Goal: Task Accomplishment & Management: Complete application form

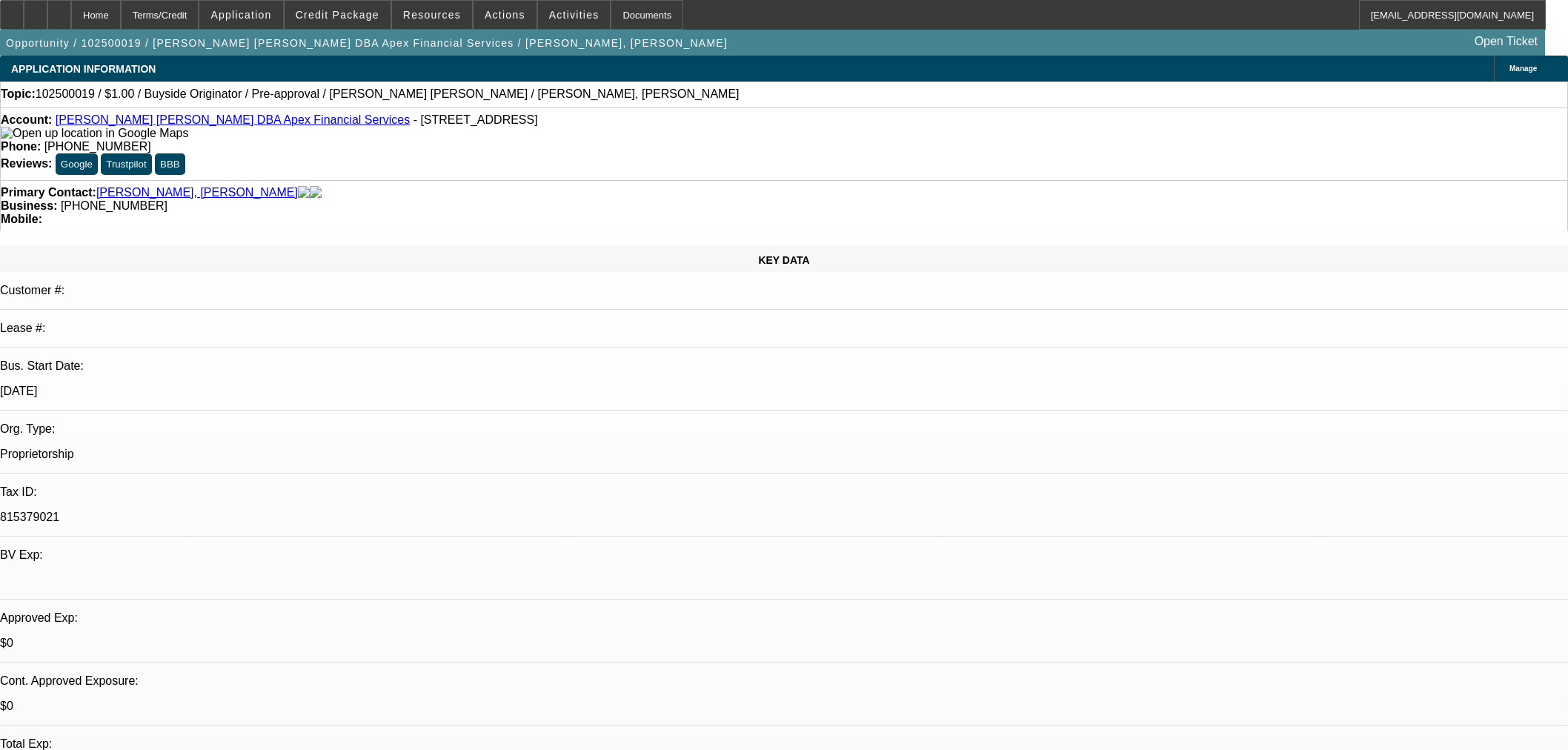
select select "0"
select select "2"
select select "0"
select select "6"
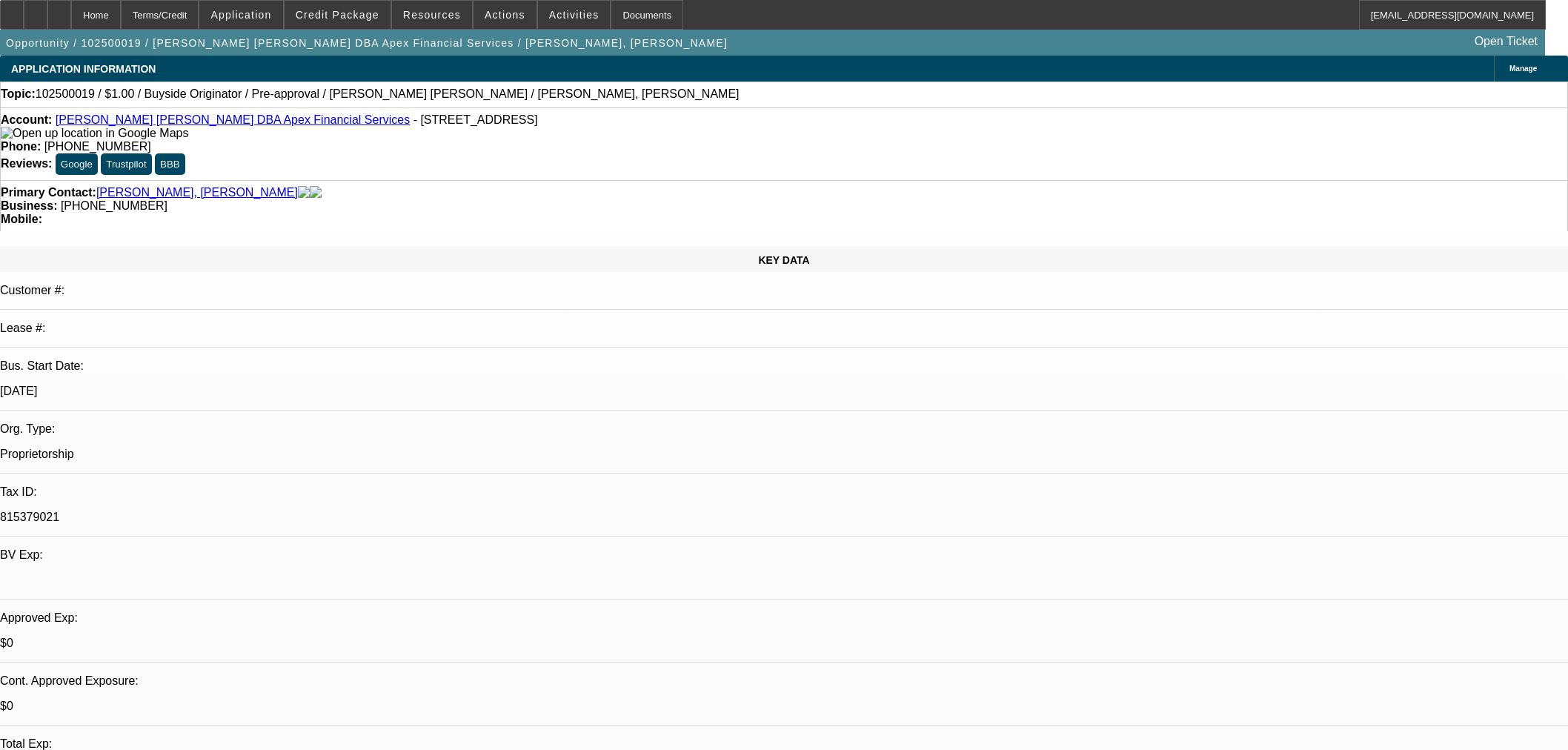
select select "0"
select select "2"
select select "0"
select select "6"
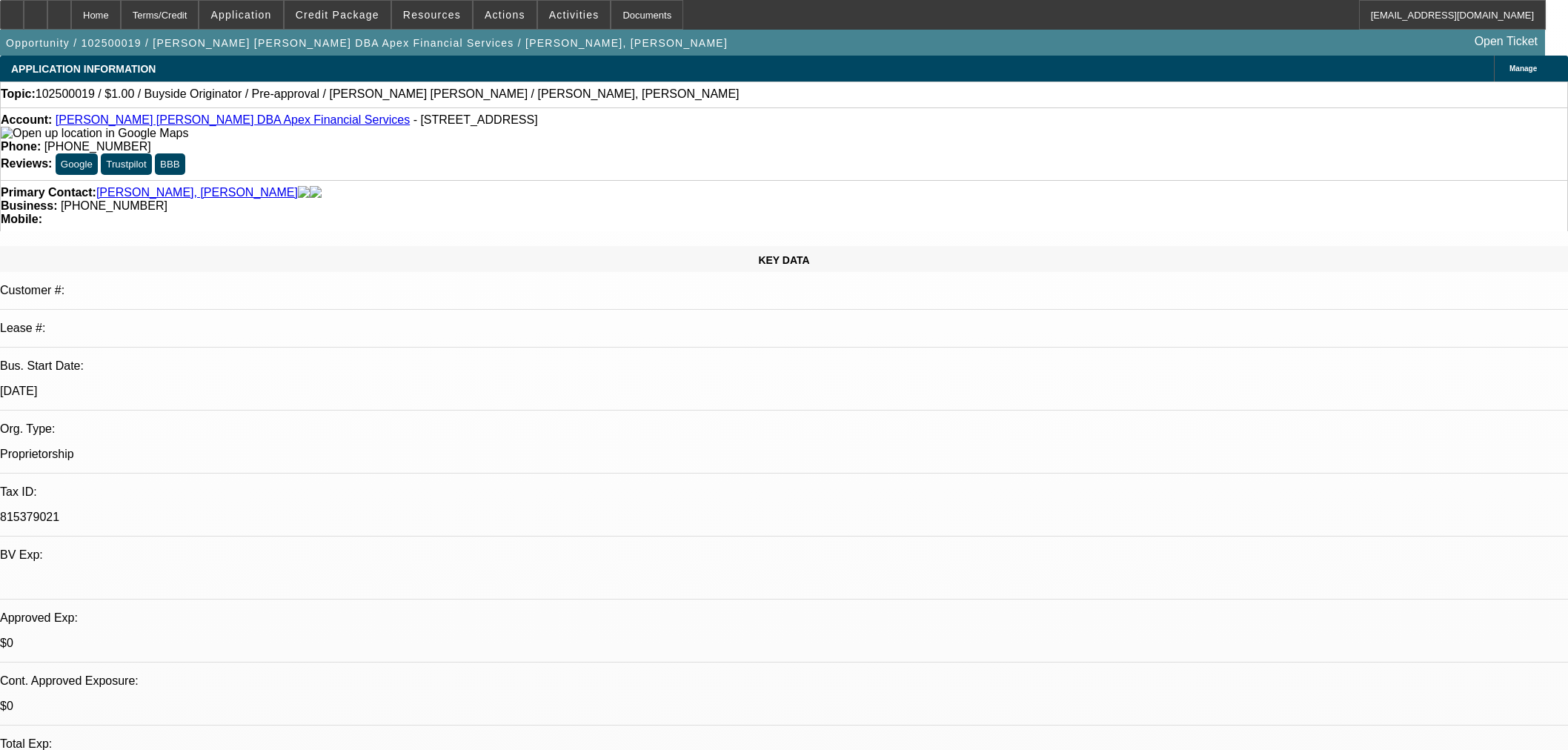
select select "0"
select select "2"
select select "0"
select select "6"
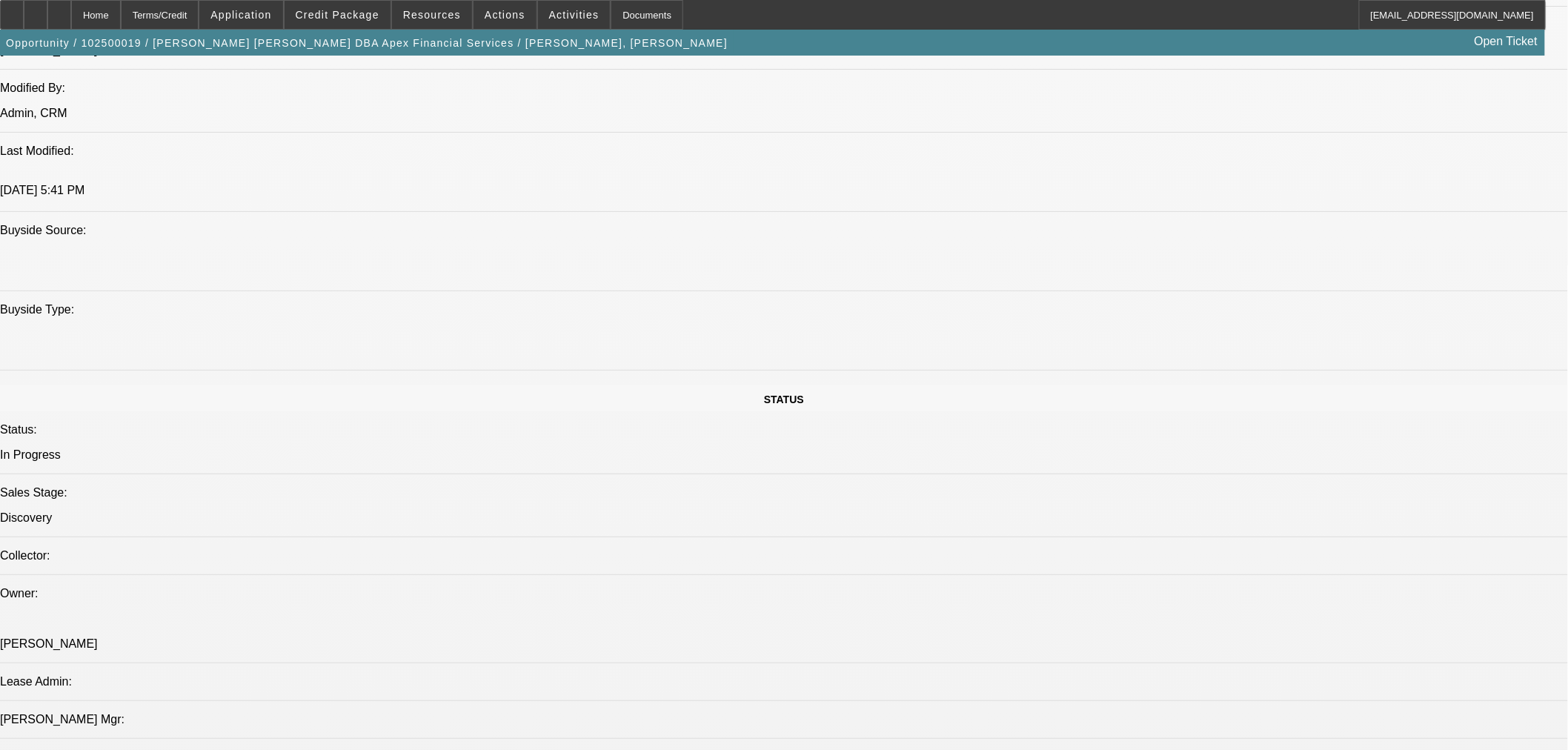
scroll to position [234, 0]
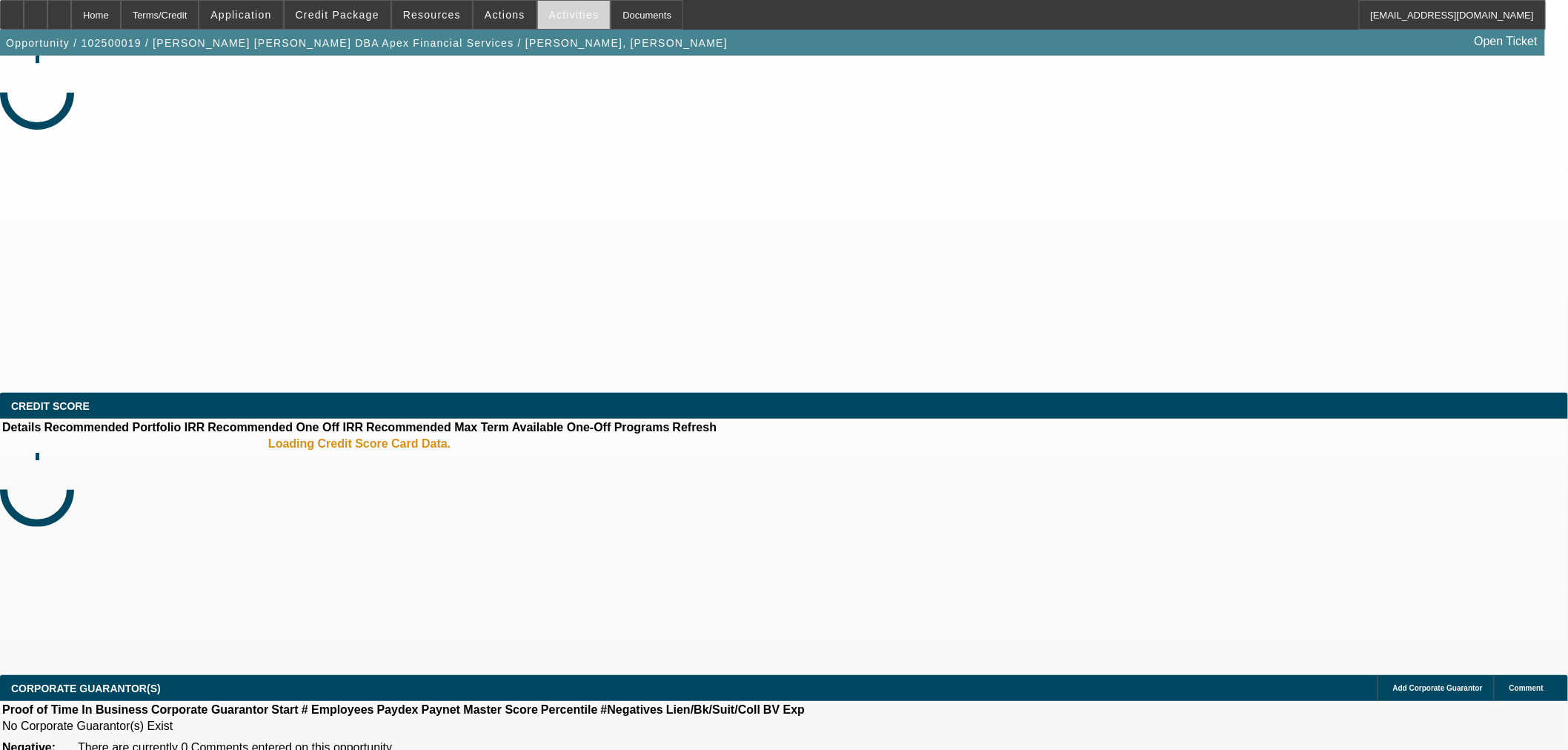
select select "0"
select select "2"
select select "0"
select select "6"
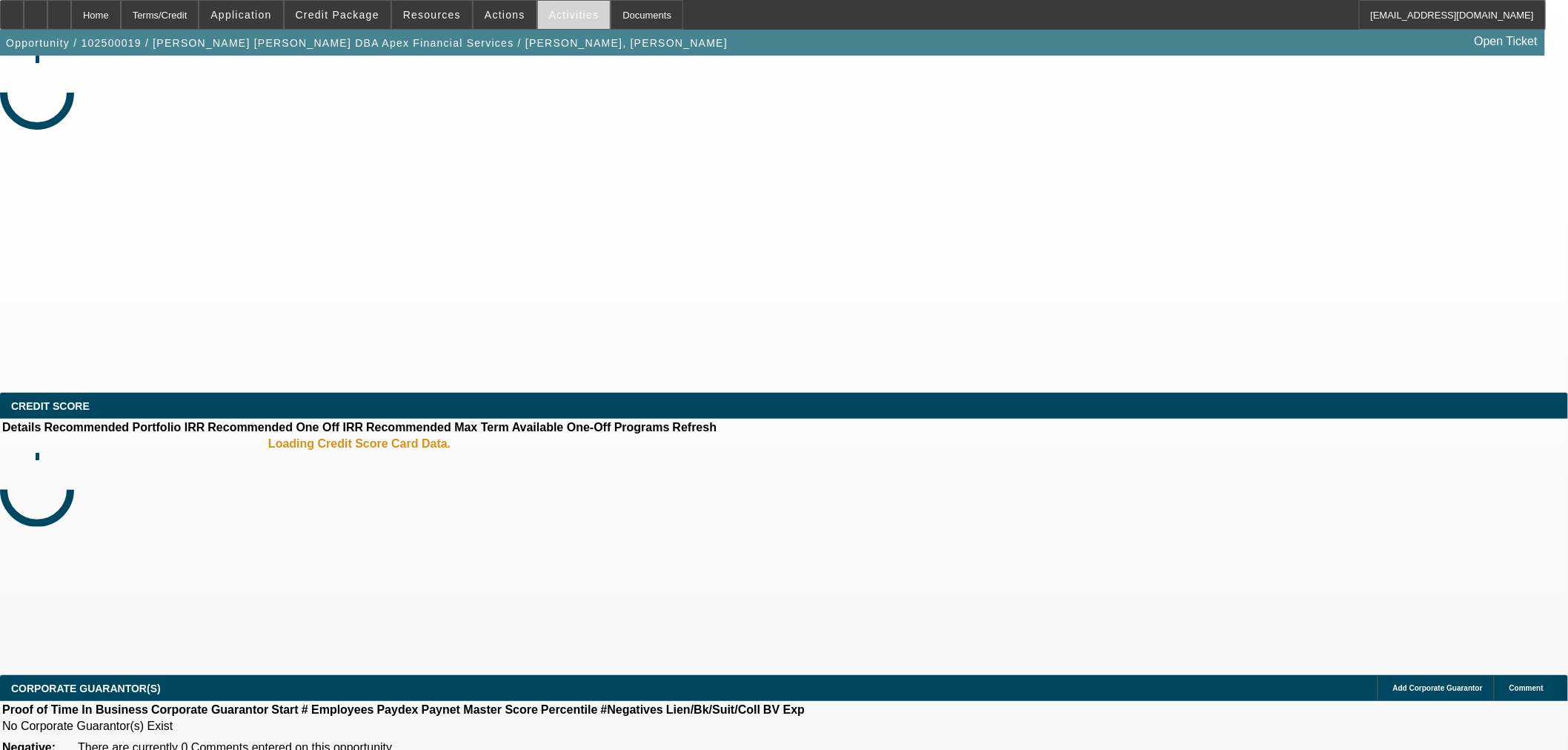
select select "0"
select select "2"
select select "0"
select select "6"
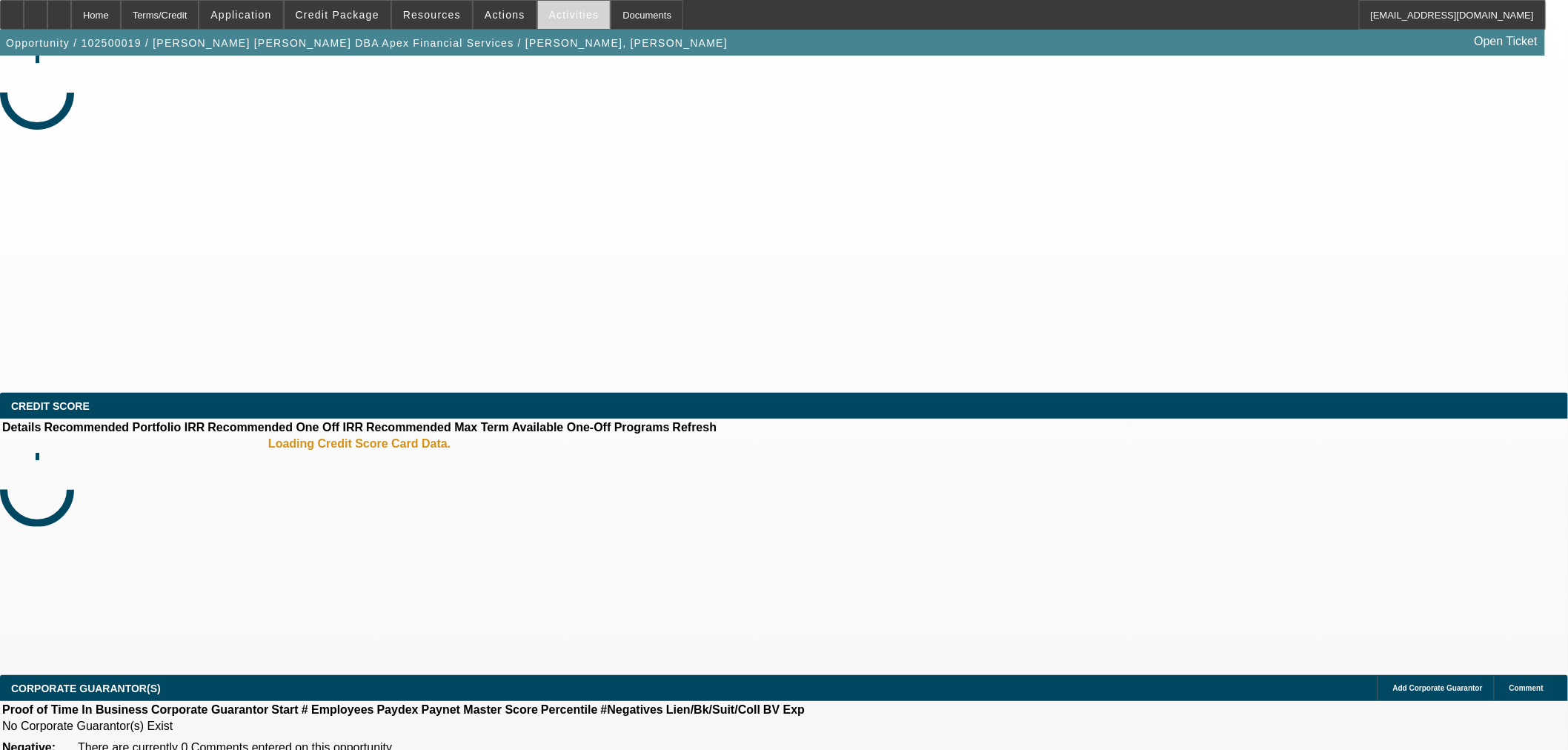
select select "0"
select select "2"
select select "0"
select select "6"
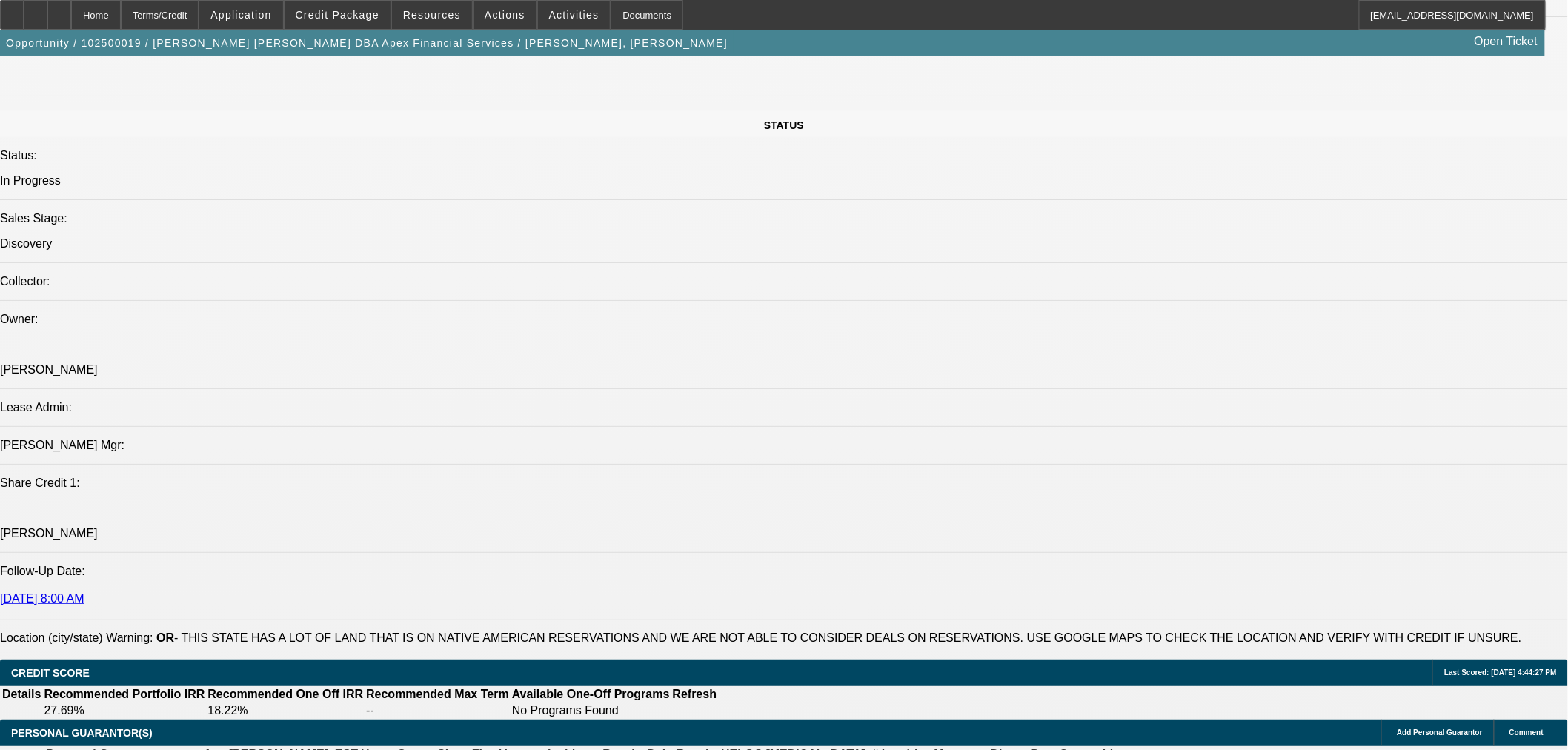
scroll to position [1647, 0]
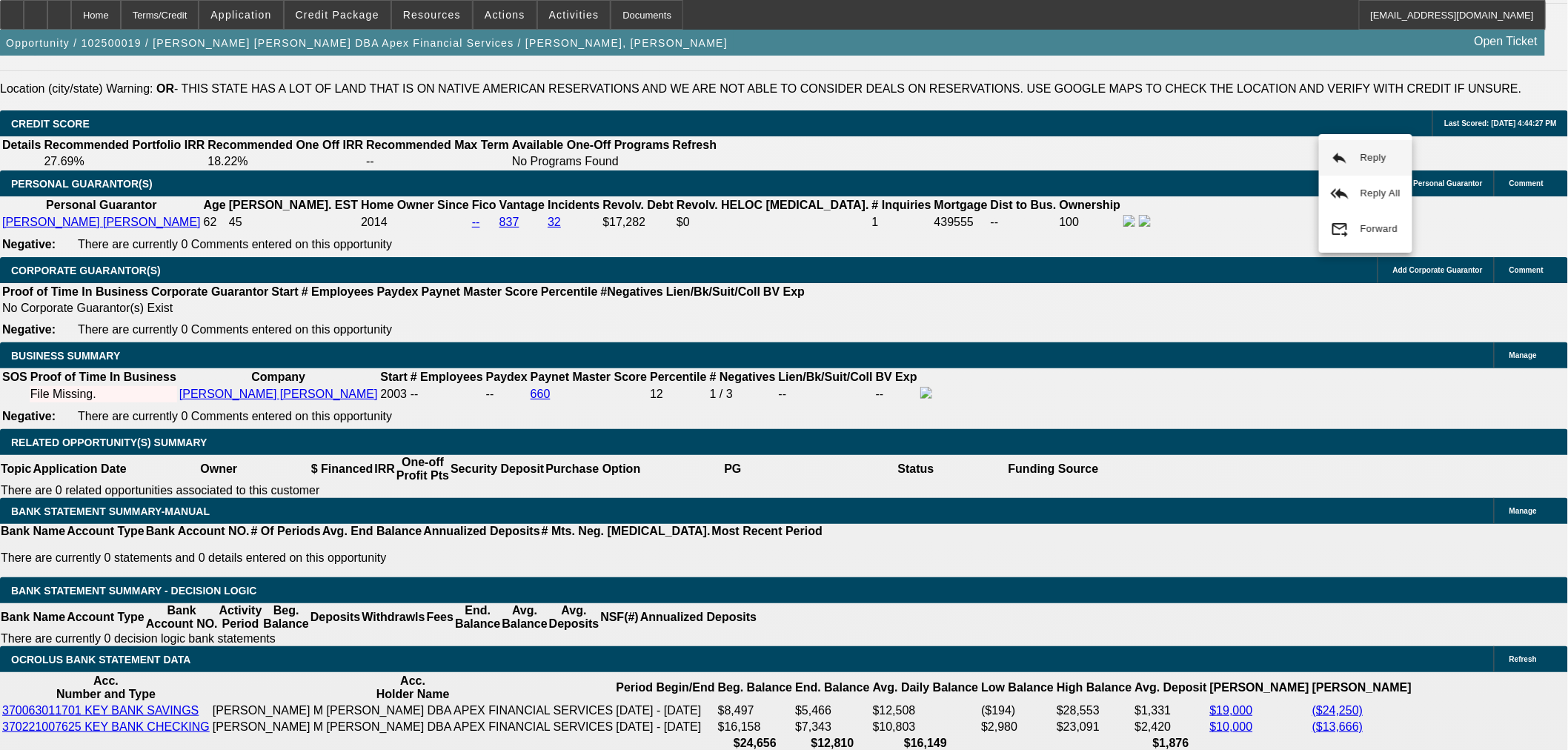
scroll to position [2196, 0]
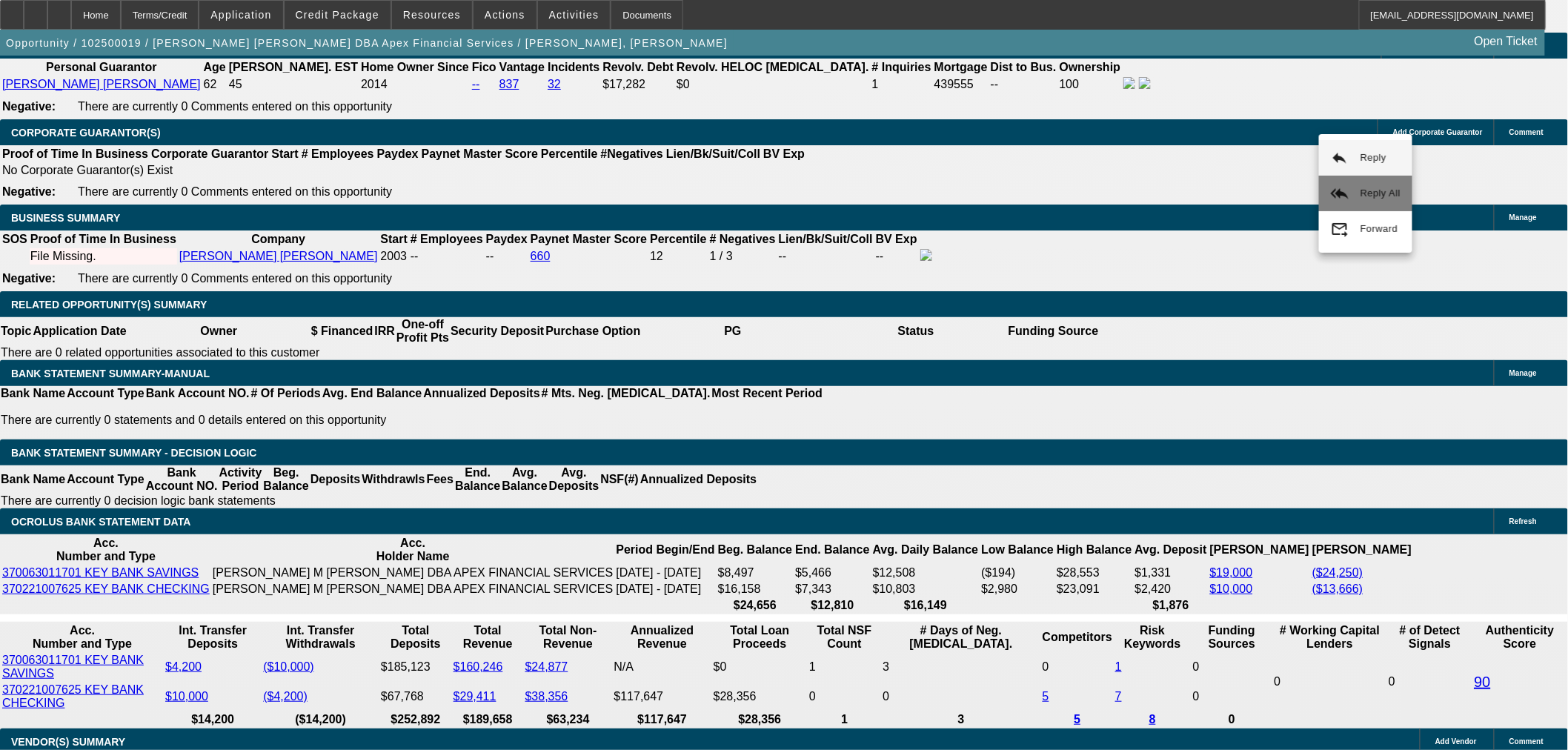
click at [1376, 195] on span "Reply All" at bounding box center [1379, 193] width 40 height 11
drag, startPoint x: 1387, startPoint y: 178, endPoint x: 1396, endPoint y: 183, distance: 10.3
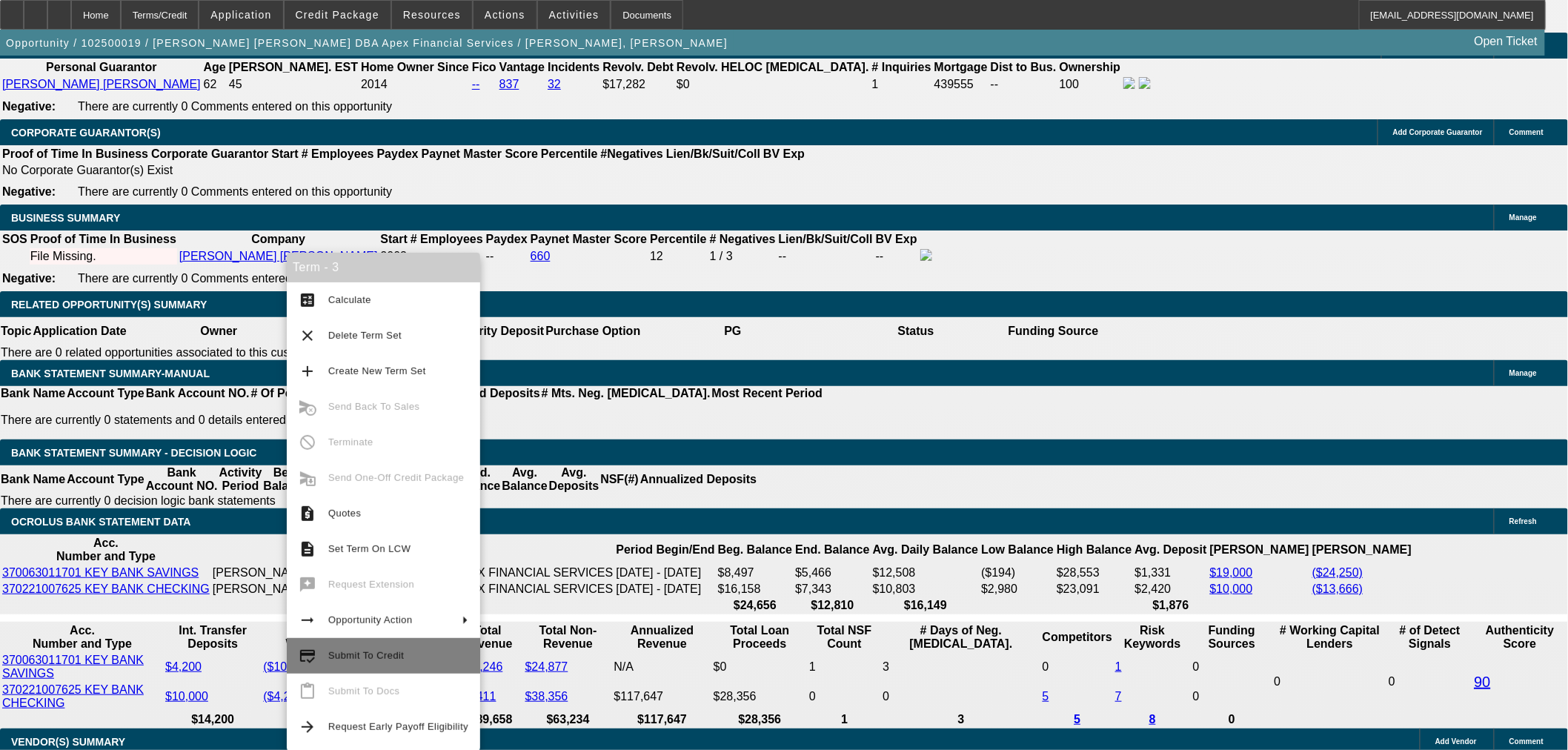
click at [381, 656] on span "Submit To Credit" at bounding box center [366, 655] width 75 height 11
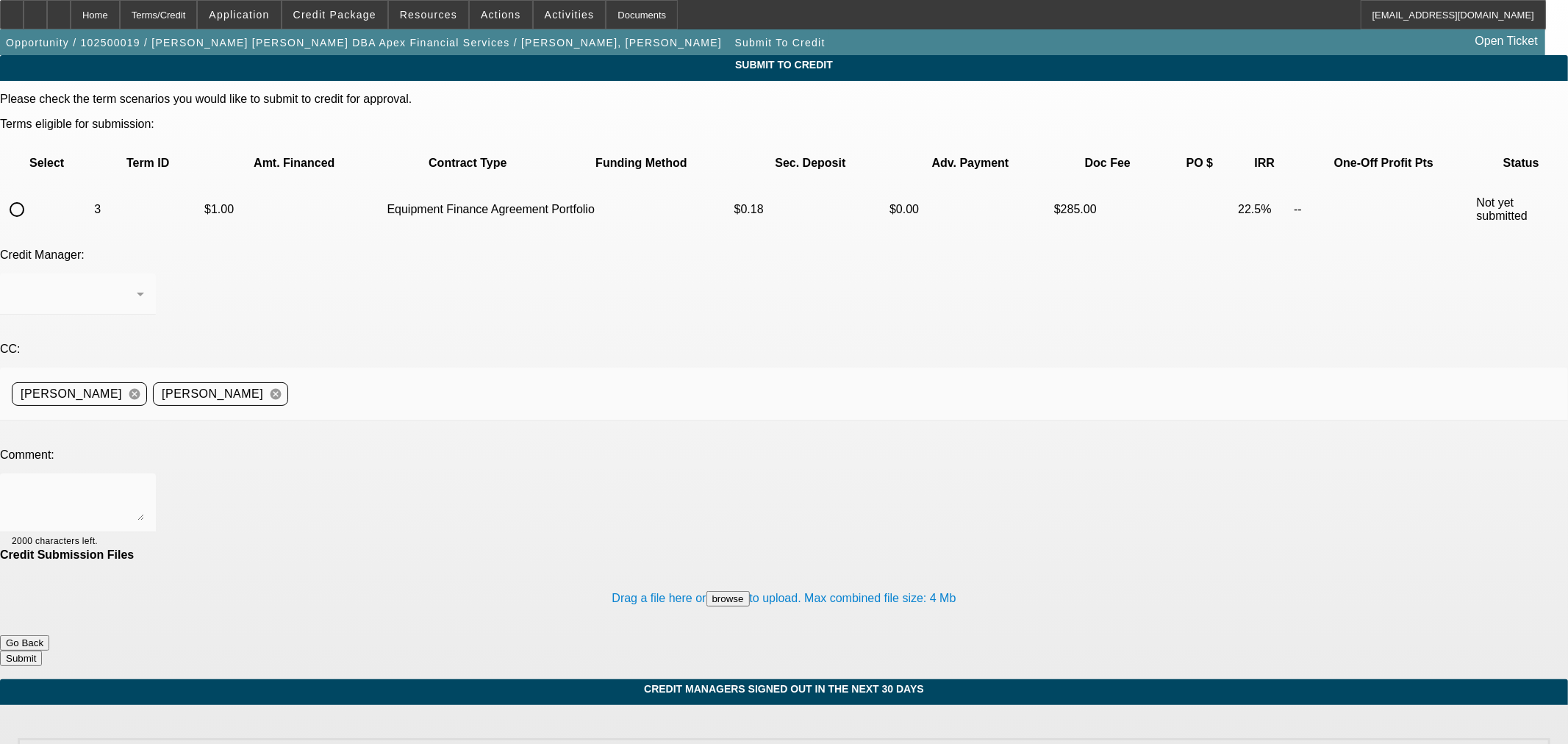
click at [32, 195] on input "radio" at bounding box center [16, 209] width 30 height 30
radio input "true"
click at [136, 285] on div "[PERSON_NAME]" at bounding box center [74, 294] width 125 height 17
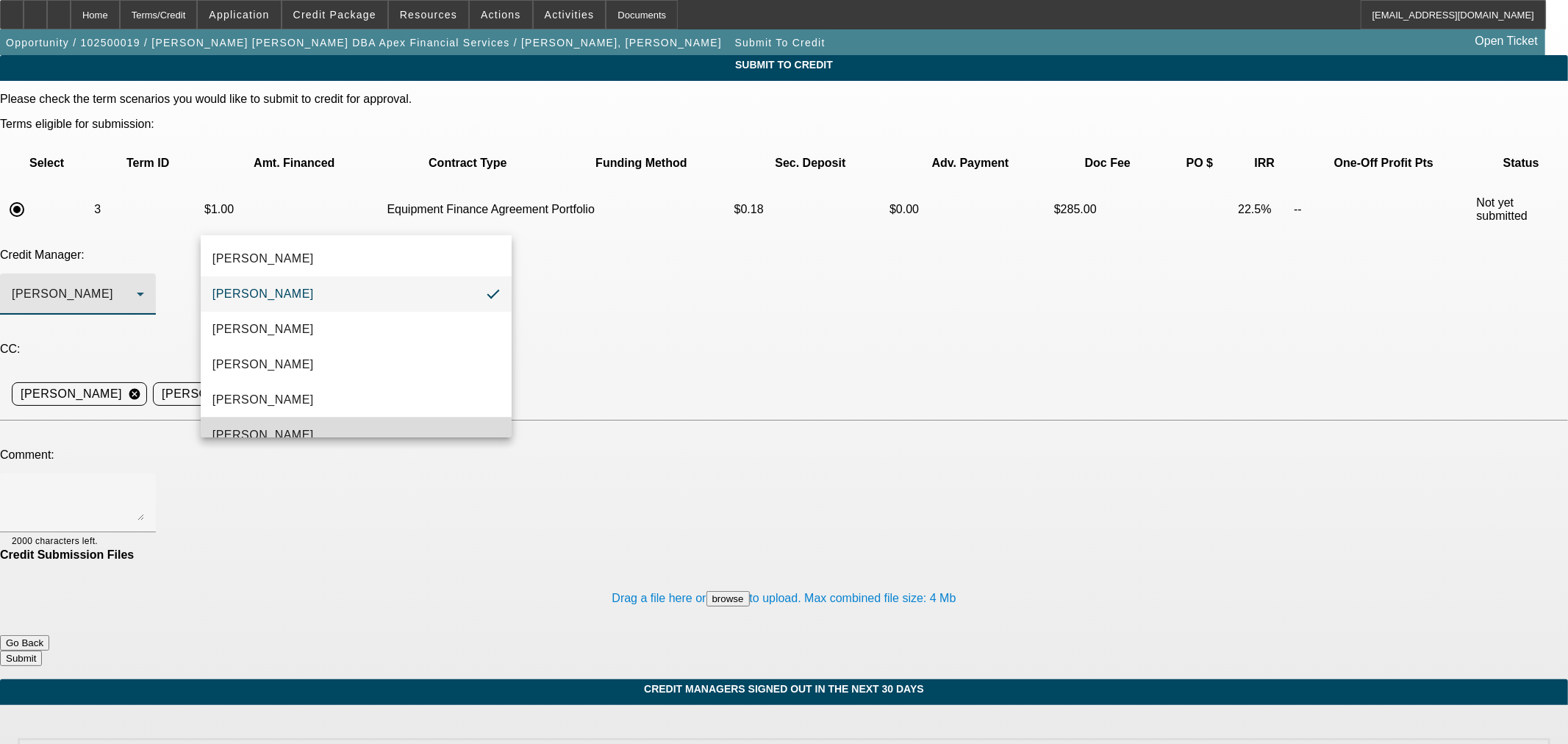
click at [370, 423] on mat-option "[PERSON_NAME]" at bounding box center [356, 435] width 311 height 36
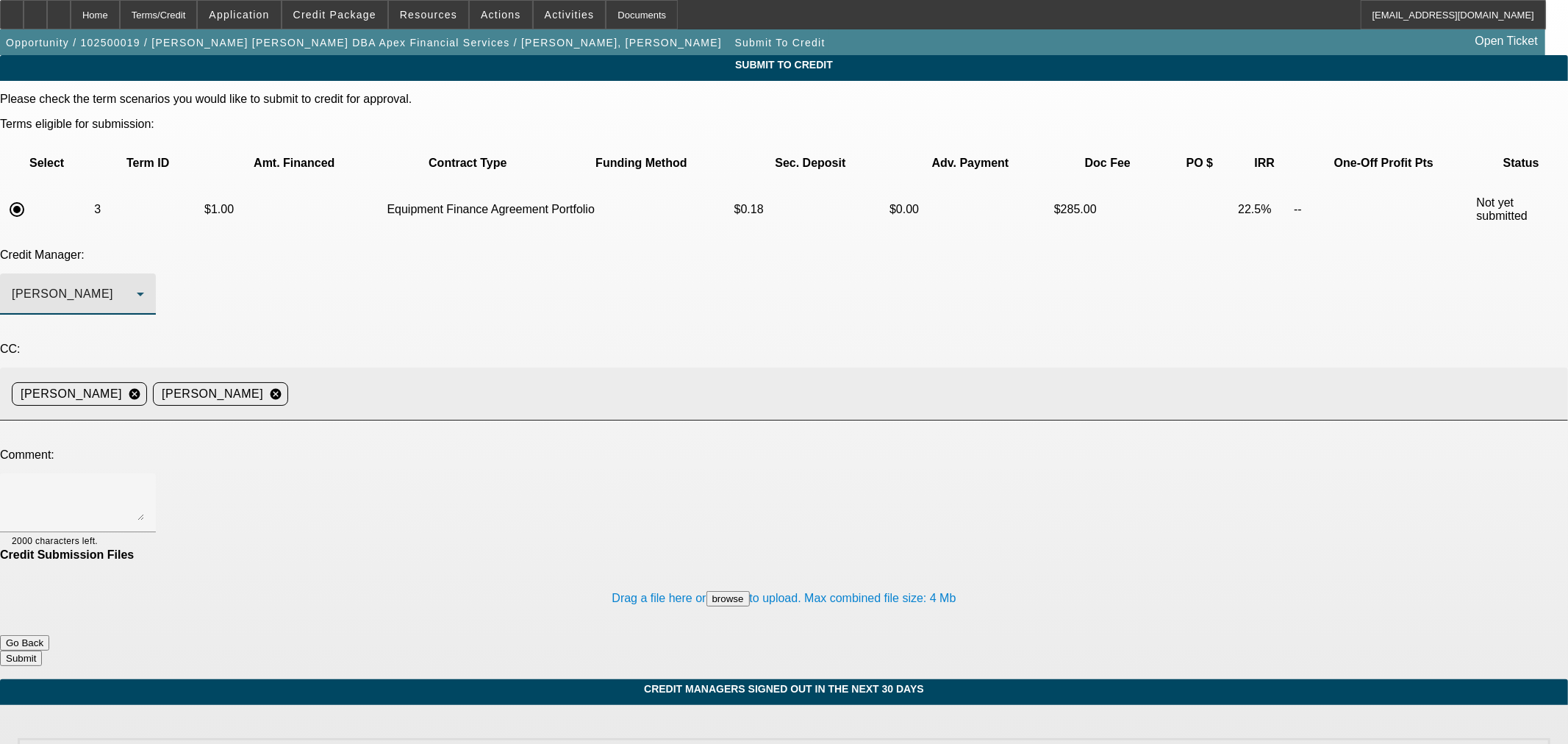
click at [505, 379] on input at bounding box center [921, 394] width 1256 height 30
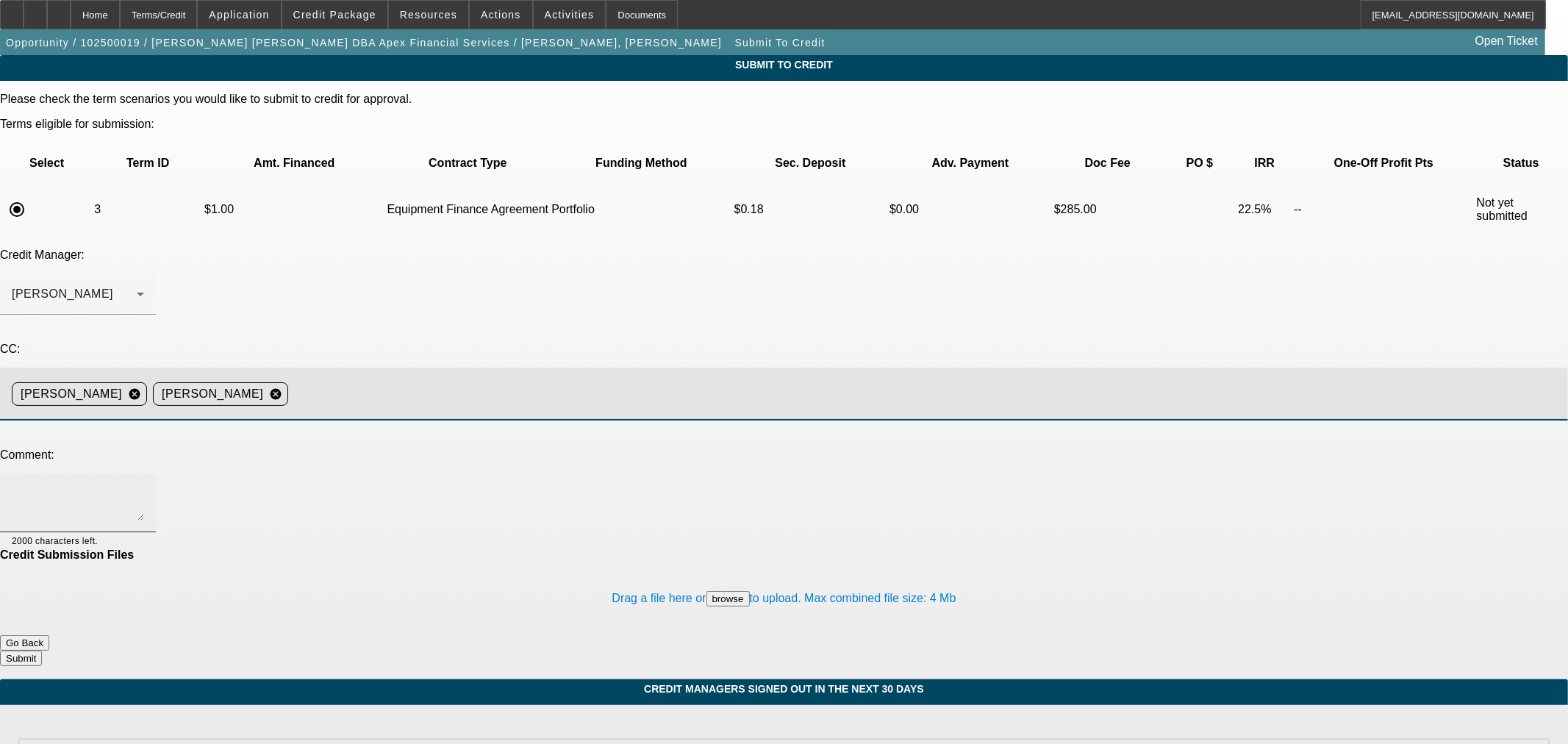
click at [144, 485] on textarea at bounding box center [78, 502] width 132 height 36
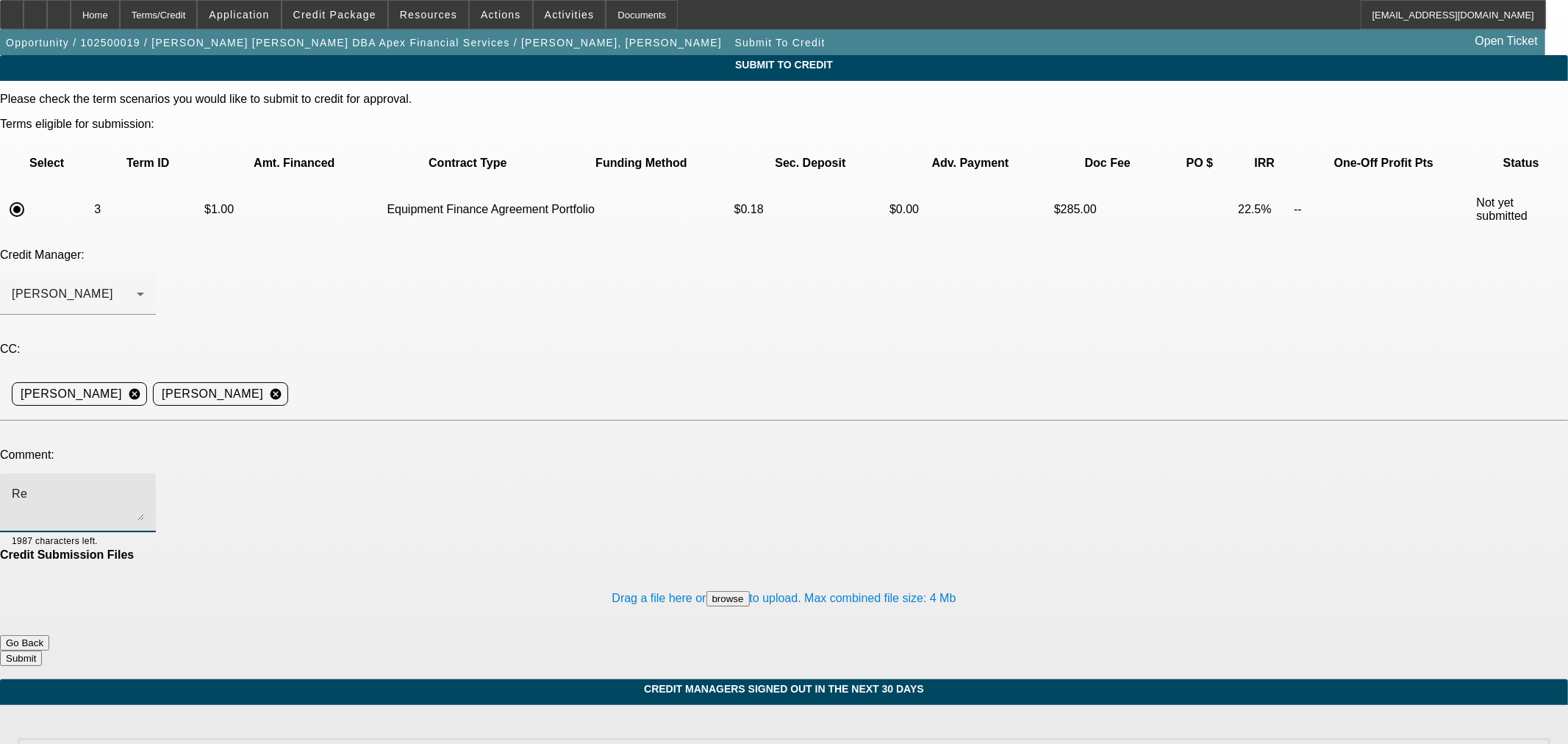
type textarea "R"
type textarea "B"
type textarea "RESUBMITTING BROKER APPLICATION APEX - Sam, sending this back over to you per m…"
click at [42, 651] on button "Submit" at bounding box center [21, 659] width 42 height 15
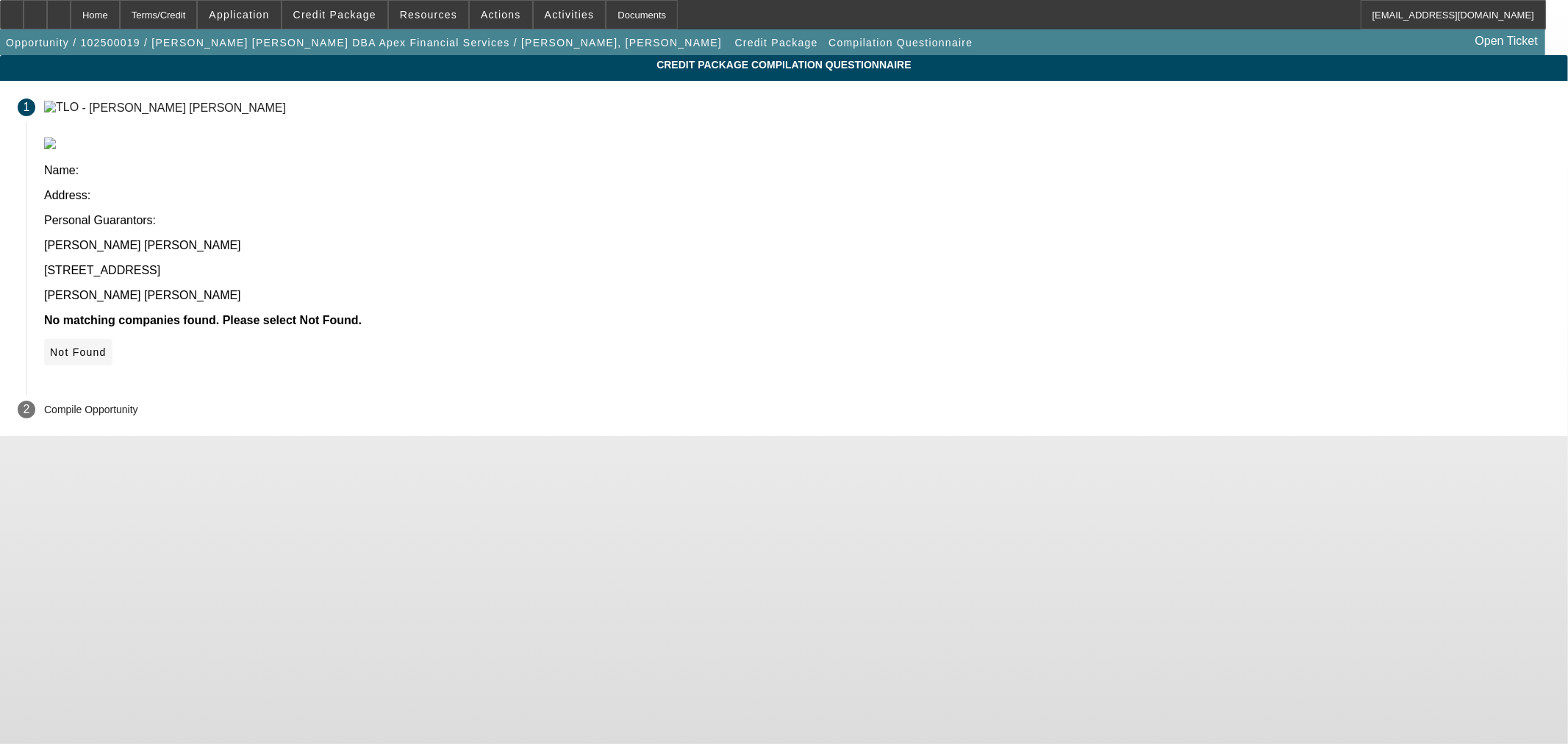
click at [107, 347] on span "Not Found" at bounding box center [78, 352] width 57 height 12
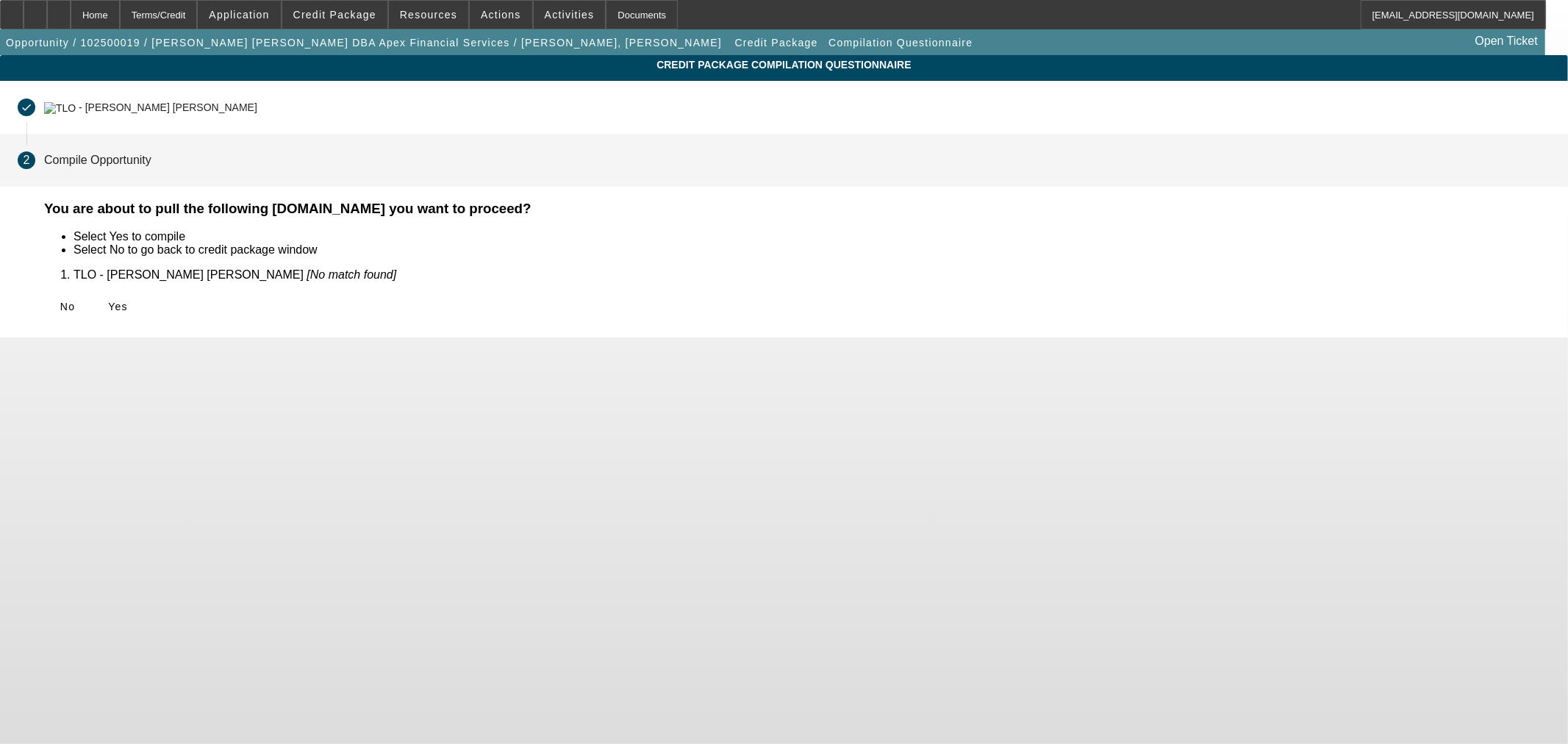
click at [128, 306] on span "Yes" at bounding box center [118, 306] width 20 height 12
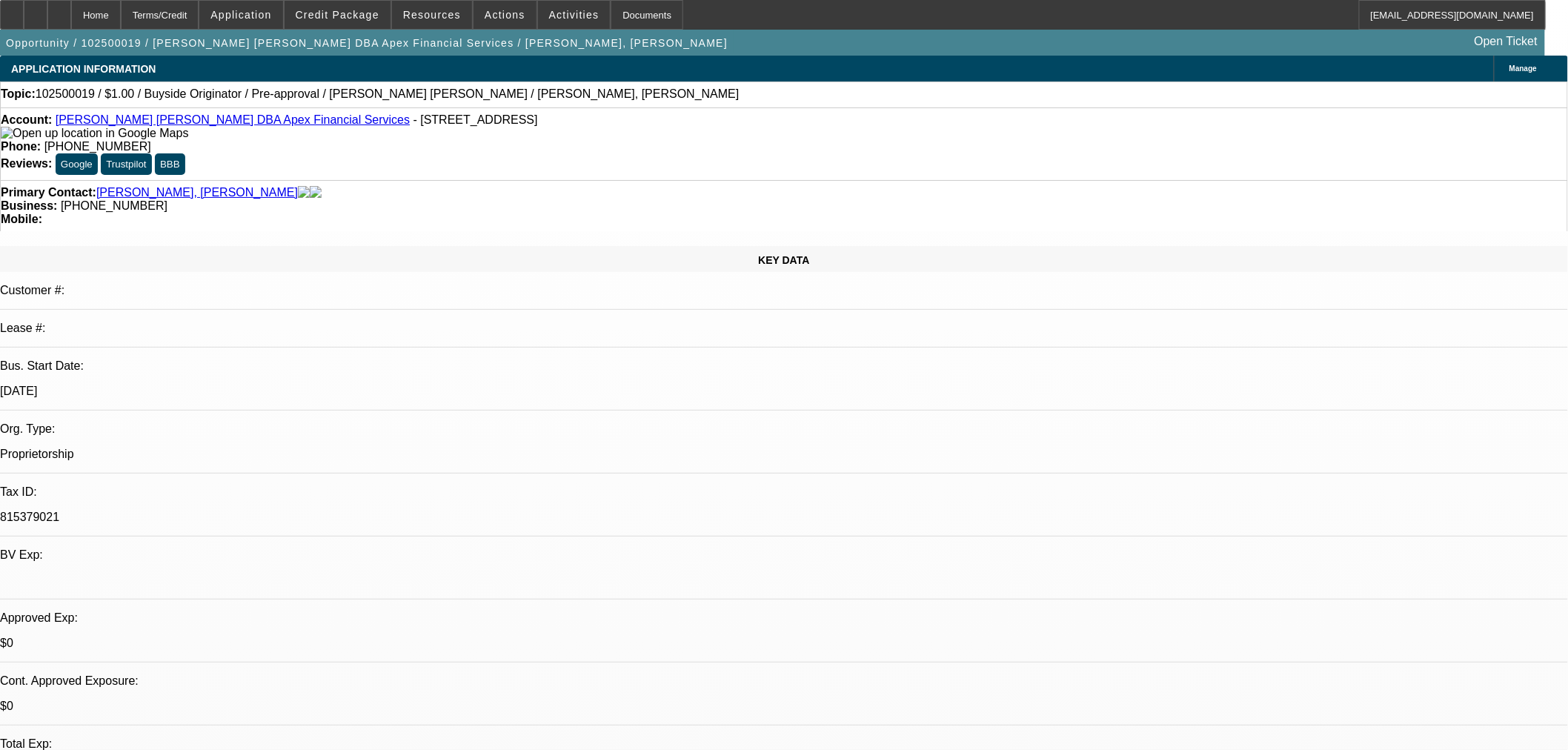
select select "0"
select select "2"
select select "0"
select select "6"
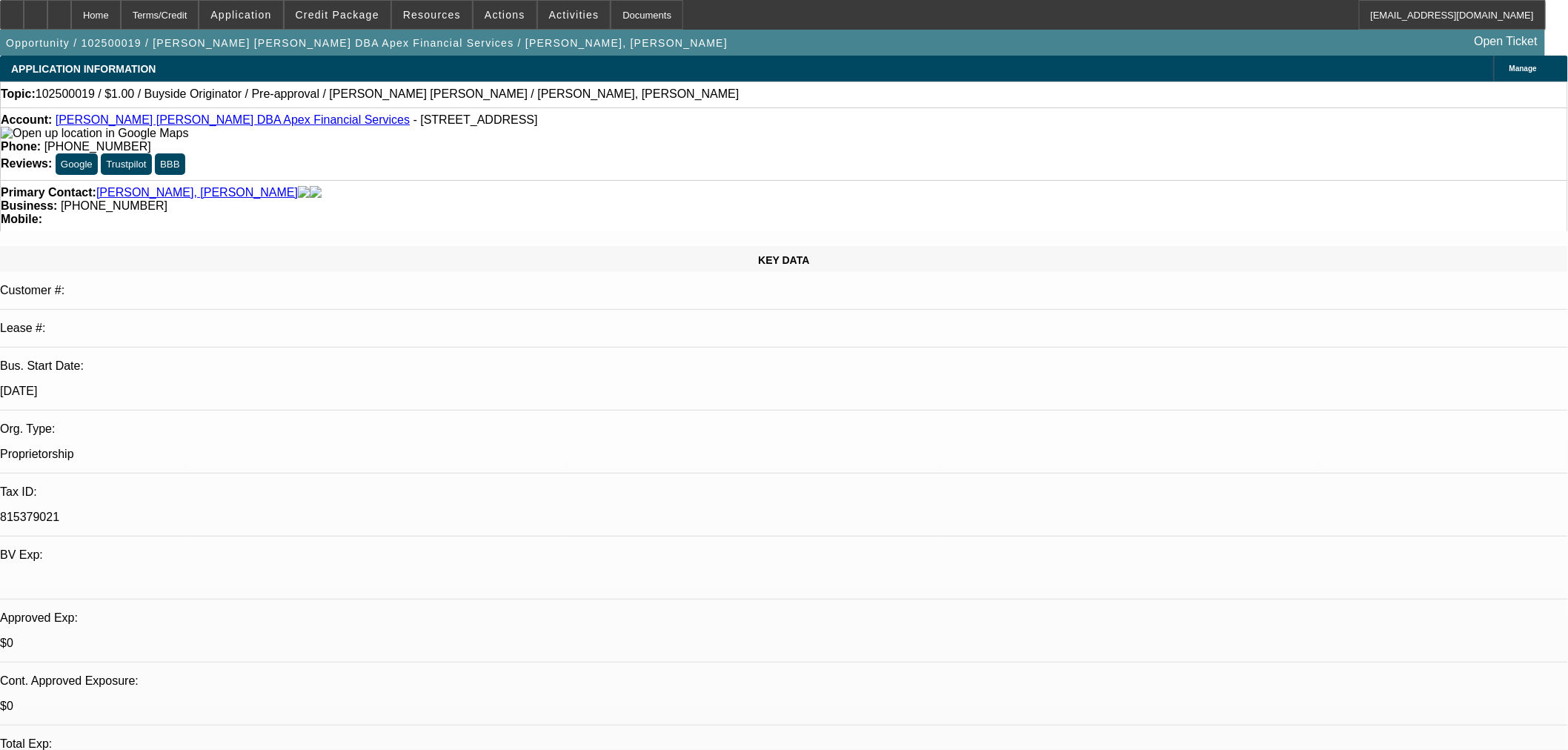
select select "0"
select select "2"
select select "0"
select select "6"
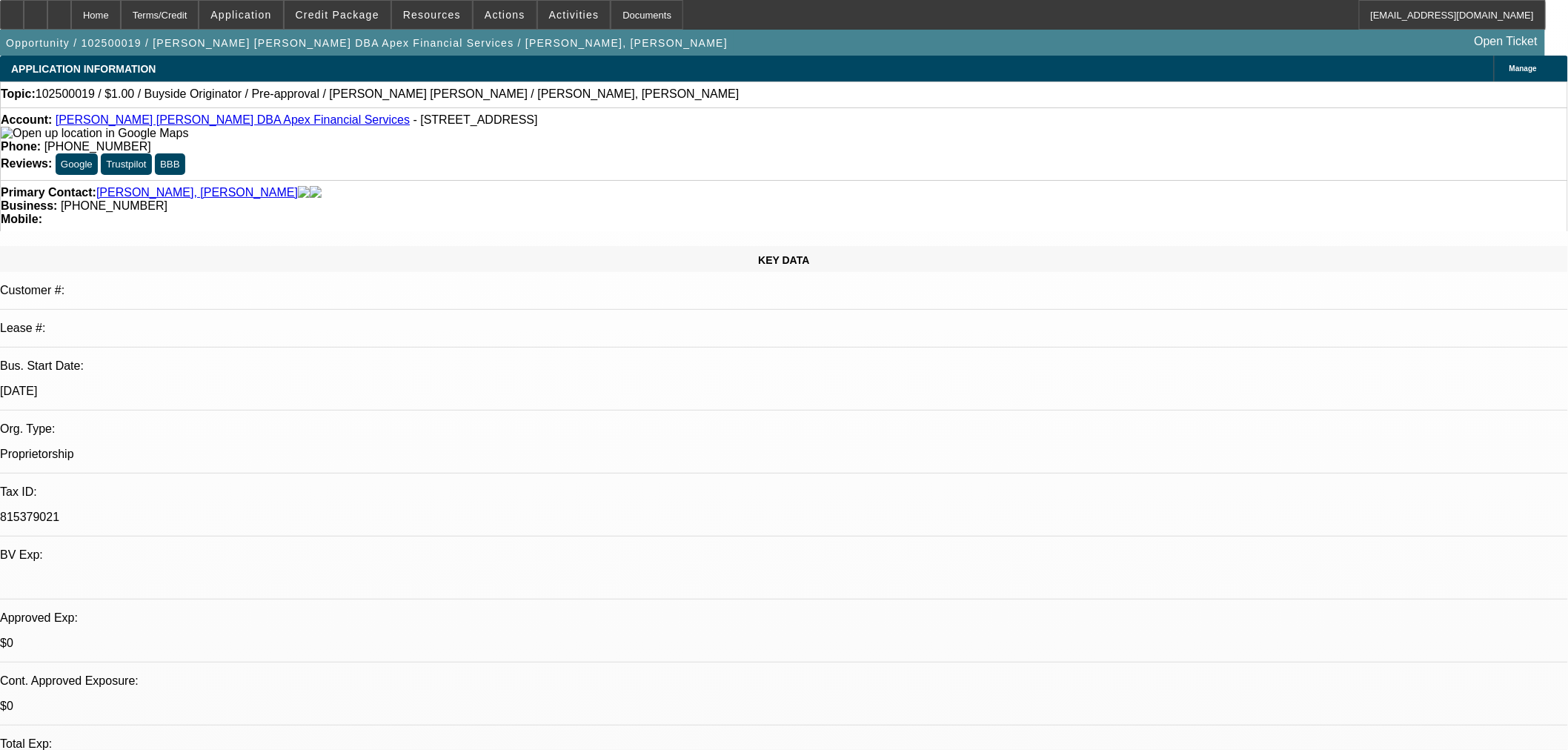
select select "0"
select select "2"
select select "0"
select select "6"
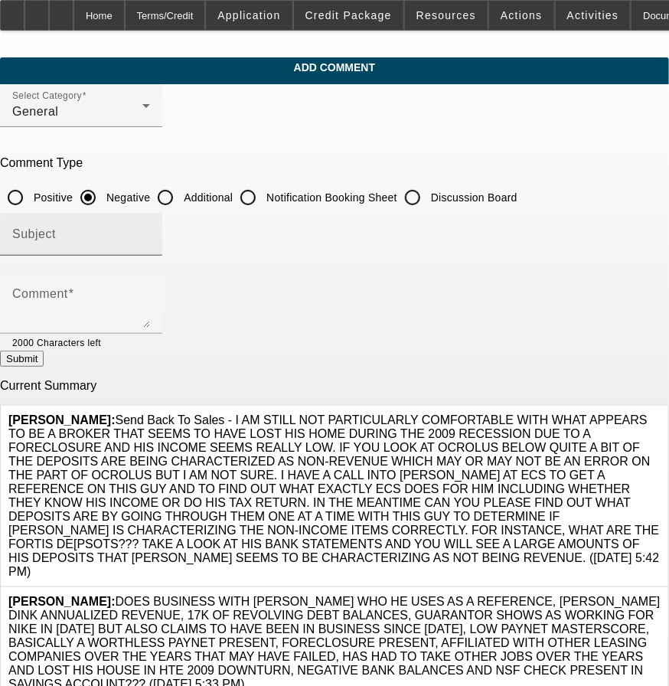
drag, startPoint x: 228, startPoint y: 195, endPoint x: 224, endPoint y: 228, distance: 34.0
click at [181, 195] on input "Additional" at bounding box center [165, 197] width 31 height 31
radio input "true"
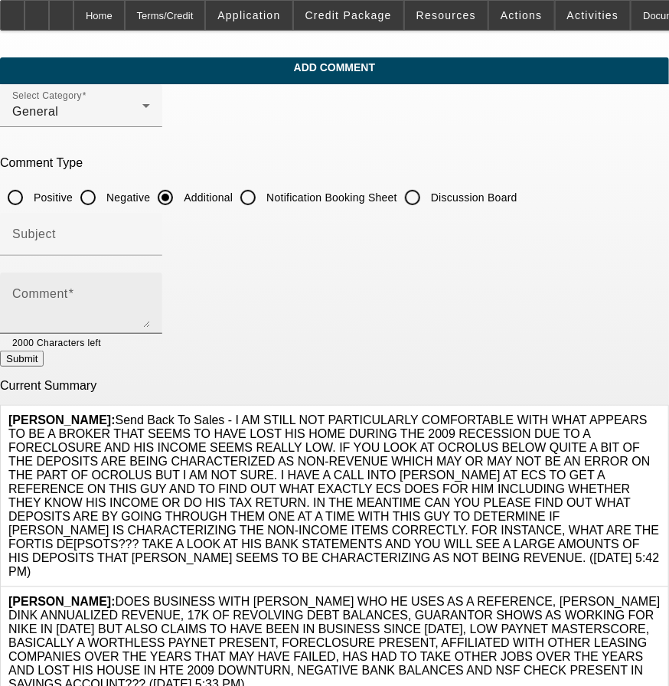
click at [150, 284] on div "Comment" at bounding box center [81, 303] width 138 height 61
type textarea "W"
paste textarea "• Time Payment Funding – They’re one of my lenders. This is a commission paymen…"
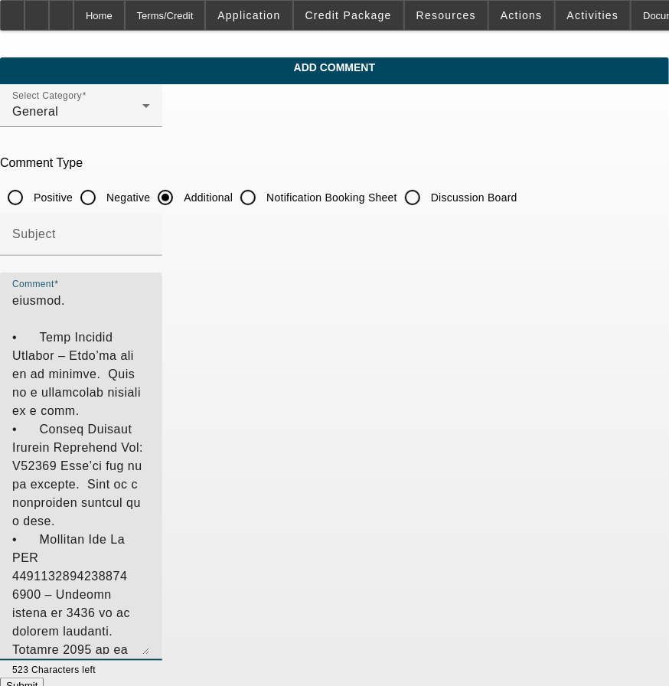
scroll to position [35, 0]
drag, startPoint x: 592, startPoint y: 319, endPoint x: 573, endPoint y: 652, distance: 332.9
click at [150, 652] on textarea "Comment" at bounding box center [81, 475] width 138 height 368
drag, startPoint x: 250, startPoint y: 630, endPoint x: 56, endPoint y: 550, distance: 210.2
click at [56, 550] on div "Comment 523 Characters left" at bounding box center [334, 478] width 669 height 410
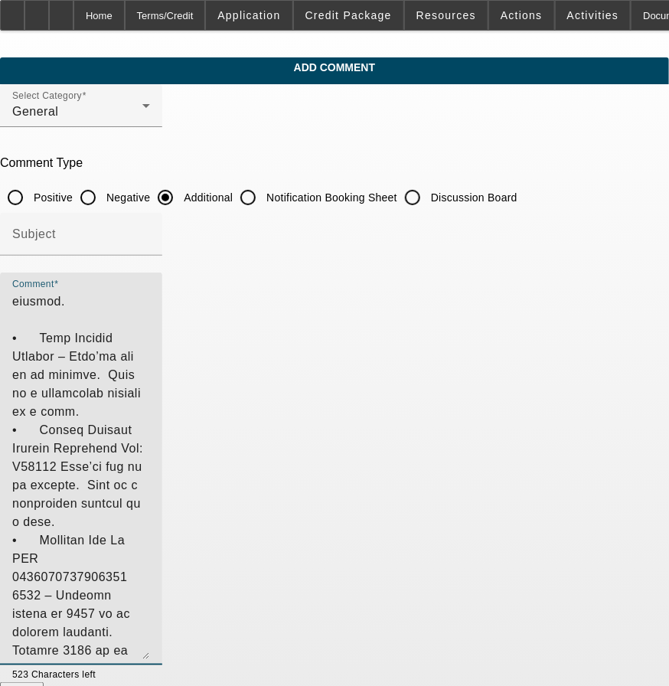
scroll to position [0, 0]
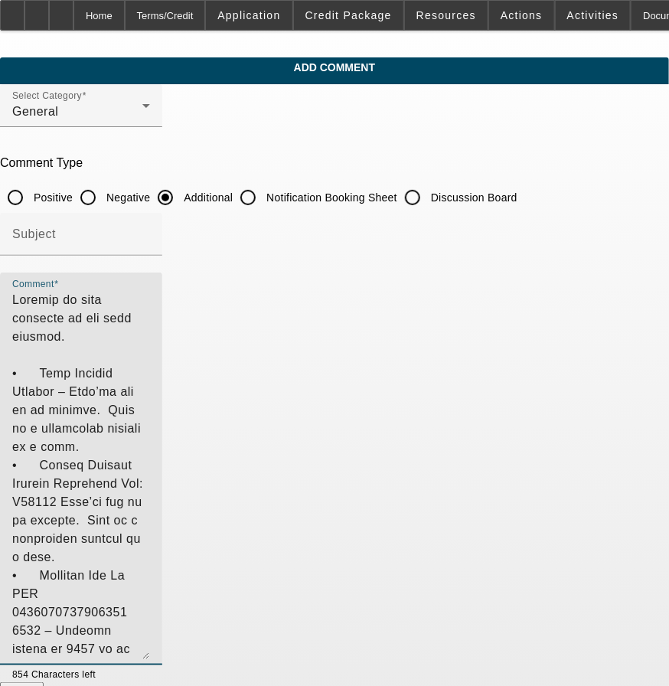
click at [150, 327] on textarea "Comment" at bounding box center [81, 475] width 138 height 368
click at [150, 331] on textarea "Comment" at bounding box center [81, 475] width 138 height 368
click at [150, 348] on textarea "Comment" at bounding box center [81, 475] width 138 height 368
click at [150, 388] on textarea "Comment" at bounding box center [81, 475] width 138 height 368
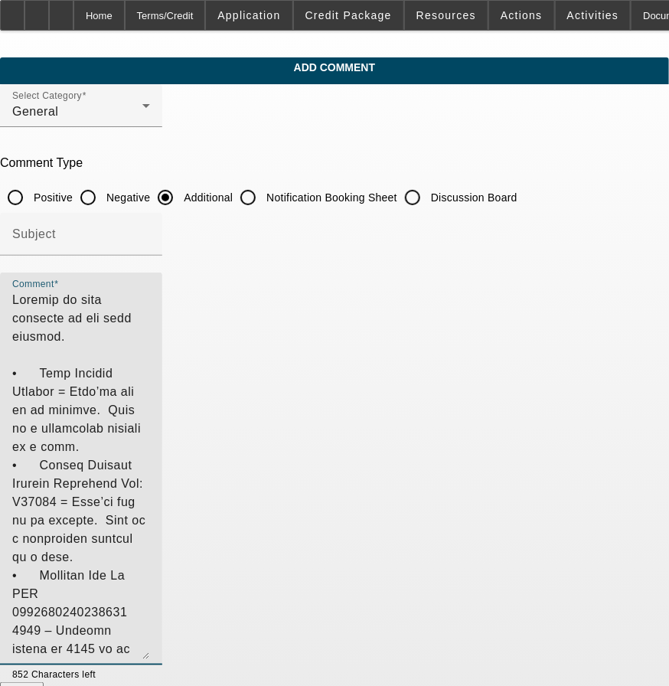
click at [150, 388] on textarea "Comment" at bounding box center [81, 475] width 138 height 368
click at [150, 496] on textarea "Comment" at bounding box center [81, 475] width 138 height 368
click at [150, 536] on textarea "Comment" at bounding box center [81, 475] width 138 height 368
click at [150, 538] on textarea "Comment" at bounding box center [81, 475] width 138 height 368
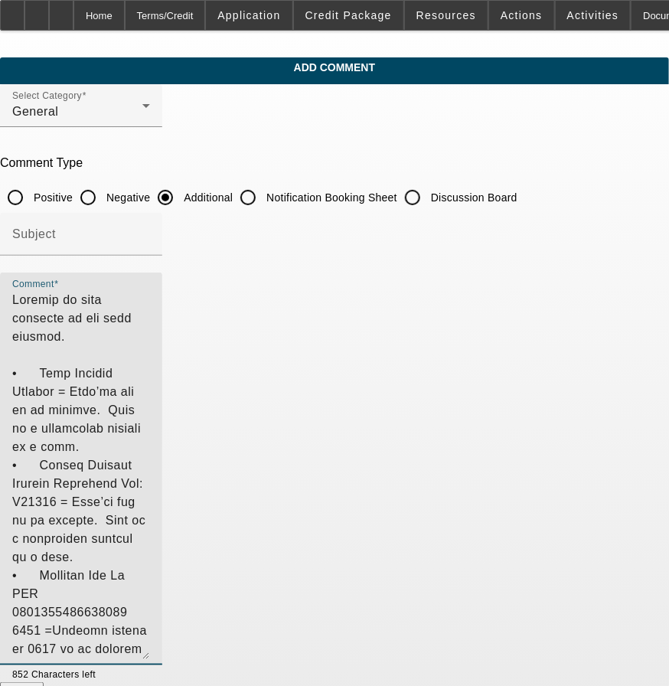
click at [150, 538] on textarea "Comment" at bounding box center [81, 475] width 138 height 368
click at [150, 537] on textarea "Comment" at bounding box center [81, 475] width 138 height 368
click at [150, 571] on textarea "Comment" at bounding box center [81, 475] width 138 height 368
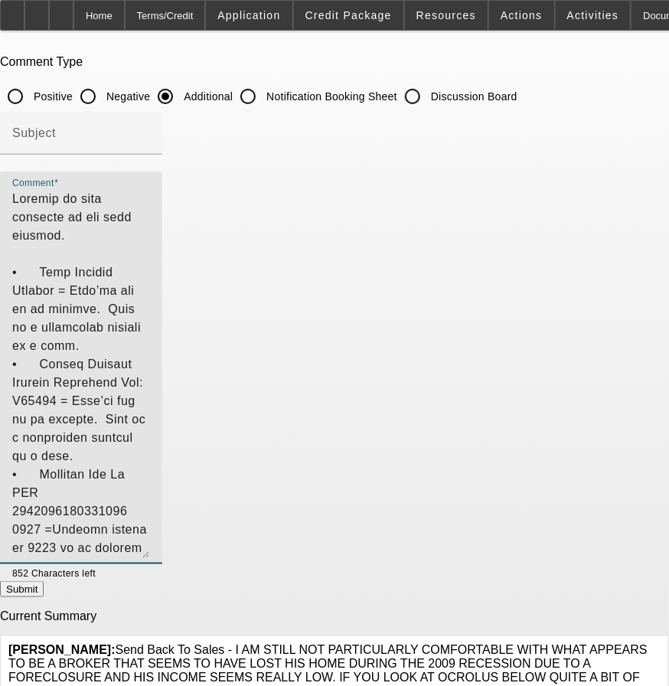
scroll to position [142, 0]
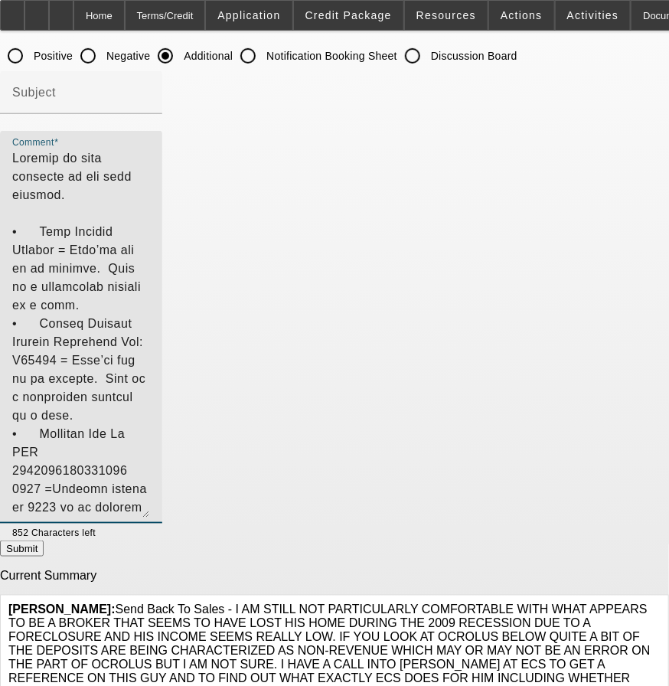
type textarea "Context to some deposits on the bank account. • Time Payment Funding = They’re …"
click at [44, 550] on button "Submit" at bounding box center [22, 549] width 44 height 16
radio input "true"
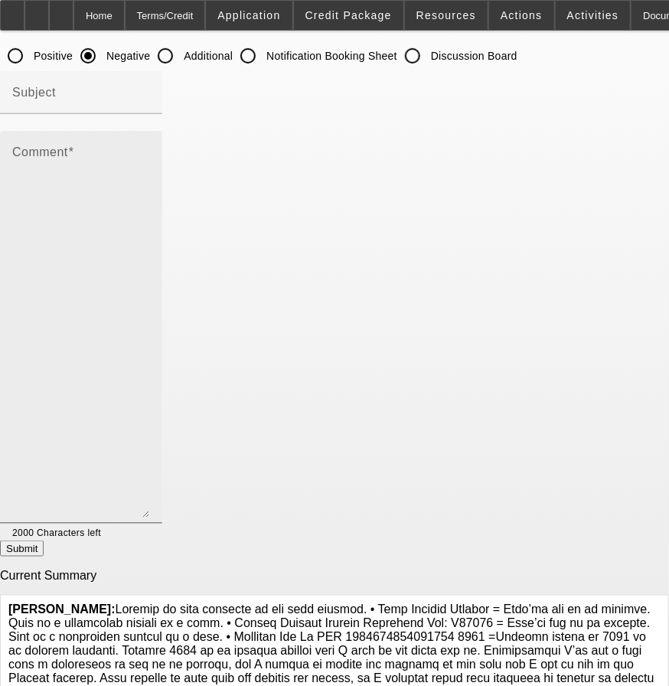
click at [150, 285] on textarea "Comment" at bounding box center [81, 333] width 138 height 368
paste textarea "I’ve been in the industry since 1990. You’re more than welcome to ask anyone in…"
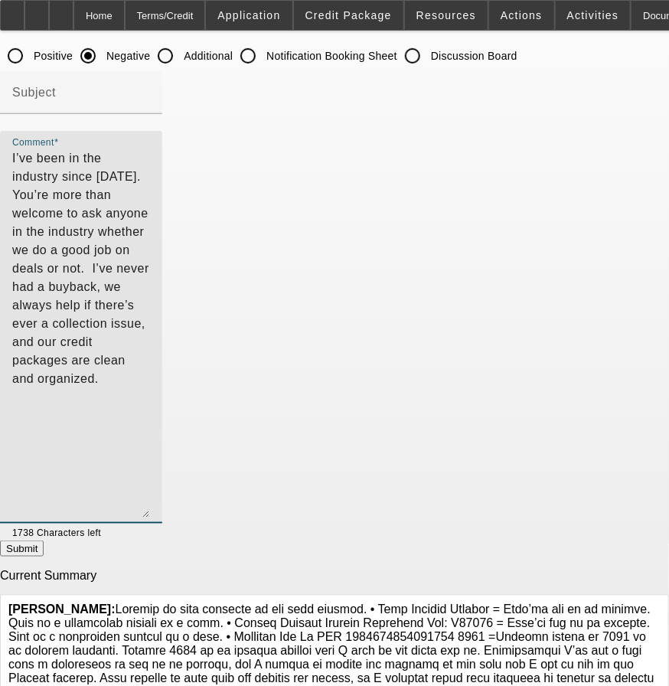
type textarea "I’ve been in the industry since 1990. You’re more than welcome to ask anyone in…"
click at [181, 58] on input "Additional" at bounding box center [165, 56] width 31 height 31
radio input "true"
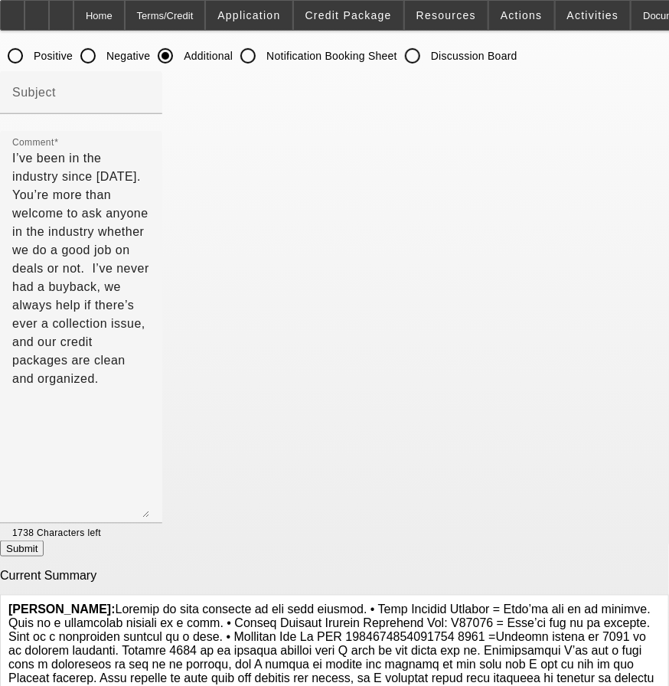
click at [44, 545] on button "Submit" at bounding box center [22, 549] width 44 height 16
radio input "true"
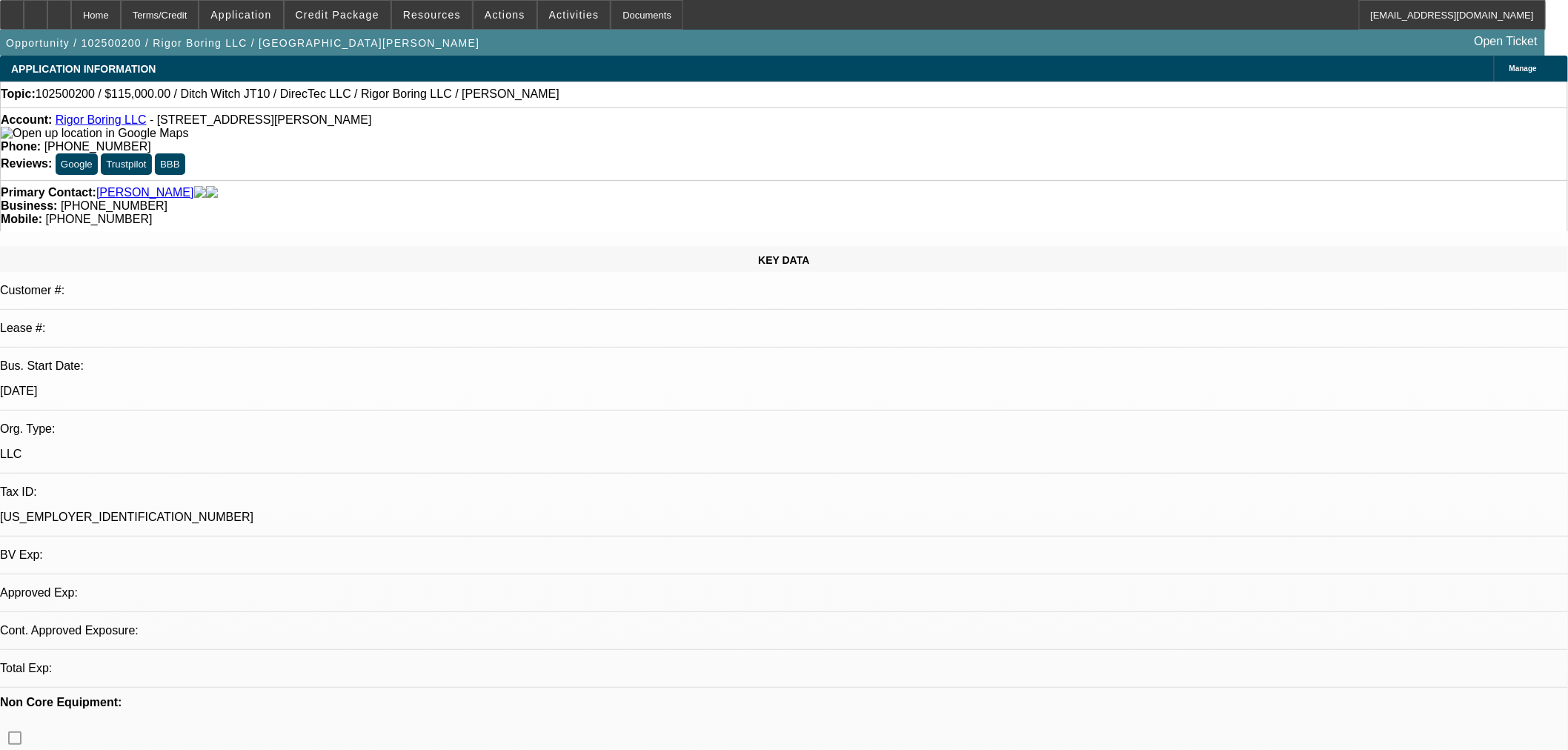
select select "0"
select select "2"
select select "0"
select select "6"
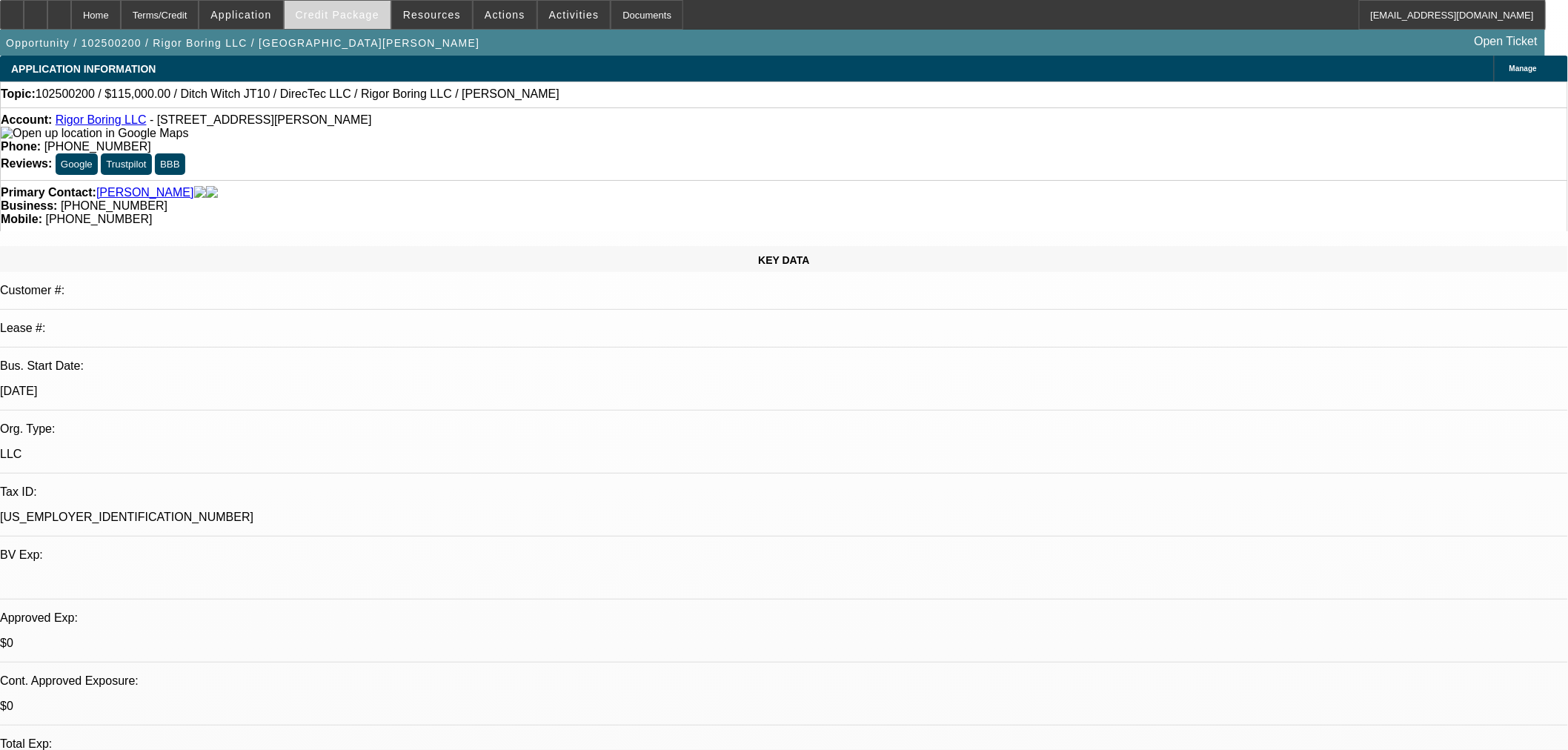
click at [357, 19] on span "Credit Package" at bounding box center [338, 15] width 84 height 12
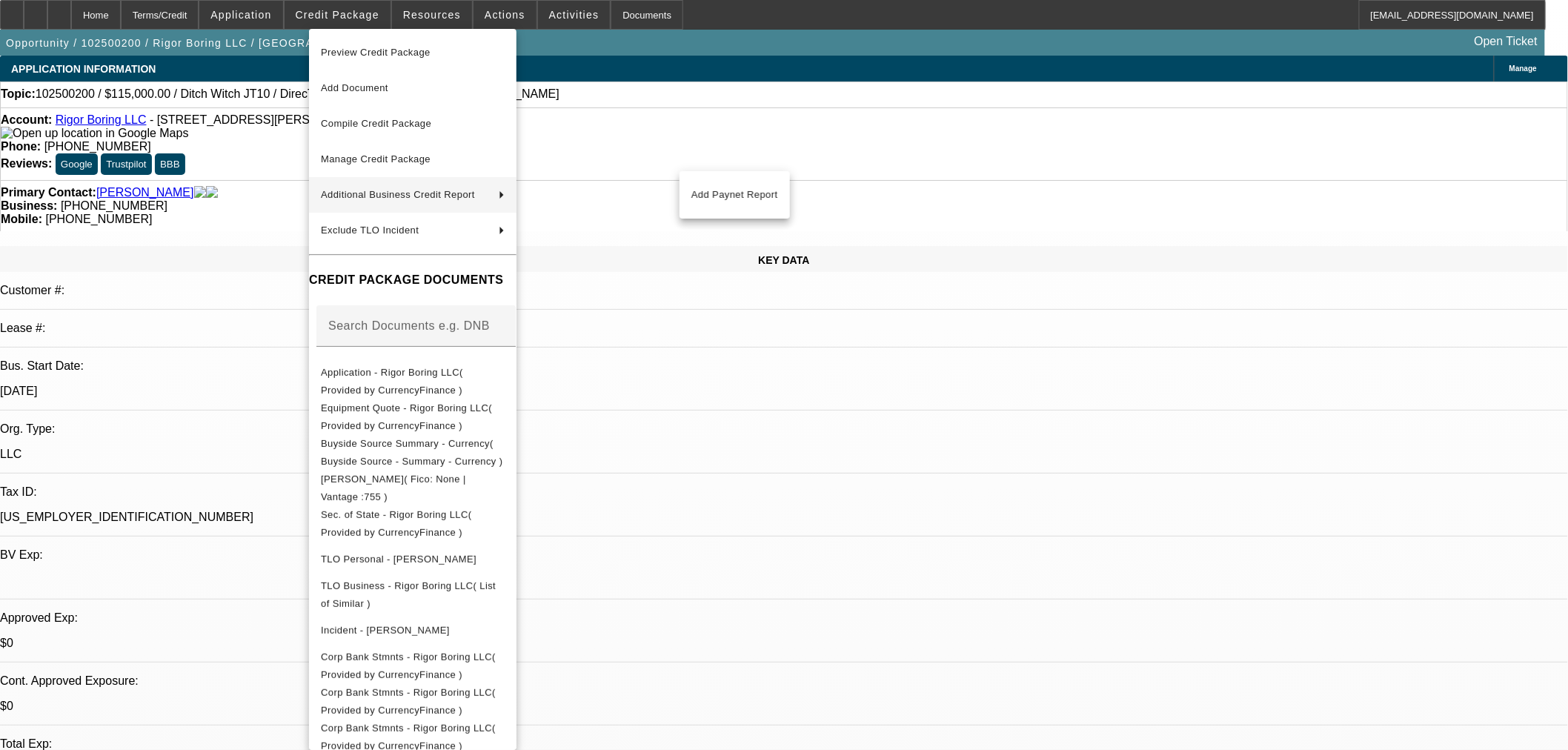
click at [768, 489] on div at bounding box center [784, 375] width 1568 height 750
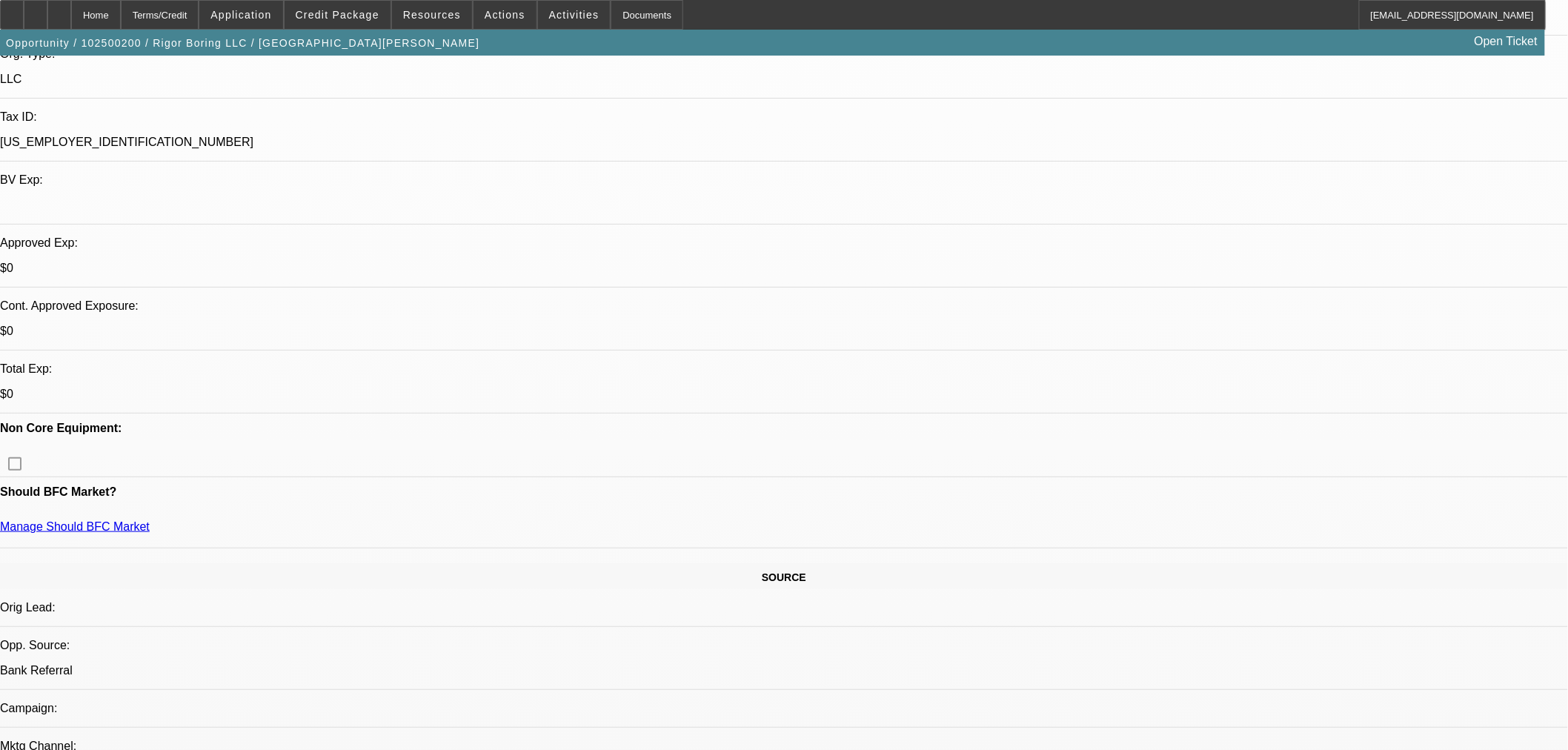
scroll to position [274, 0]
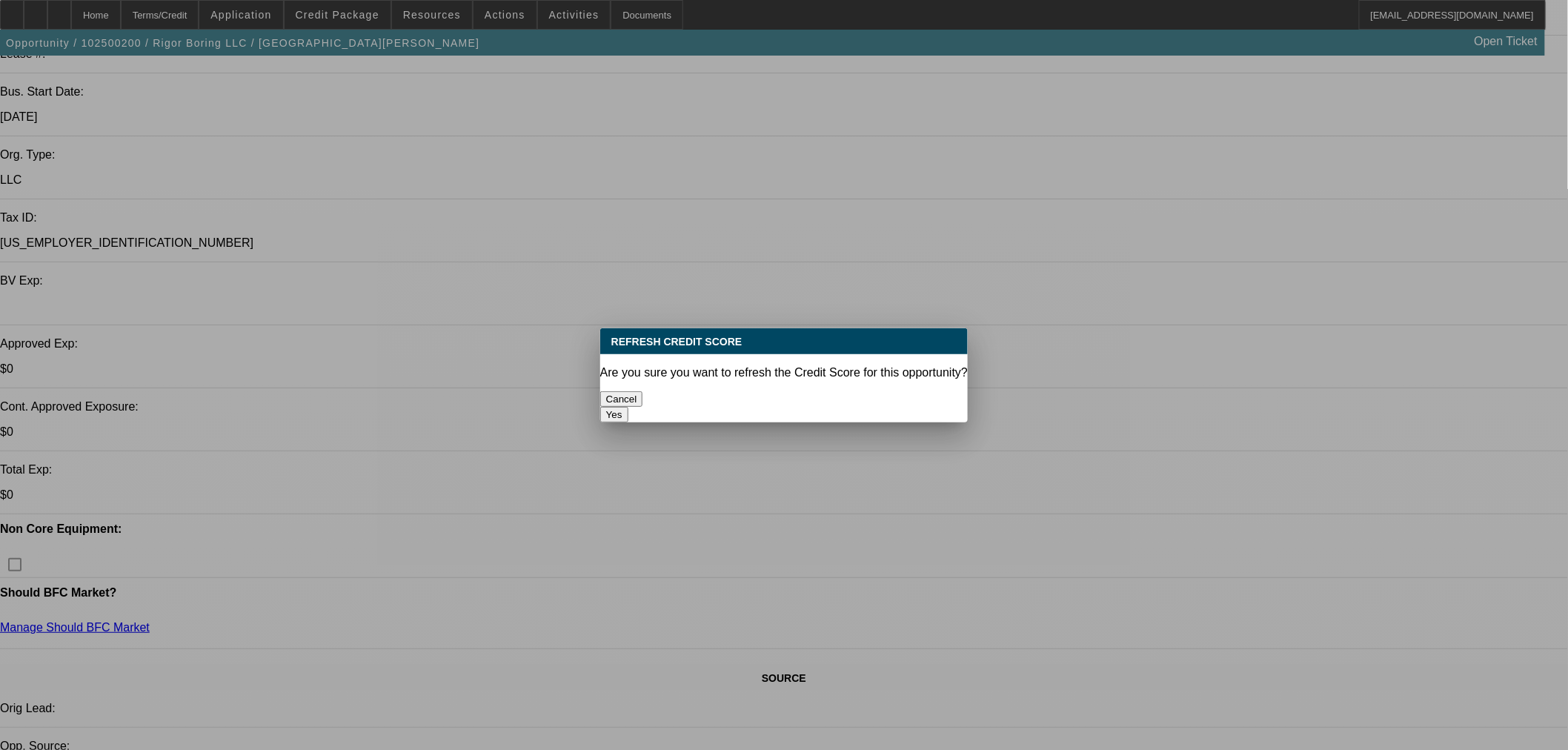
scroll to position [0, 0]
click at [628, 406] on button "Yes" at bounding box center [613, 414] width 28 height 15
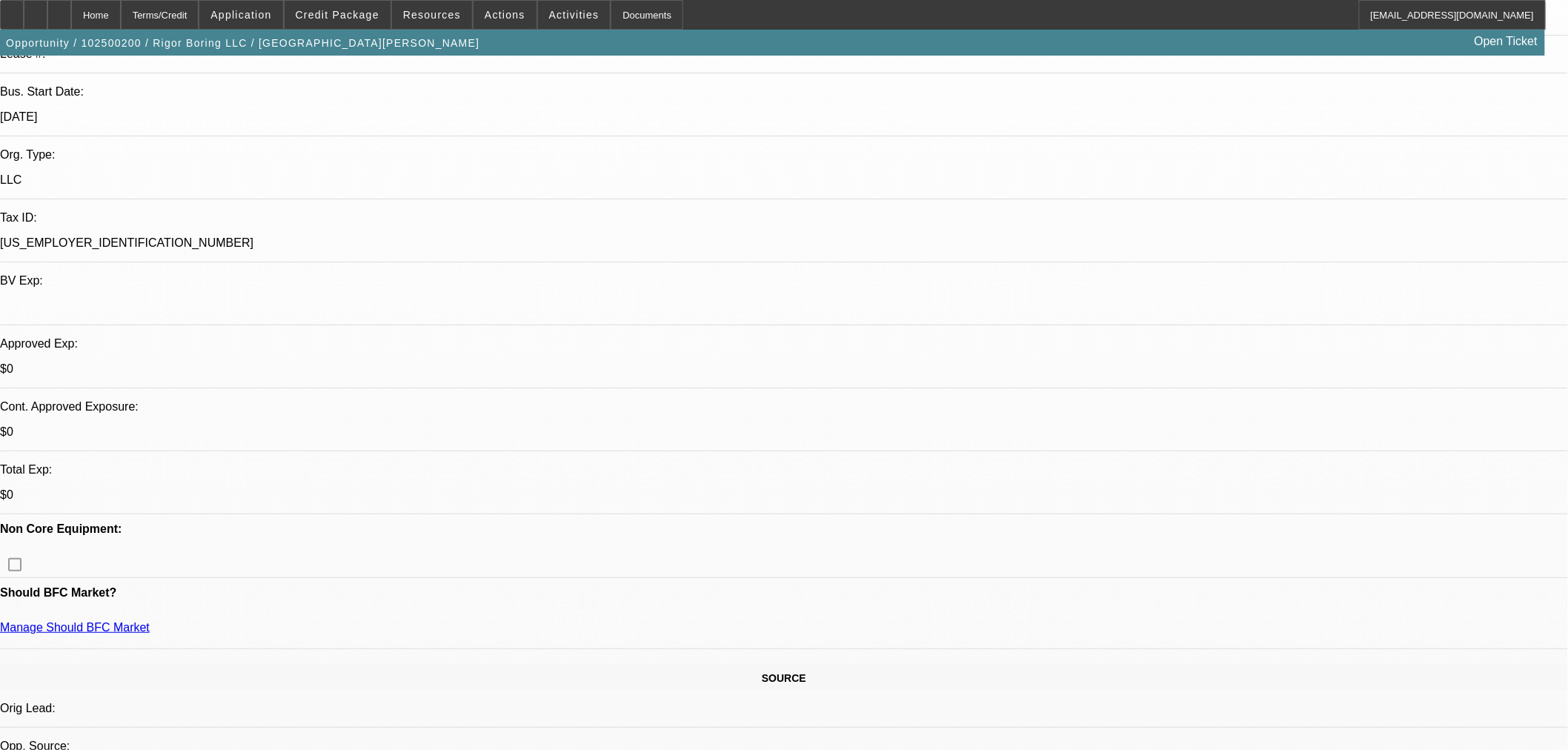
scroll to position [274, 0]
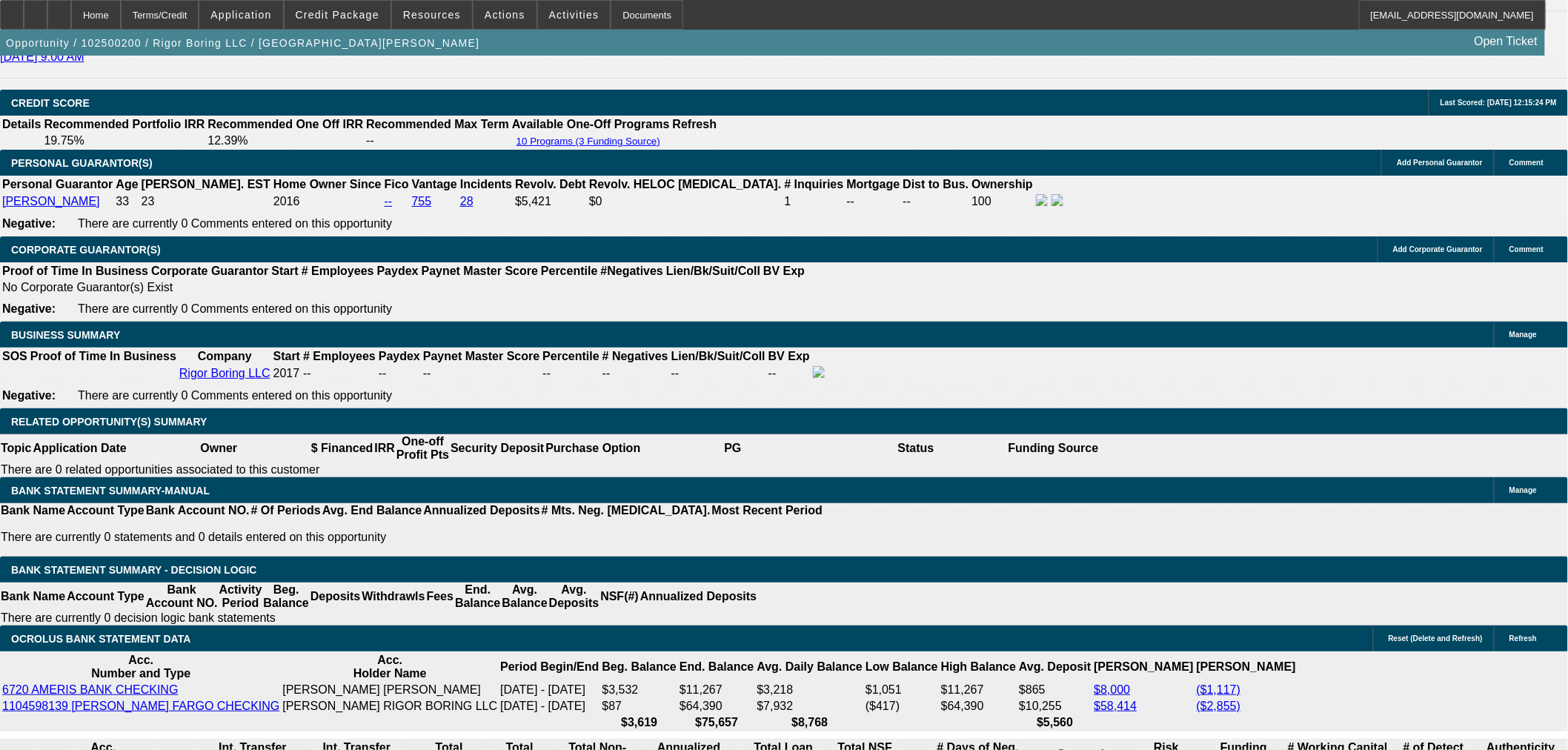
scroll to position [2195, 0]
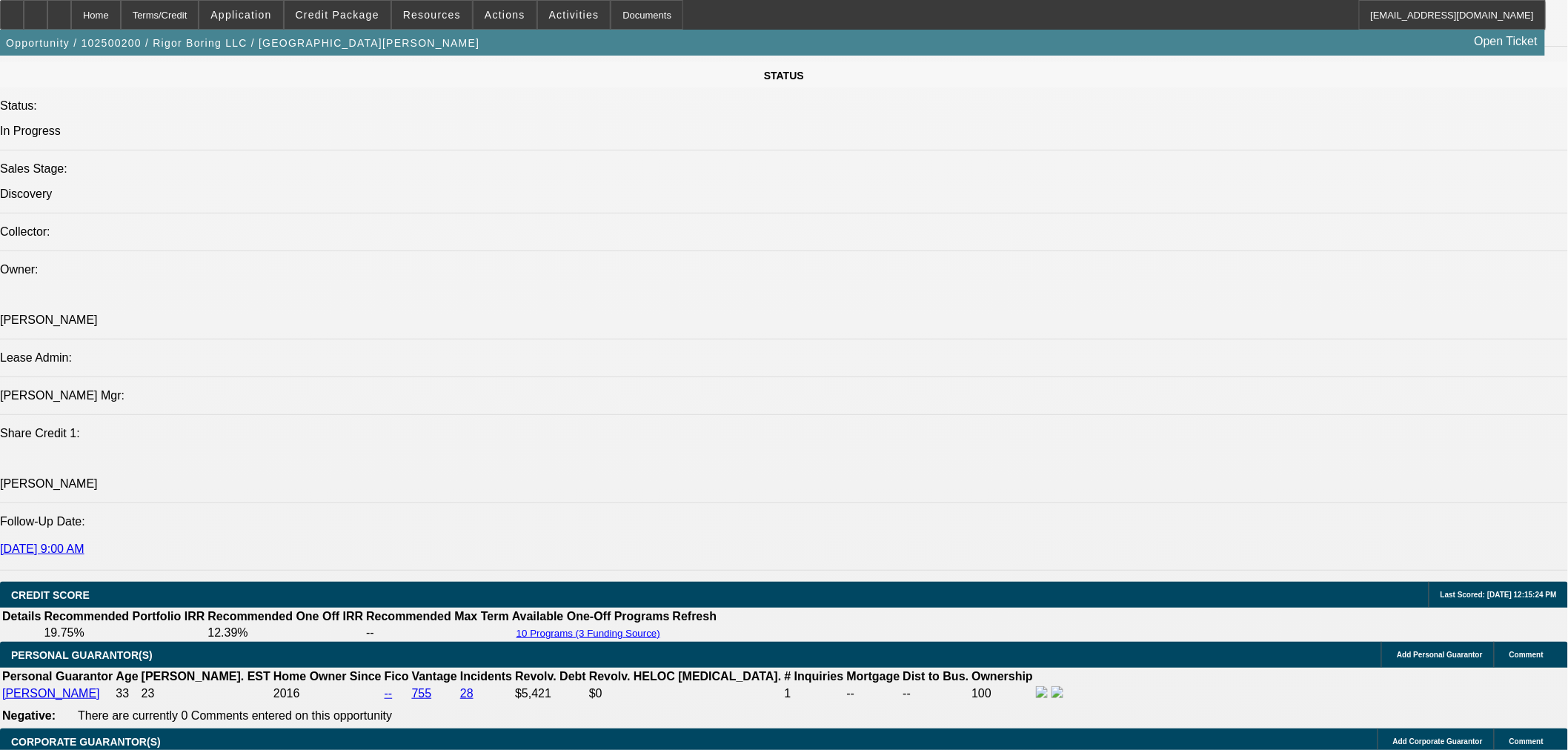
scroll to position [1509, 0]
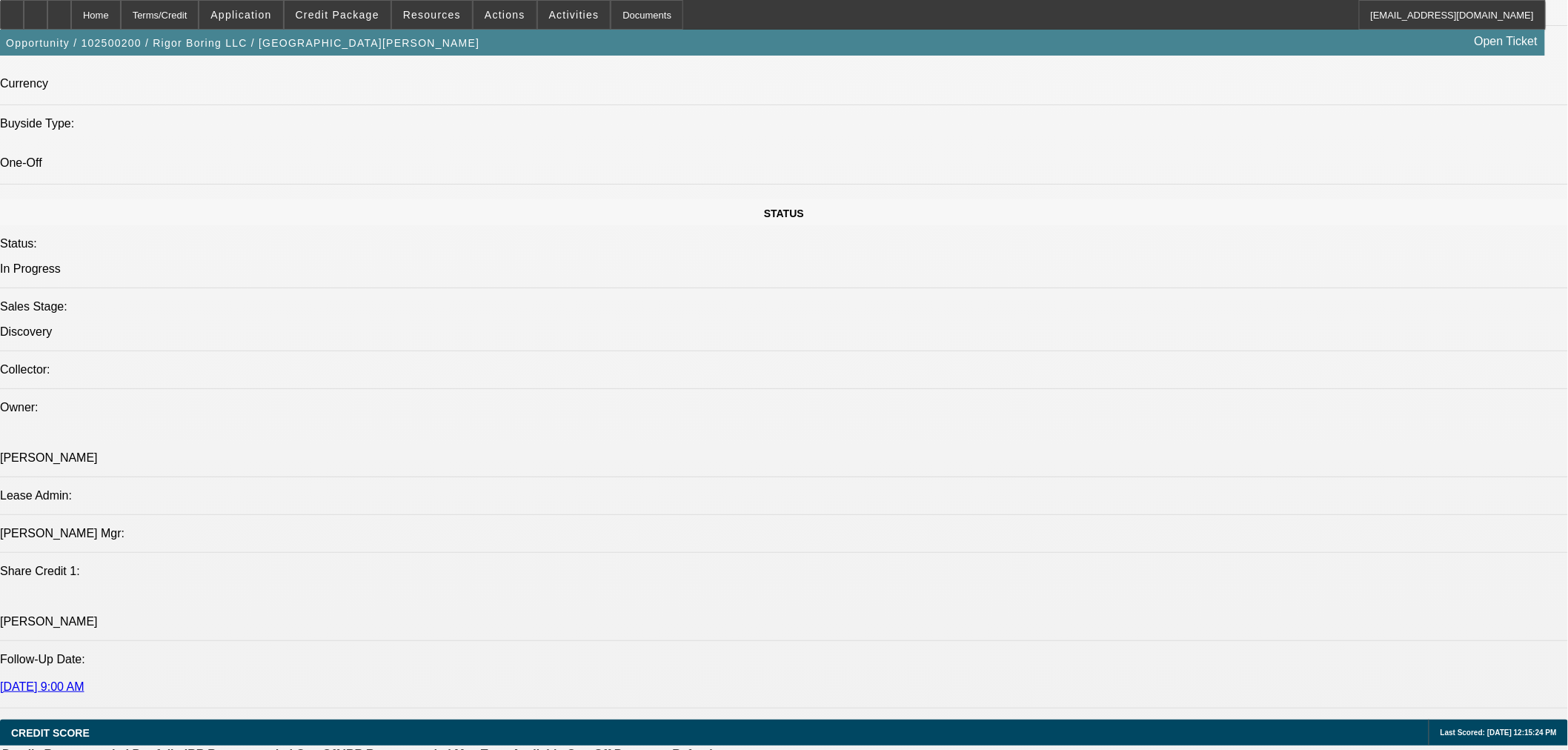
click at [36, 10] on icon at bounding box center [36, 10] width 0 height 0
click at [47, 15] on div at bounding box center [36, 15] width 24 height 30
click at [364, 16] on span "Credit Package" at bounding box center [338, 15] width 84 height 12
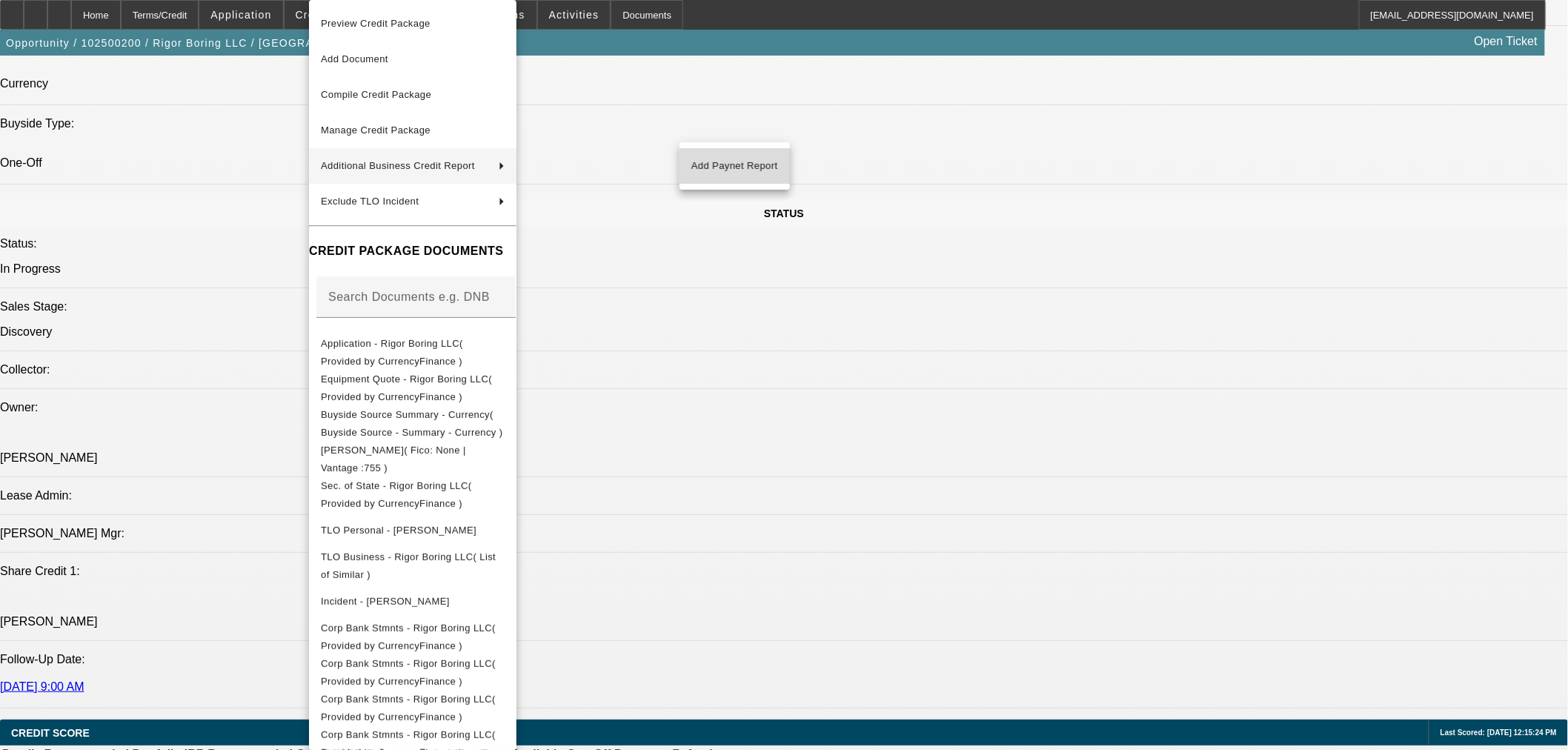
click at [752, 168] on span "Add Paynet Report" at bounding box center [735, 165] width 87 height 17
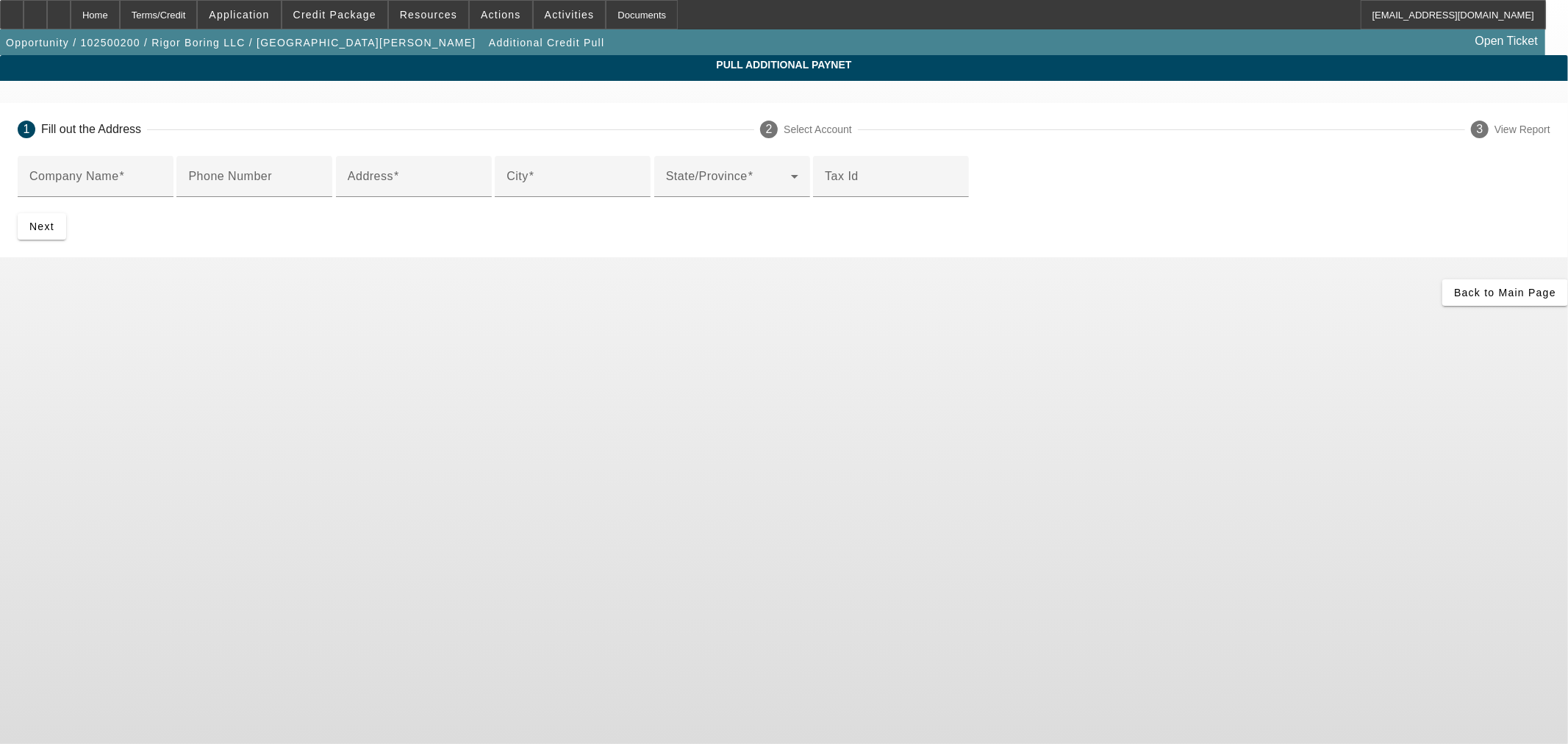
drag, startPoint x: 535, startPoint y: 178, endPoint x: 131, endPoint y: 332, distance: 432.4
click at [161, 178] on input "Company Name" at bounding box center [96, 182] width 132 height 17
paste input "DirecTec LLC"
type input "DirecTec LLC"
click at [480, 191] on input "Address" at bounding box center [414, 182] width 132 height 17
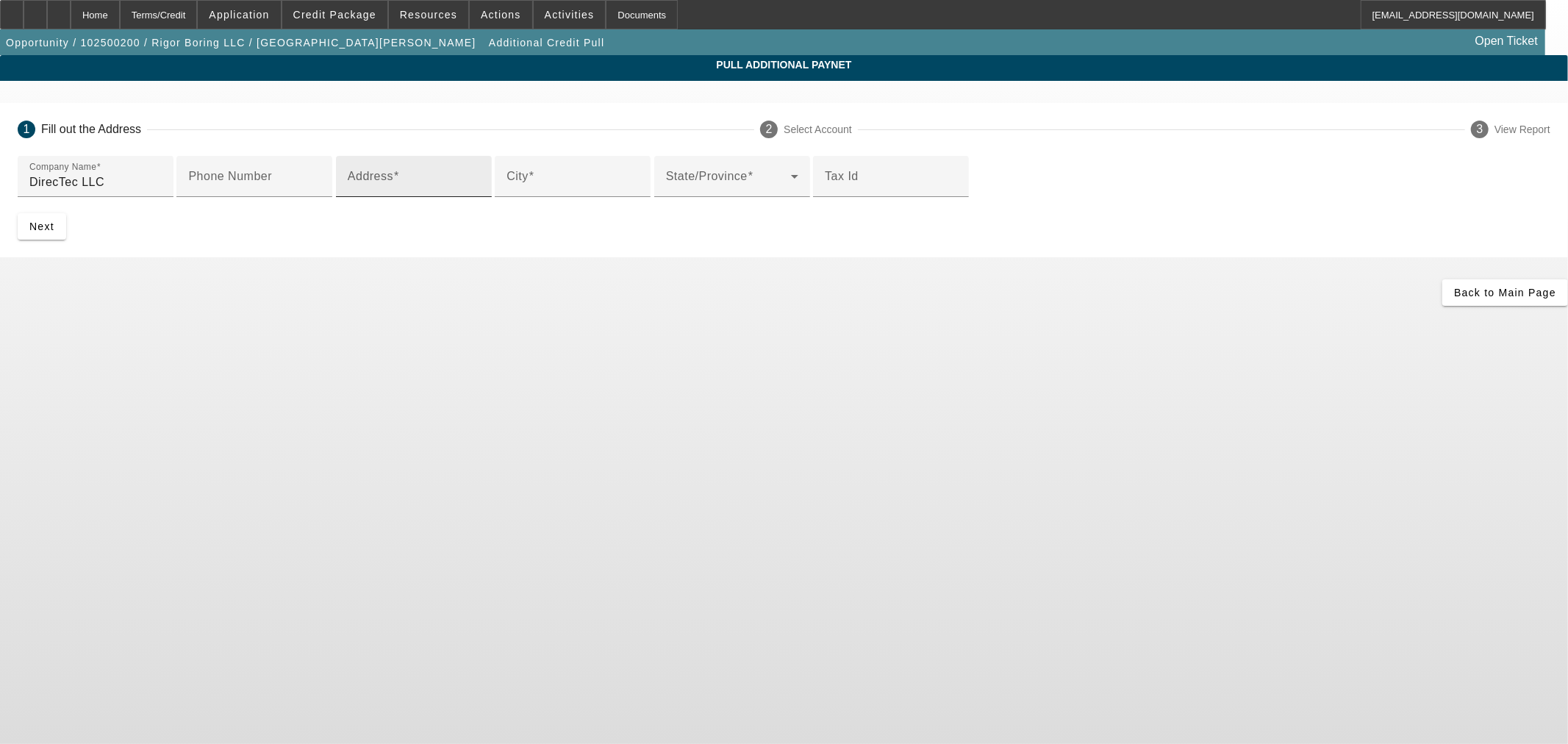
paste input "6071 Blue Terrace Cir,"
type input "6071 Blue Terrace Cir,"
click at [507, 191] on input "City" at bounding box center [573, 182] width 132 height 17
paste input "Castle Pines"
type input "Castle Pines"
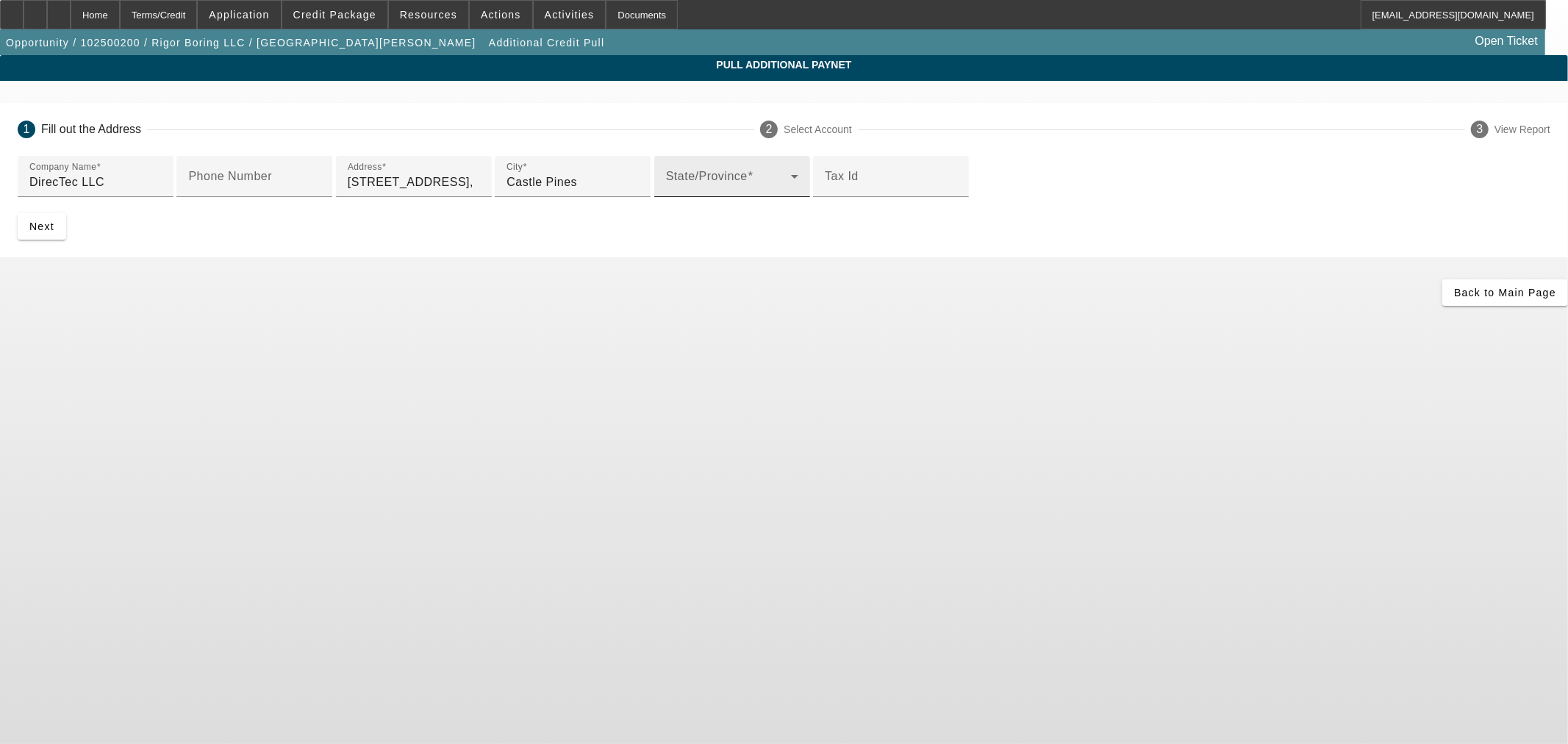
click at [666, 197] on div "State/Province" at bounding box center [732, 176] width 132 height 41
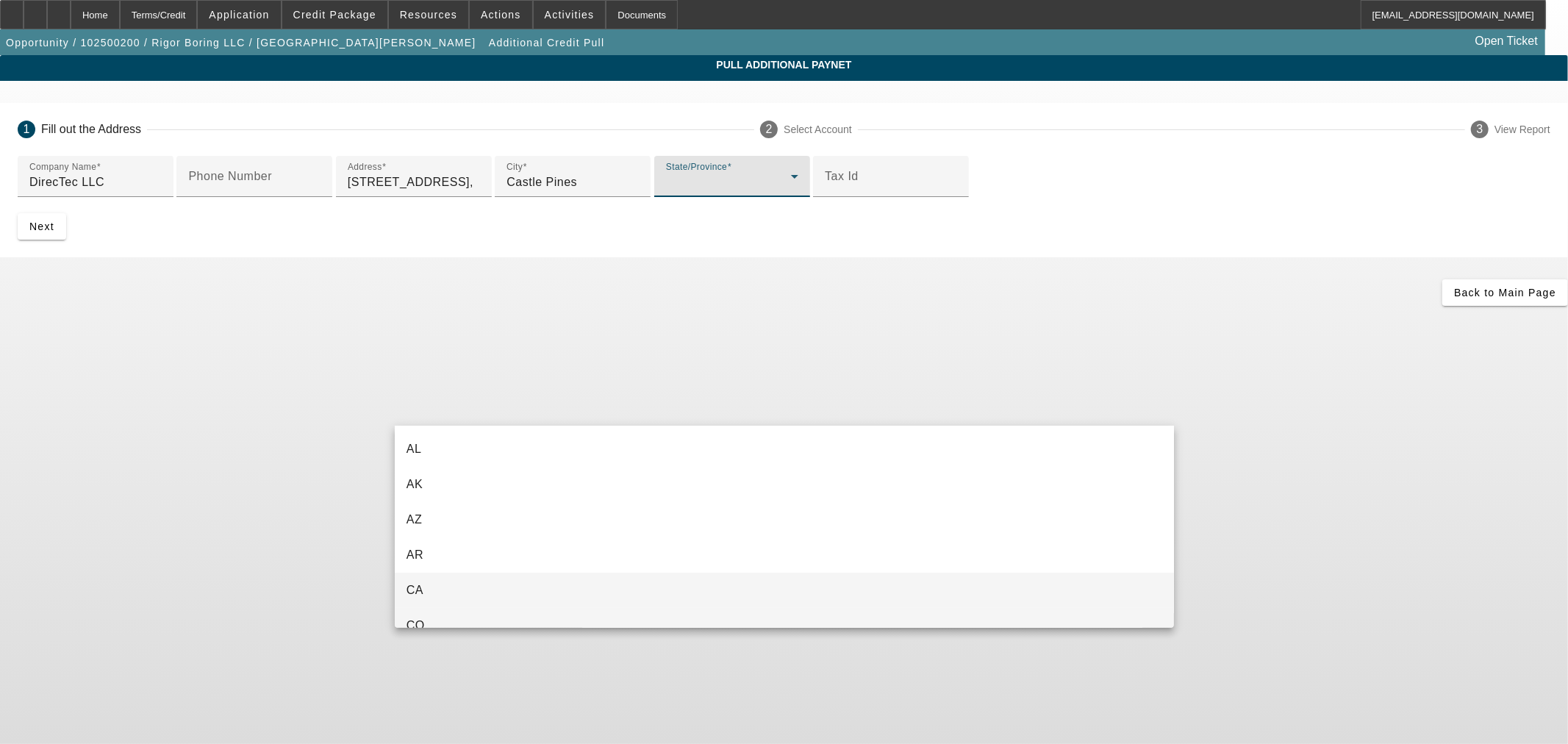
click at [488, 621] on mat-option "CO" at bounding box center [784, 625] width 779 height 36
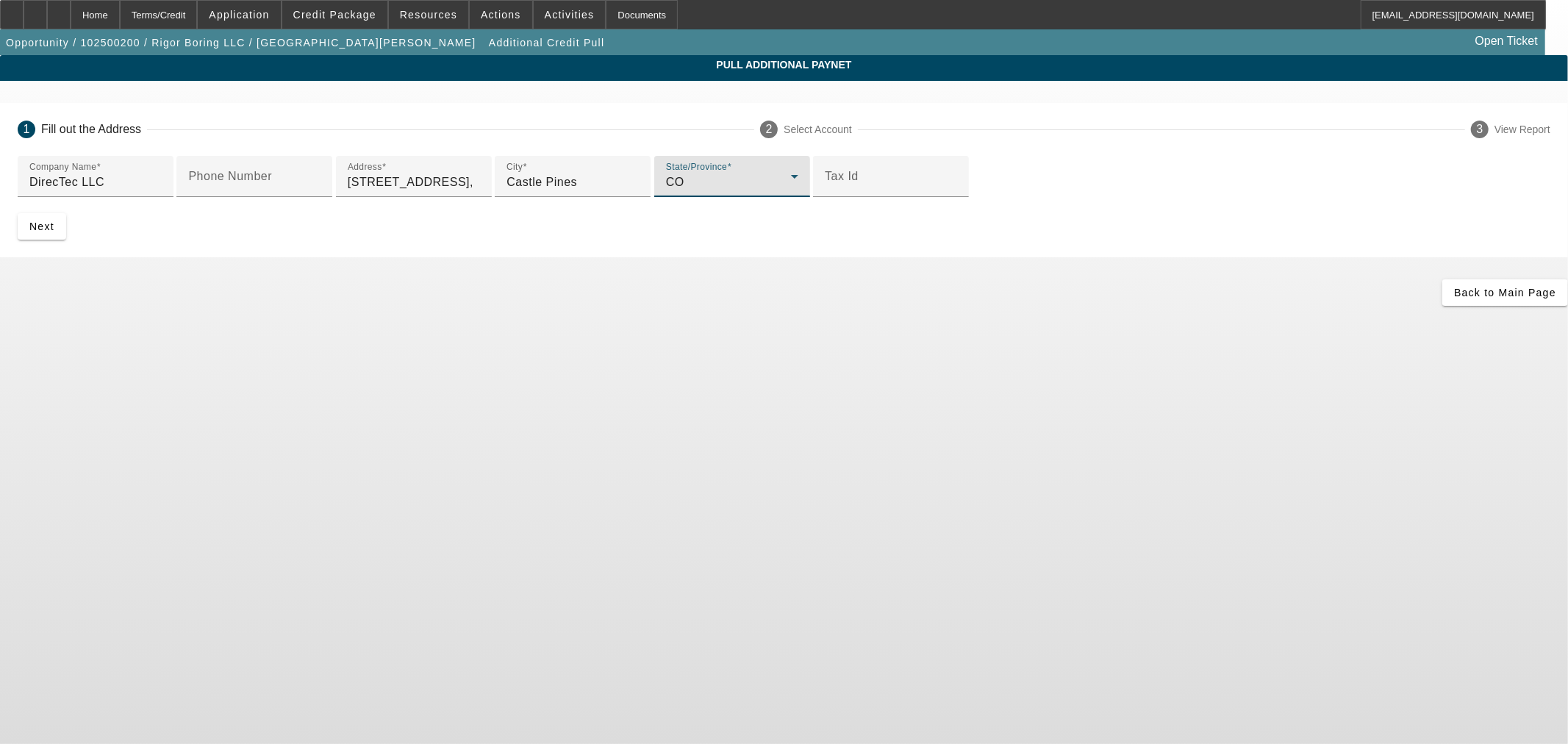
click at [813, 213] on div at bounding box center [891, 204] width 155 height 16
click at [66, 244] on span "submit" at bounding box center [41, 227] width 49 height 36
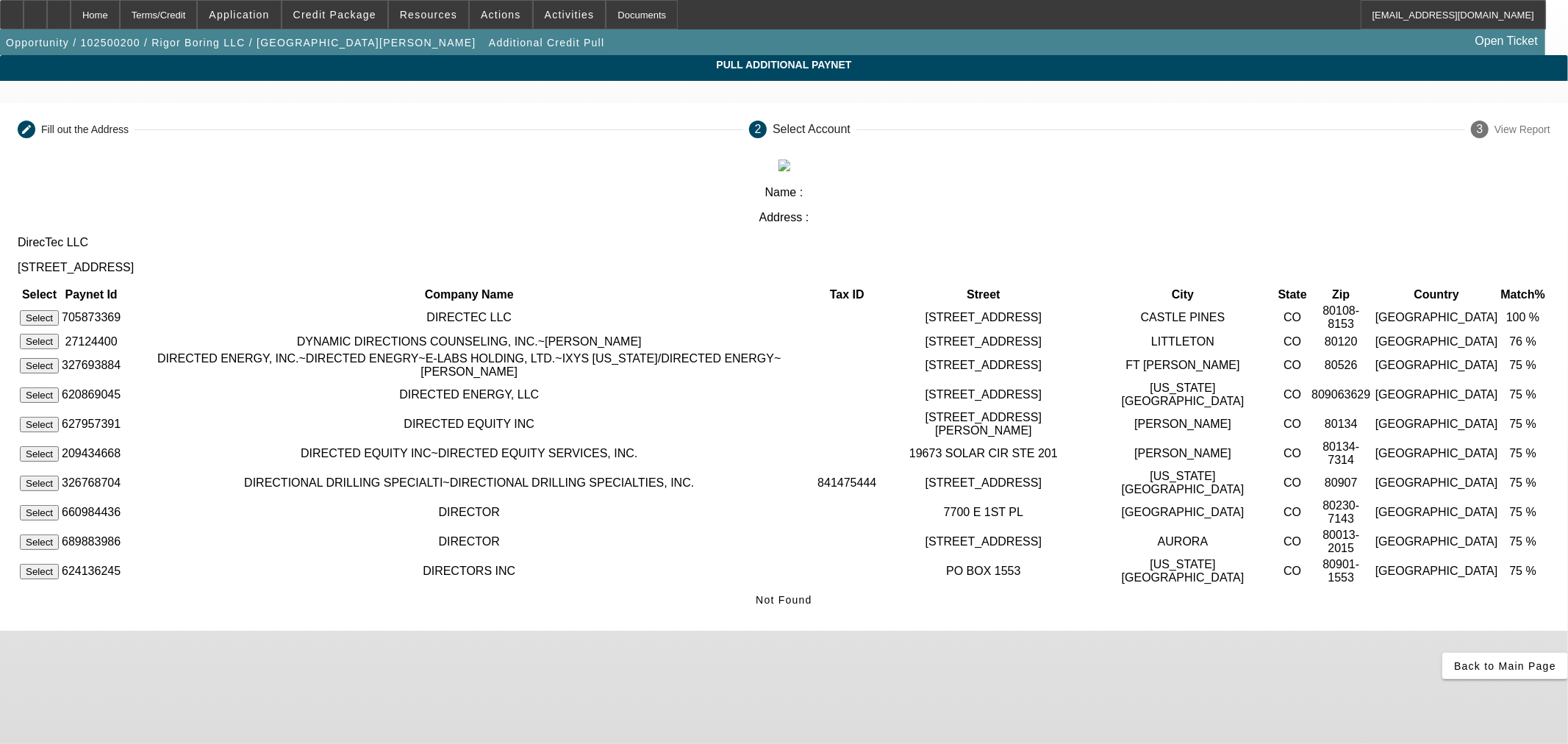
click at [59, 310] on button "Select" at bounding box center [39, 318] width 39 height 15
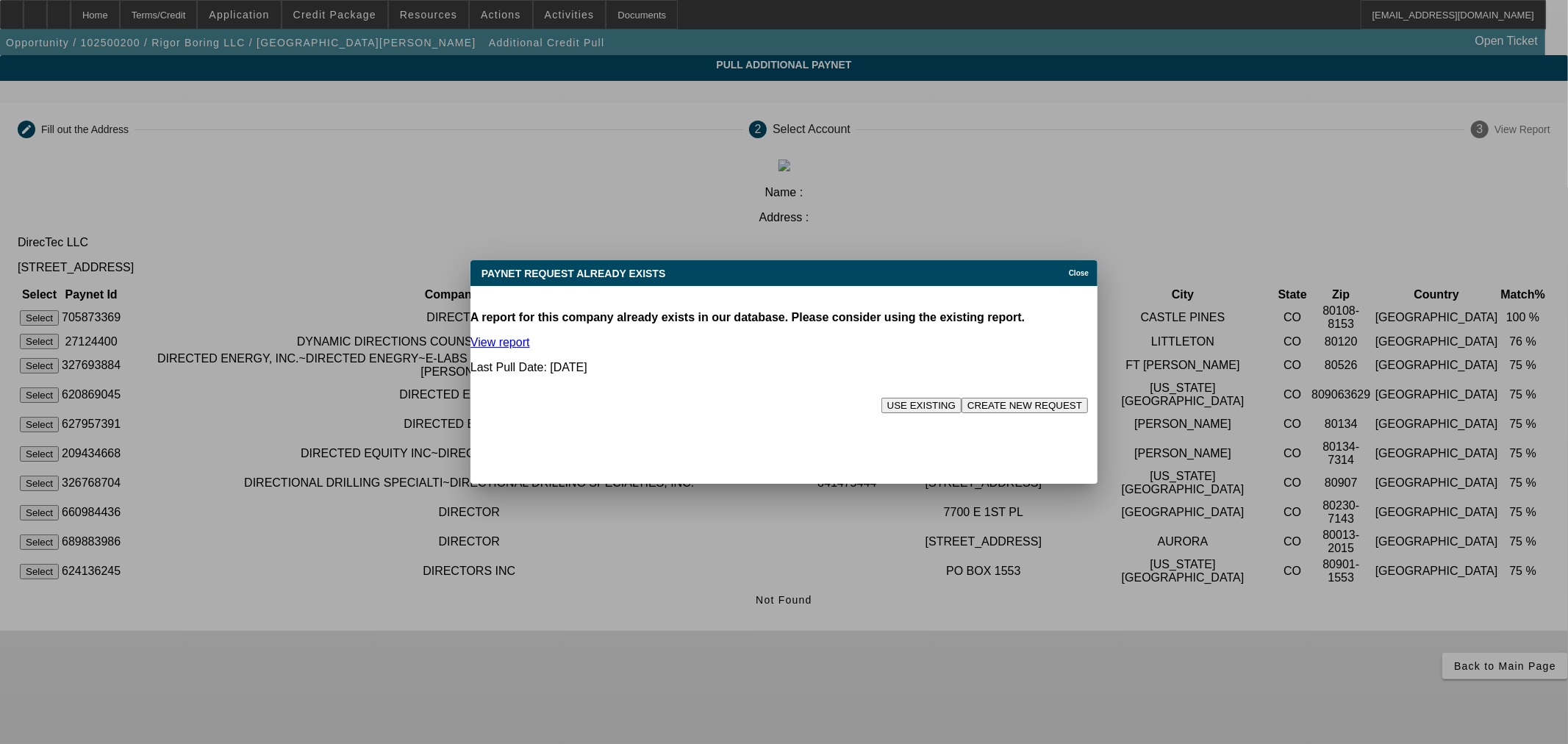
click at [881, 397] on button "USE EXISTING" at bounding box center [920, 405] width 80 height 15
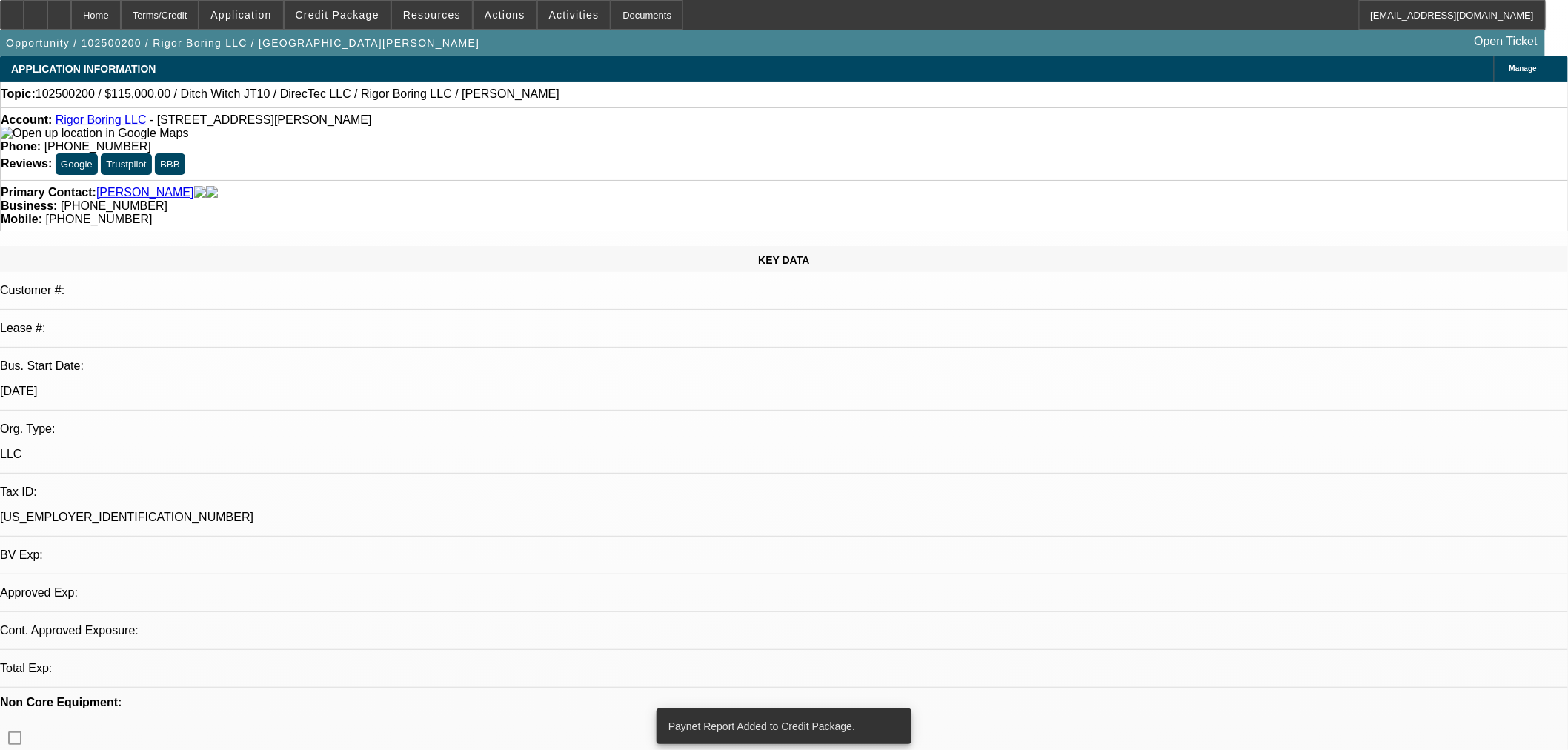
select select "0"
select select "2"
select select "0"
select select "6"
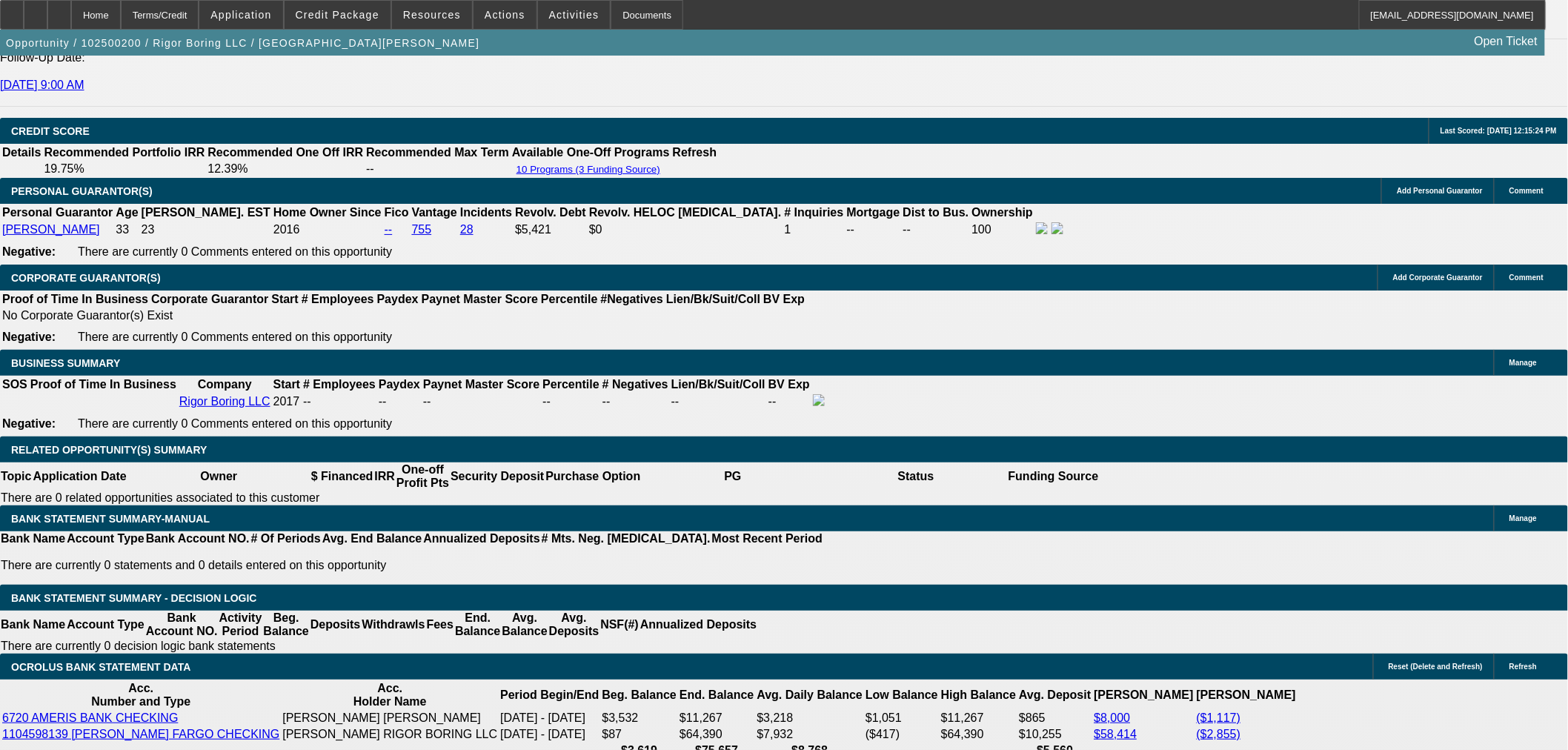
scroll to position [2058, 0]
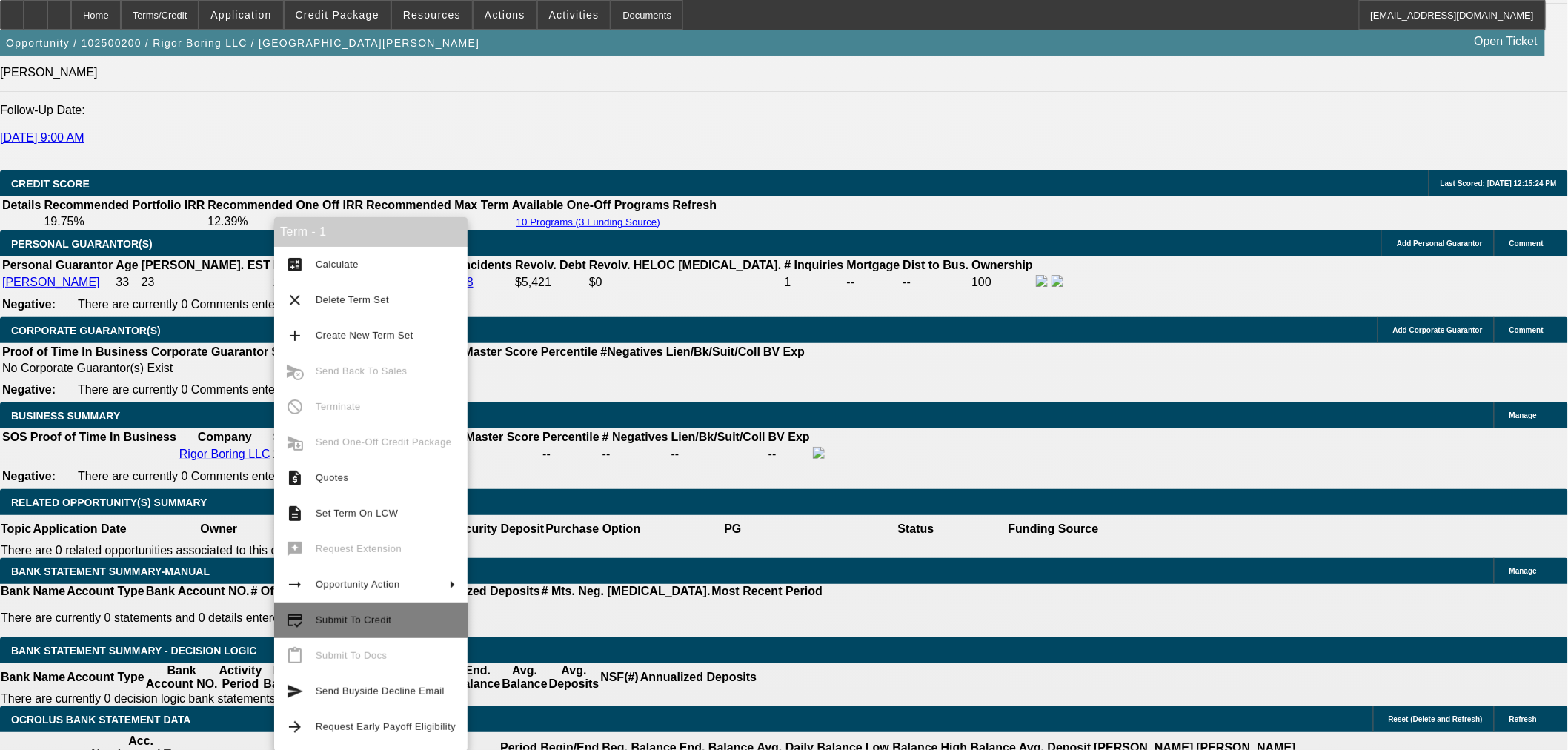
click at [401, 621] on span "Submit To Credit" at bounding box center [385, 620] width 140 height 17
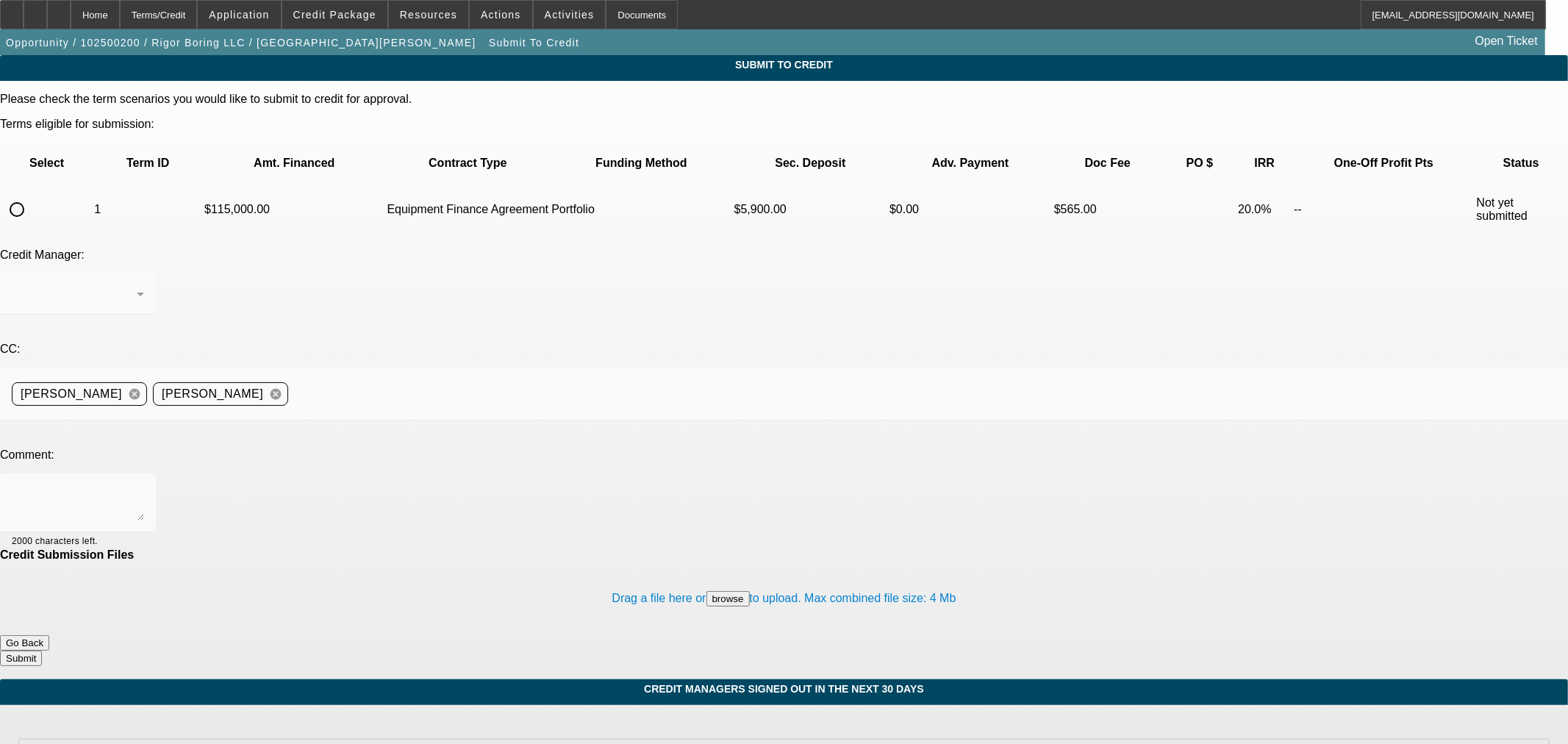
click at [32, 195] on input "radio" at bounding box center [16, 209] width 30 height 30
radio input "true"
click at [136, 285] on div "Arida, George" at bounding box center [74, 294] width 125 height 17
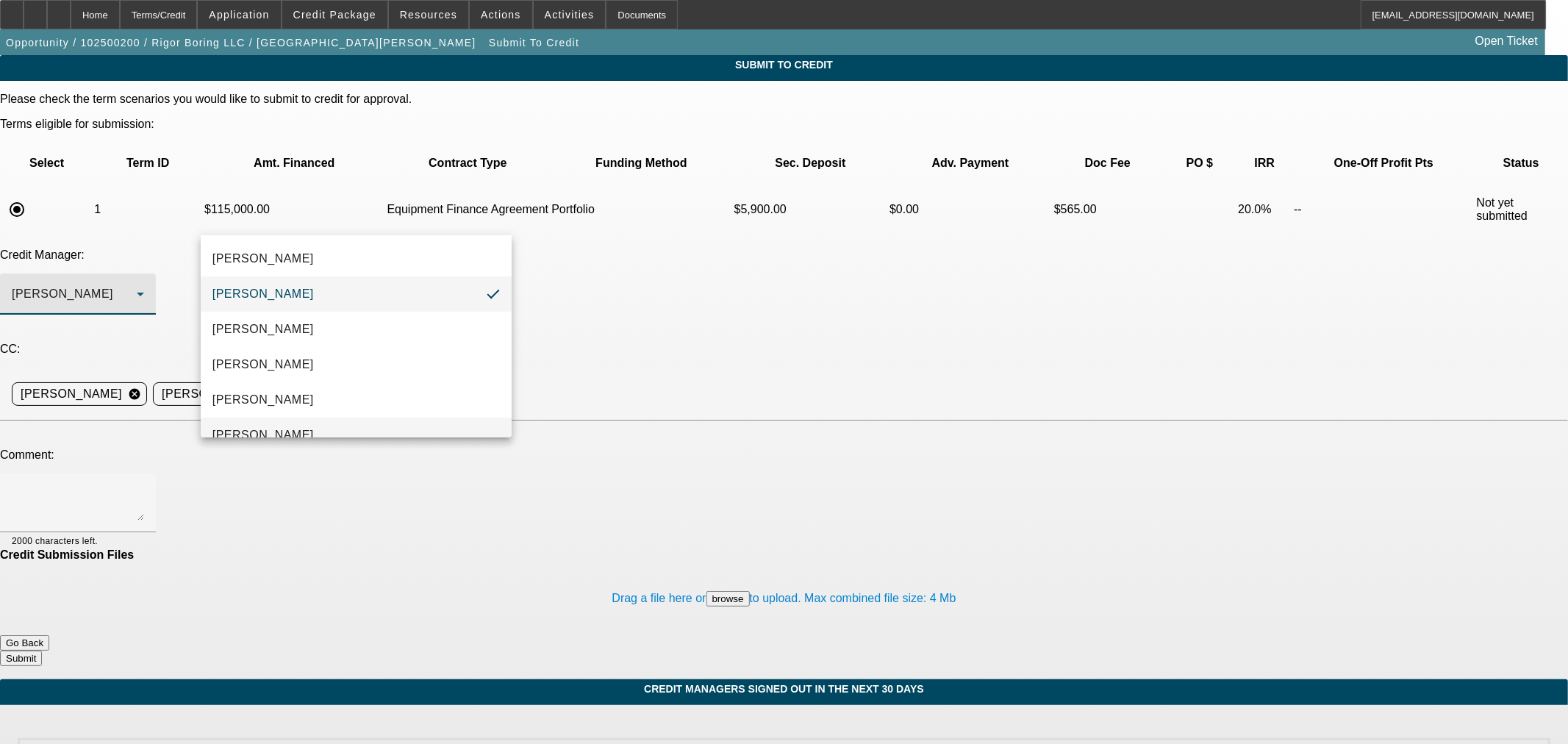
click at [342, 427] on mat-option "[PERSON_NAME]" at bounding box center [356, 435] width 311 height 36
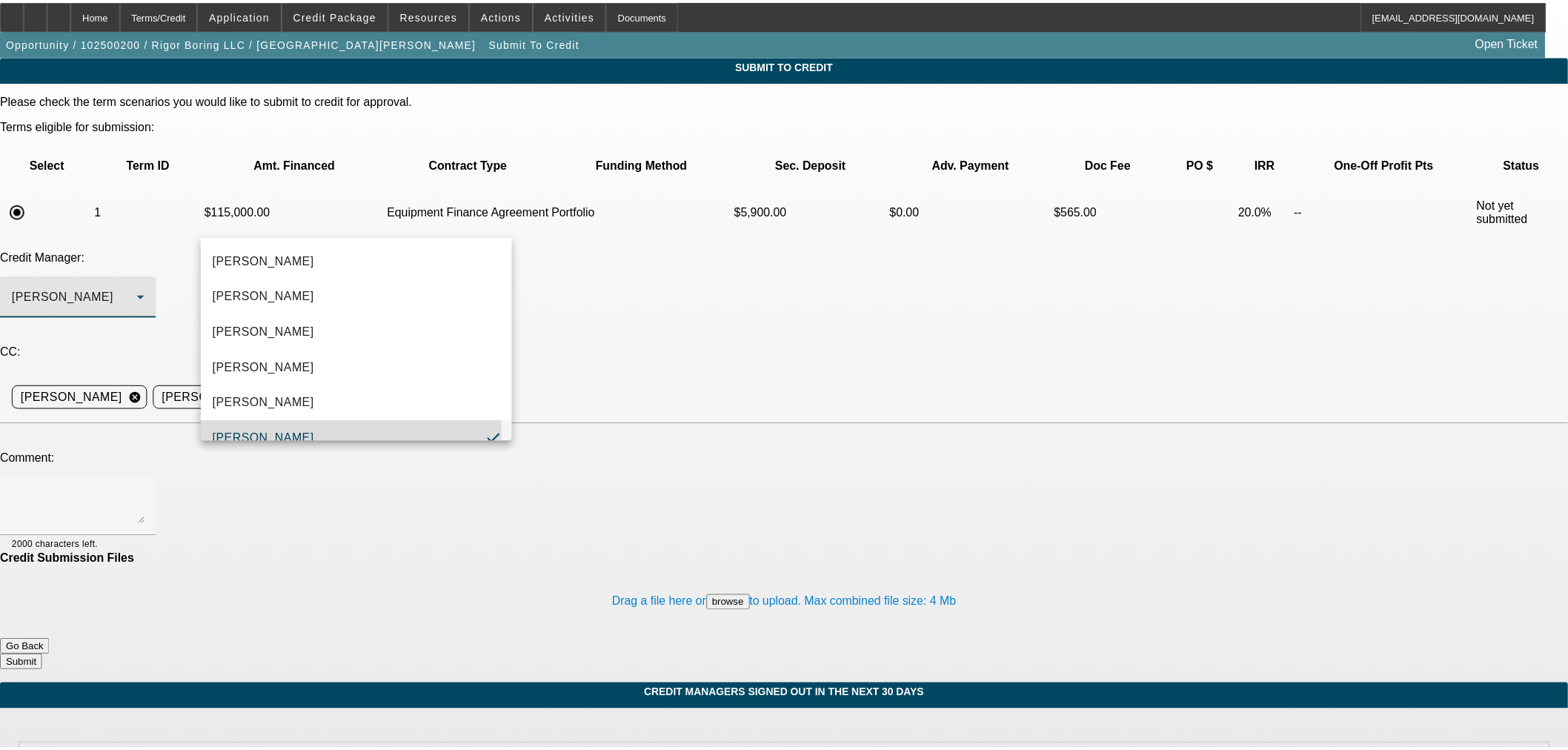
scroll to position [15, 0]
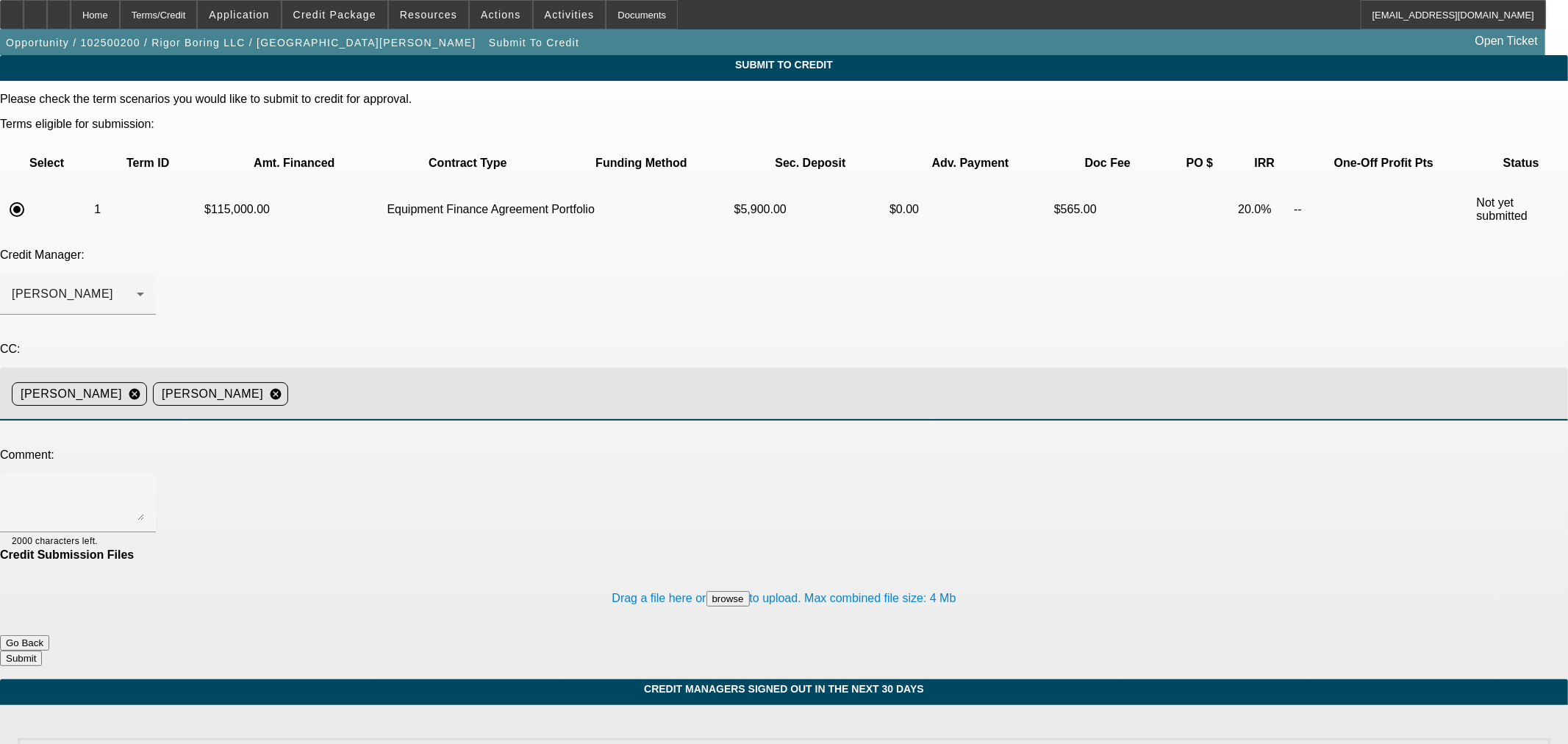
click at [489, 379] on input at bounding box center [921, 394] width 1256 height 30
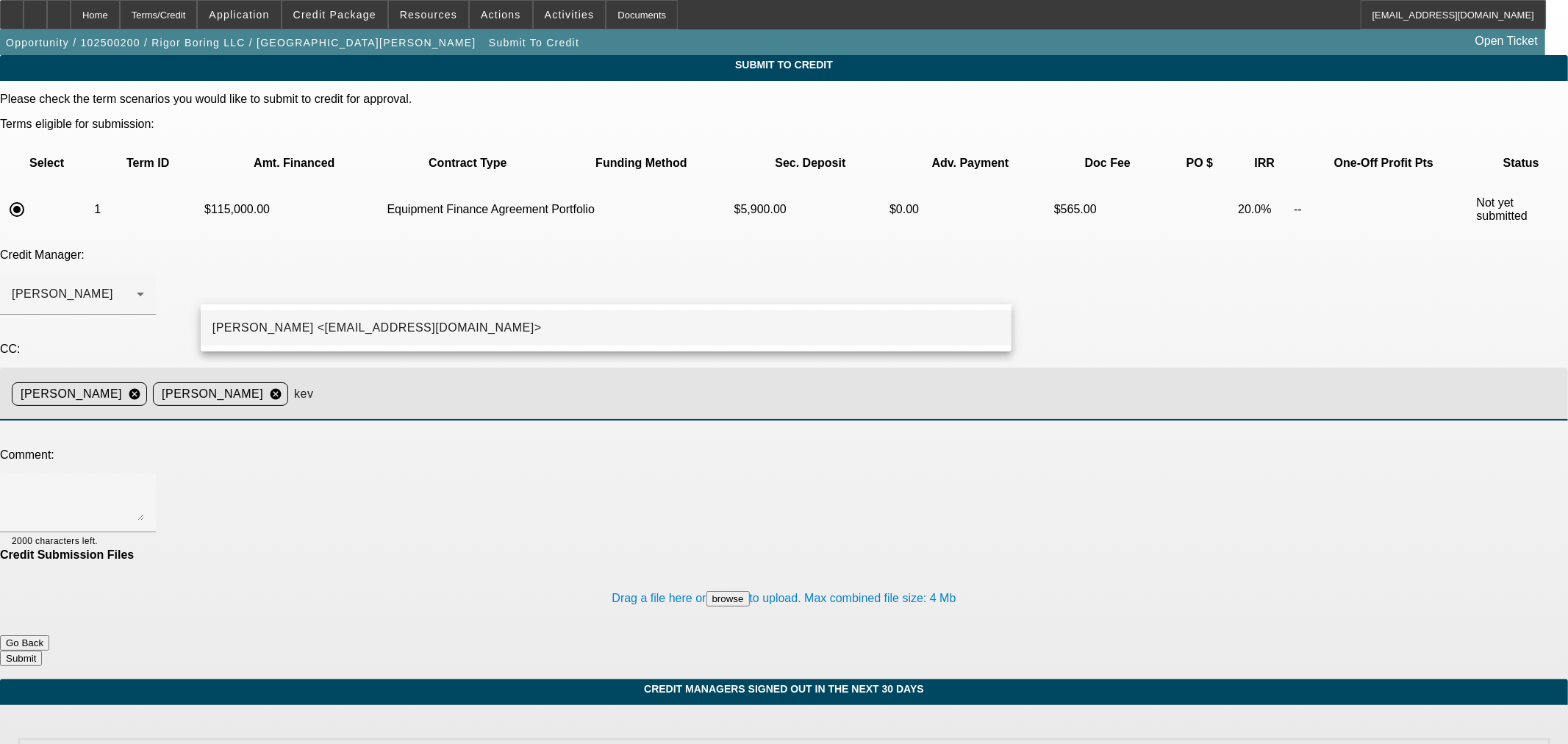
type input "kev"
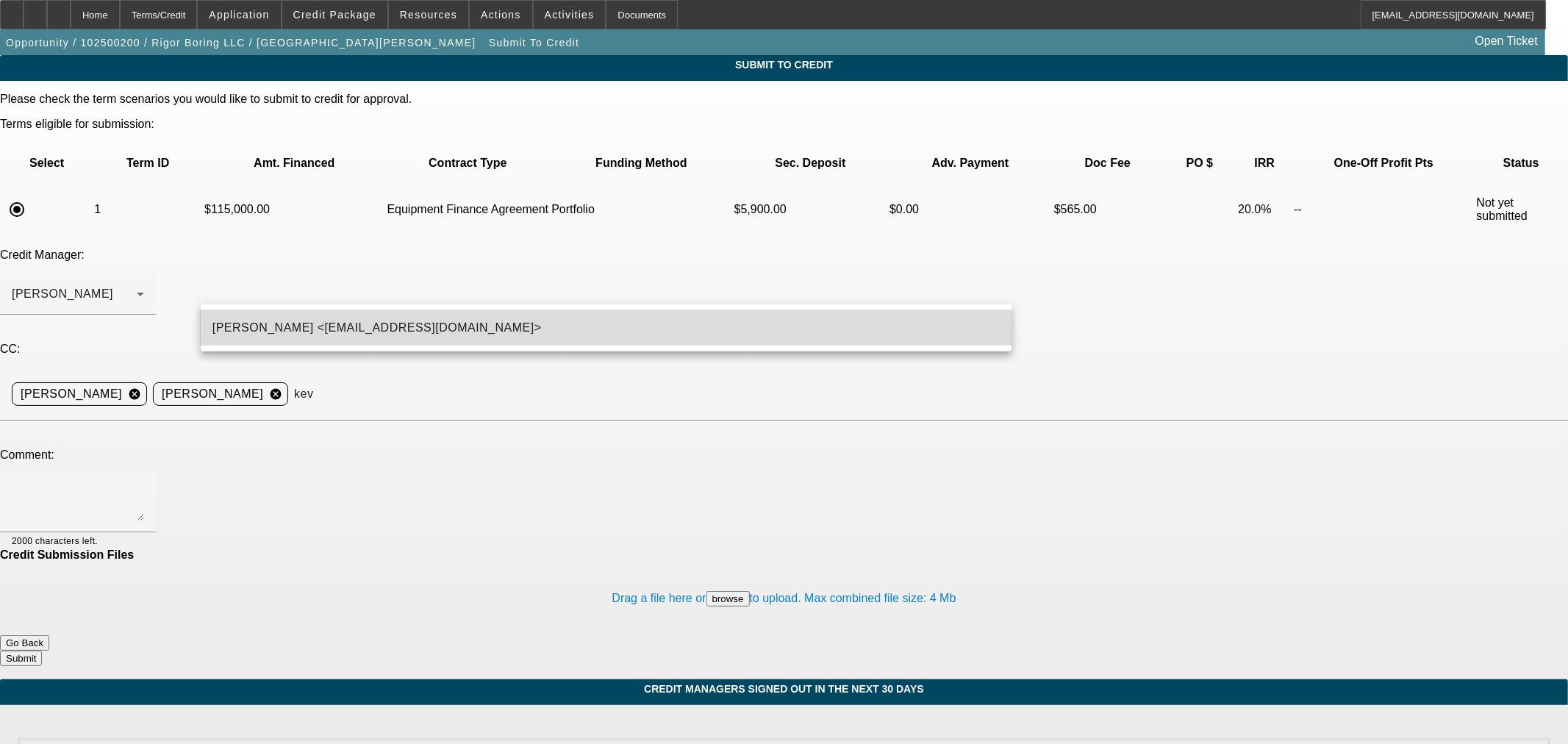
click at [503, 312] on mat-option "Kevin O'Connor <koconnor@beaconfunding.com>" at bounding box center [606, 327] width 811 height 36
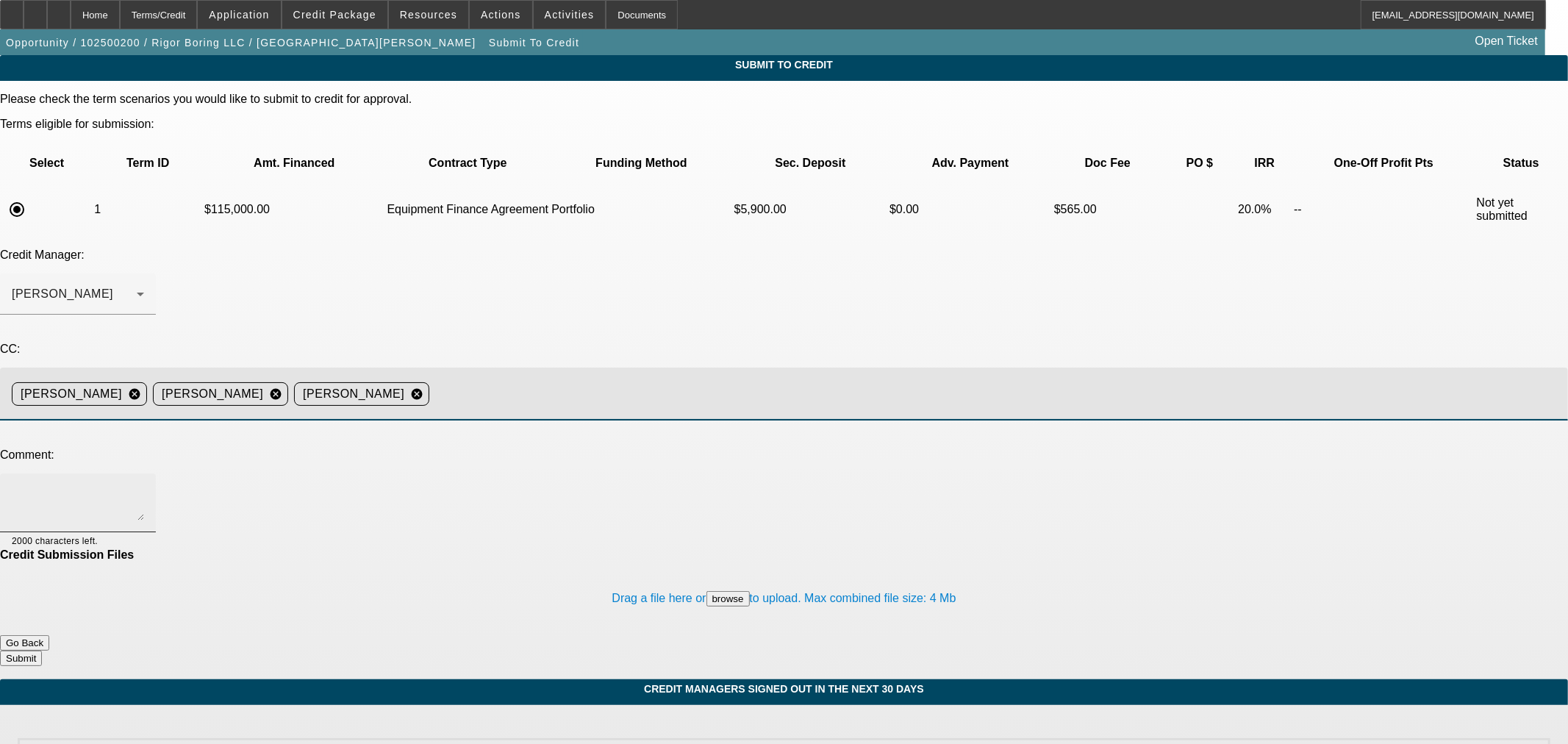
click at [144, 485] on textarea at bounding box center [78, 502] width 132 height 36
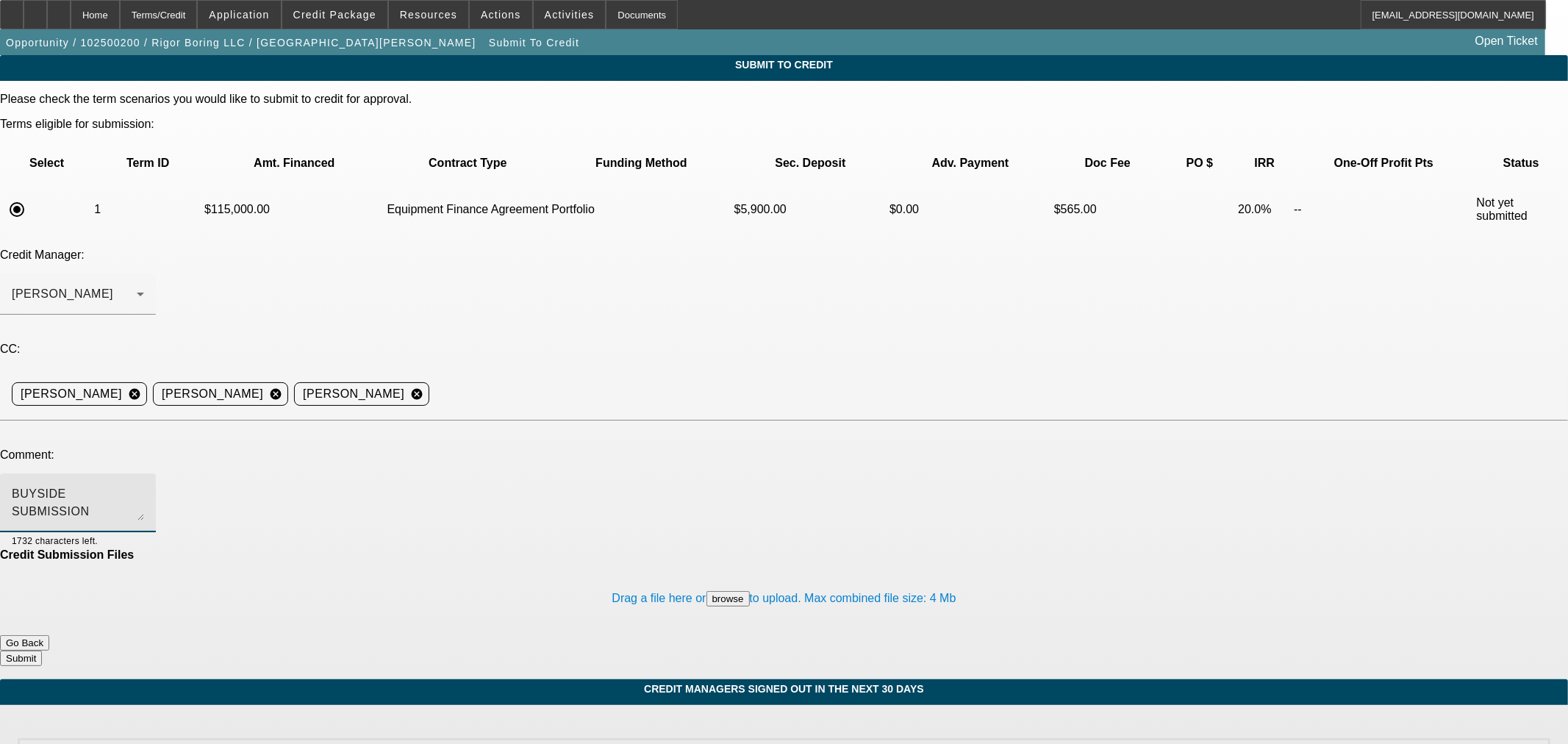
type textarea "BUYSIDE SUBMISSION CURRENCY - Sam, please review this directional drill purchas…"
click at [823, 562] on div "Drag a file here or browse to upload. Max combined file size: 4 Mb" at bounding box center [784, 598] width 1568 height 74
click at [42, 651] on button "Submit" at bounding box center [21, 659] width 42 height 15
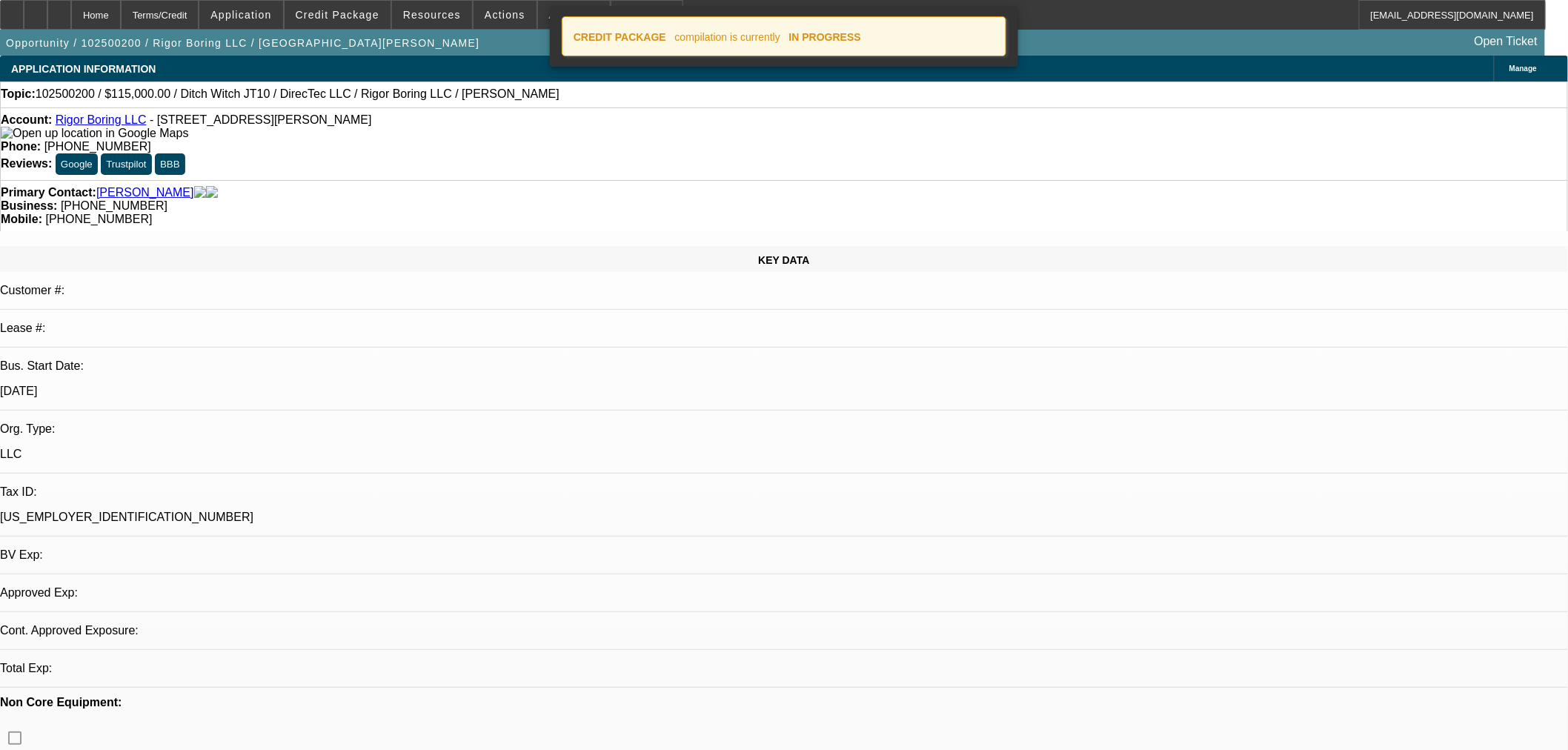
select select "0"
select select "2"
select select "0"
select select "6"
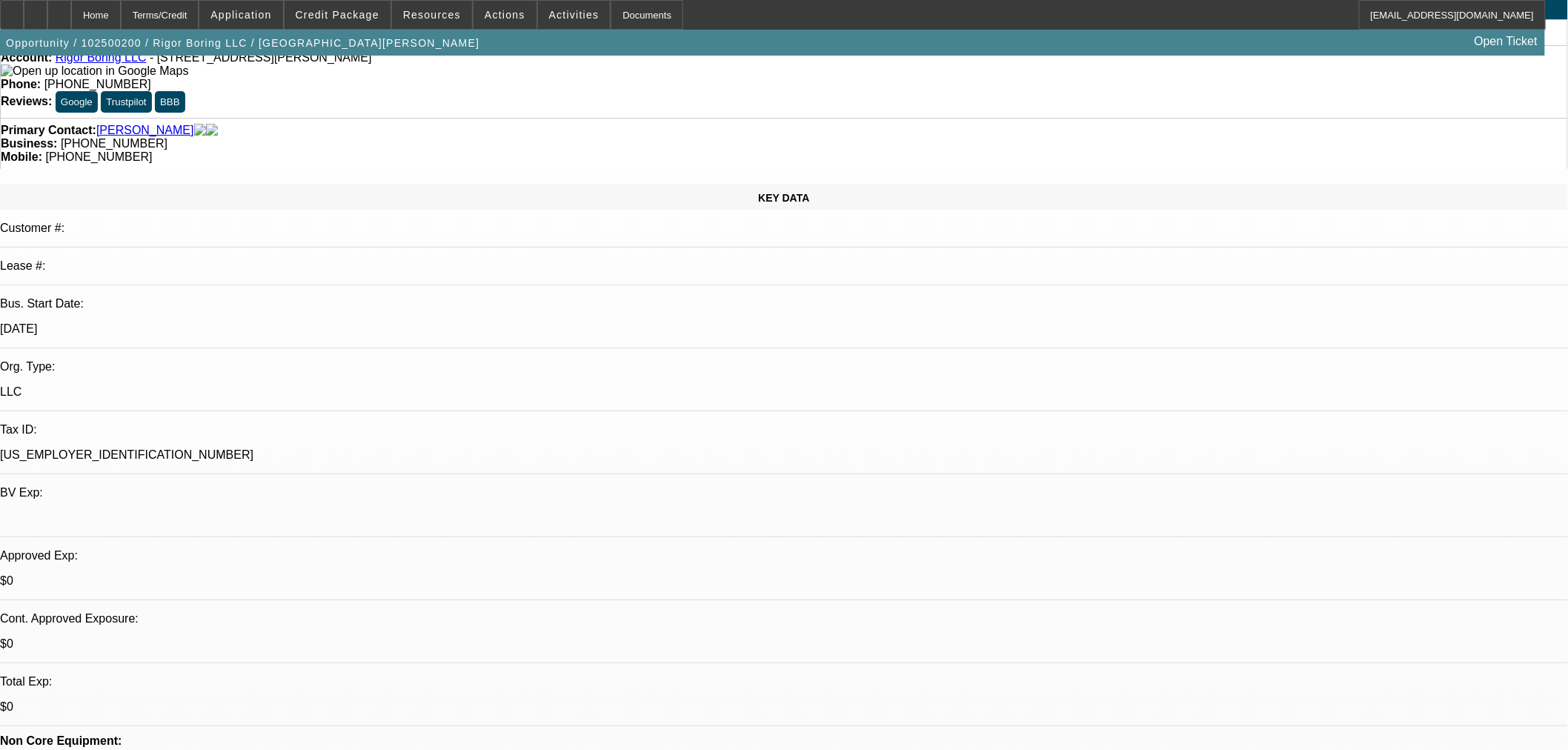
scroll to position [45, 0]
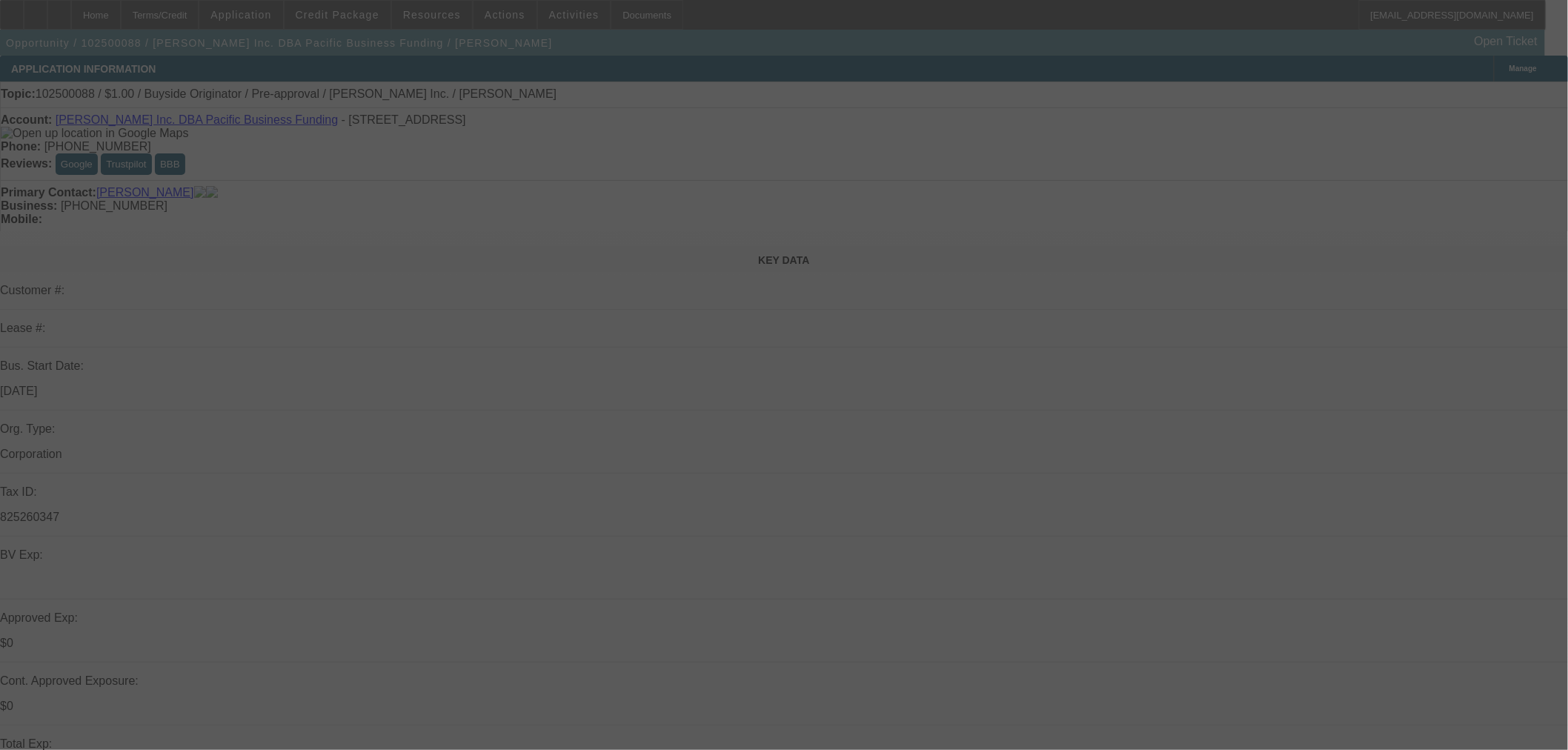
select select "0"
select select "2"
select select "0"
select select "2"
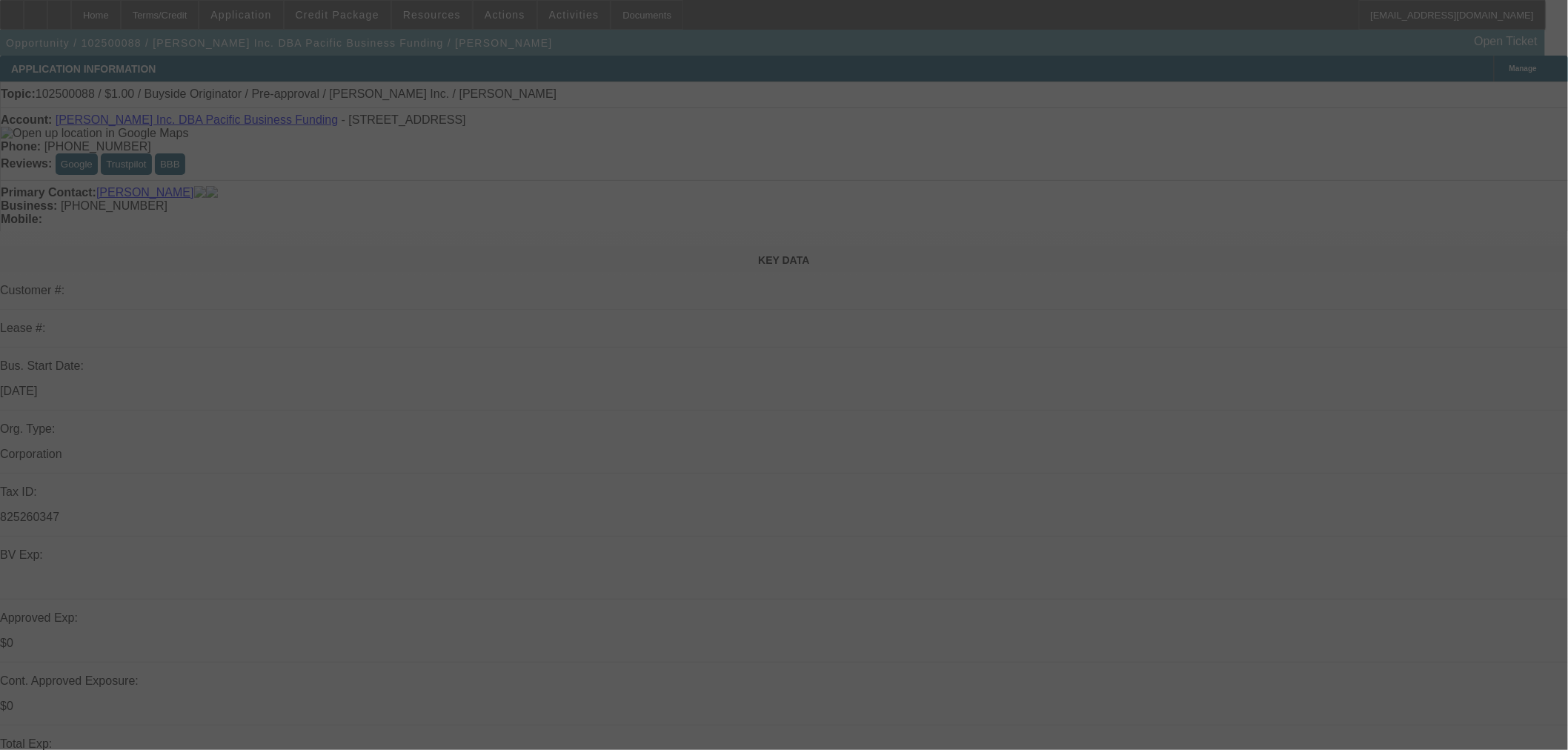
select select "0"
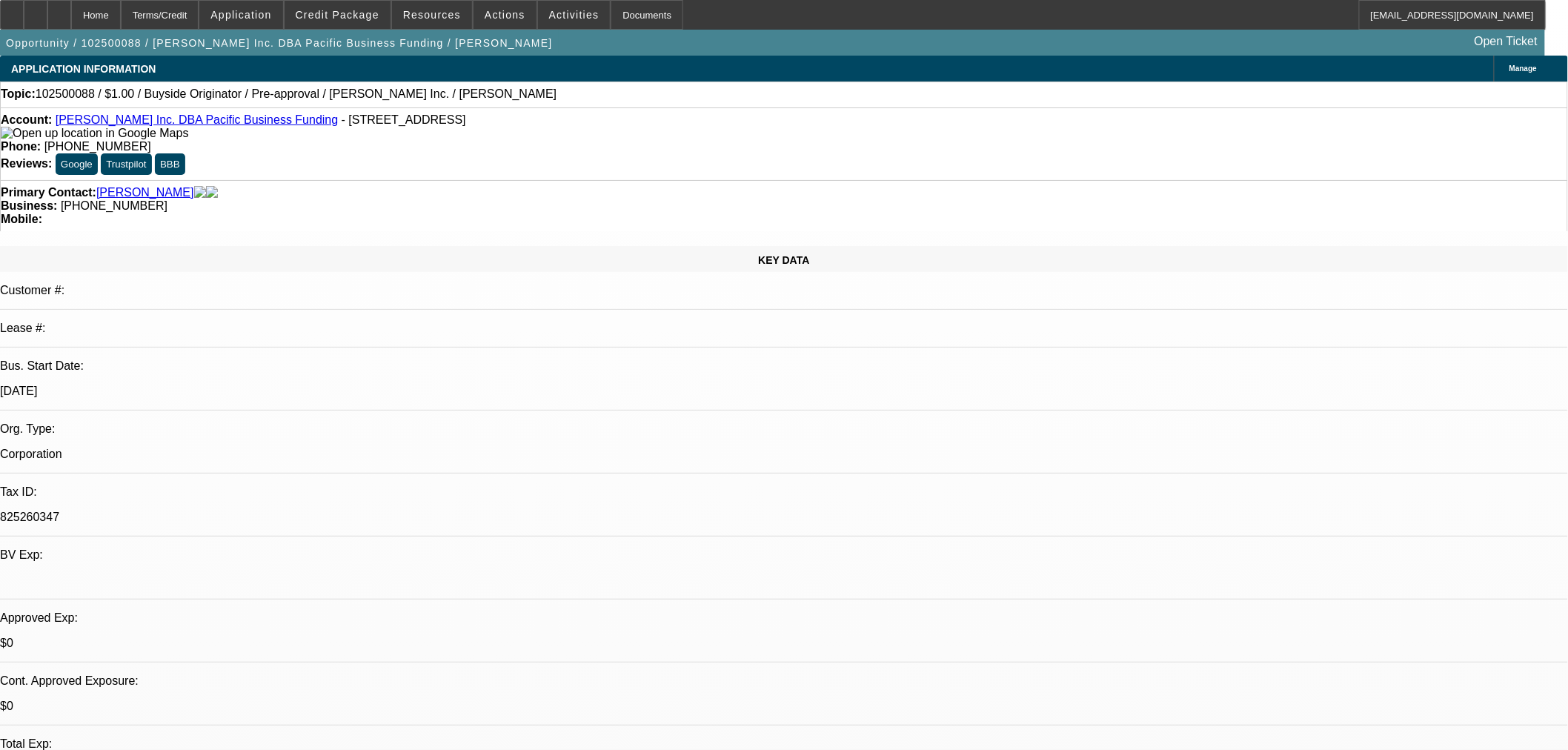
select select "2"
select select "6"
select select "2"
select select "6"
drag, startPoint x: 53, startPoint y: 13, endPoint x: 124, endPoint y: 100, distance: 112.3
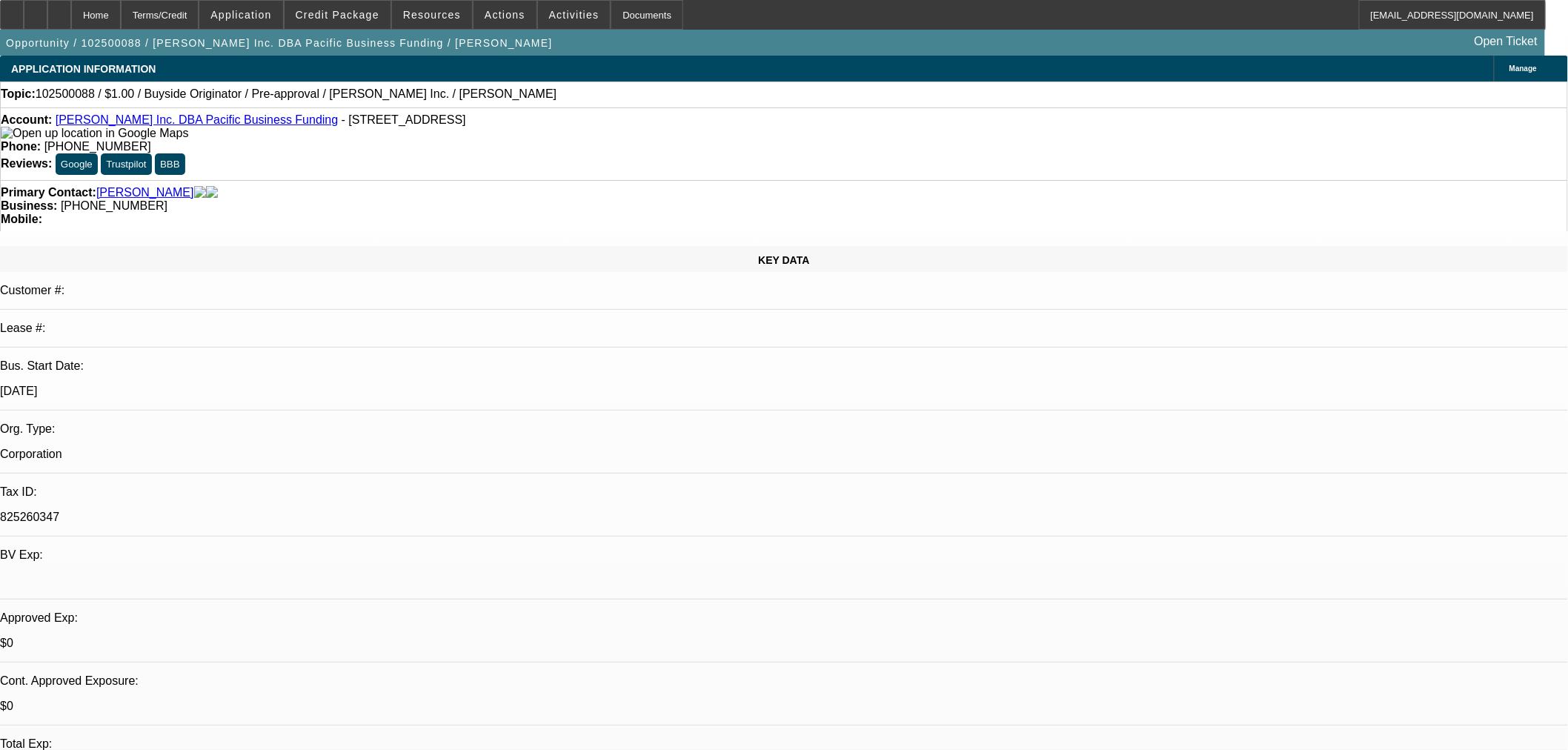
click at [47, 13] on div at bounding box center [36, 15] width 24 height 30
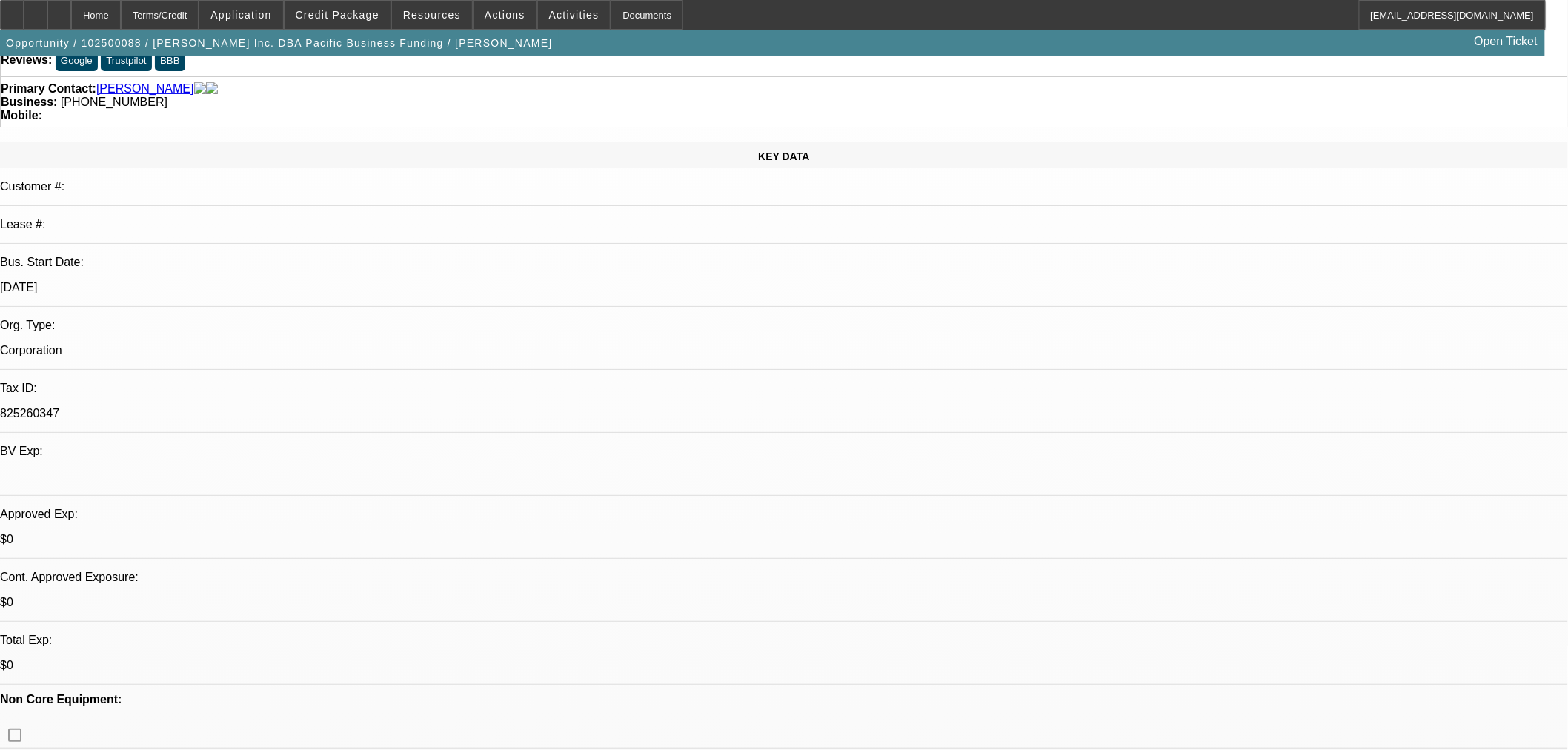
scroll to position [137, 0]
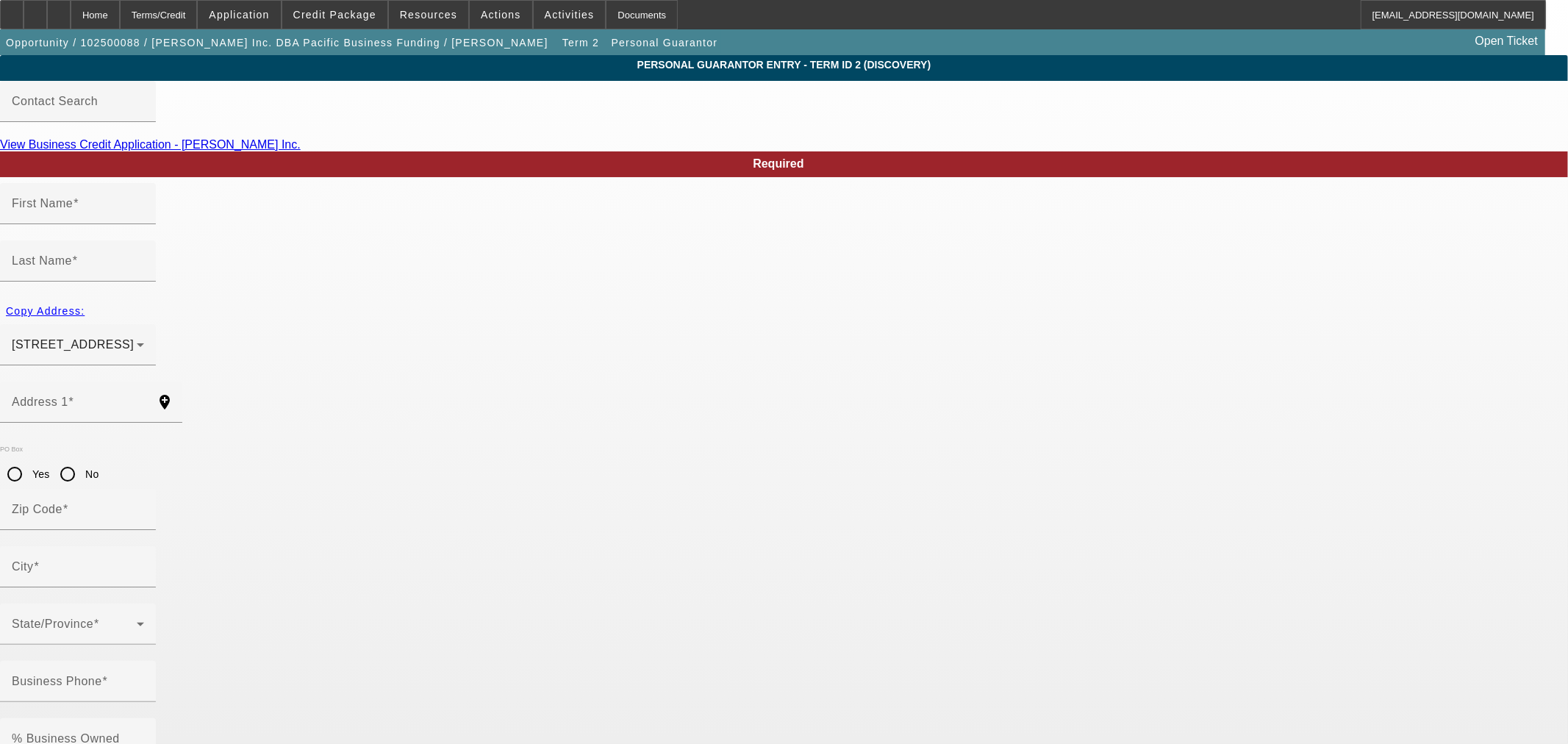
type input "Jason"
type input "Zeager"
type input "124 Kaanua Place"
radio input "true"
type input "96734"
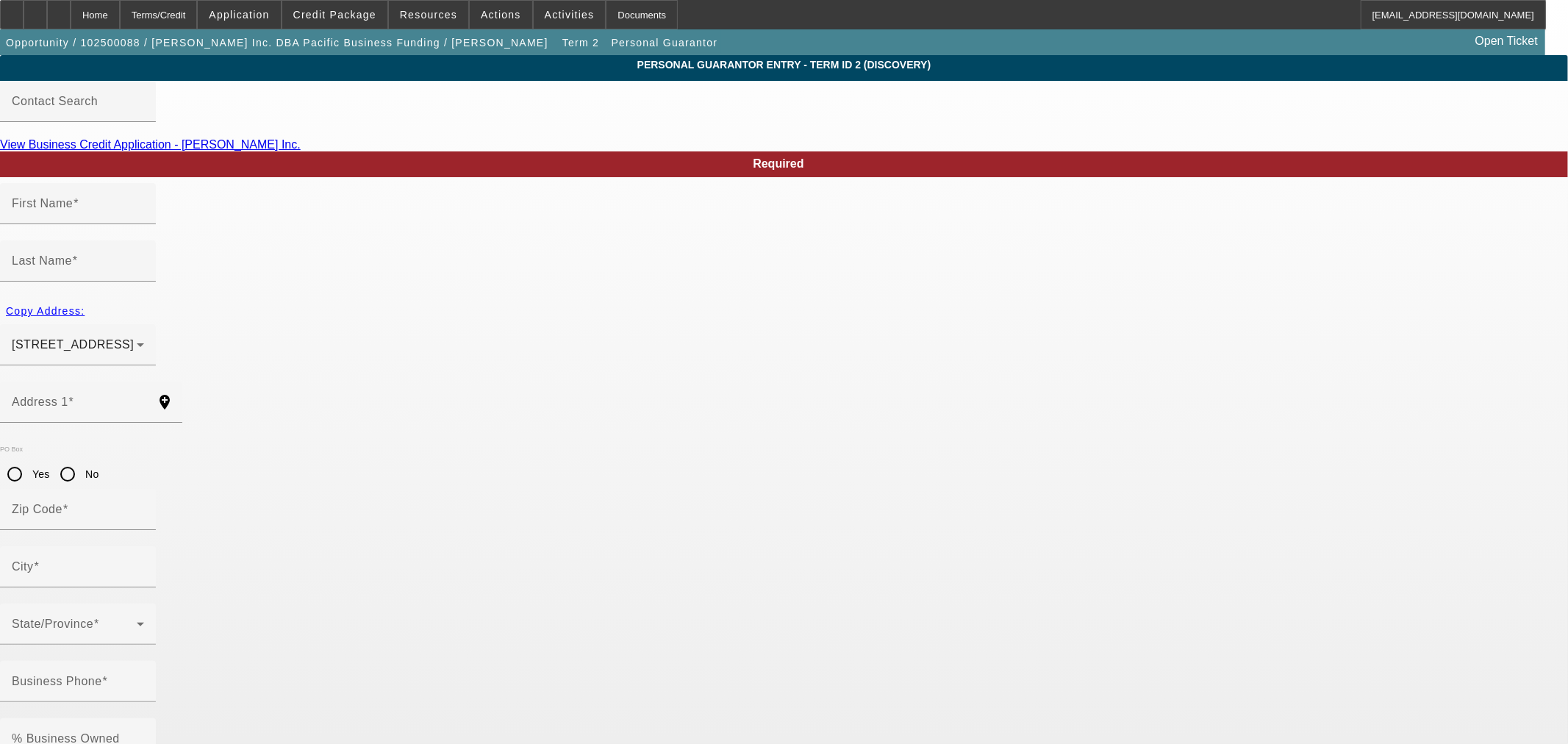
type input "Kailua"
type input "[PHONE_NUMBER]"
type input "50"
type input "jason@pacificbusinessfunding.com"
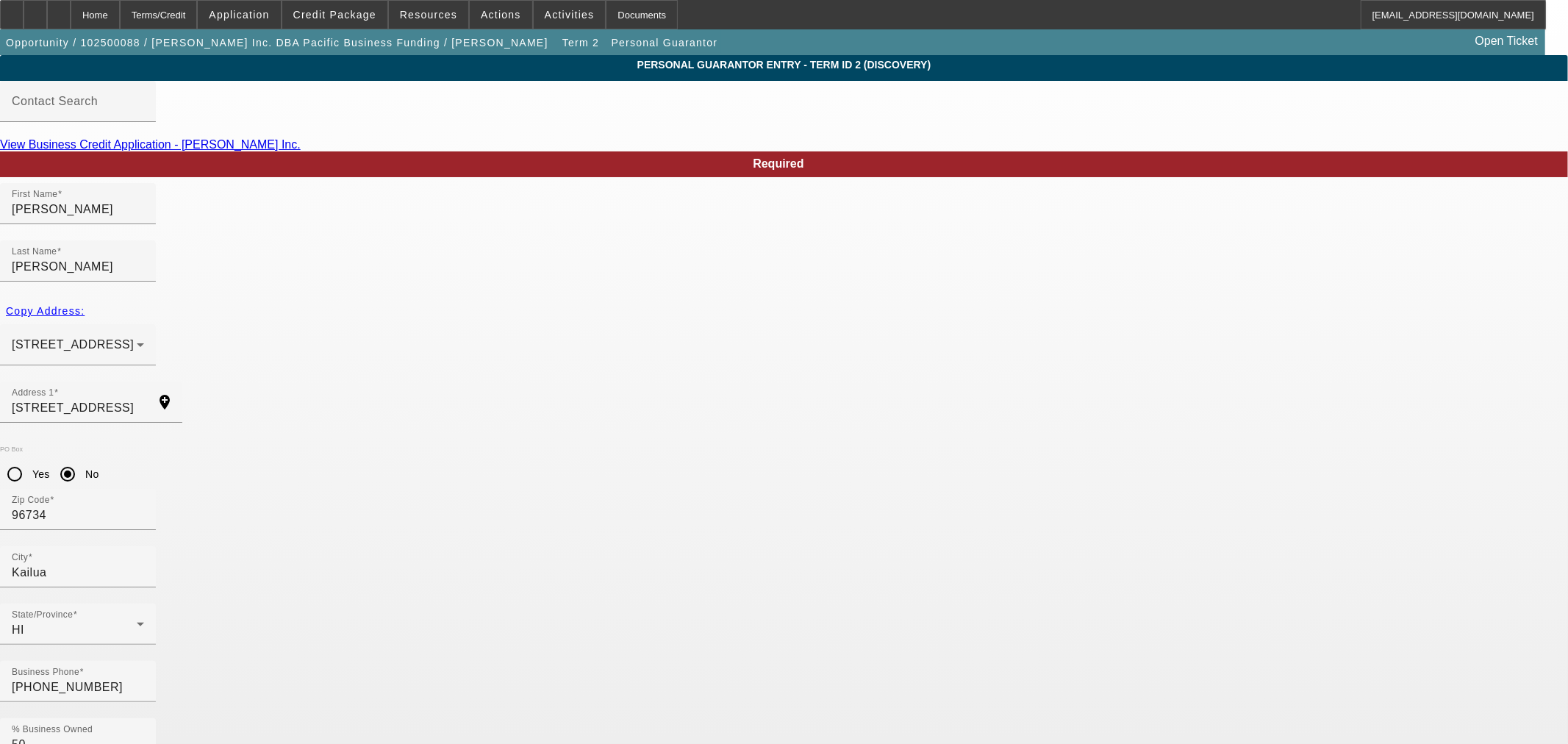
paste input "552-83-9075"
type input "552-83-9075"
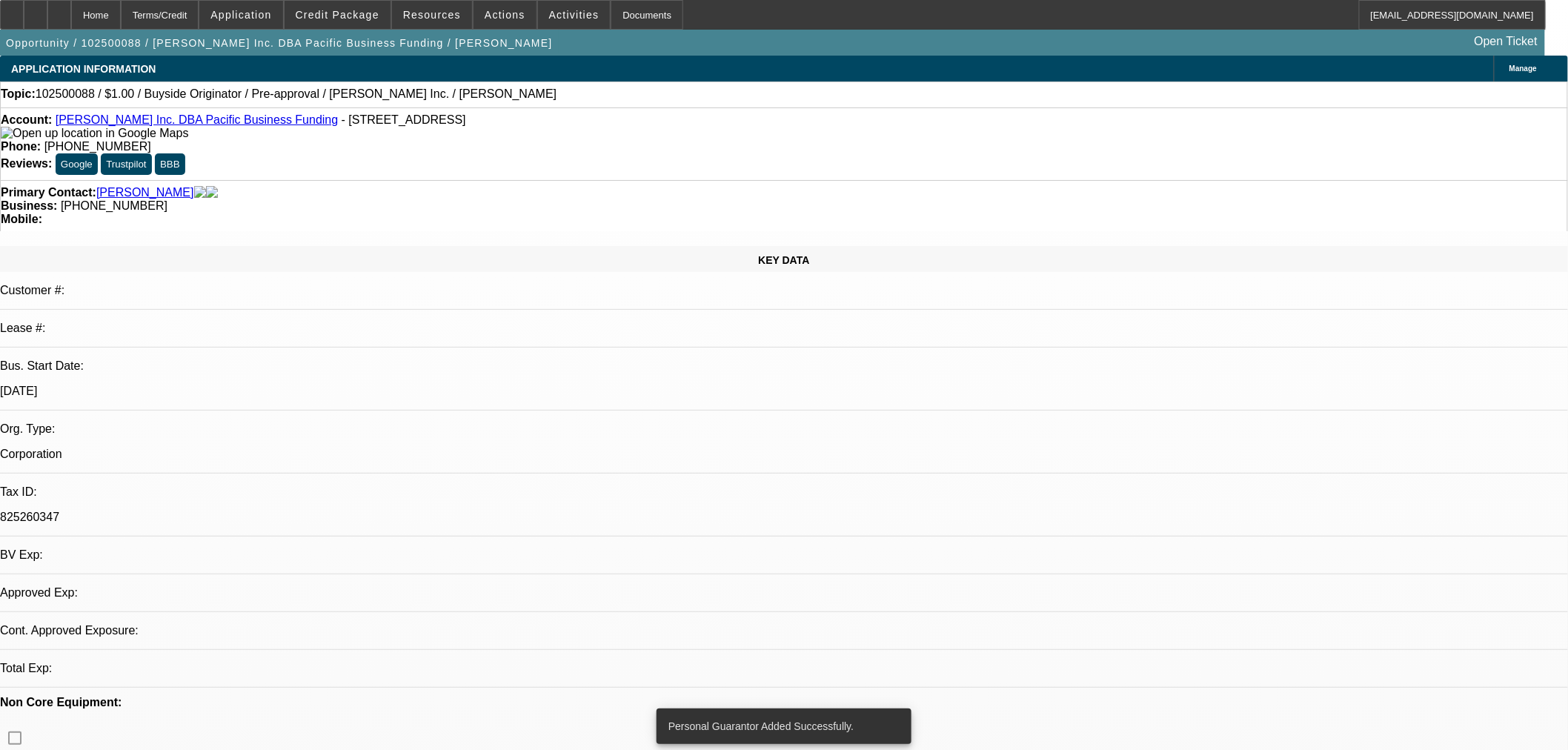
select select "0"
select select "2"
select select "0"
select select "6"
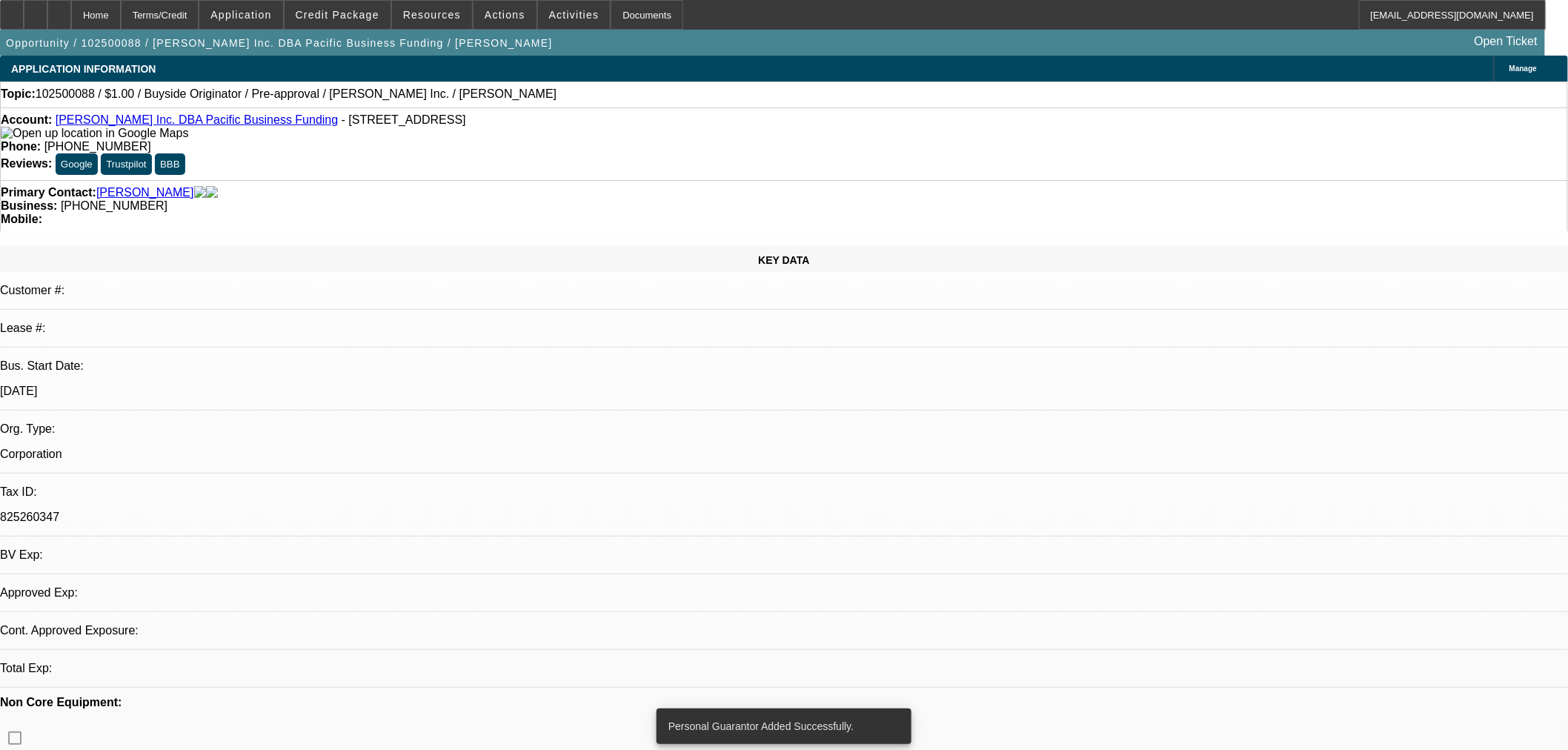
select select "0"
select select "2"
select select "0"
select select "6"
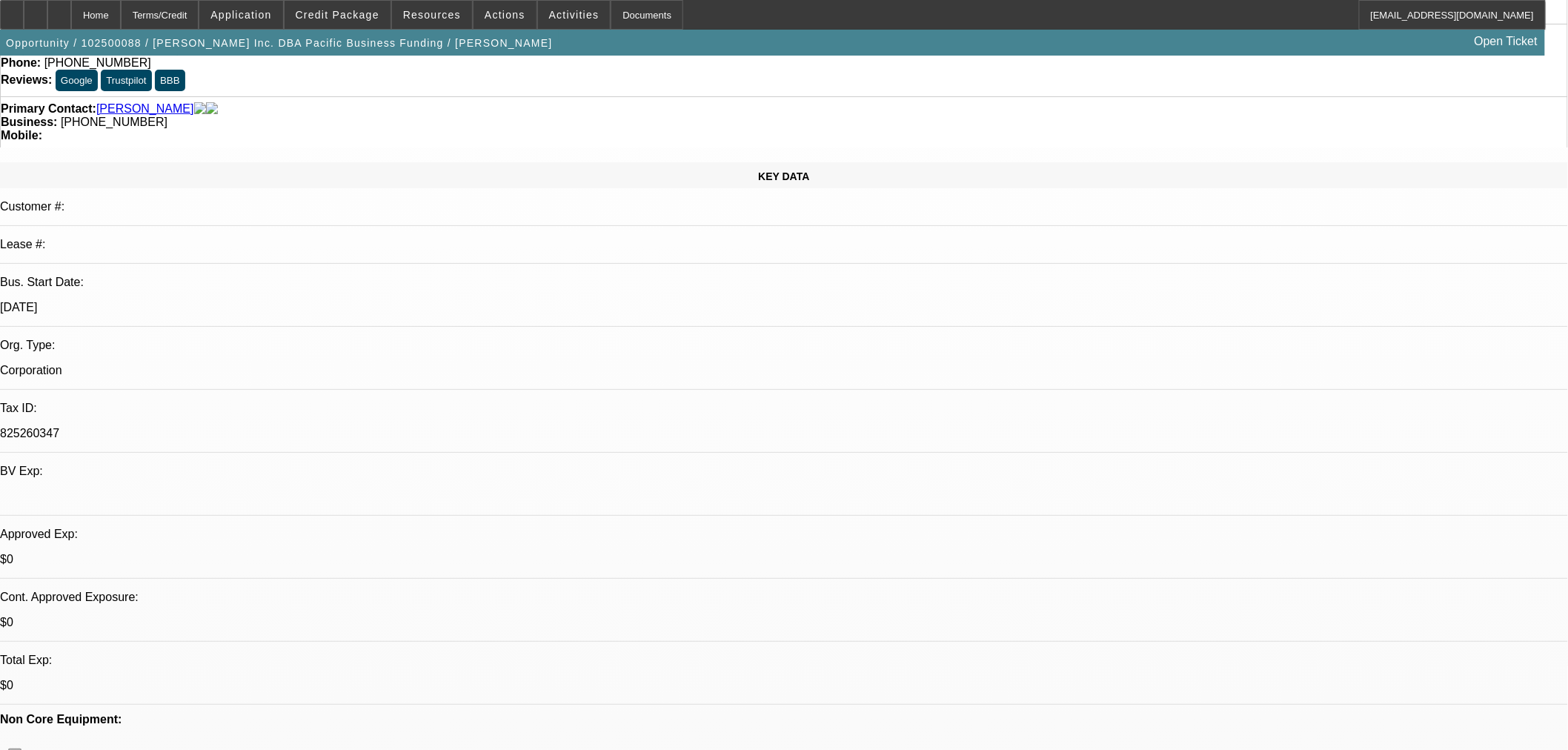
scroll to position [137, 0]
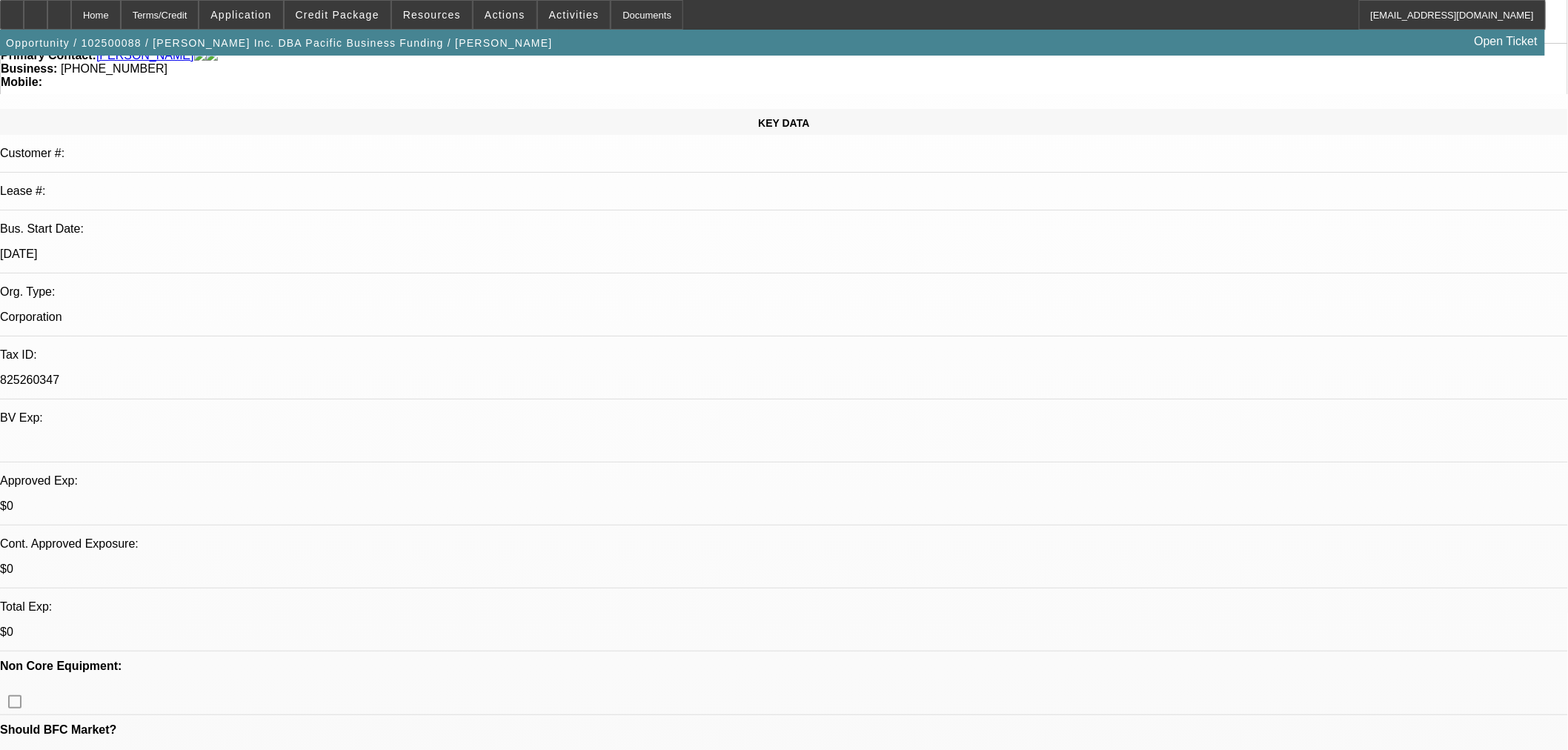
drag, startPoint x: 1005, startPoint y: 654, endPoint x: 937, endPoint y: 665, distance: 68.9
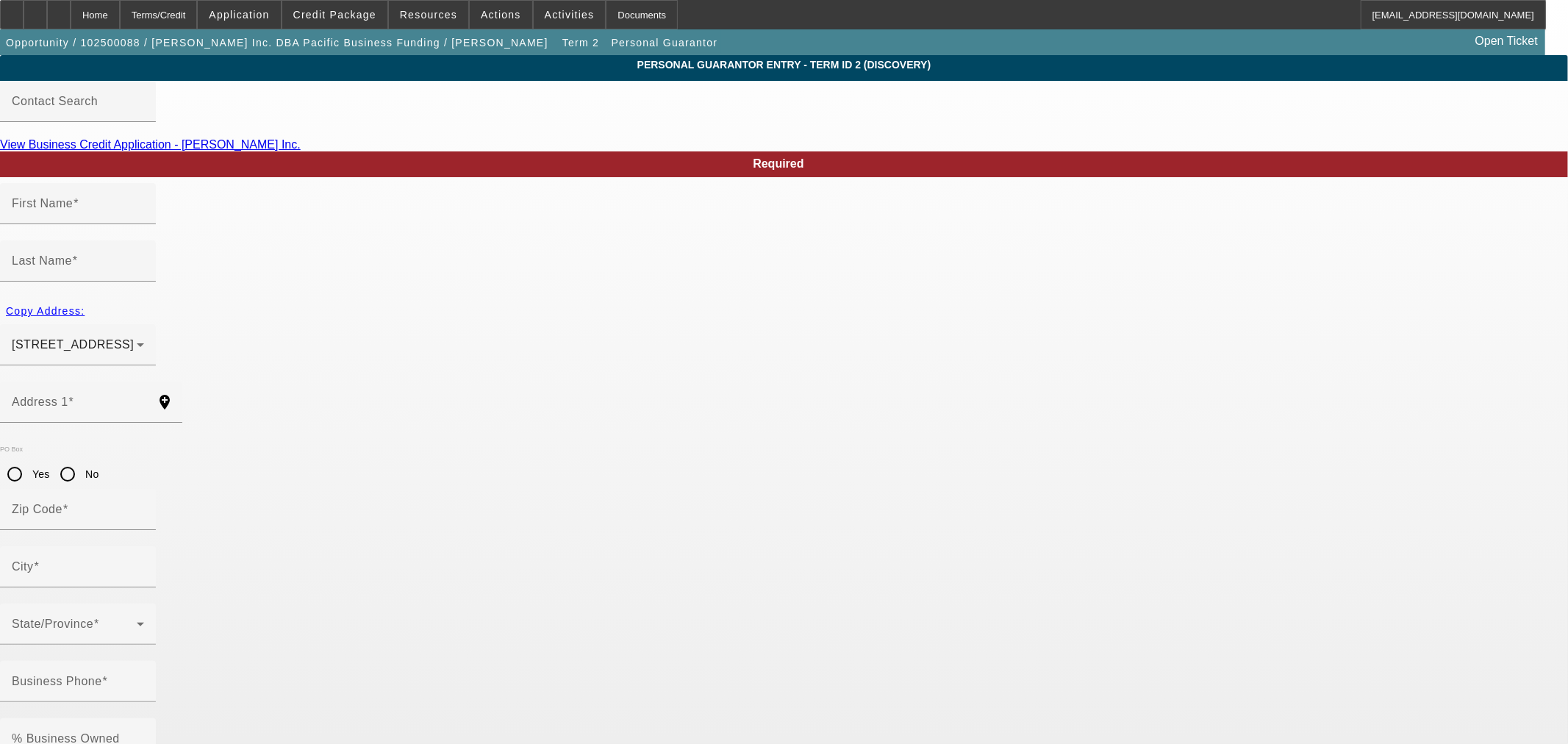
type input "Lizel"
type input "Zeager"
type input "124 Kaanua Place"
radio input "true"
type input "96734"
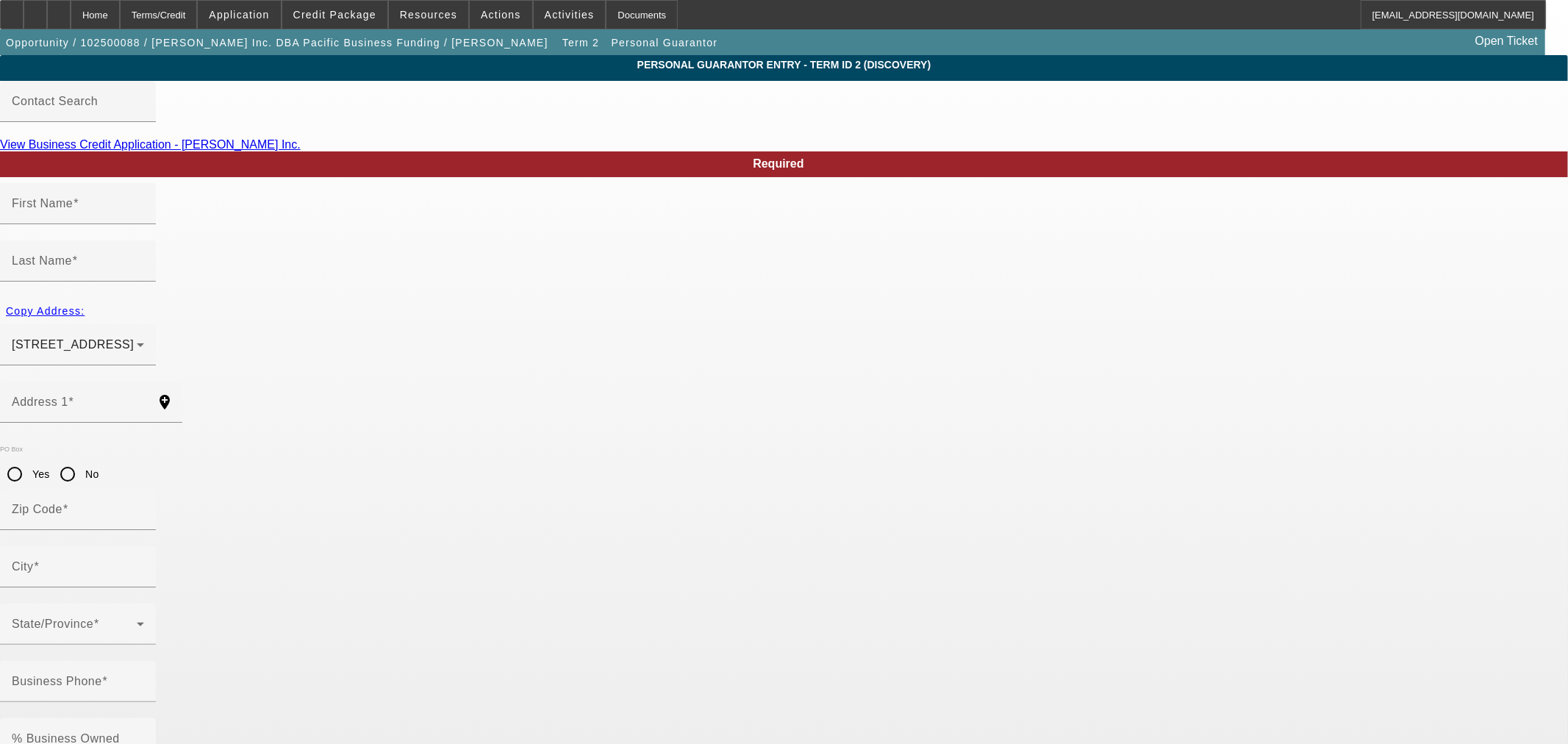
type input "Kailua"
type input "[PHONE_NUMBER]"
type input "50"
type input "lizel@pacificbusinessfunding.com"
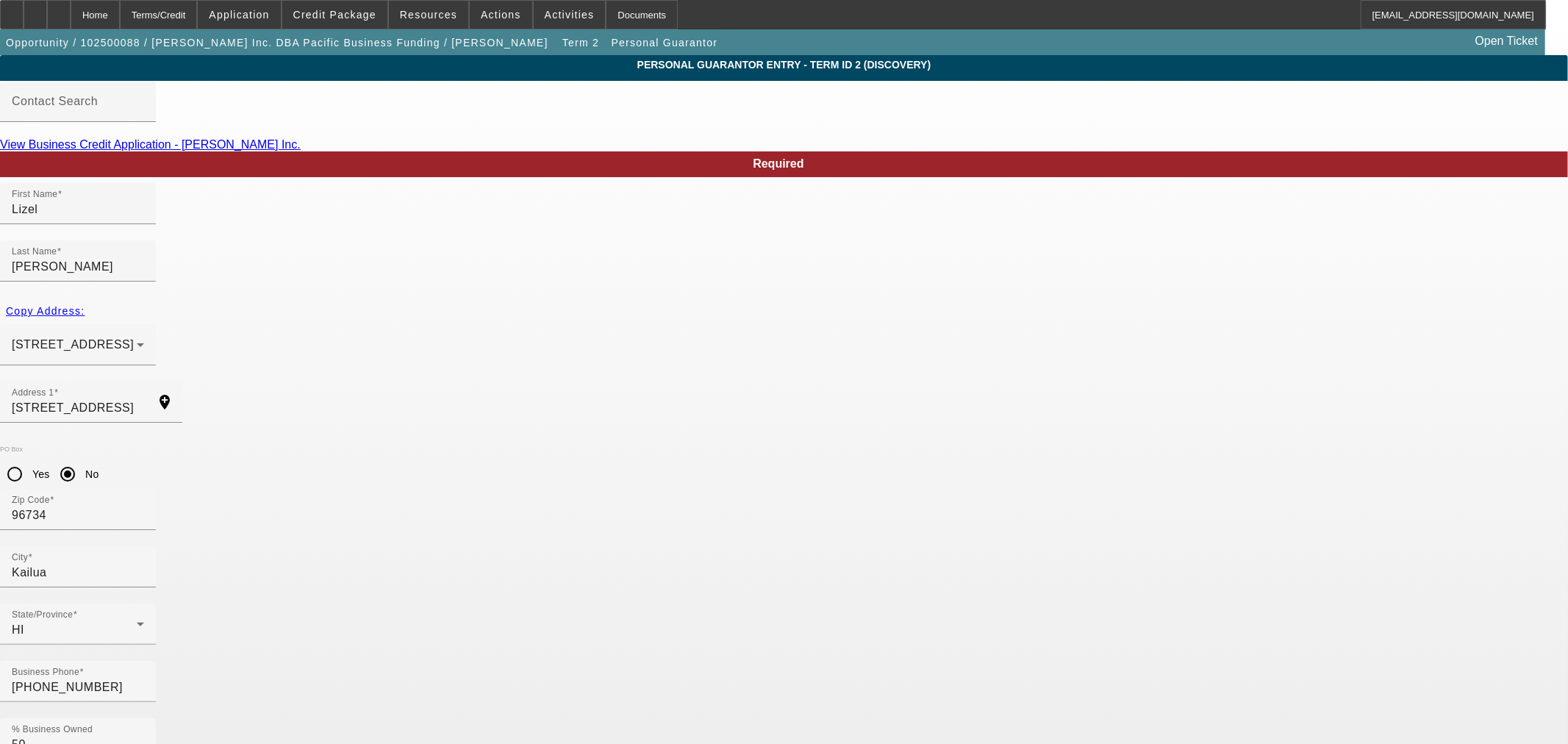
paste input "561-75-7711"
type input "561-75-7711"
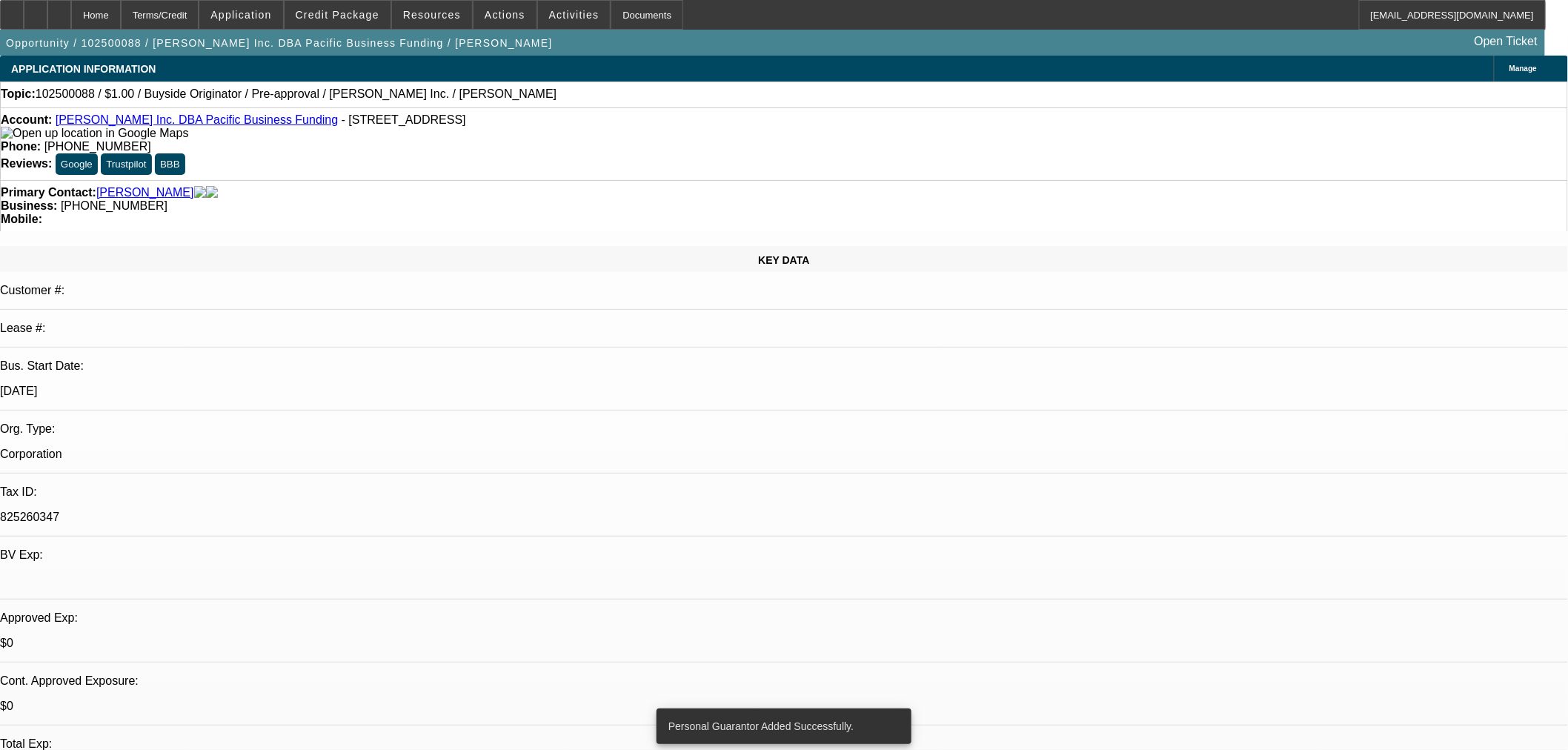
select select "0"
select select "2"
select select "0"
select select "6"
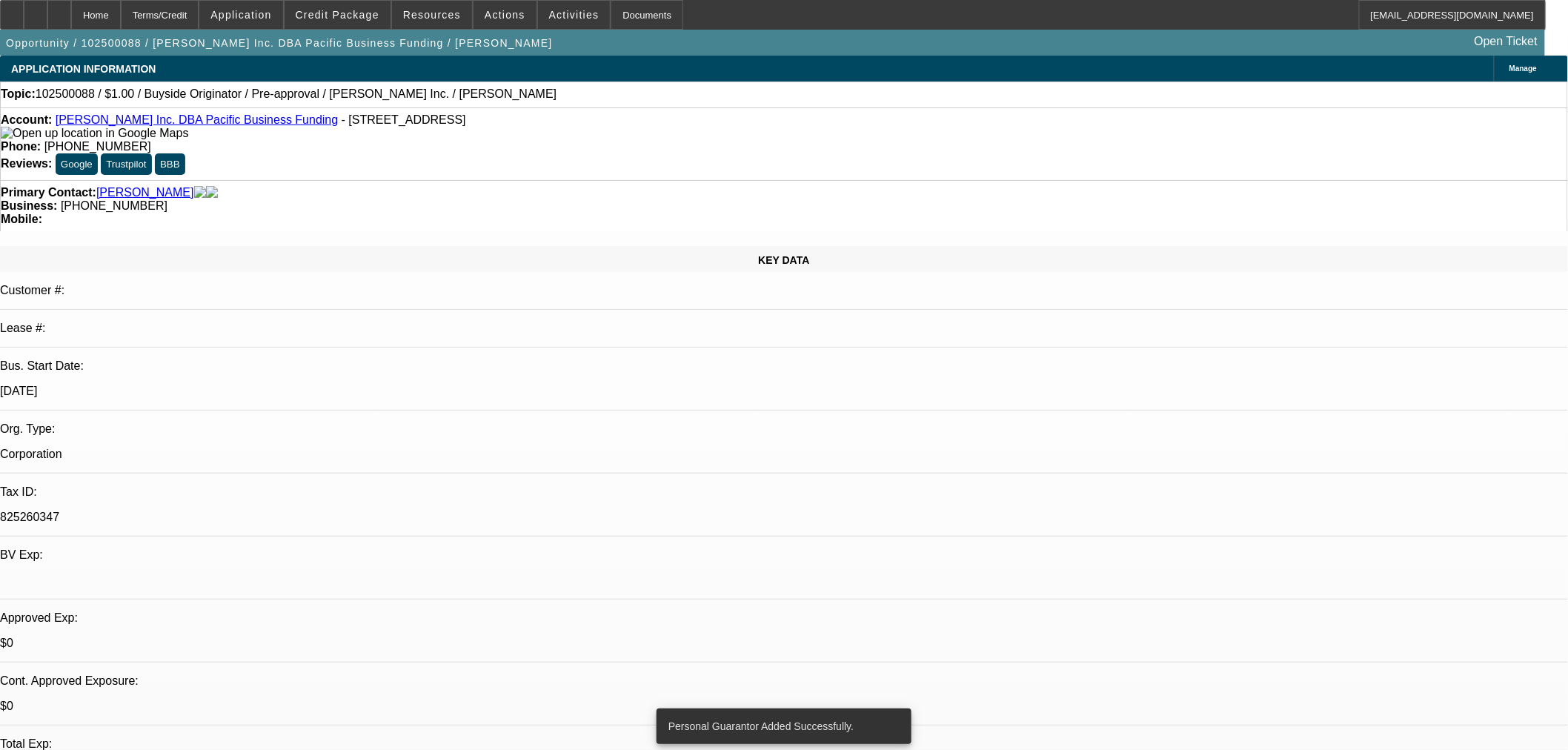
select select "0"
select select "2"
select select "0"
select select "6"
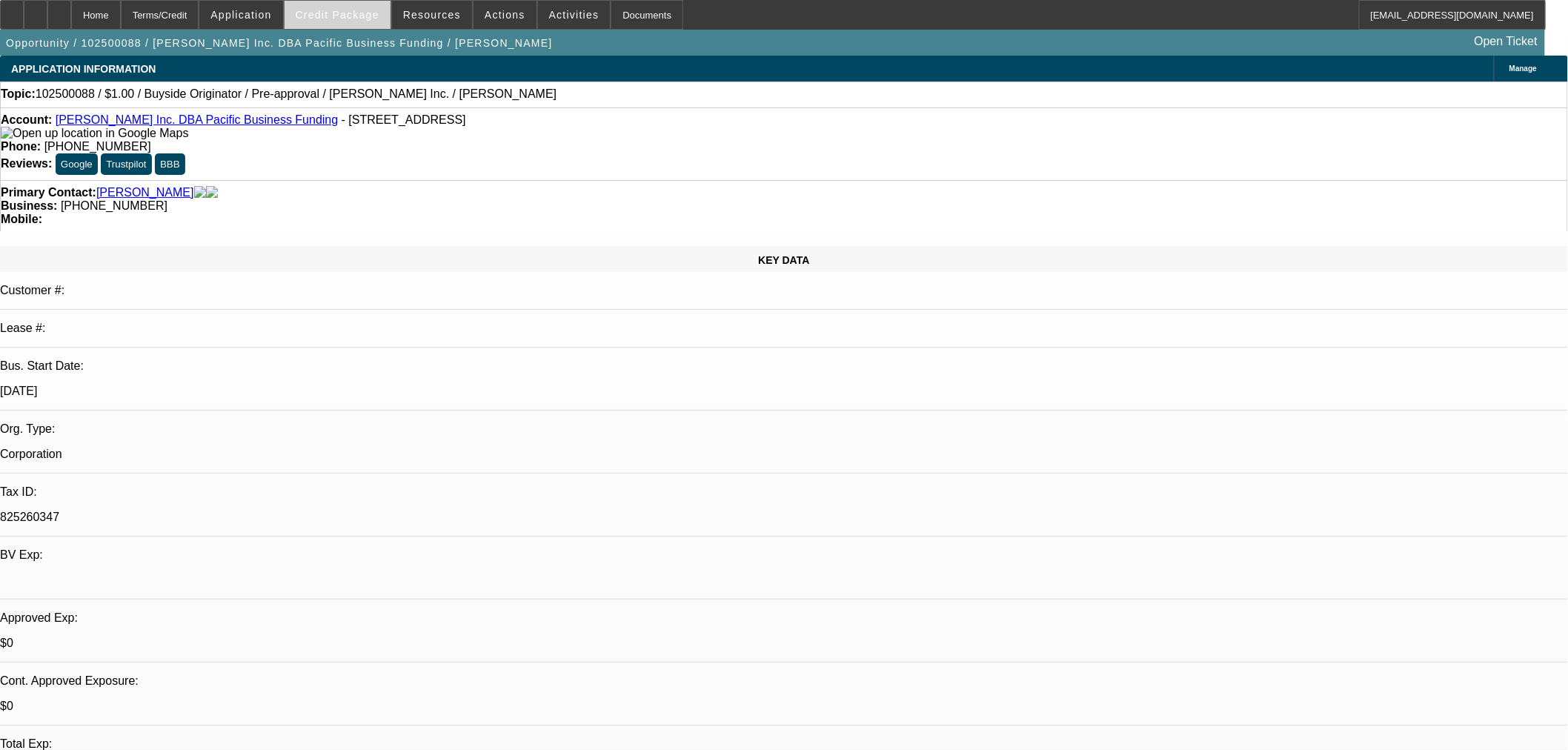
click at [349, 10] on span "Credit Package" at bounding box center [338, 15] width 84 height 12
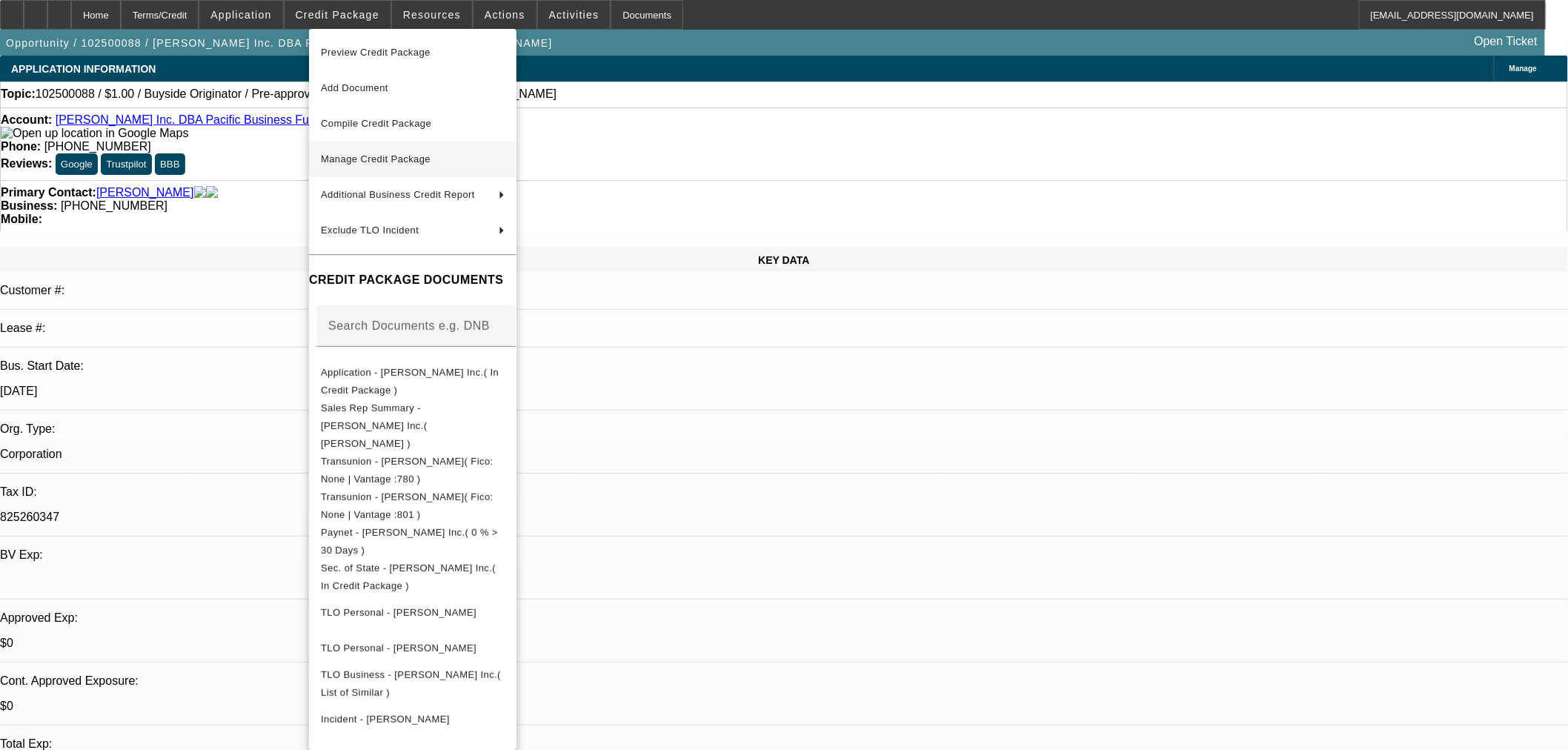
click at [415, 157] on span "Manage Credit Package" at bounding box center [375, 159] width 109 height 11
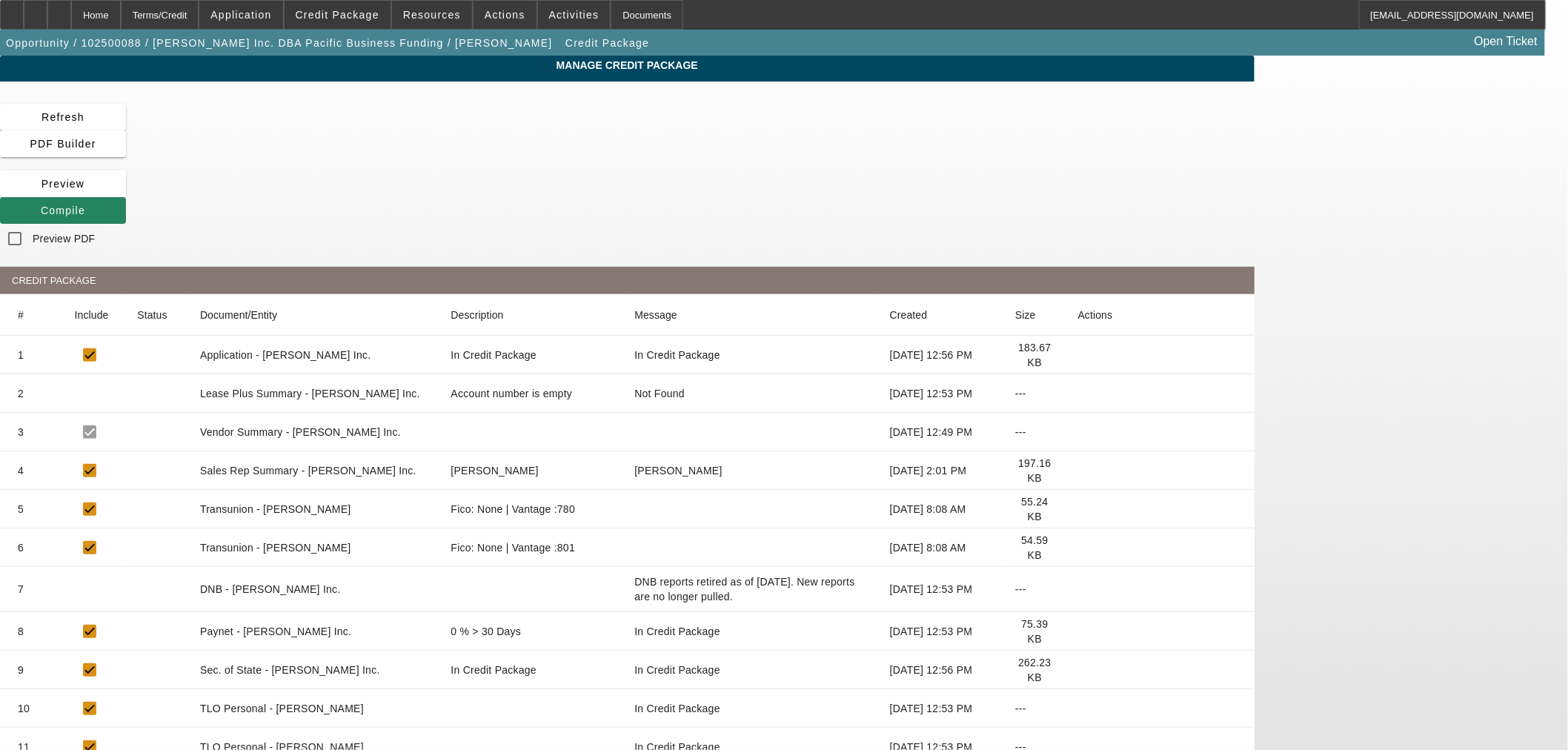
click at [1078, 509] on icon at bounding box center [1078, 509] width 0 height 0
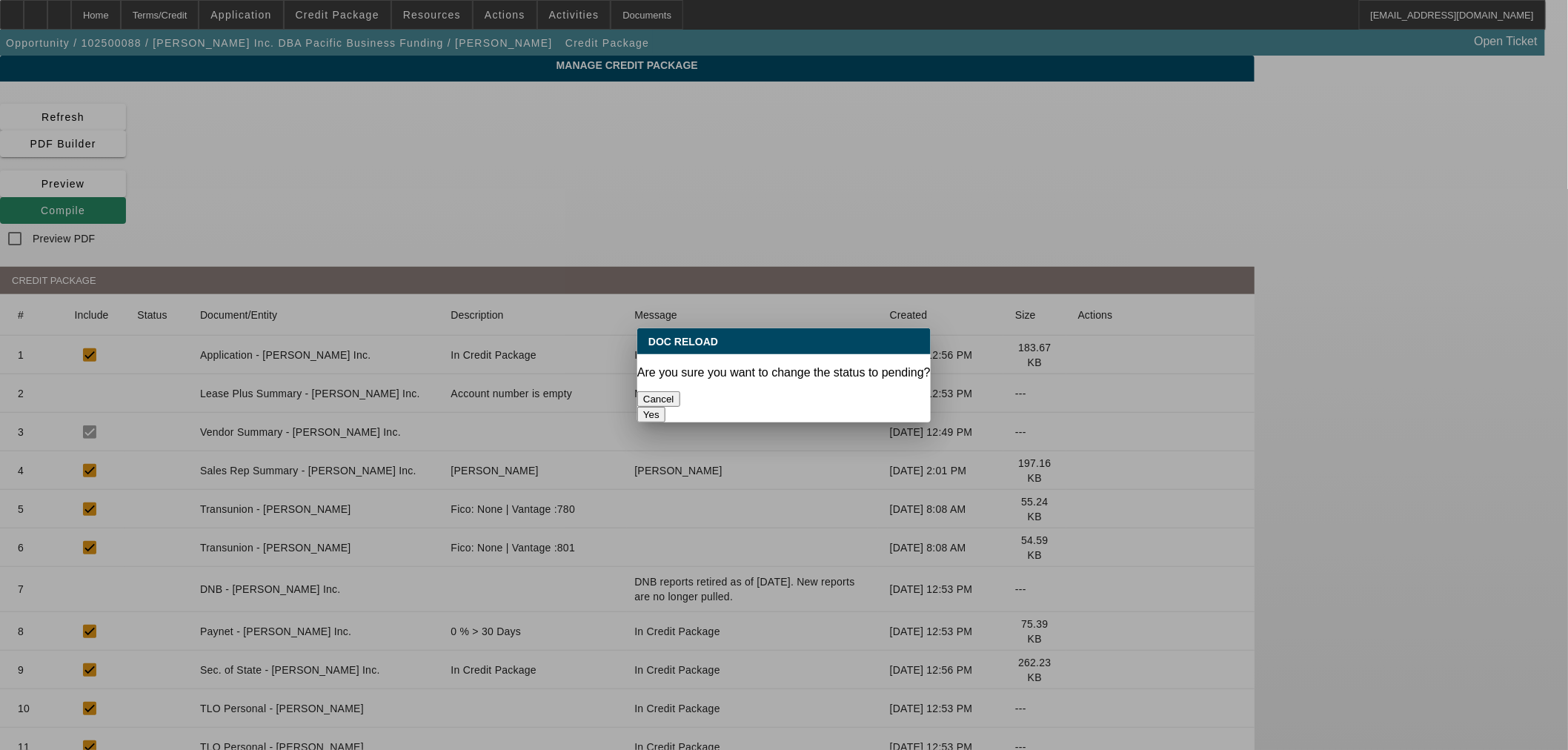
click at [666, 406] on button "Yes" at bounding box center [651, 414] width 28 height 15
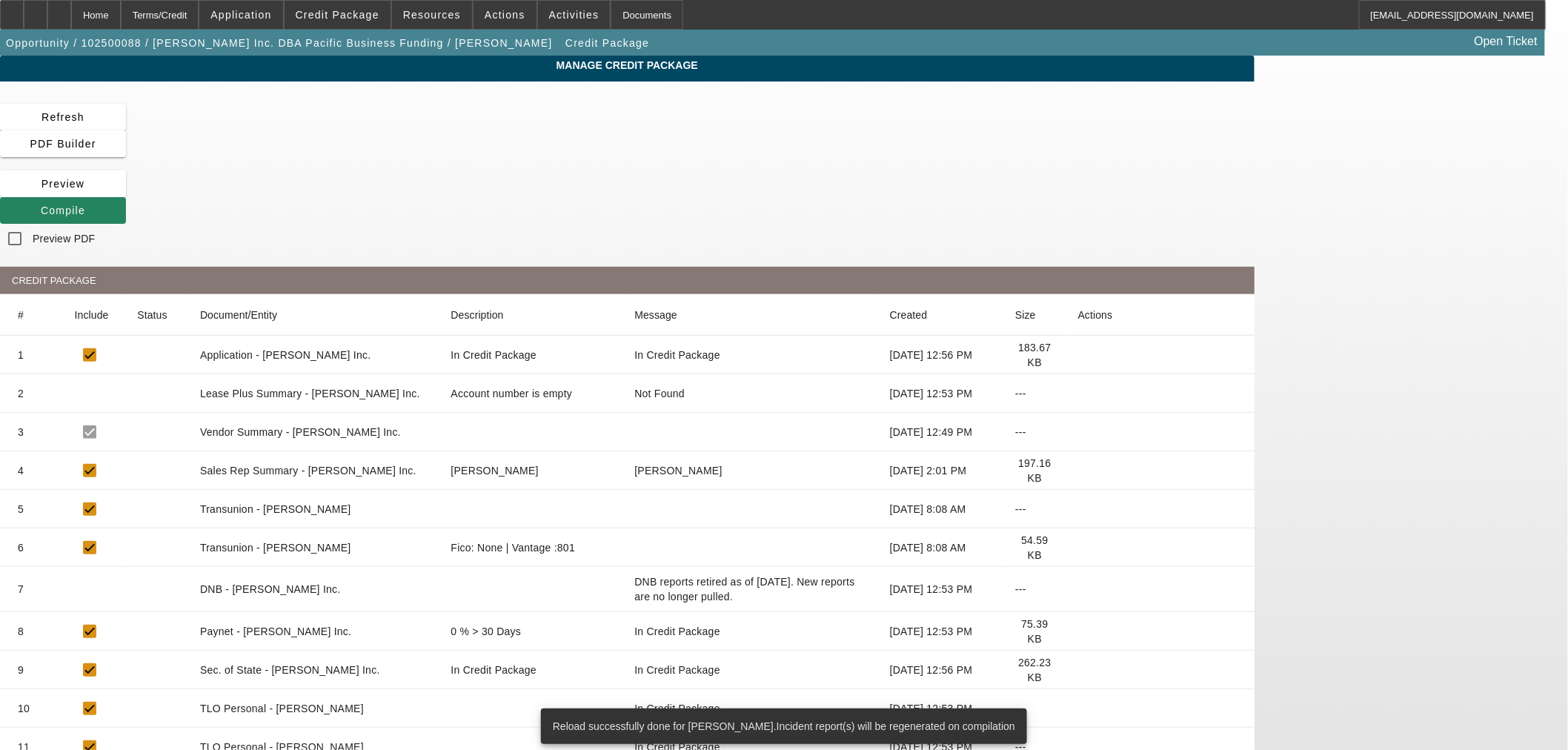
click at [1078, 548] on icon at bounding box center [1078, 548] width 0 height 0
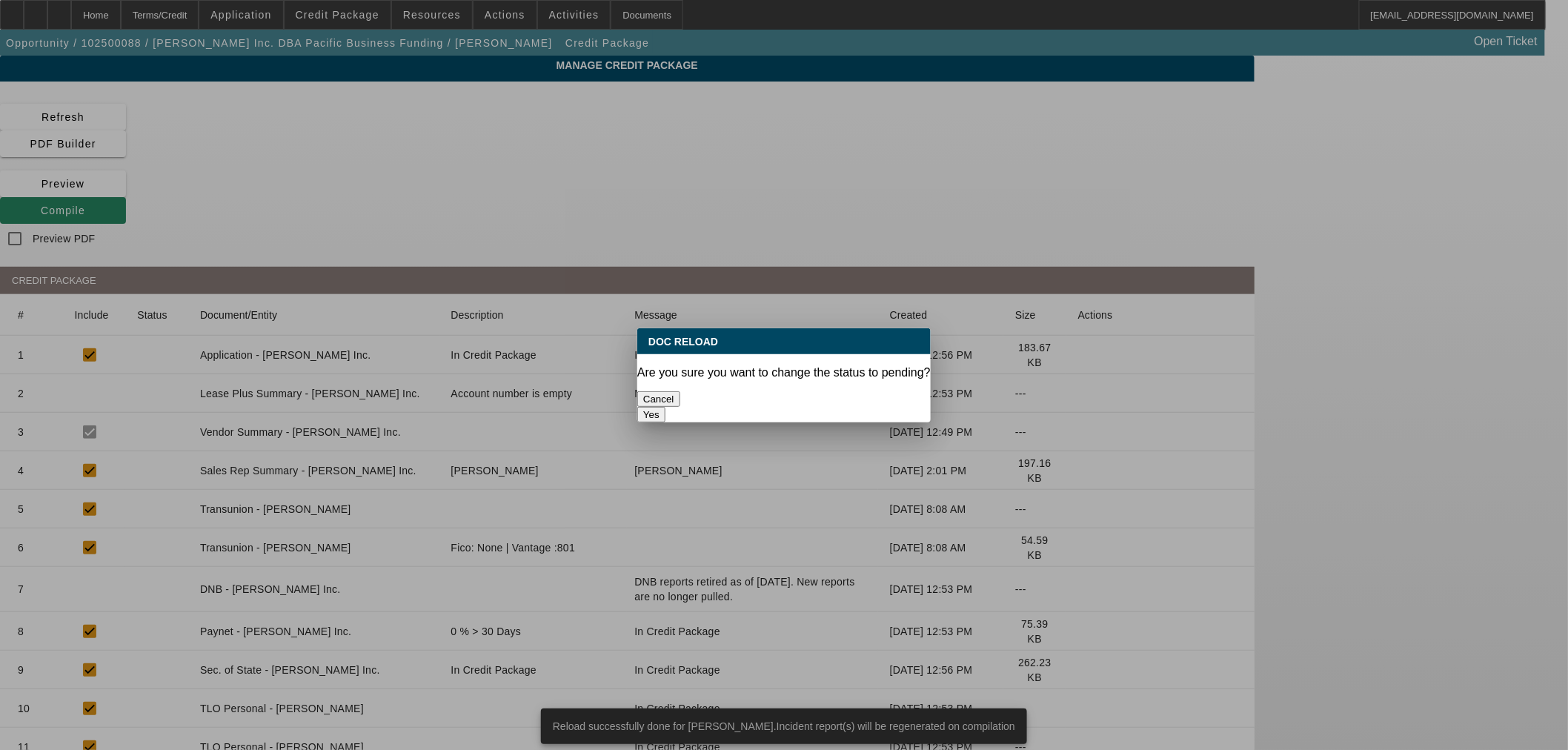
click at [666, 406] on button "Yes" at bounding box center [651, 414] width 28 height 15
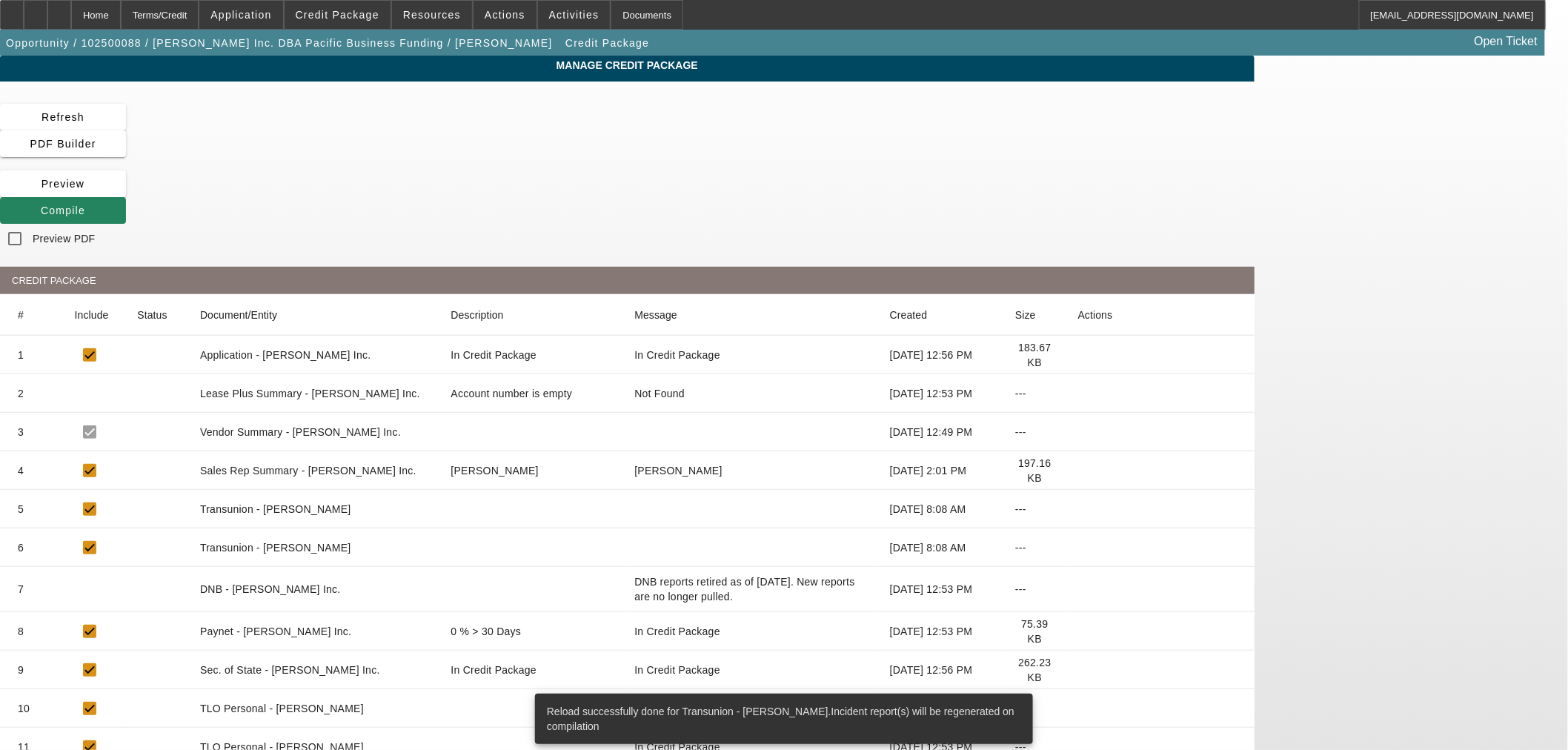
click at [1078, 708] on icon at bounding box center [1078, 708] width 0 height 0
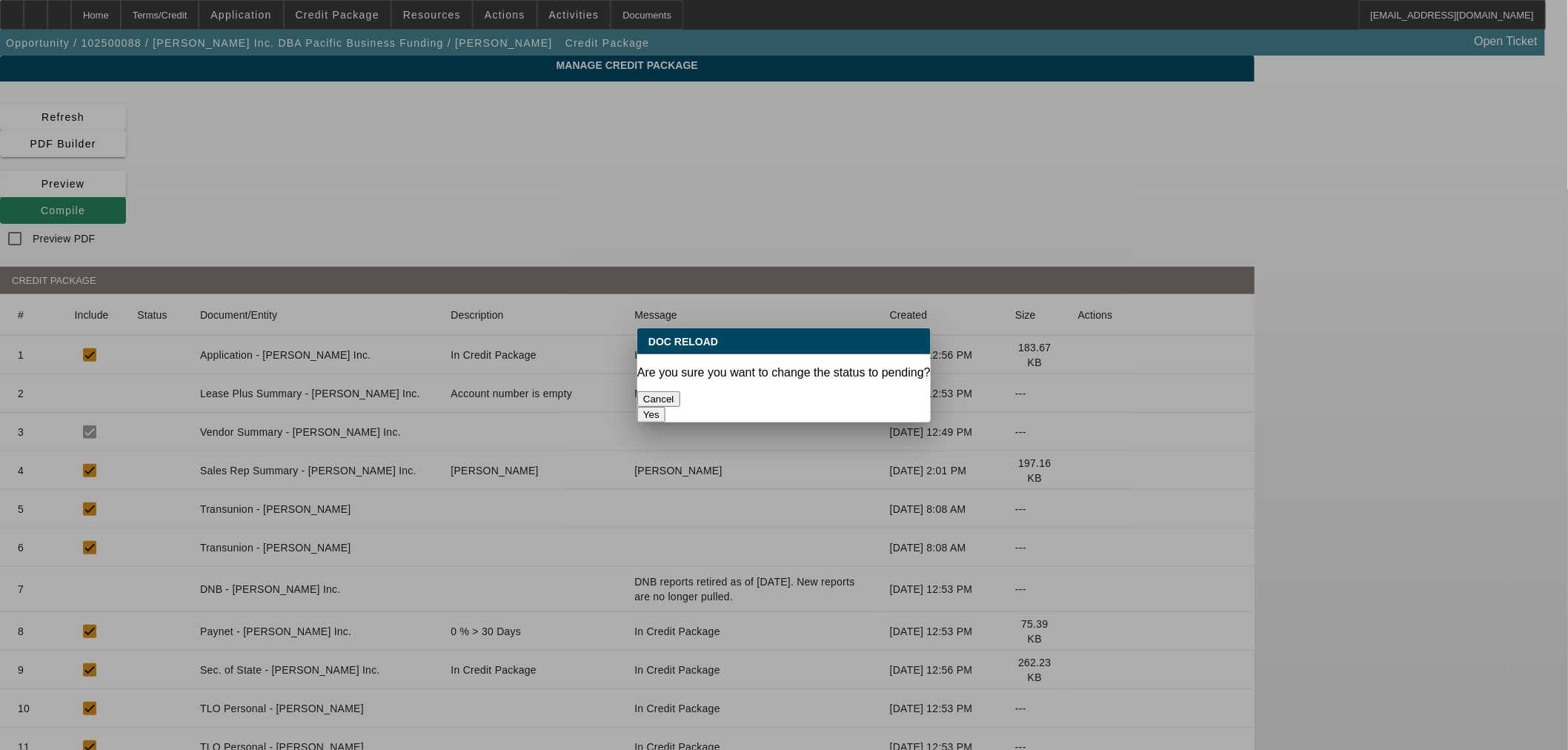
click at [666, 406] on button "Yes" at bounding box center [651, 414] width 28 height 15
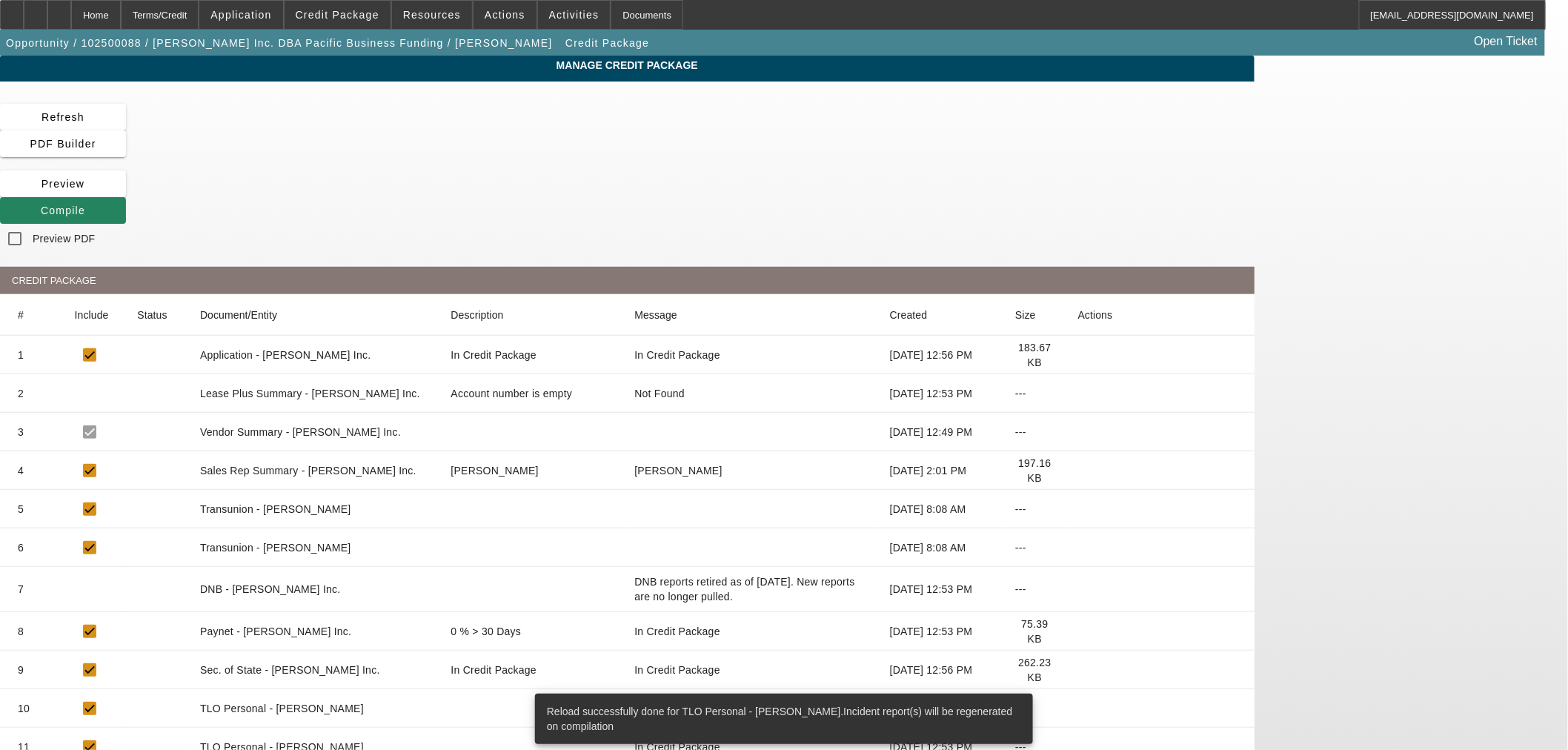
click at [1078, 747] on icon at bounding box center [1078, 747] width 0 height 0
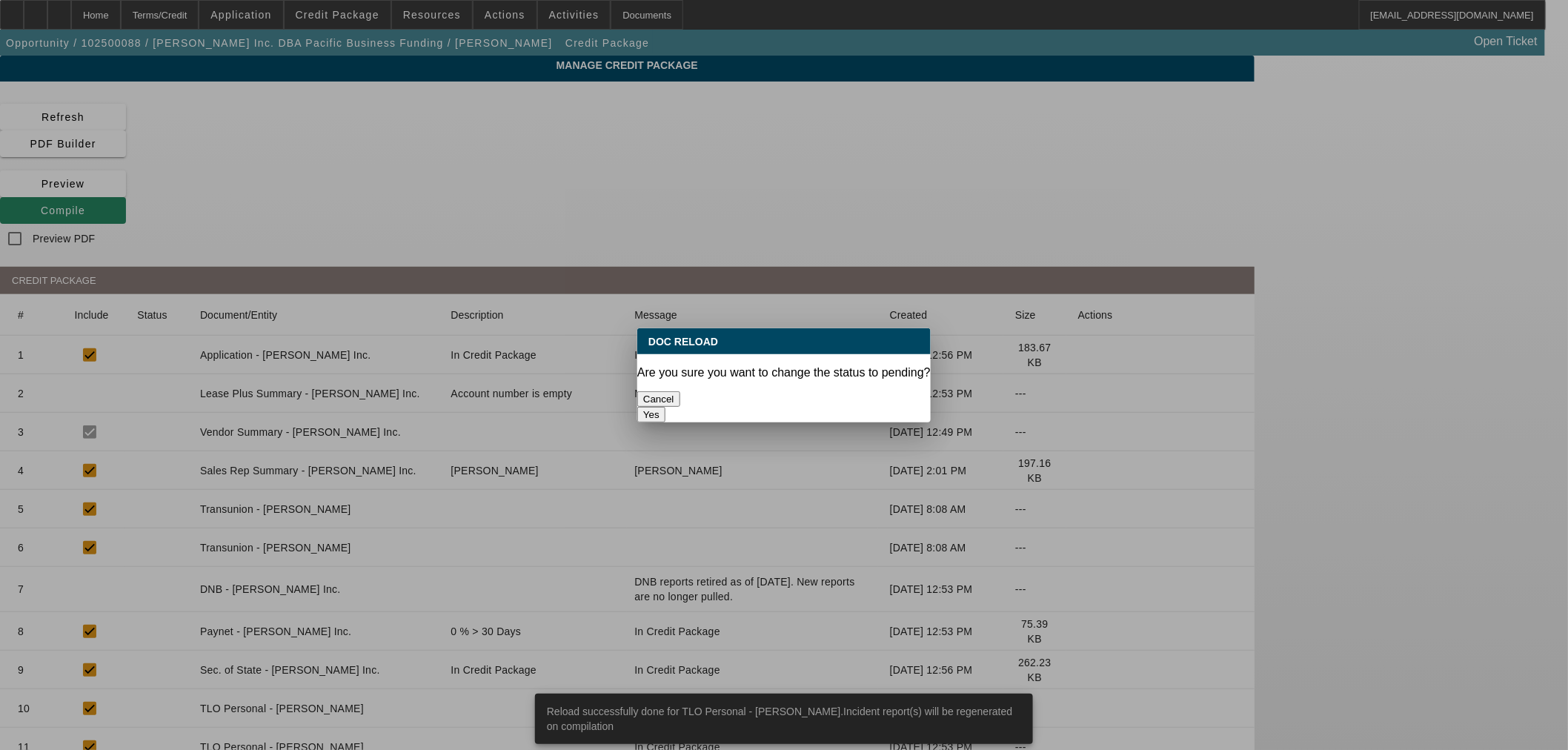
click at [666, 406] on button "Yes" at bounding box center [651, 414] width 28 height 15
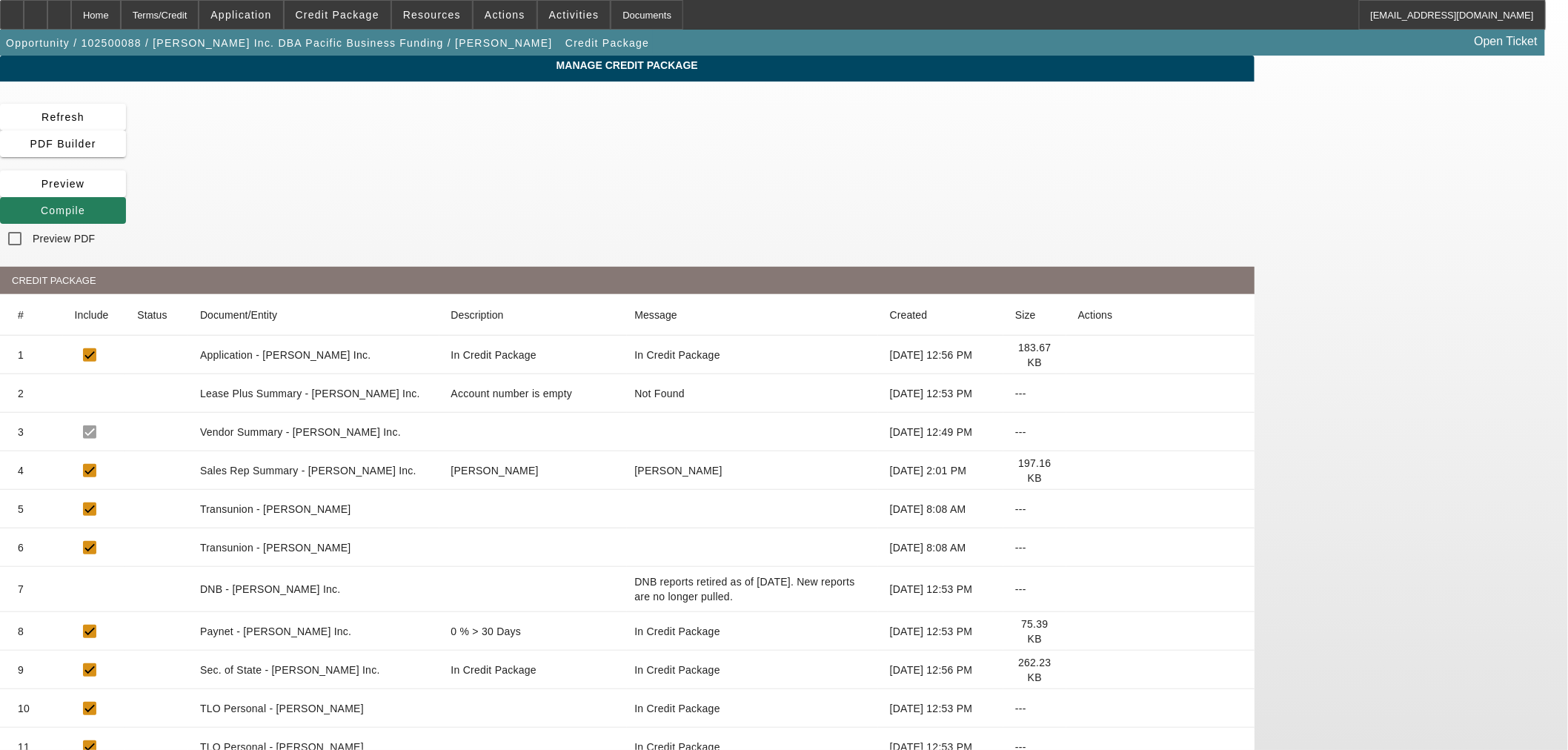
click at [85, 204] on span "Compile" at bounding box center [63, 210] width 44 height 12
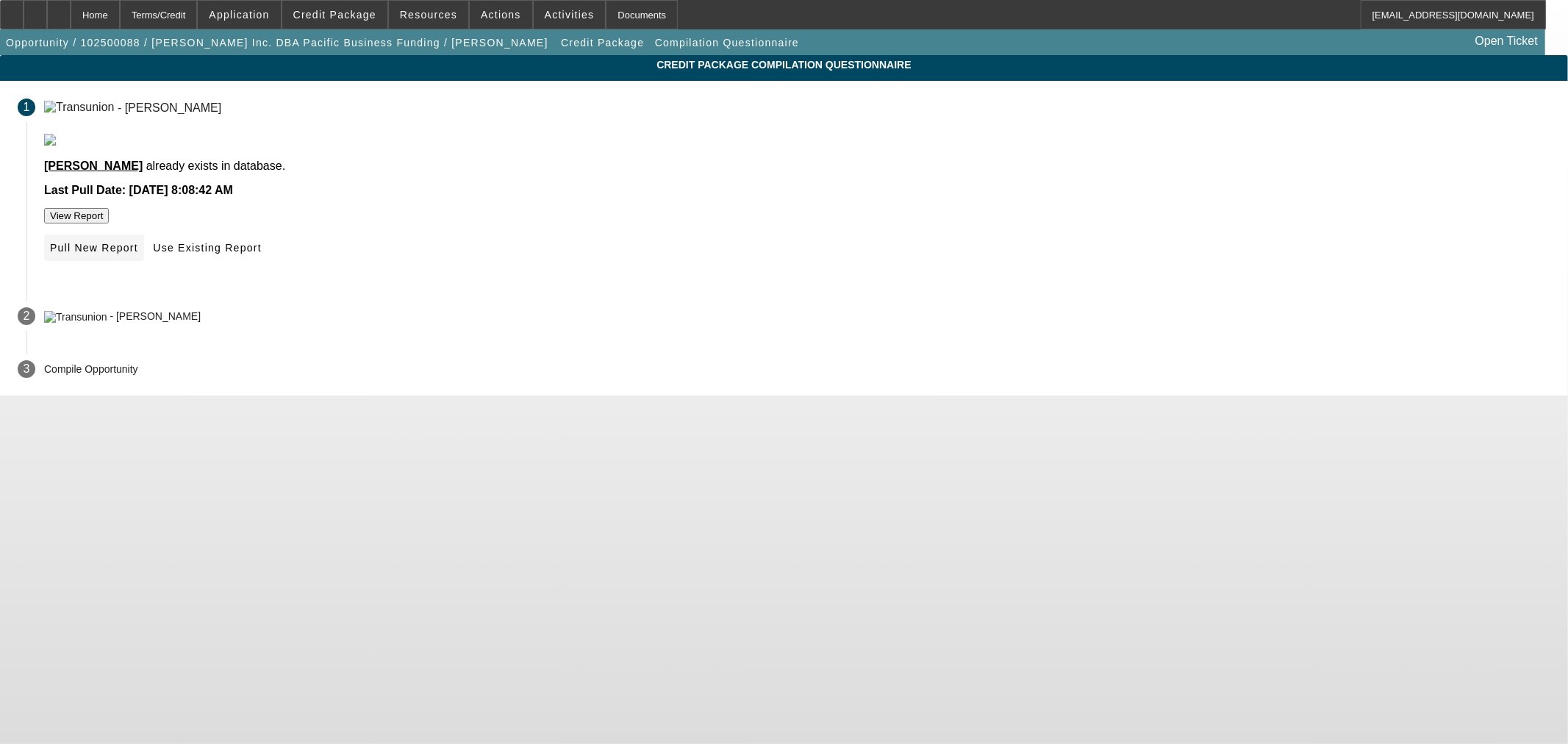
click at [138, 253] on span "Pull New Report" at bounding box center [94, 248] width 88 height 12
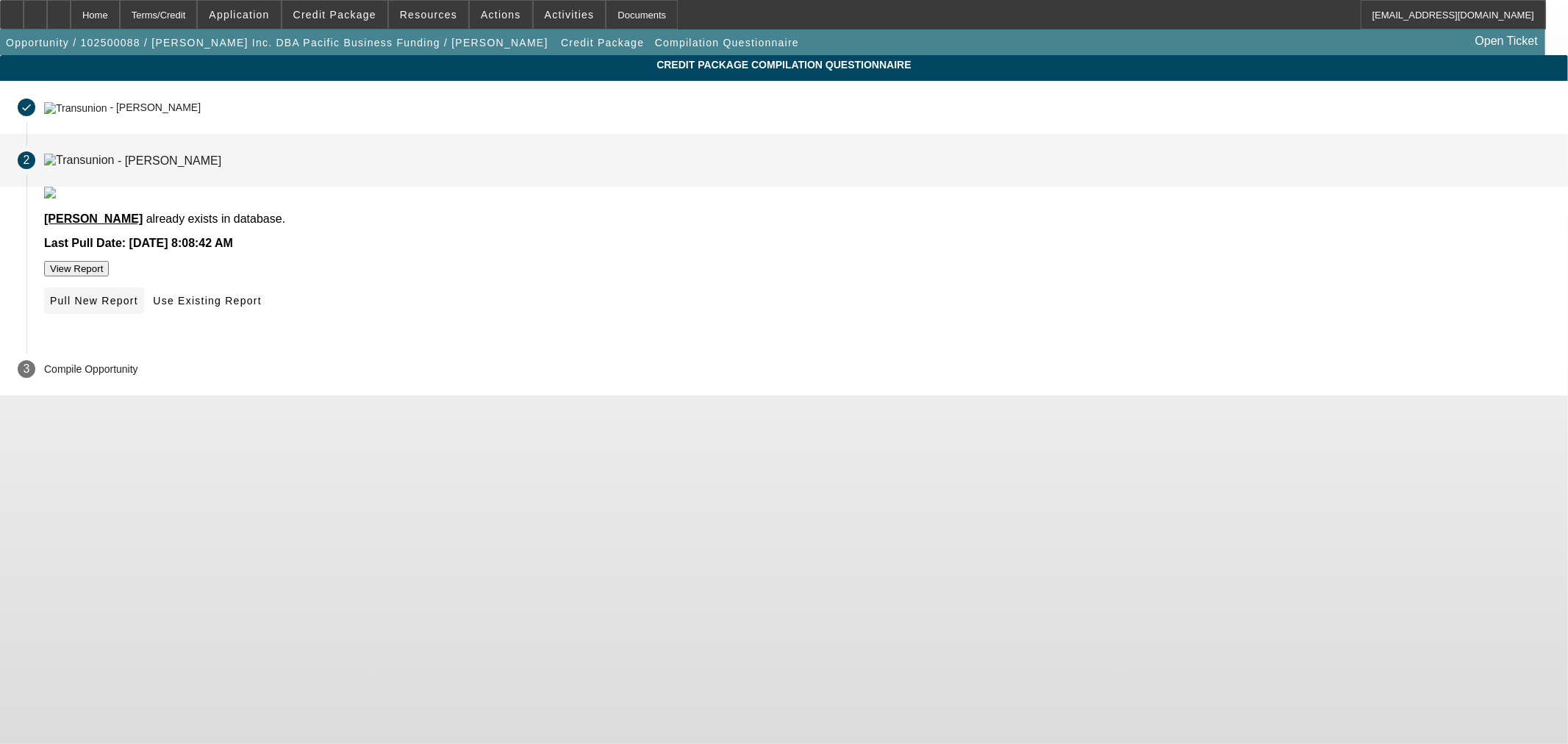
click at [138, 306] on span "Pull New Report" at bounding box center [94, 300] width 88 height 12
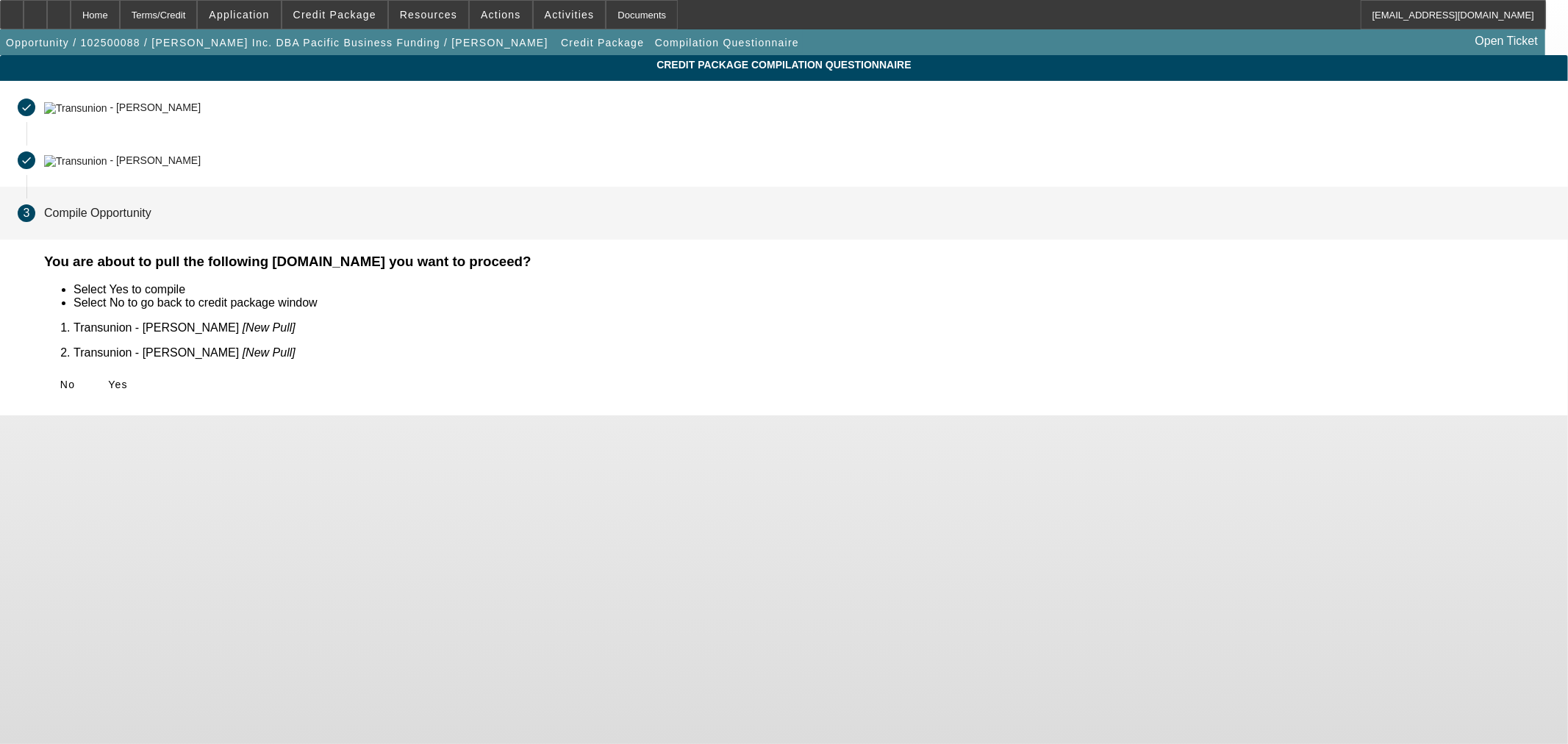
drag, startPoint x: 467, startPoint y: 375, endPoint x: 685, endPoint y: 397, distance: 219.1
click at [128, 378] on span "Yes" at bounding box center [118, 384] width 20 height 12
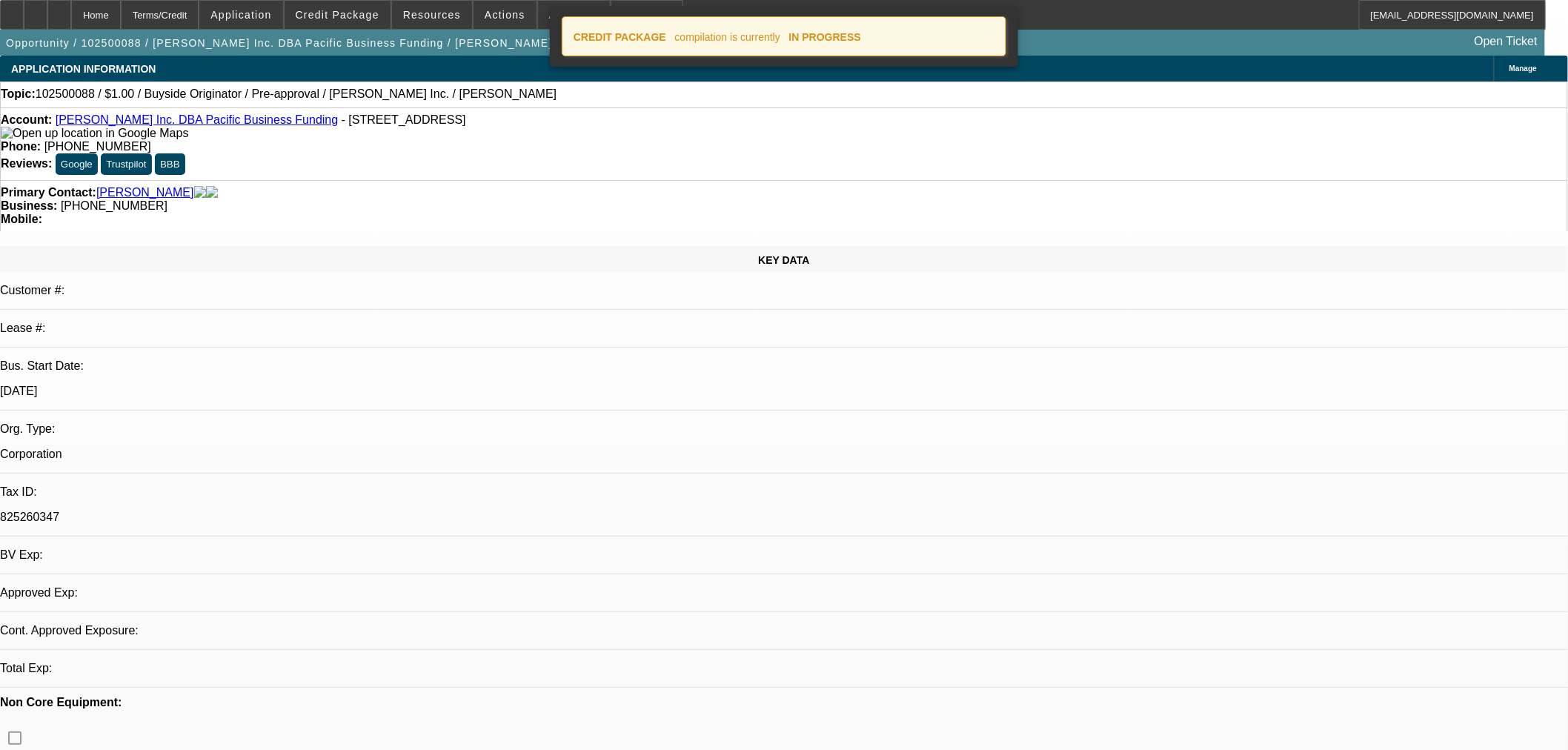
select select "0"
select select "2"
select select "0"
select select "6"
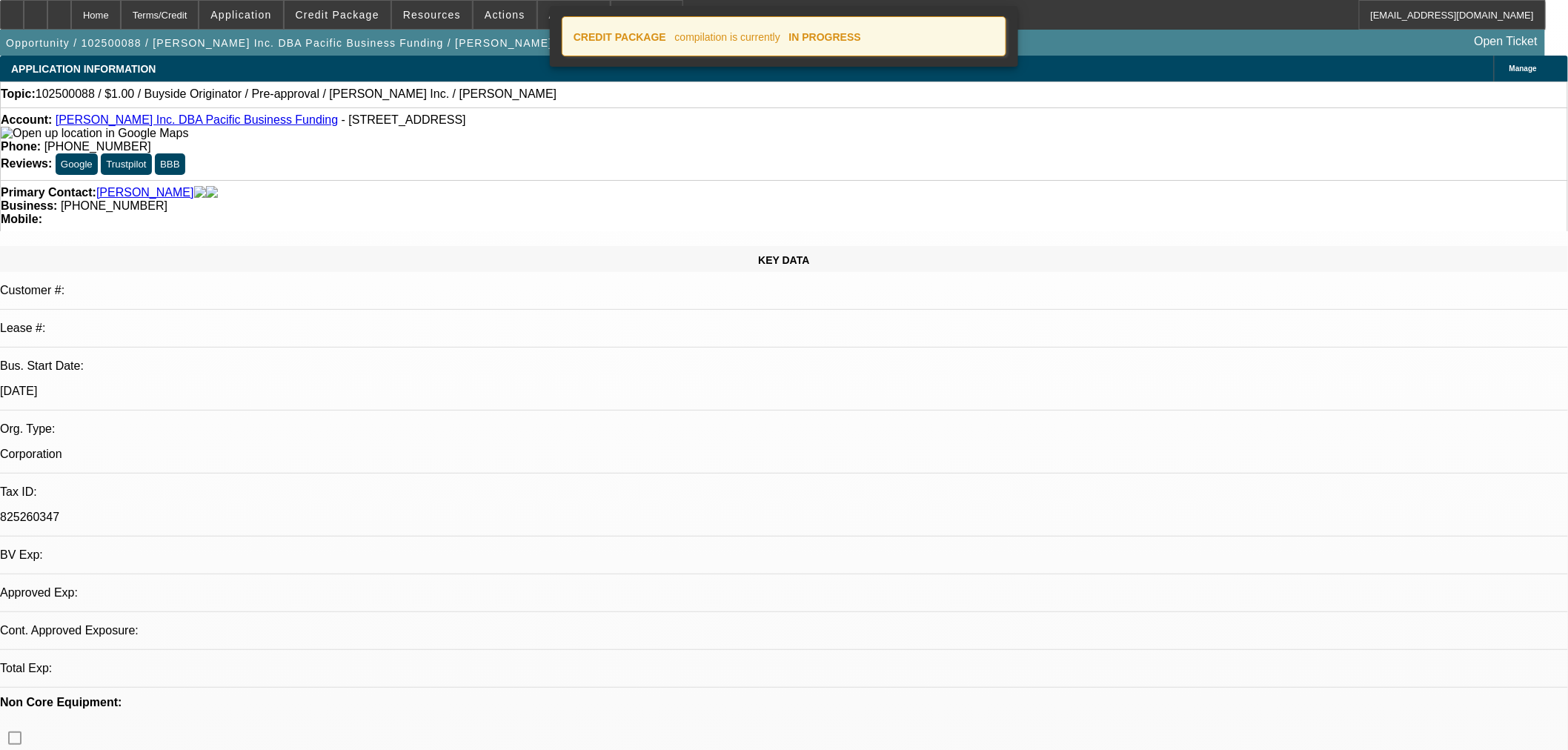
select select "0"
select select "2"
select select "0"
select select "6"
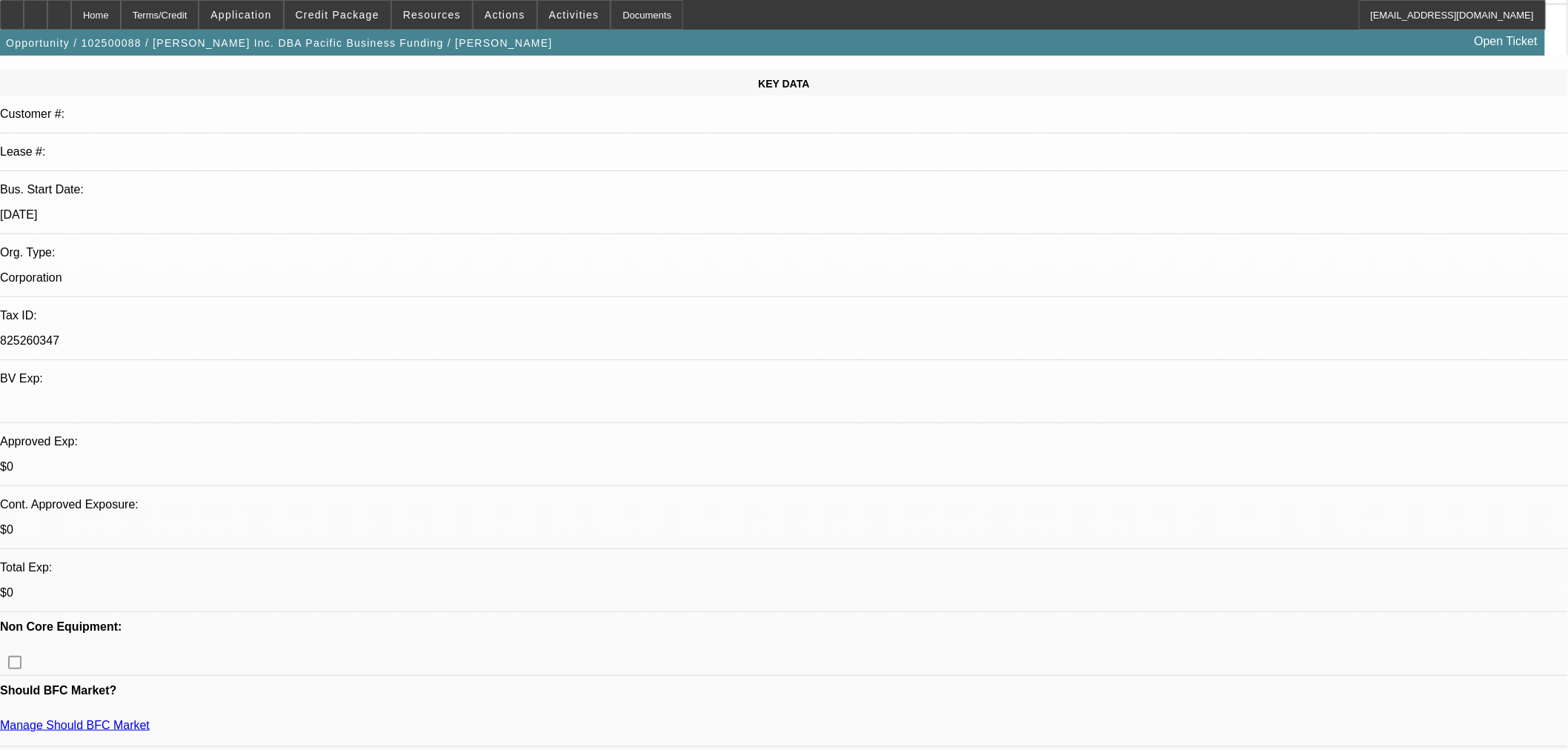
scroll to position [274, 0]
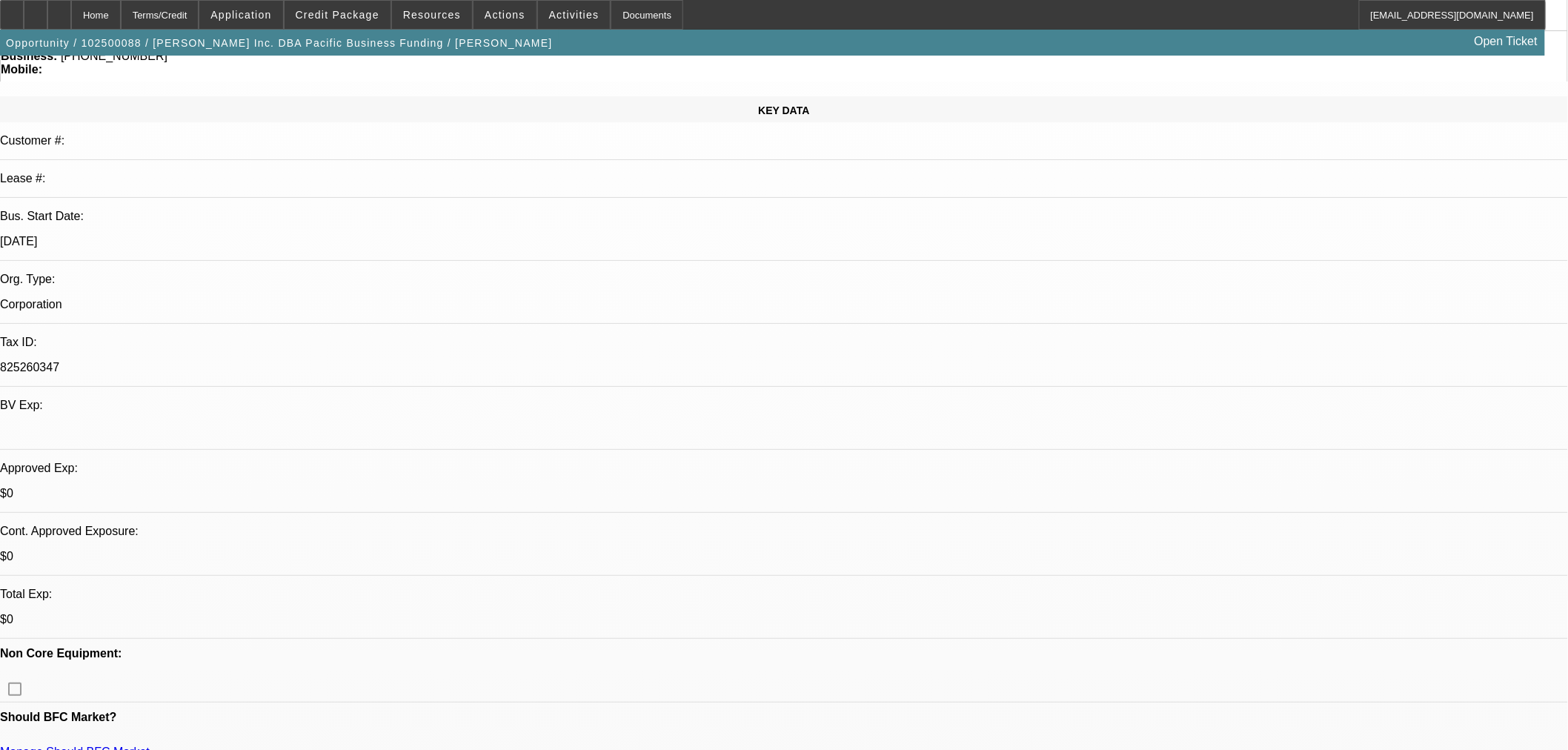
scroll to position [0, 0]
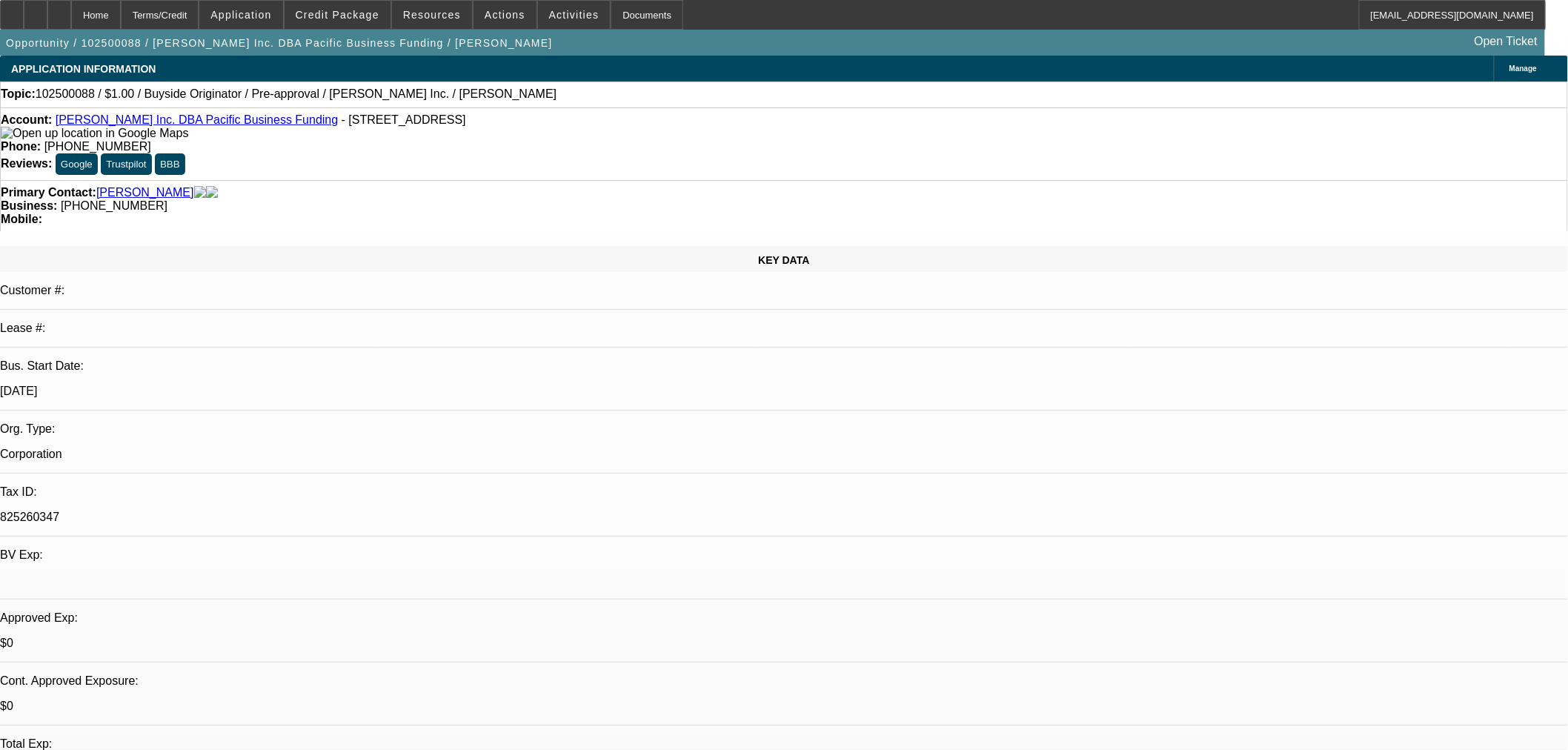
click at [193, 122] on link "Zeager Inc. DBA Pacific Business Funding" at bounding box center [196, 119] width 282 height 13
click at [47, 15] on div at bounding box center [36, 15] width 24 height 30
drag, startPoint x: 91, startPoint y: 14, endPoint x: 359, endPoint y: 170, distance: 310.1
click at [59, 10] on icon at bounding box center [59, 10] width 0 height 0
select select "0"
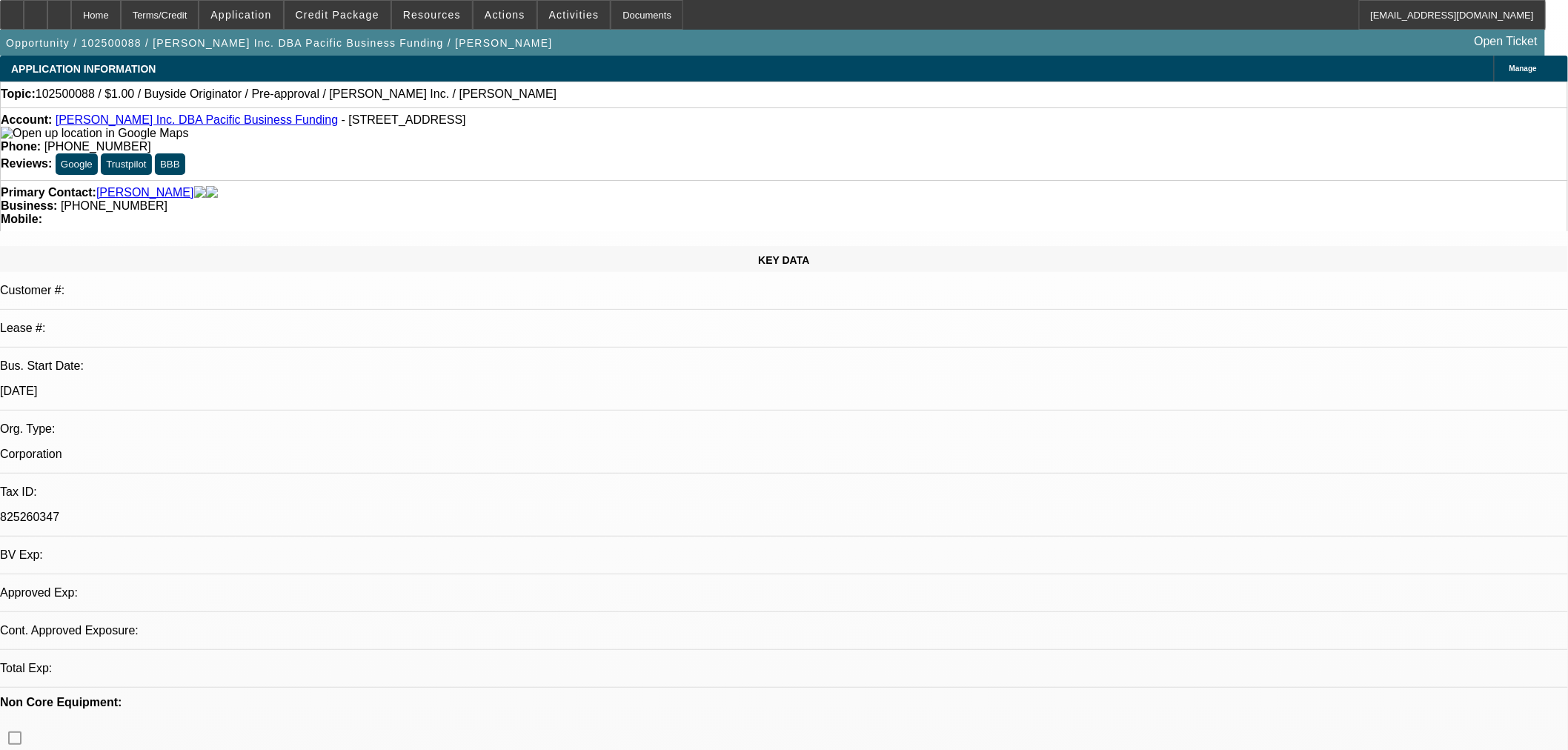
select select "2"
select select "0"
select select "6"
select select "0"
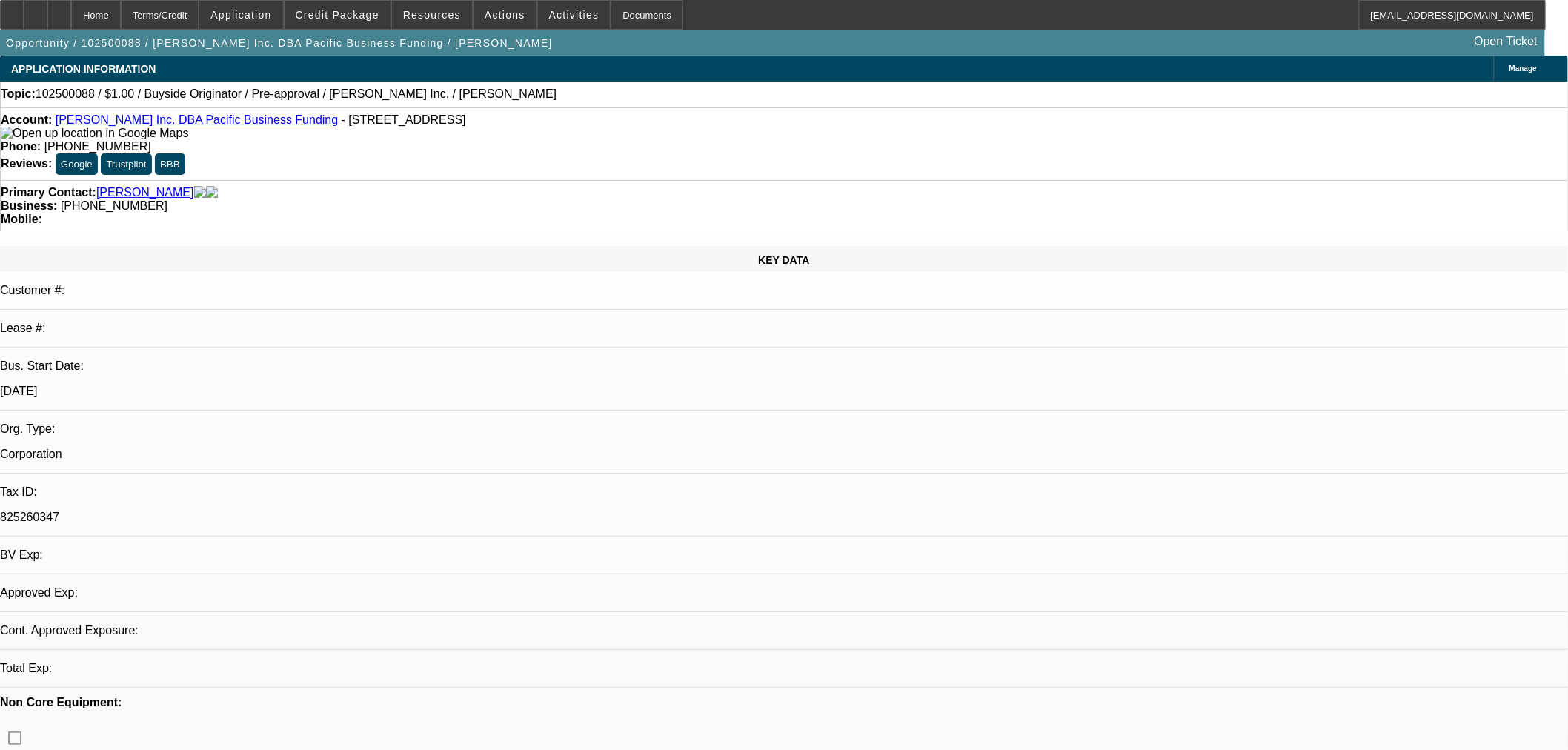
select select "2"
select select "0"
select select "6"
click at [59, 10] on icon at bounding box center [59, 10] width 0 height 0
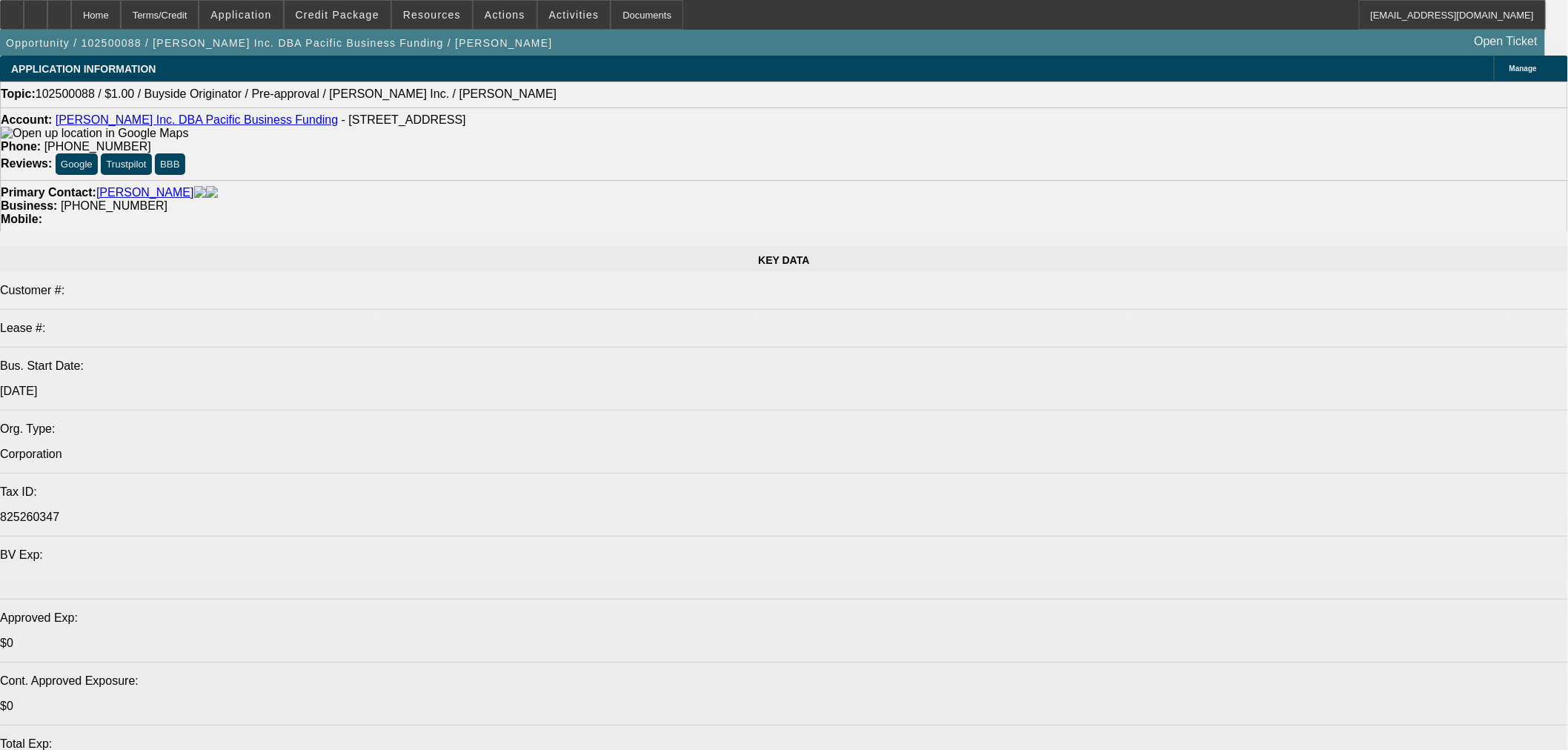
select select "0"
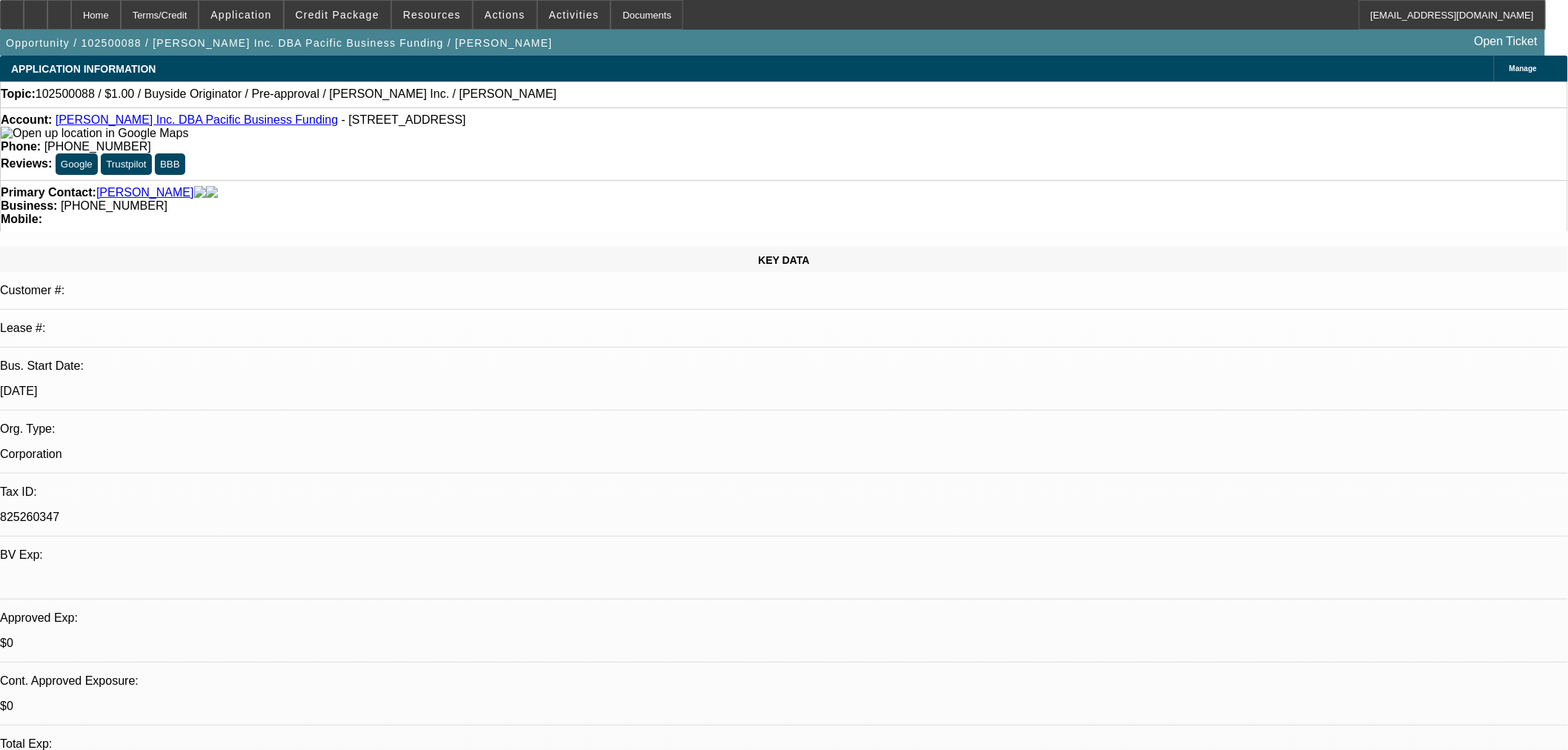
select select "2"
select select "0"
select select "6"
select select "0"
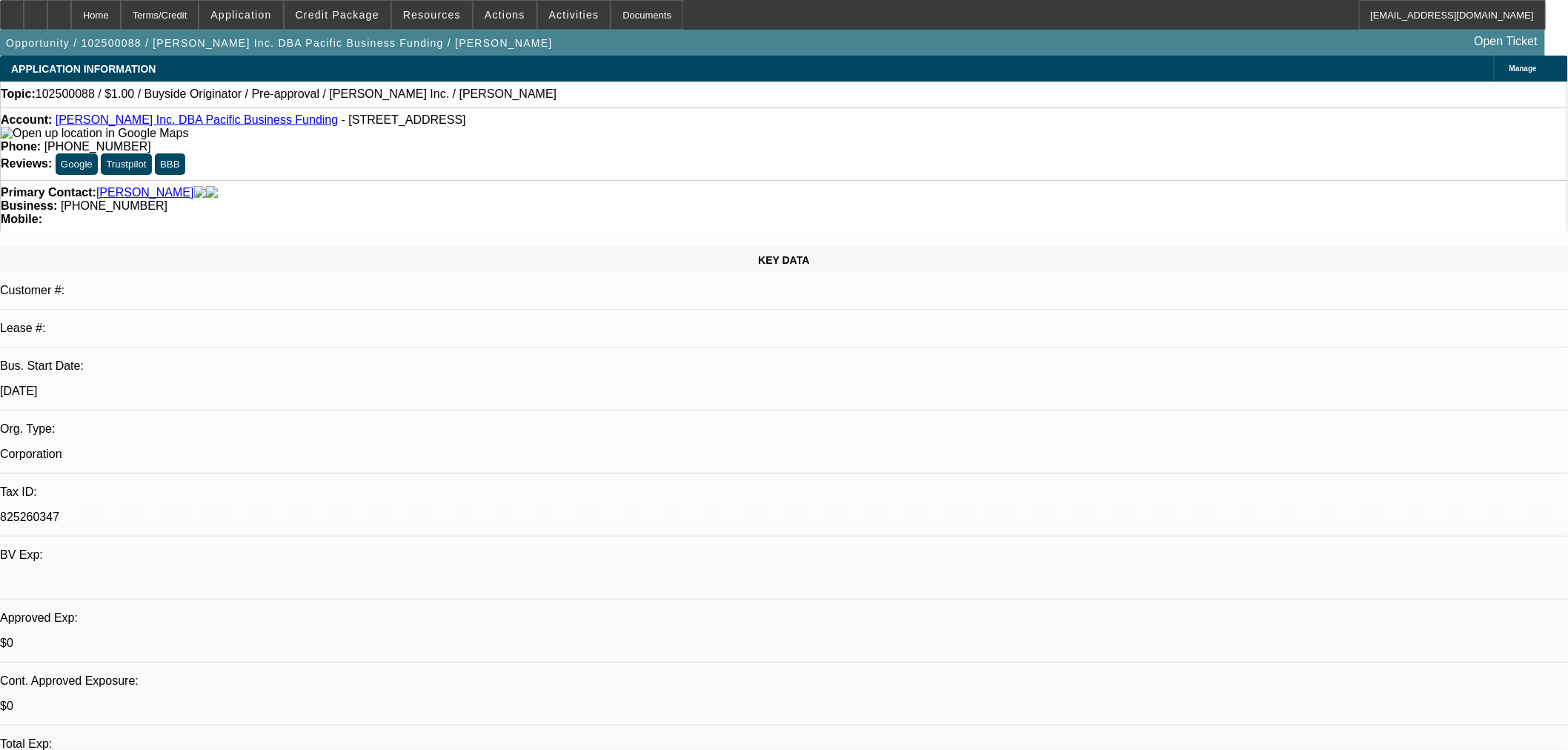
select select "2"
select select "0"
select select "6"
click at [356, 18] on span "Credit Package" at bounding box center [338, 15] width 84 height 12
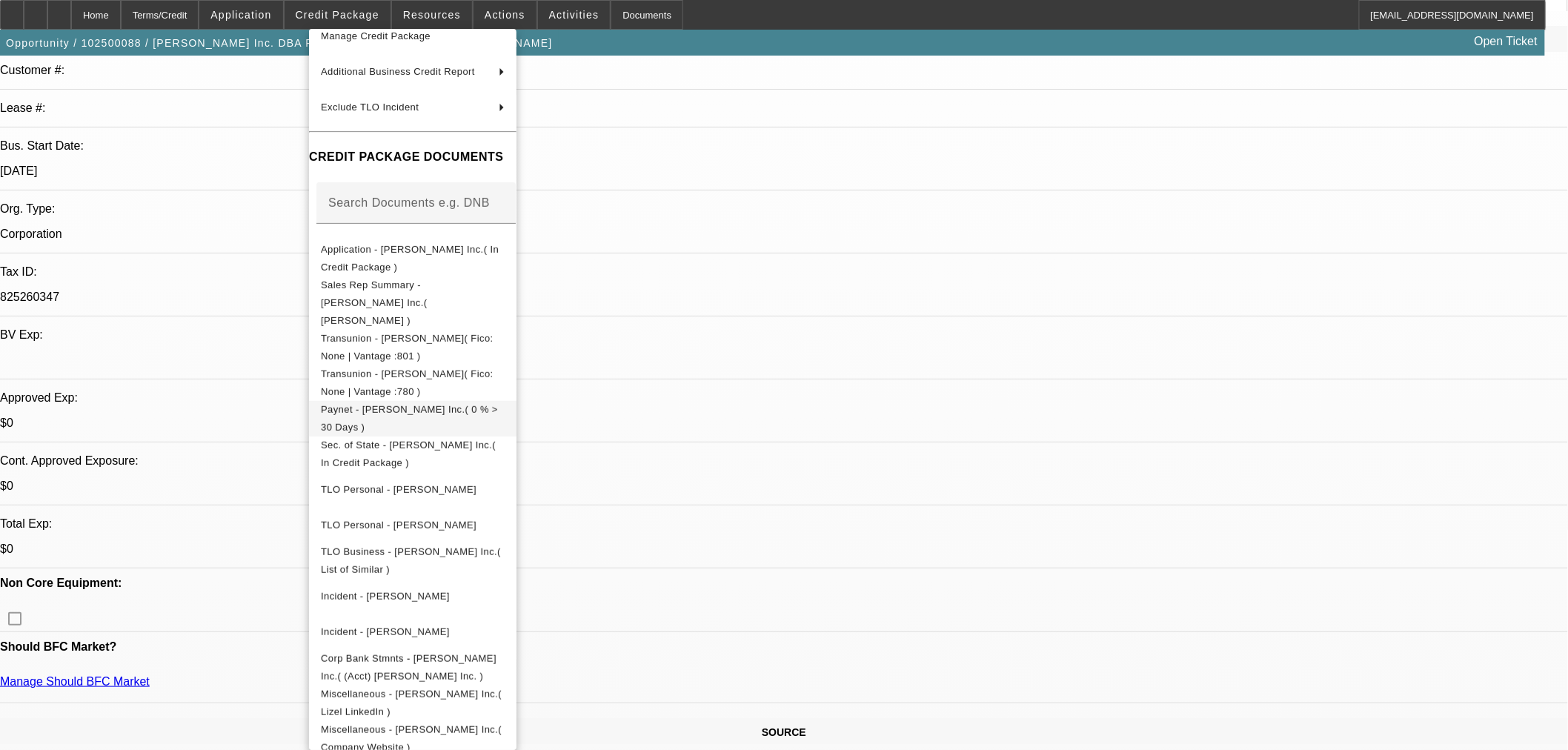
scroll to position [274, 0]
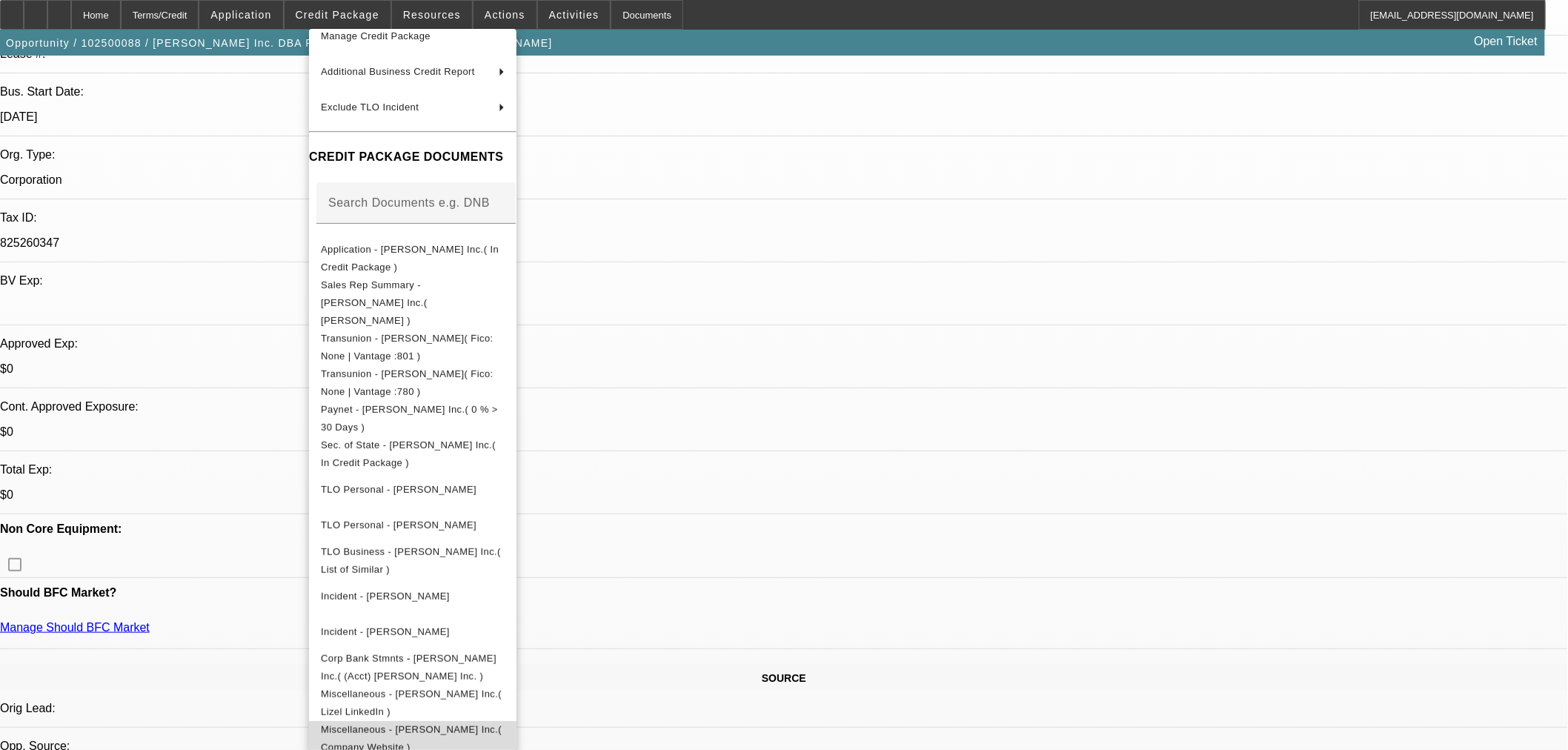
click at [501, 723] on span "Miscellaneous - [PERSON_NAME] Inc.( Company Website )" at bounding box center [411, 737] width 181 height 29
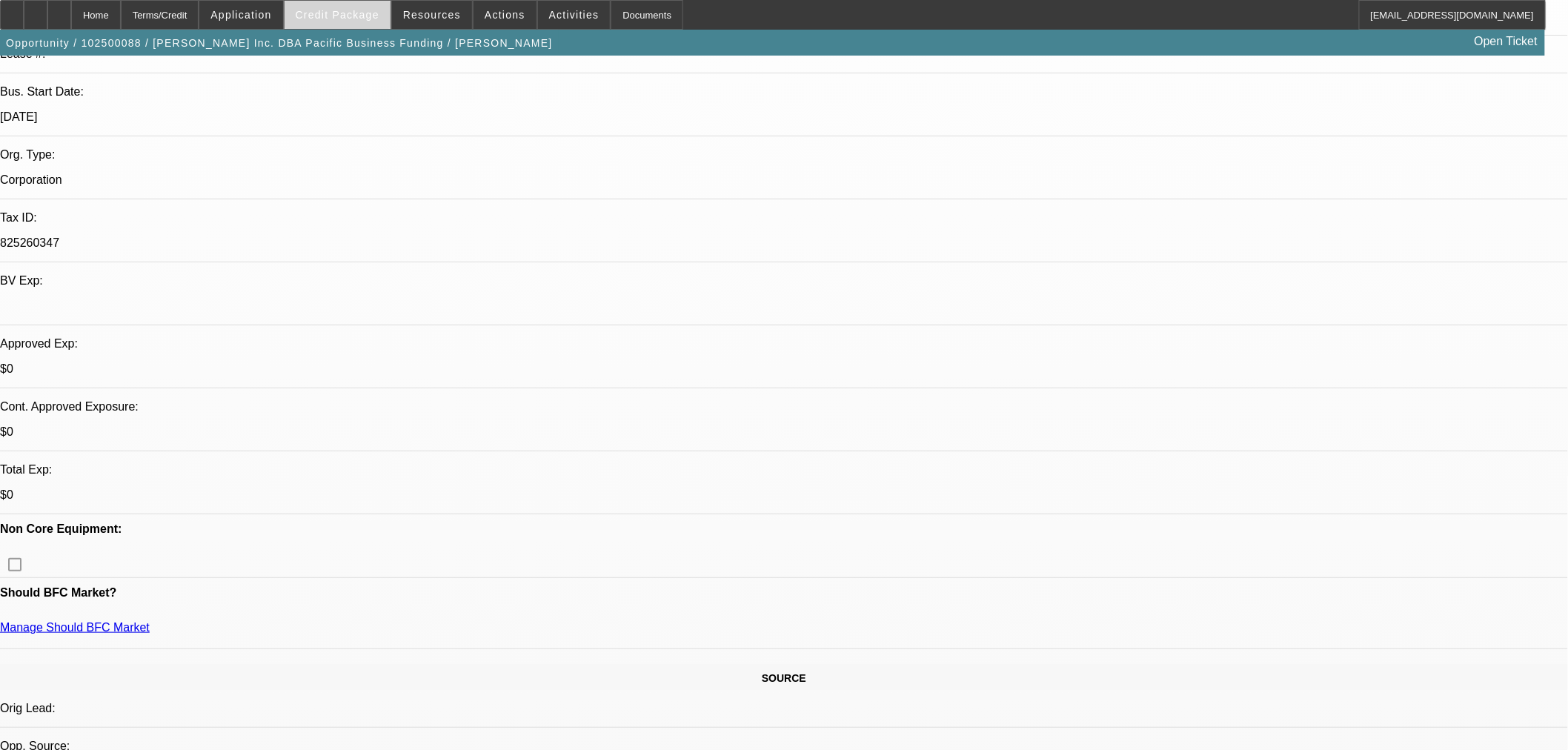
click at [351, 11] on span "Credit Package" at bounding box center [338, 15] width 84 height 12
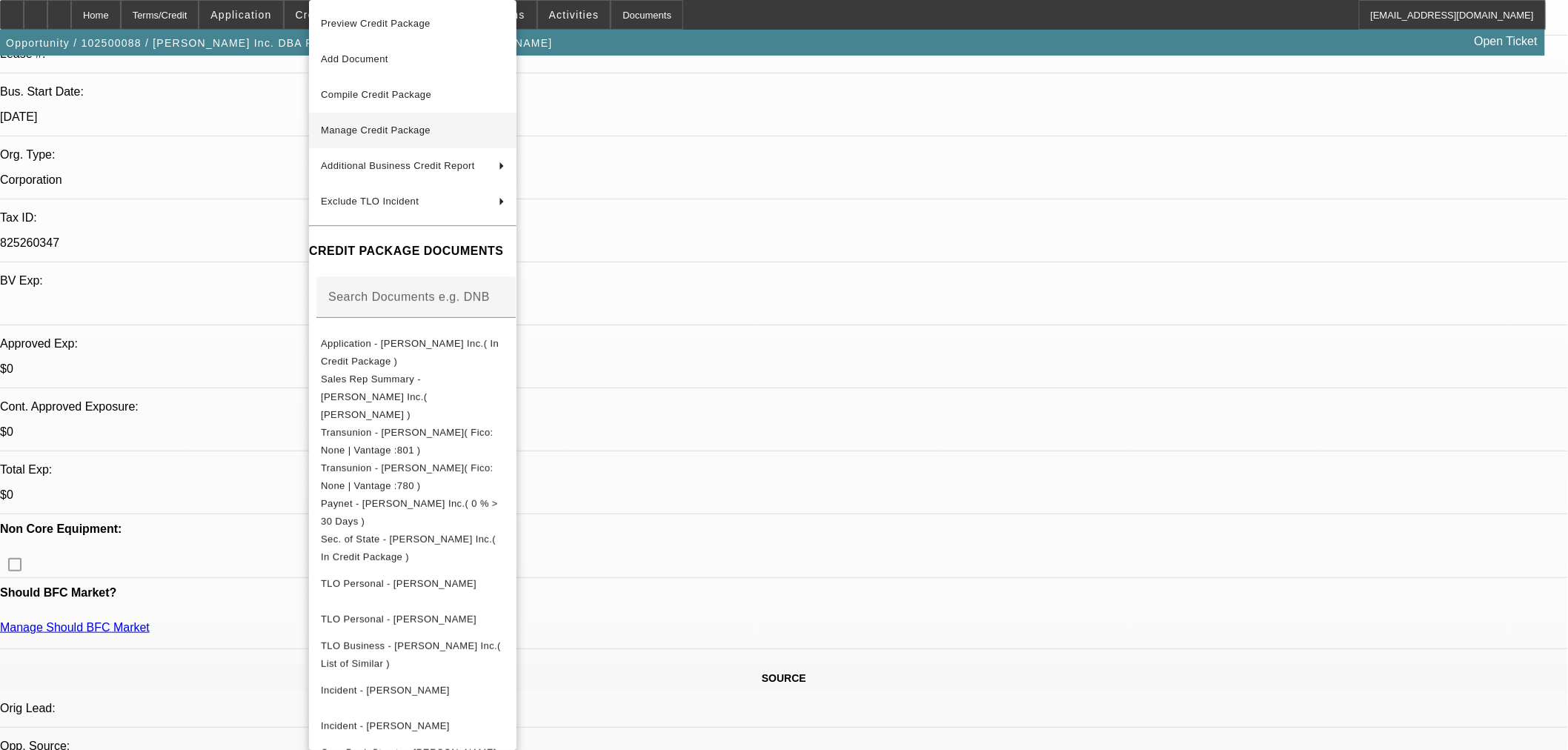
click at [391, 127] on span "Manage Credit Package" at bounding box center [375, 130] width 109 height 11
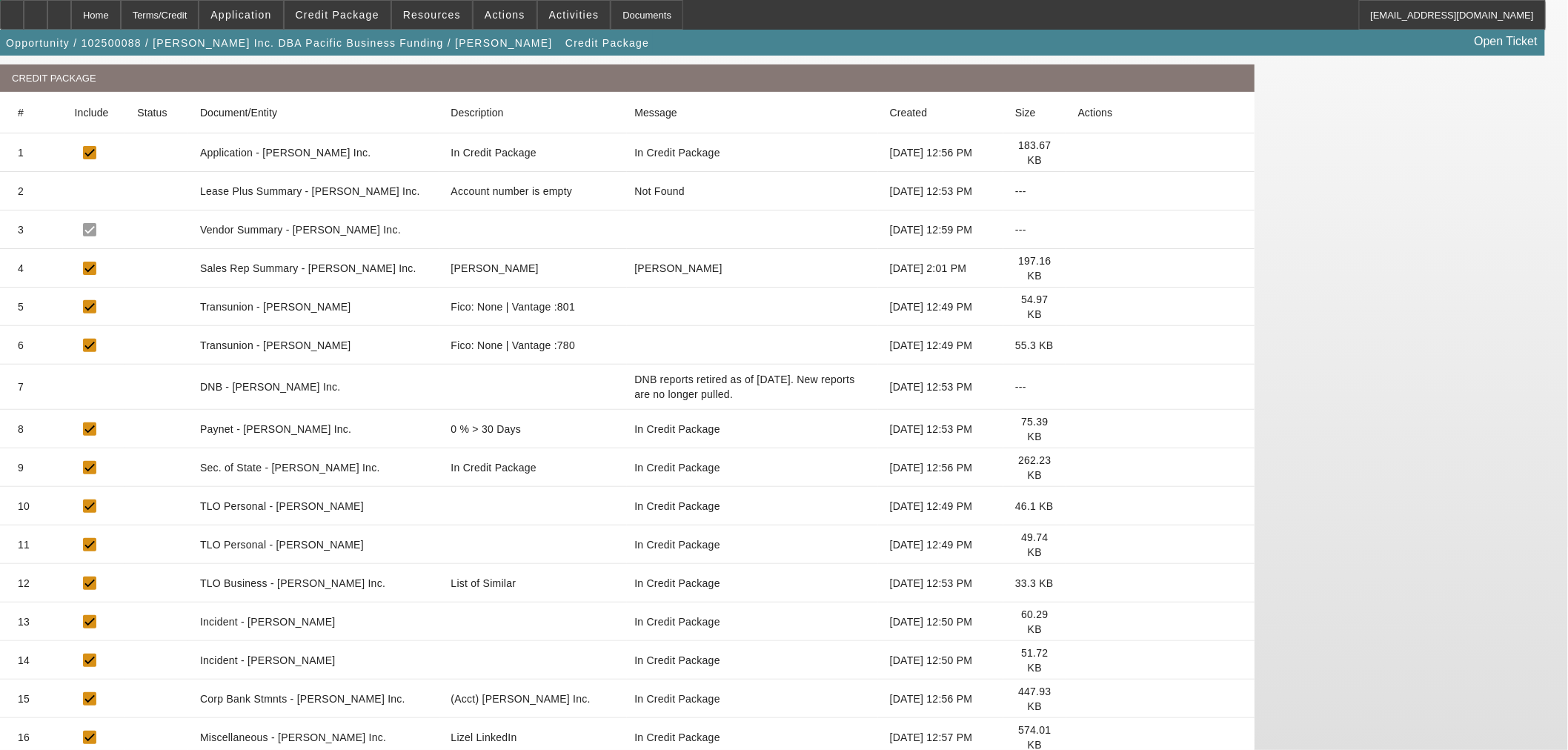
scroll to position [203, 0]
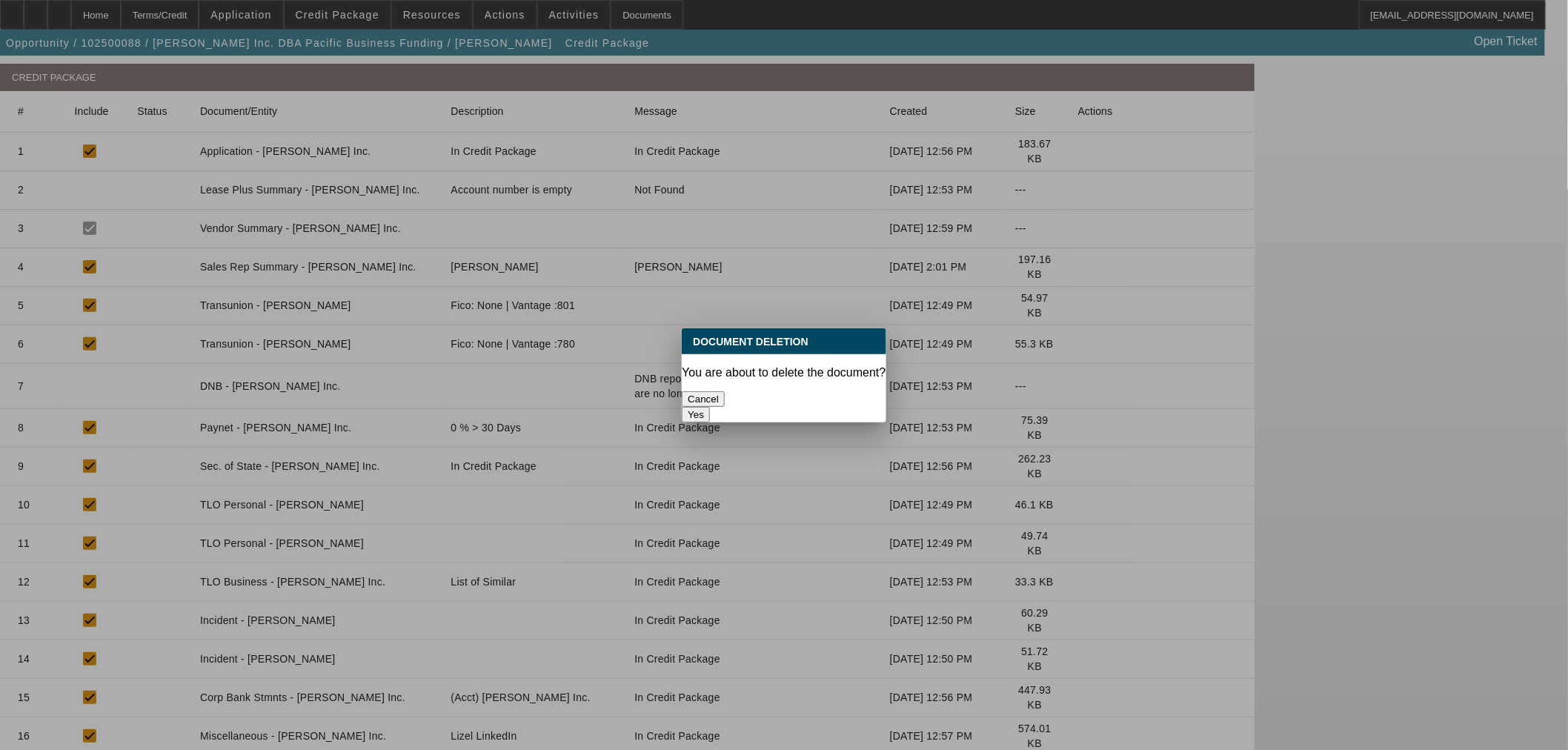
click at [710, 406] on button "Yes" at bounding box center [695, 414] width 28 height 15
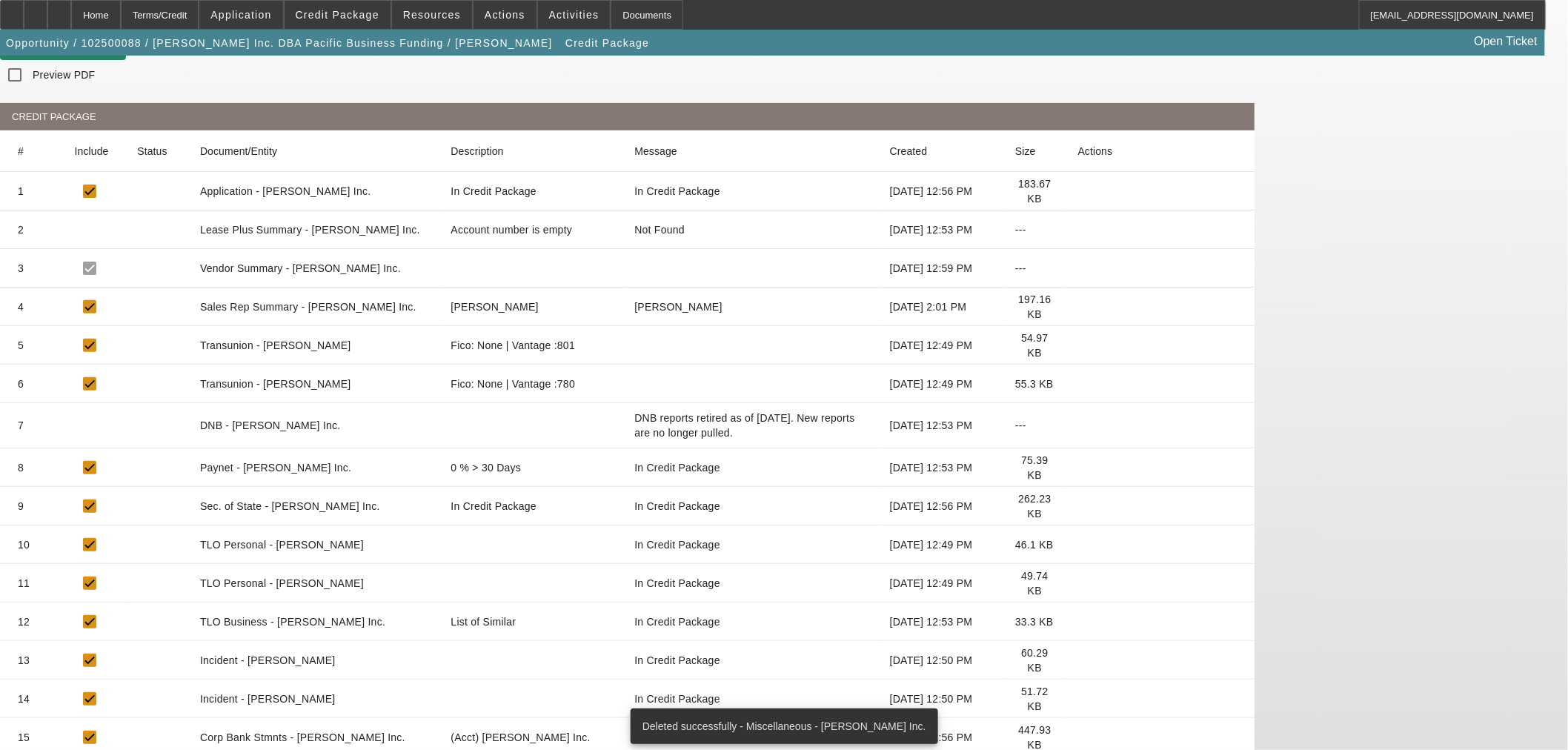
scroll to position [165, 0]
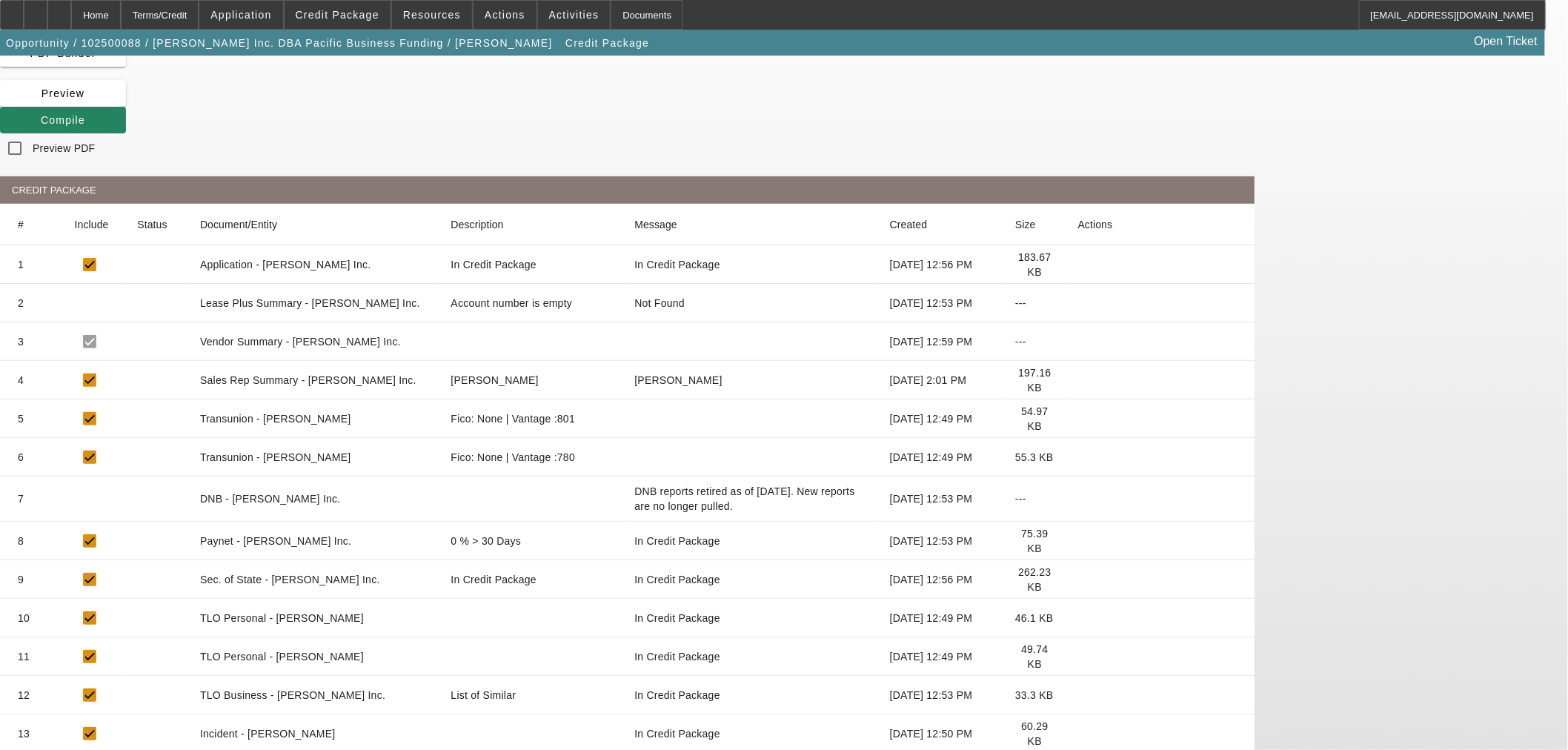
scroll to position [0, 0]
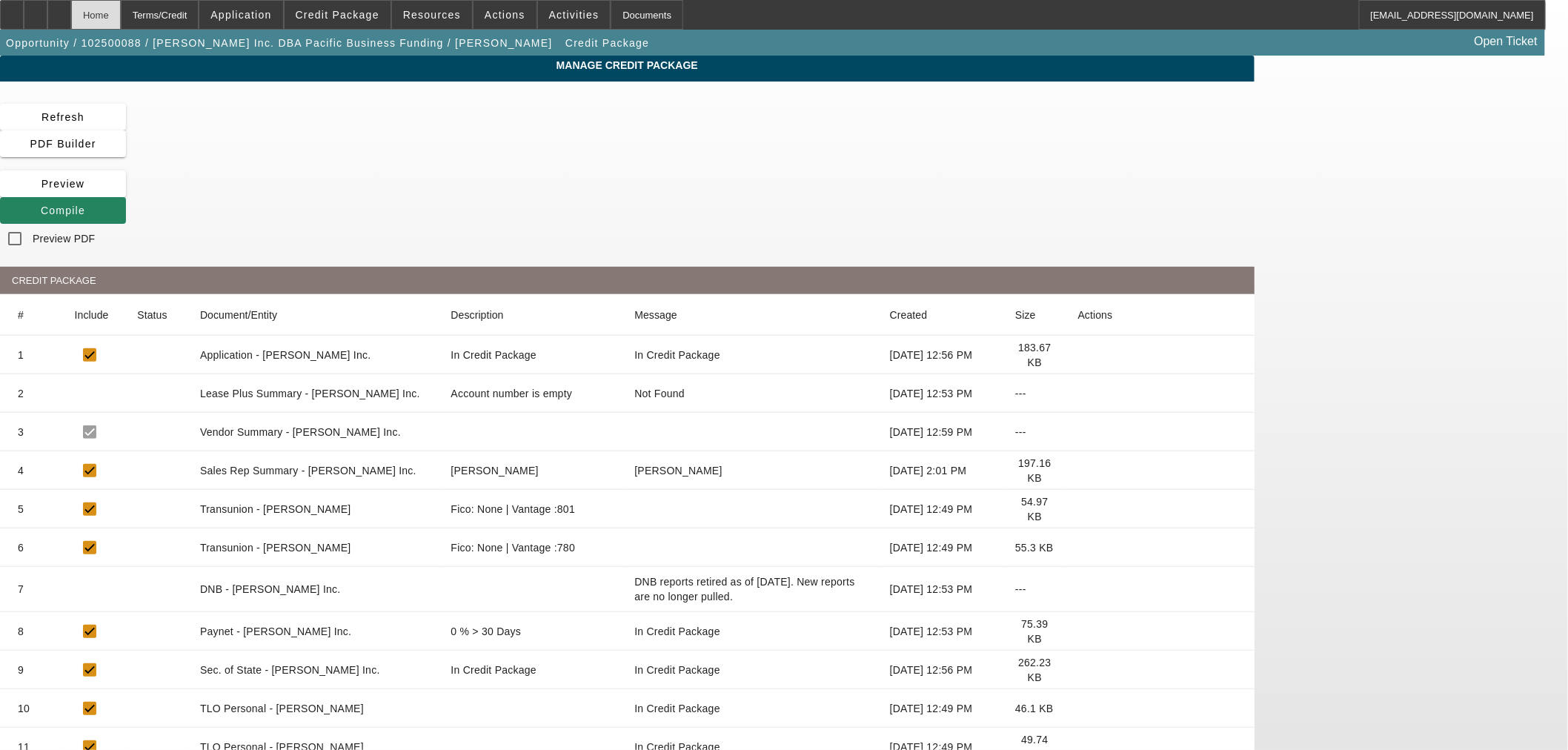
click at [121, 11] on div "Home" at bounding box center [96, 15] width 49 height 30
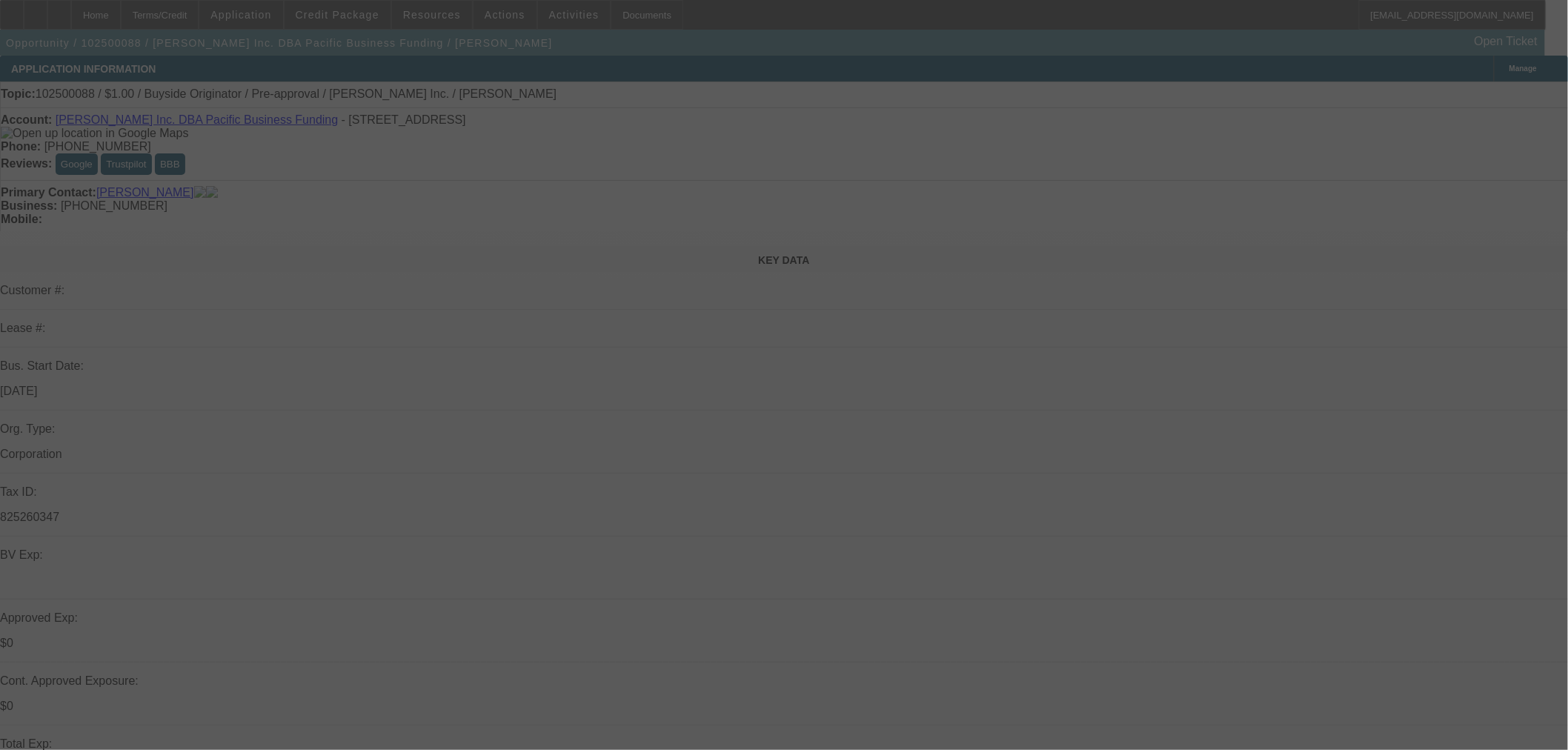
select select "0"
select select "2"
select select "0"
select select "6"
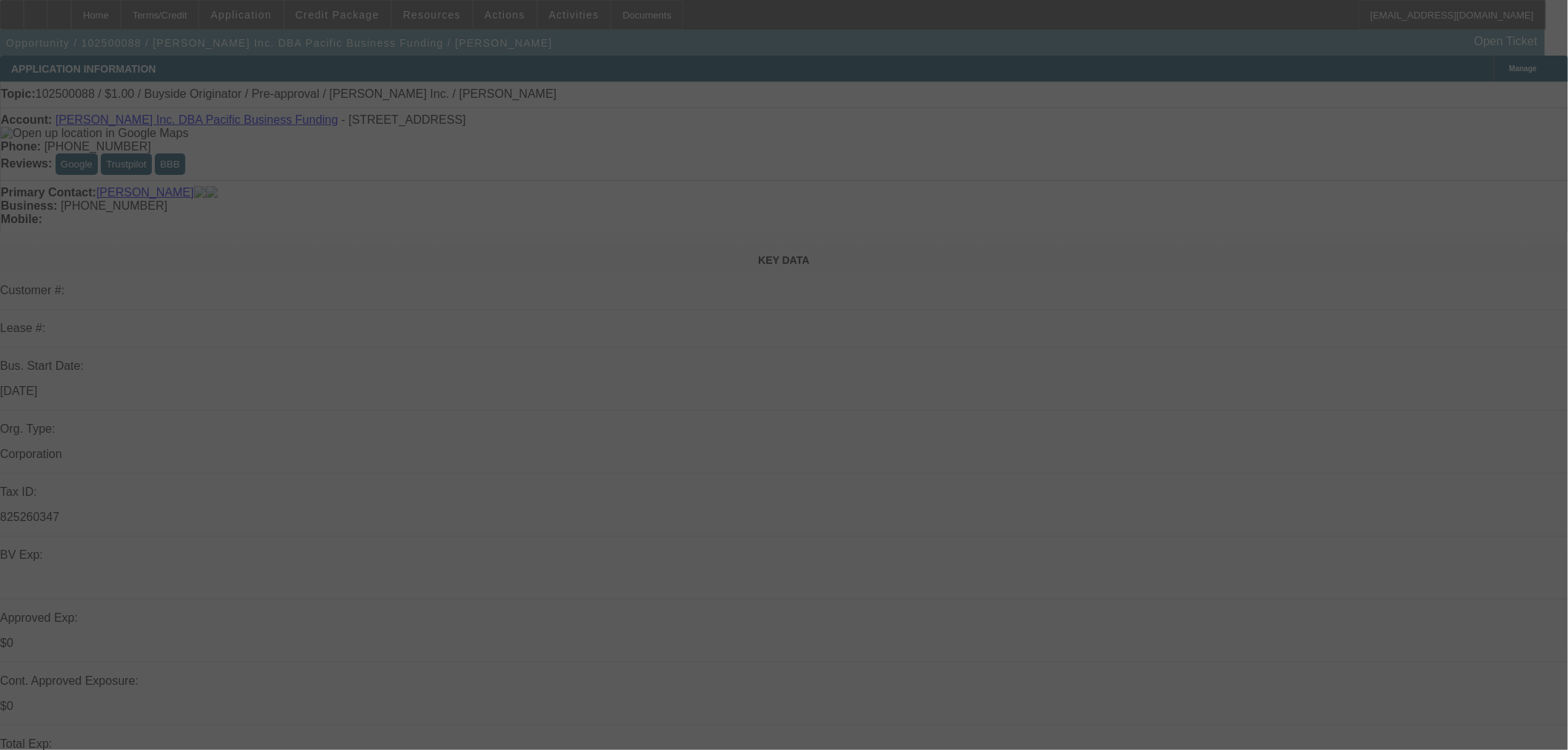
select select "0"
select select "2"
select select "0"
select select "6"
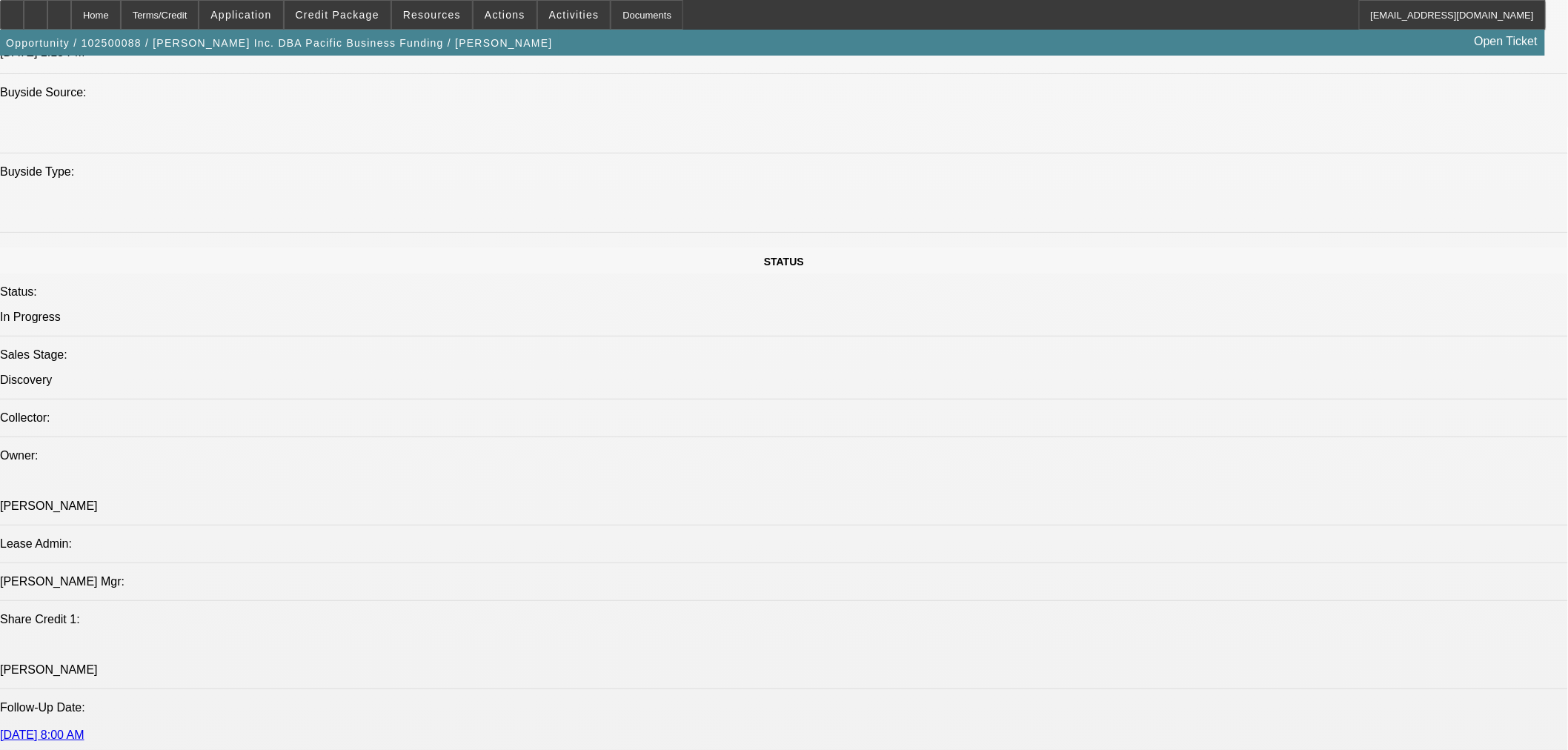
scroll to position [1509, 0]
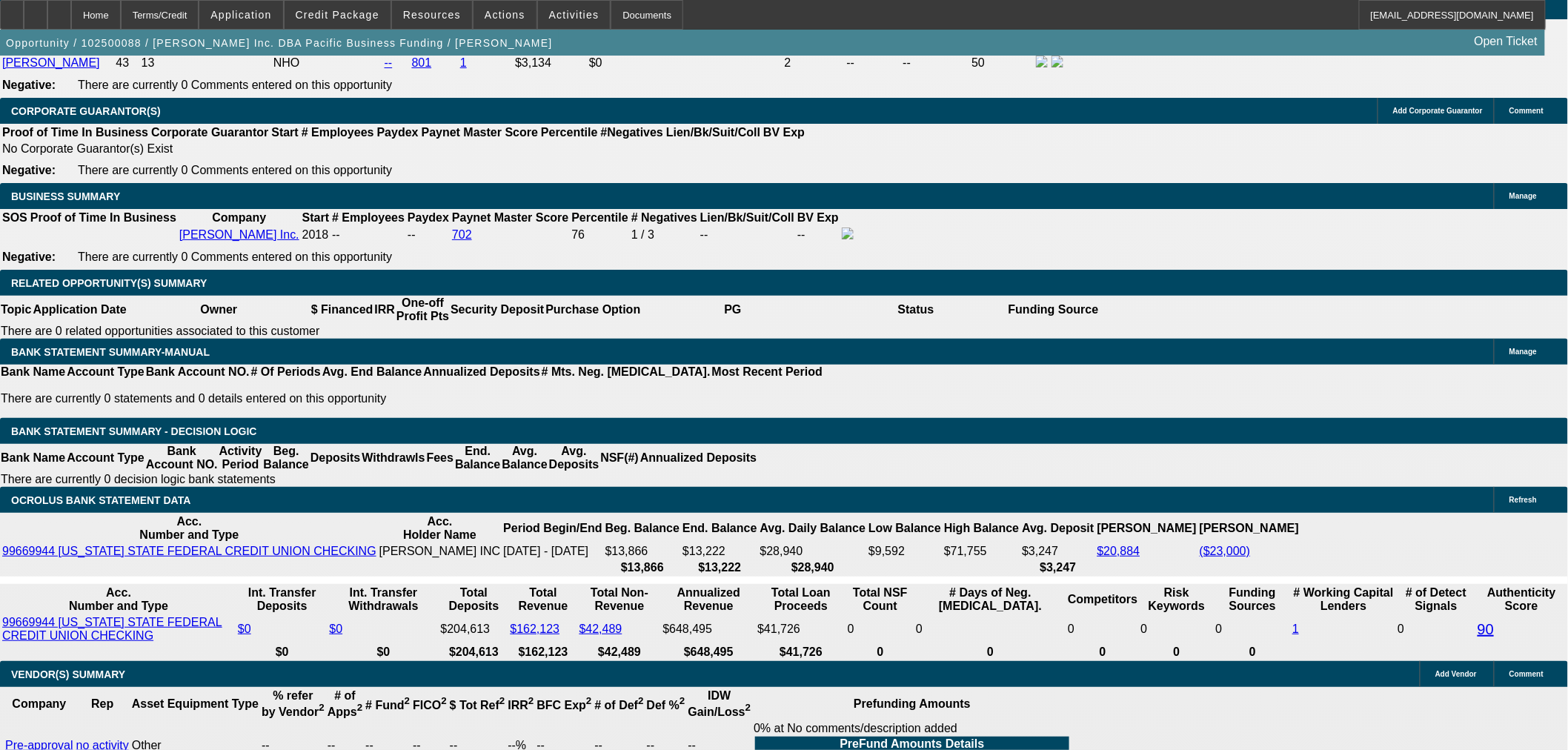
scroll to position [2196, 0]
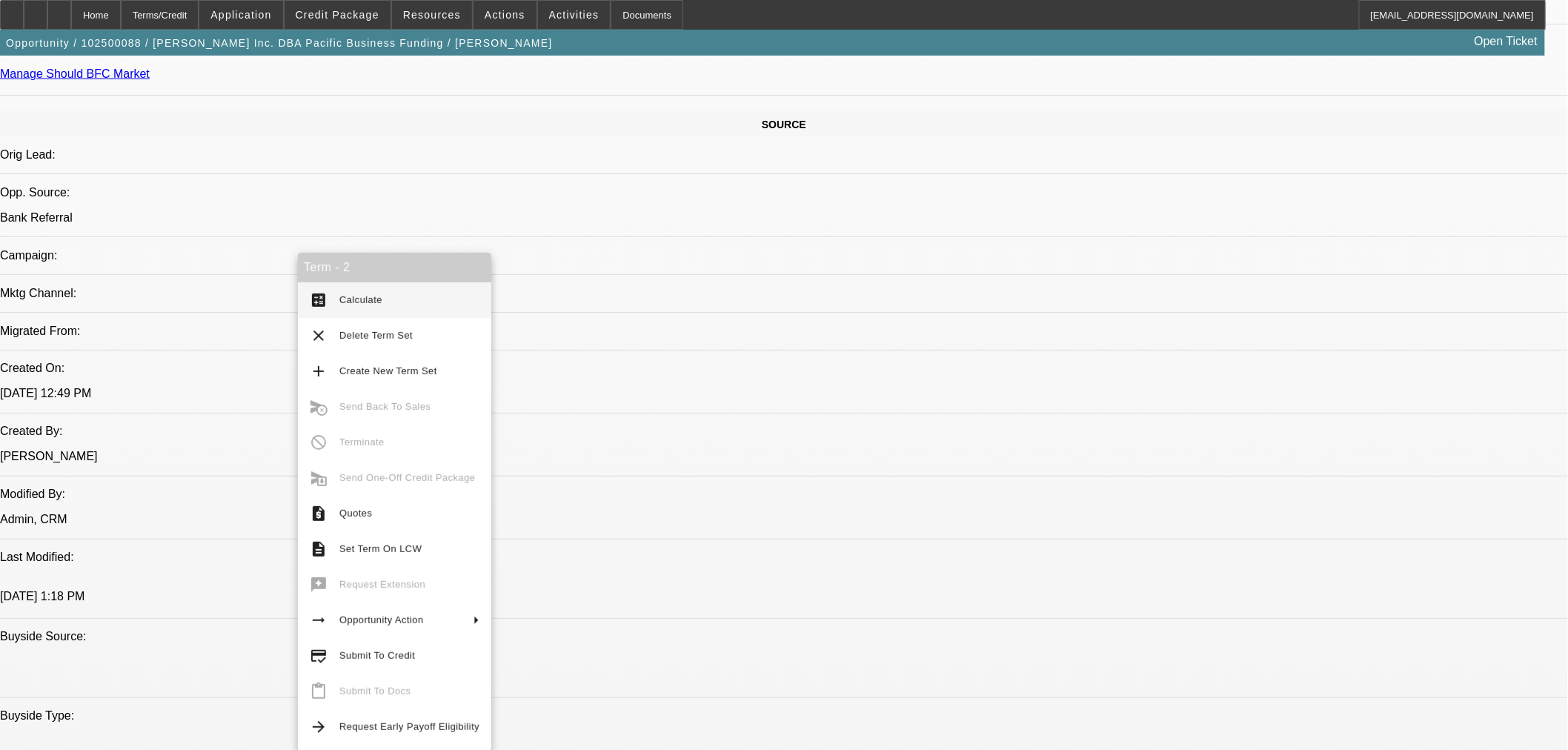
scroll to position [824, 0]
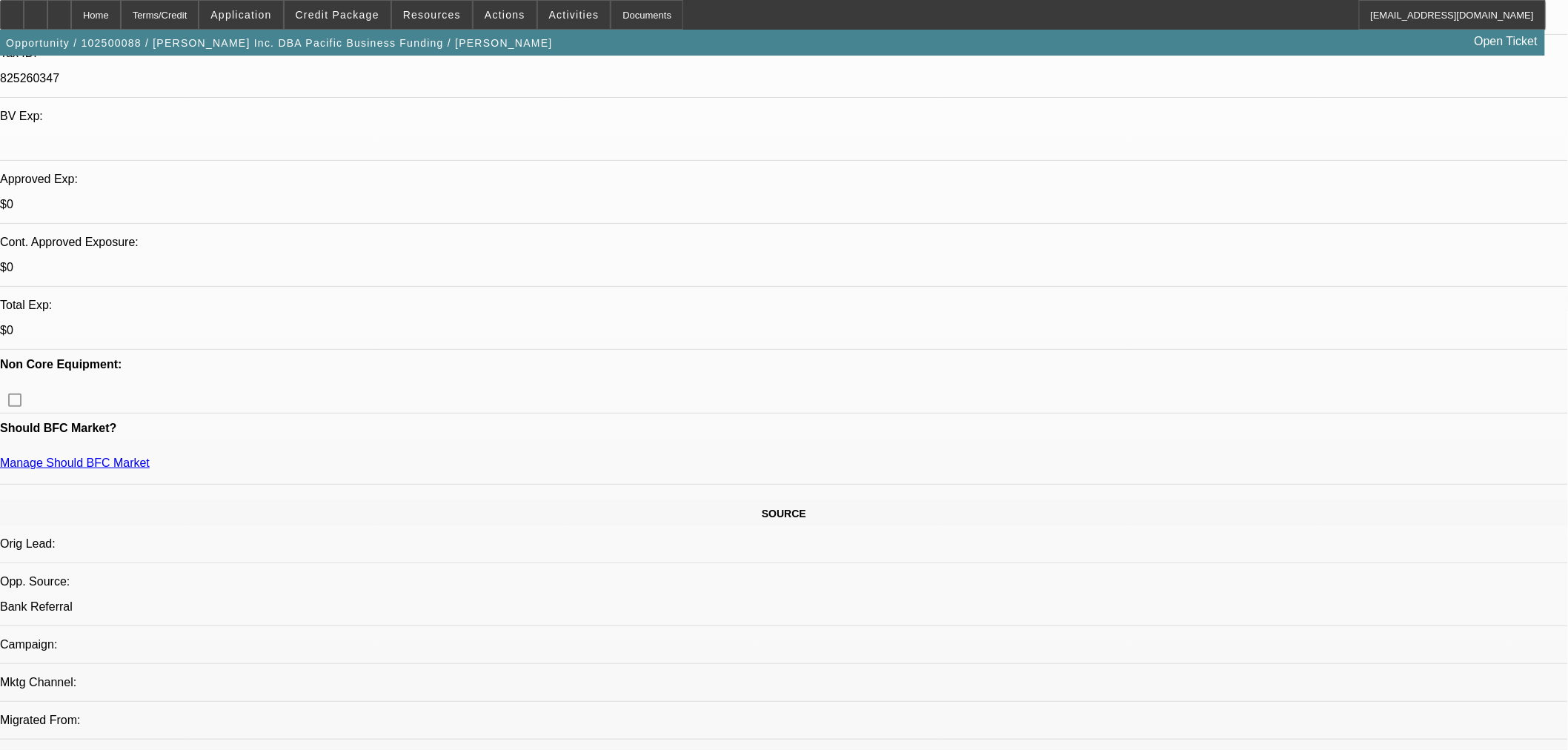
scroll to position [411, 0]
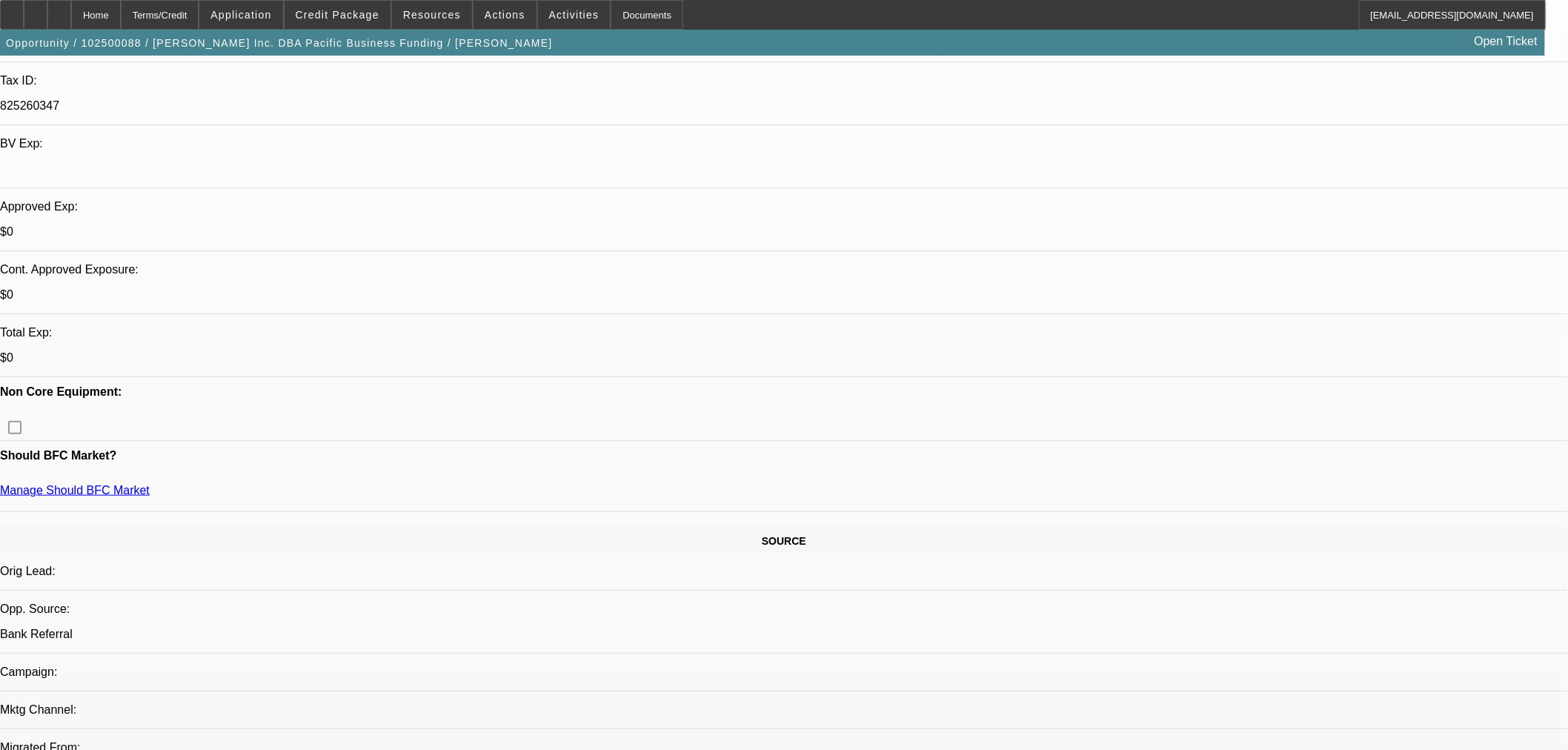
drag, startPoint x: 397, startPoint y: 293, endPoint x: 719, endPoint y: 312, distance: 322.6
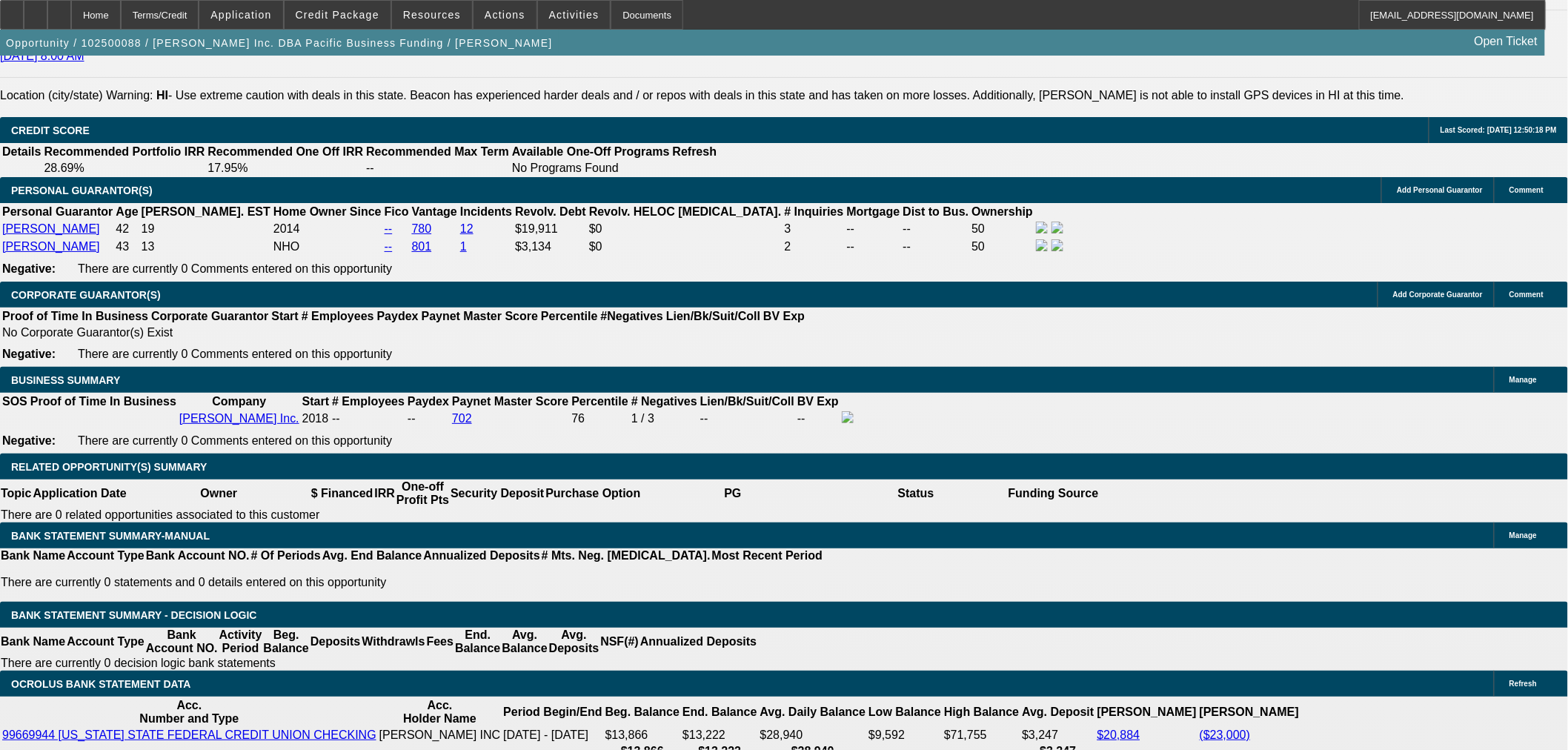
scroll to position [2058, 0]
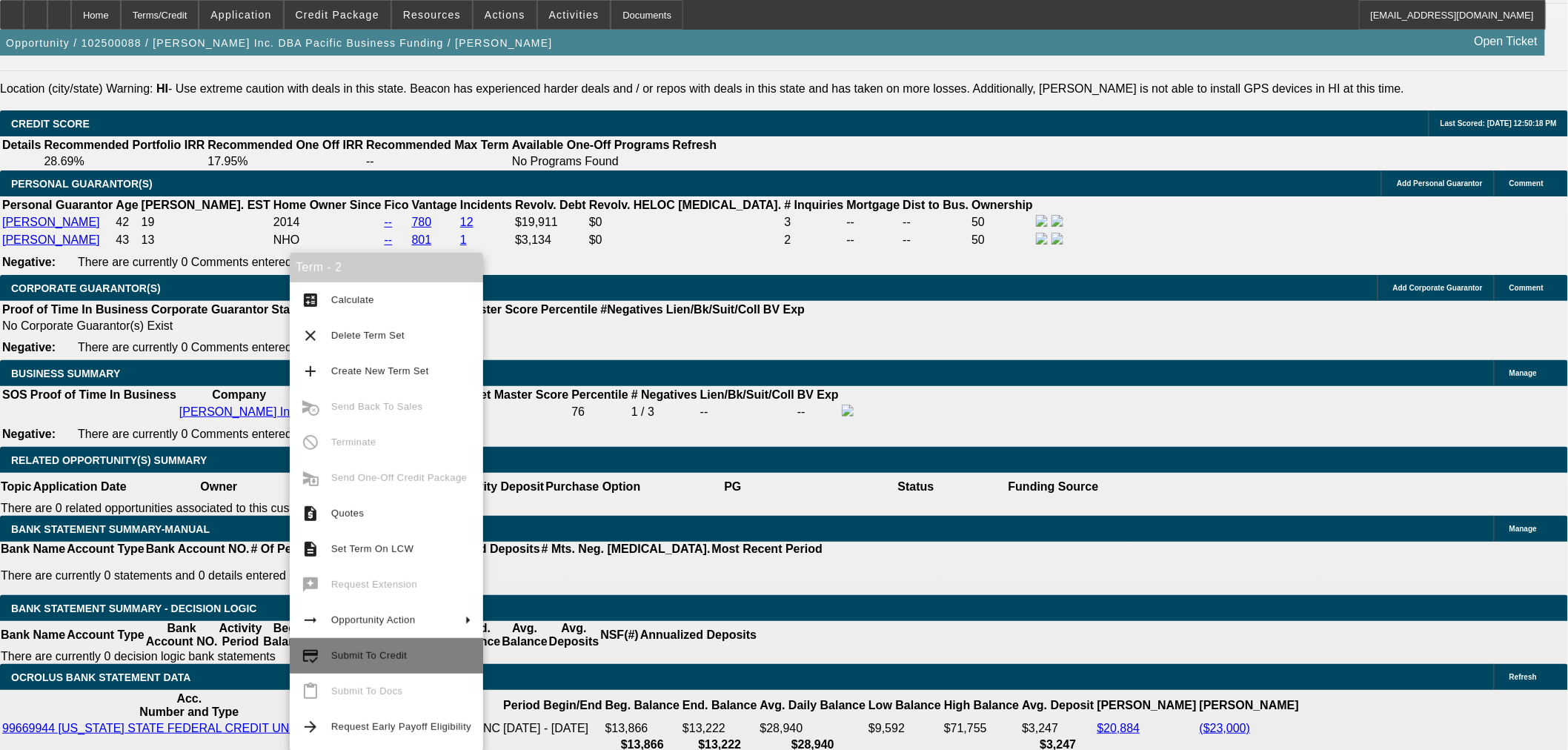
click at [413, 647] on span "Submit To Credit" at bounding box center [400, 656] width 140 height 17
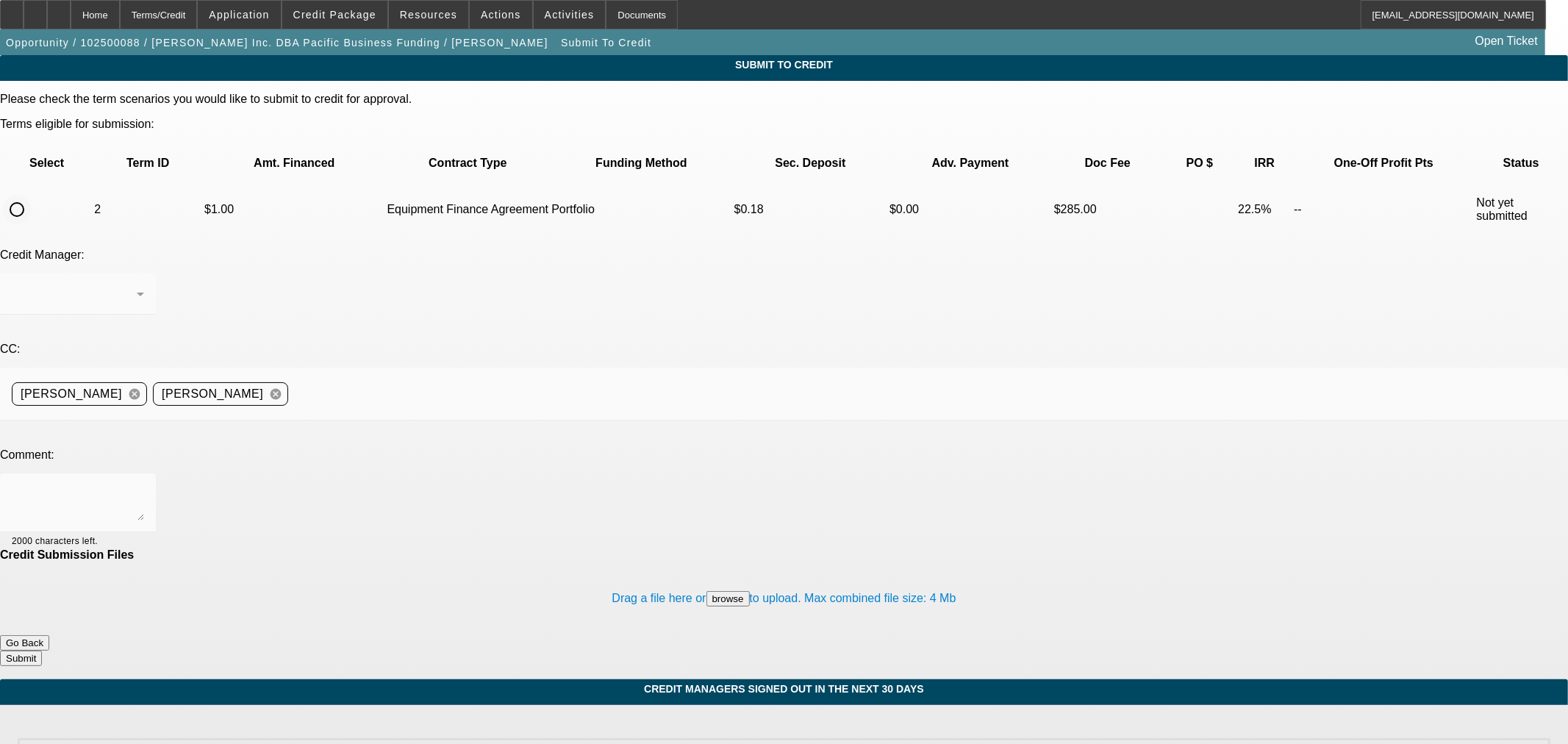
click at [32, 195] on input "radio" at bounding box center [16, 209] width 30 height 30
radio input "true"
click at [136, 285] on div "[PERSON_NAME]" at bounding box center [74, 294] width 125 height 17
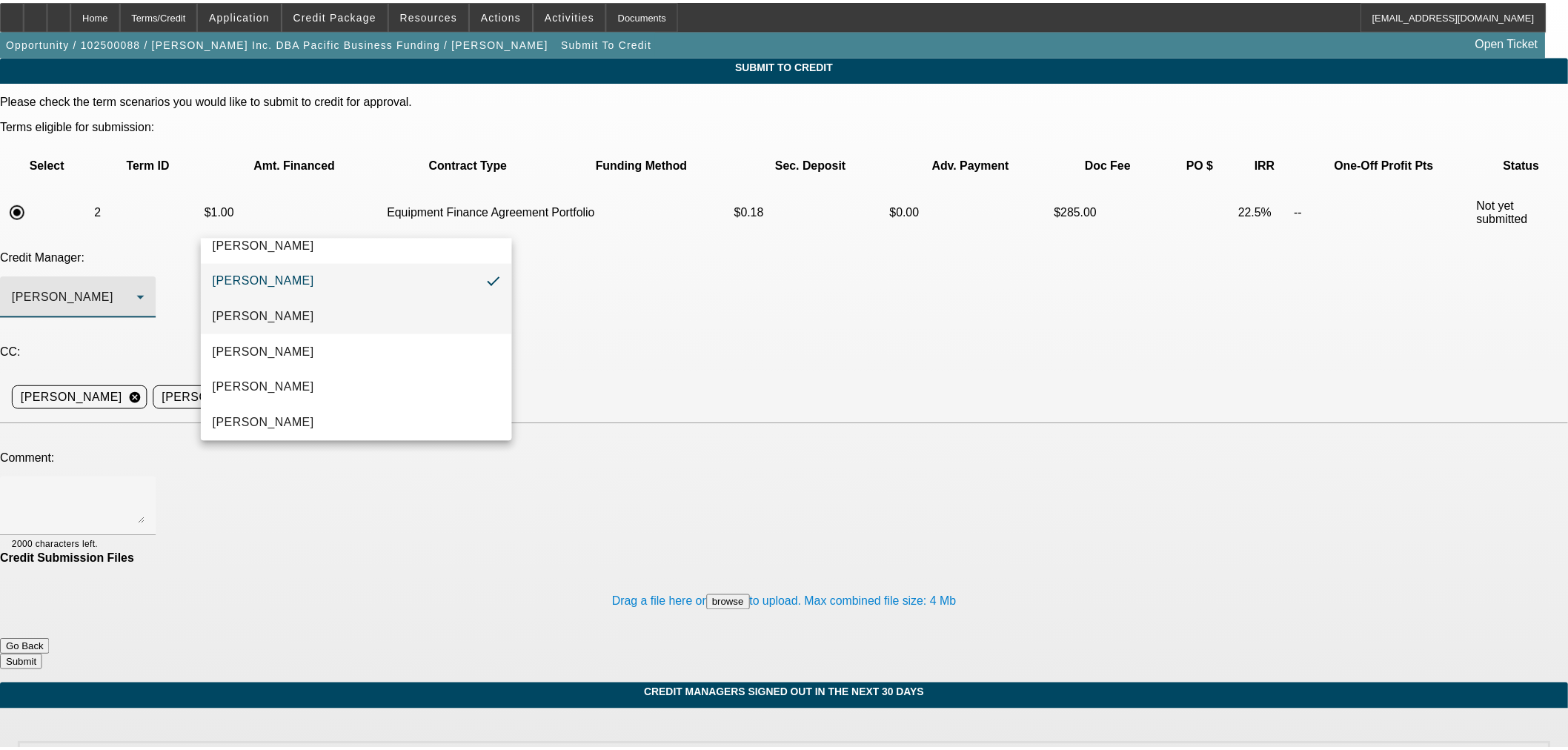
scroll to position [20, 0]
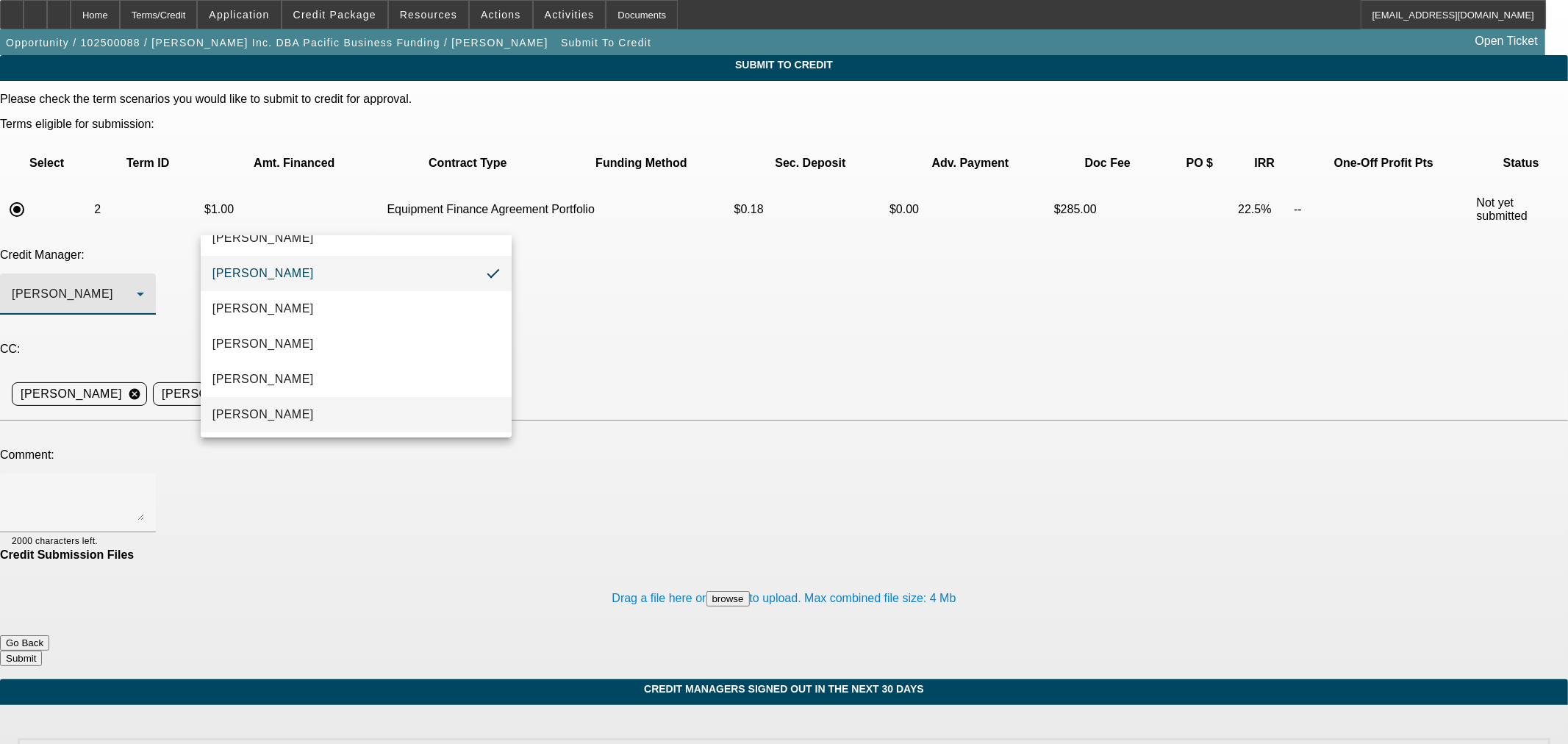
click at [331, 408] on mat-option "[PERSON_NAME]" at bounding box center [356, 415] width 311 height 36
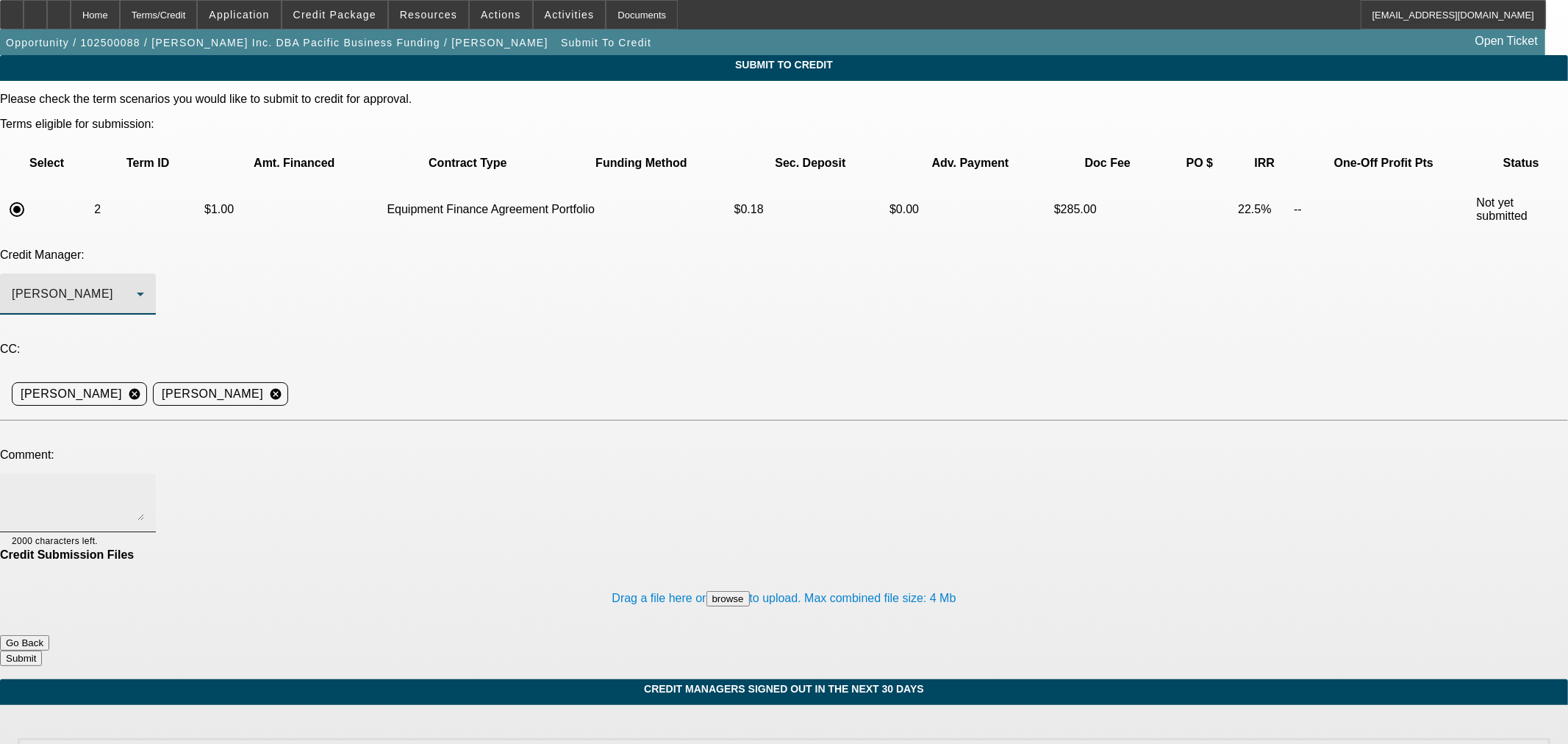
click at [144, 485] on textarea at bounding box center [78, 502] width 132 height 36
type textarea "B"
click at [144, 485] on textarea "RESUBMITTING BROKER APPLICATION [PERSON_NAME] INC - [PERSON_NAME], broker respo…" at bounding box center [78, 502] width 132 height 36
type textarea "RESUBMITTING BROKER APPLICATION [PERSON_NAME] INC - [PERSON_NAME], broker respo…"
drag, startPoint x: 896, startPoint y: 556, endPoint x: 910, endPoint y: 550, distance: 15.2
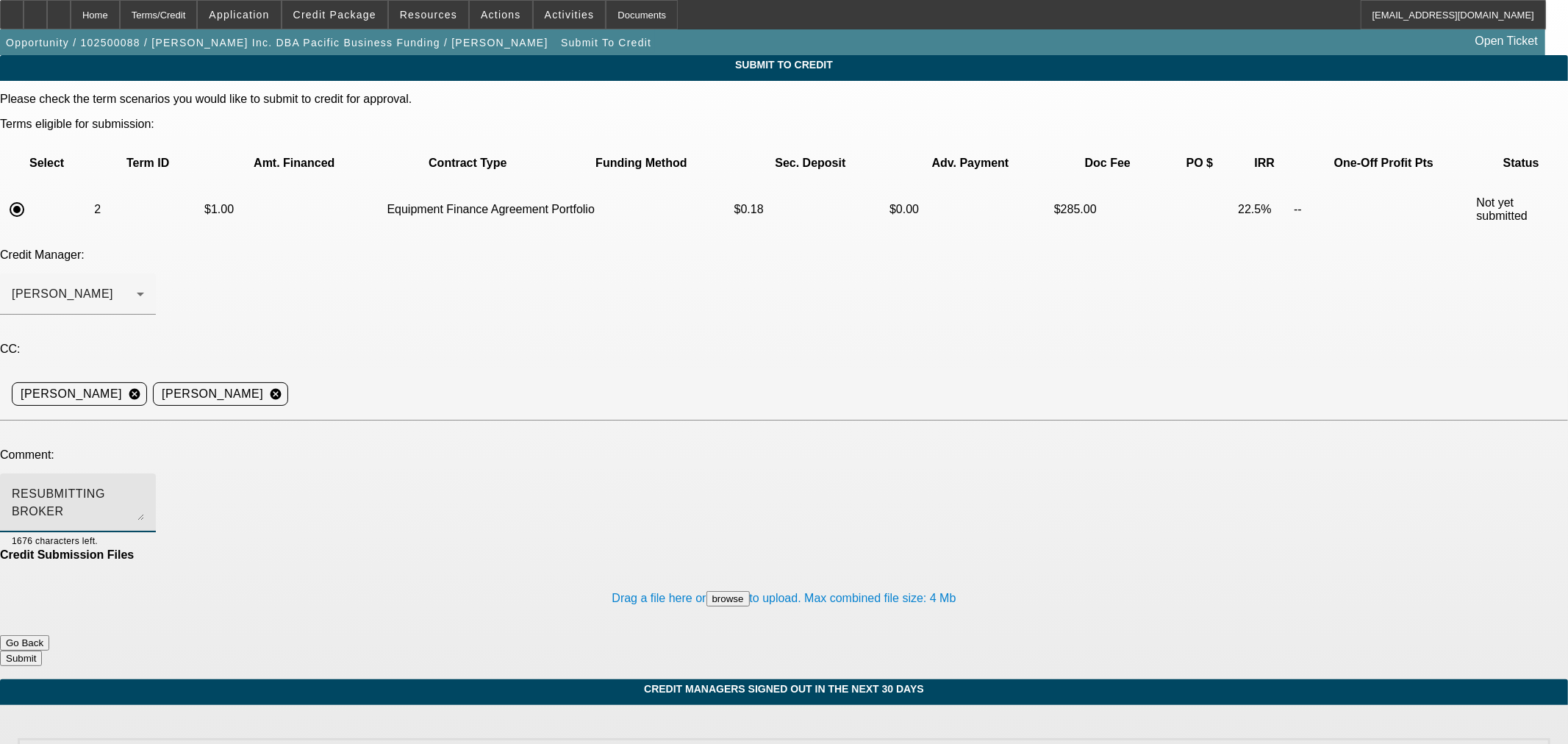
click at [42, 651] on button "Submit" at bounding box center [21, 659] width 42 height 15
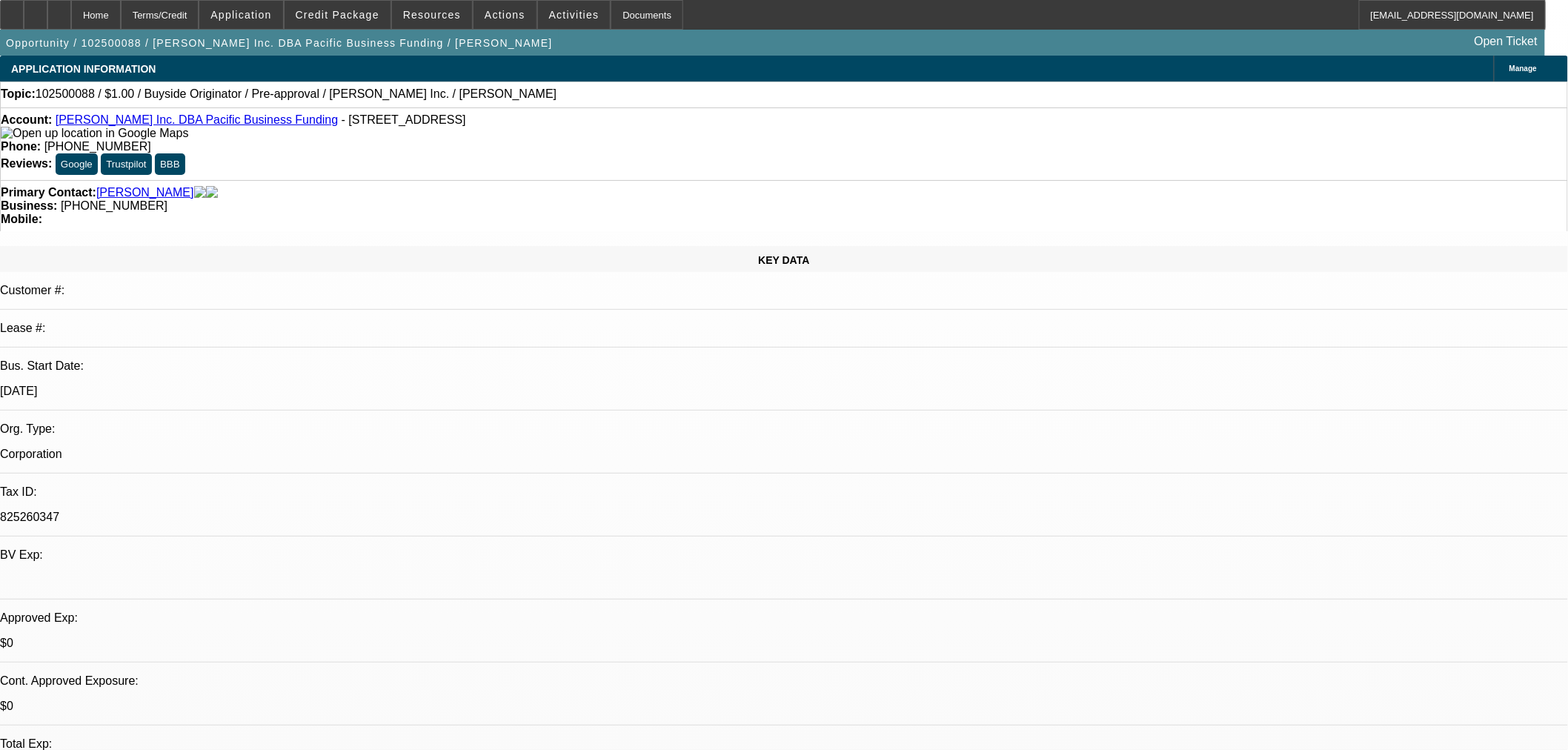
select select "0"
select select "2"
select select "0"
select select "6"
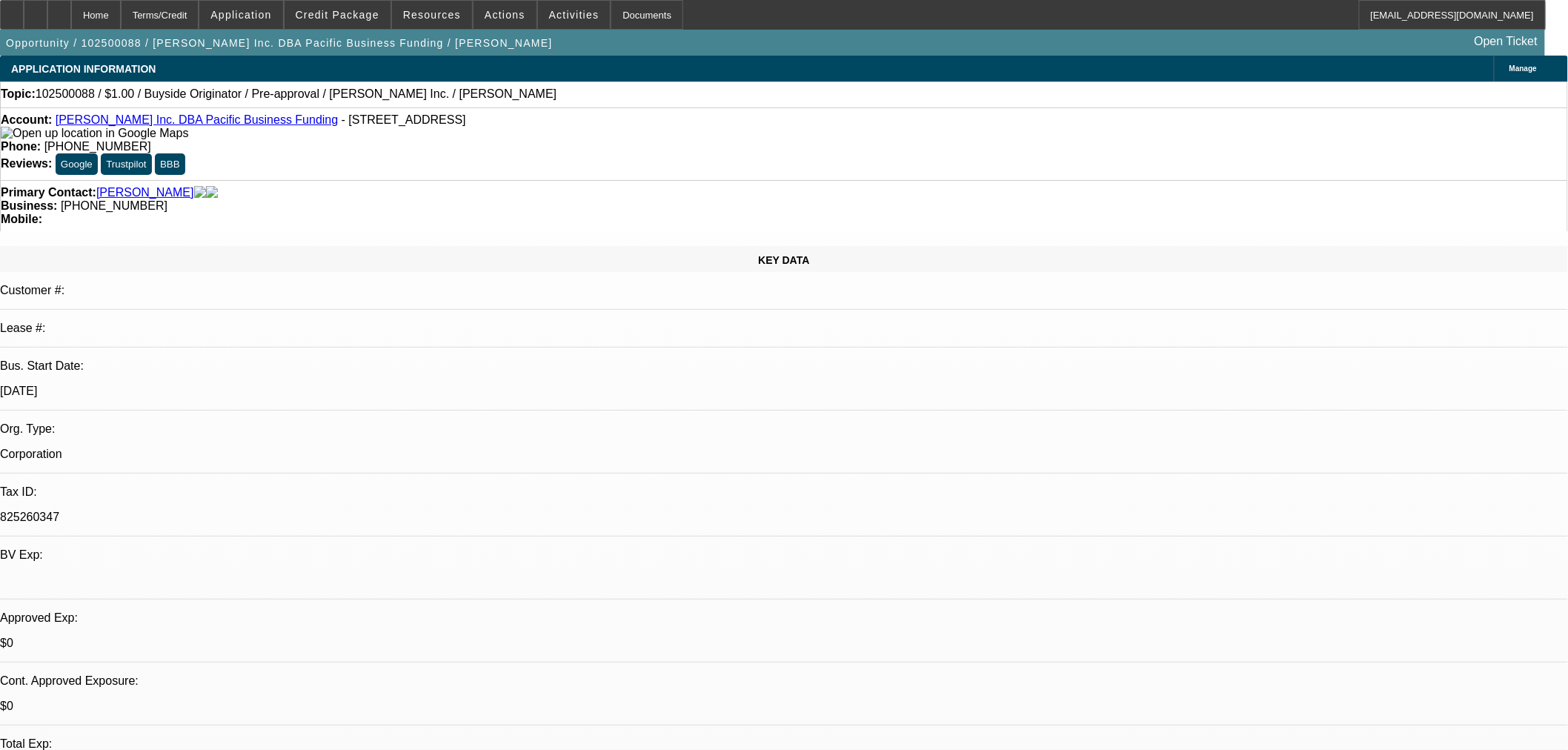
select select "0"
select select "2"
select select "0"
select select "6"
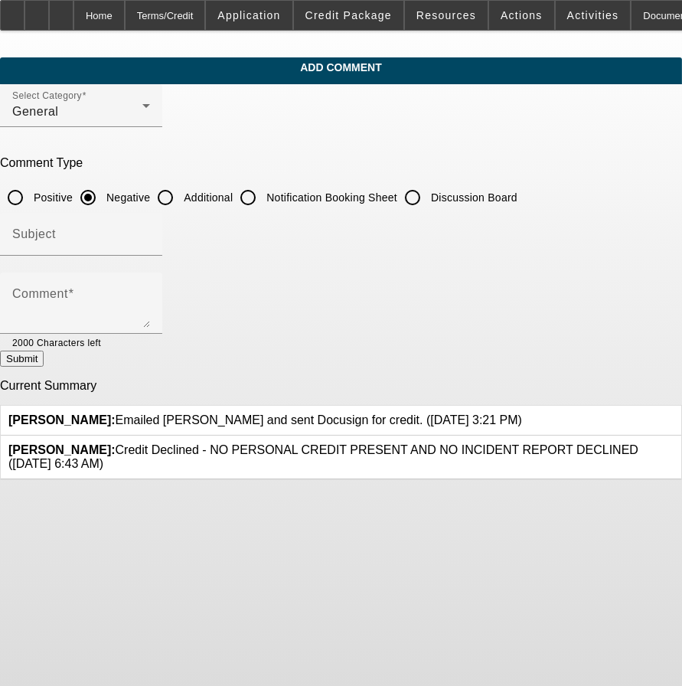
click at [181, 199] on input "Additional" at bounding box center [165, 197] width 31 height 31
radio input "true"
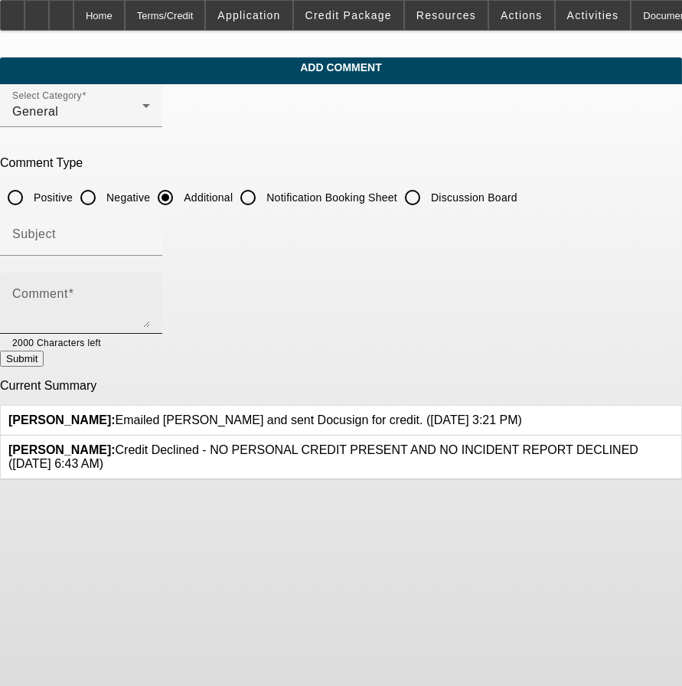
click at [150, 299] on textarea "Comment" at bounding box center [81, 309] width 138 height 37
paste textarea "[URL][DOMAIN_NAME]"
type textarea "Company website - - [URL][DOMAIN_NAME]"
click at [44, 355] on button "Submit" at bounding box center [22, 359] width 44 height 16
radio input "true"
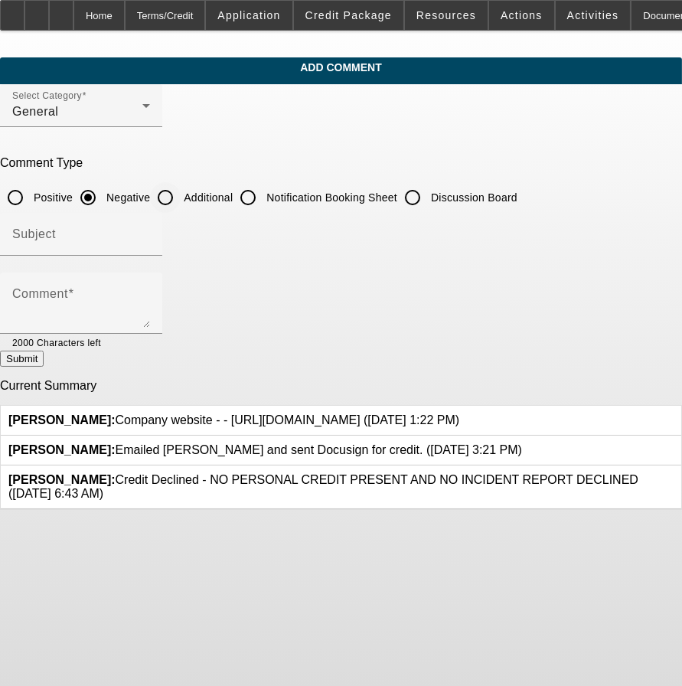
drag, startPoint x: 233, startPoint y: 191, endPoint x: 232, endPoint y: 251, distance: 59.7
click at [181, 191] on input "Additional" at bounding box center [165, 197] width 31 height 31
radio input "true"
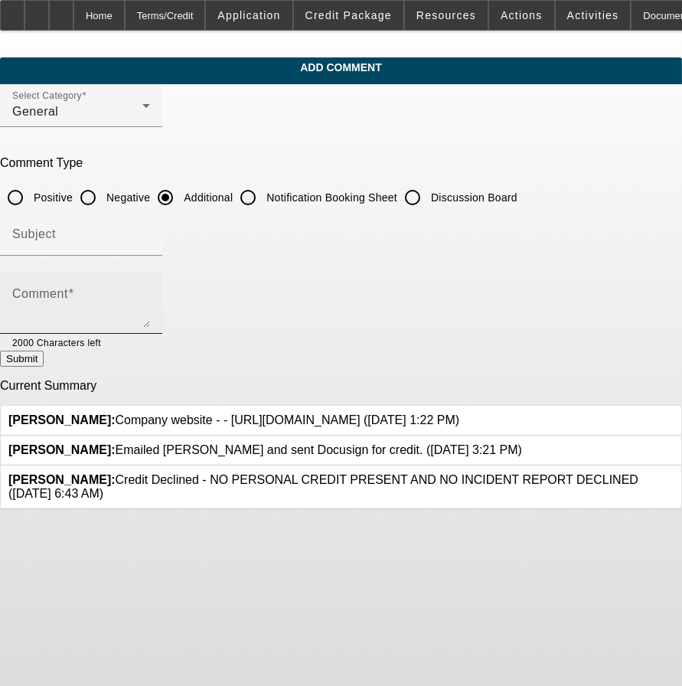
click at [150, 291] on textarea "Comment" at bounding box center [81, 309] width 138 height 37
paste textarea "[URL][DOMAIN_NAME]"
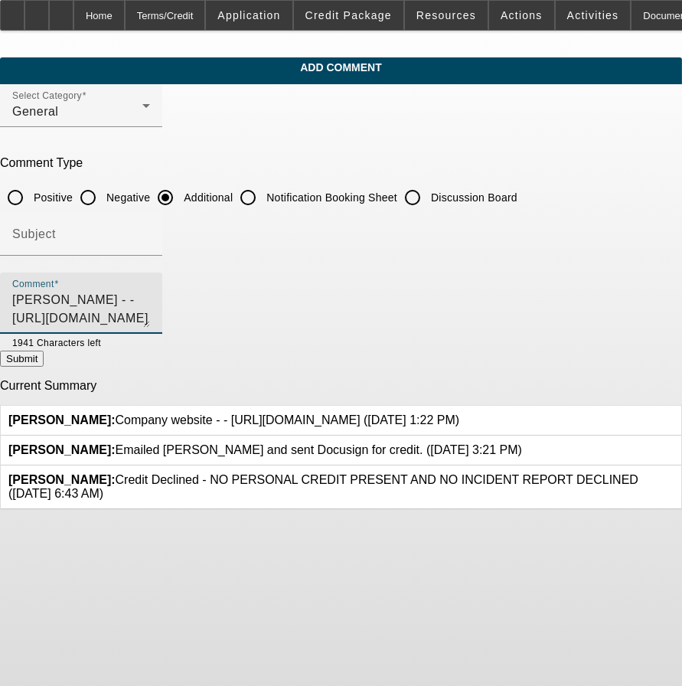
type textarea "[PERSON_NAME] - - [URL][DOMAIN_NAME]"
click at [44, 358] on button "Submit" at bounding box center [22, 359] width 44 height 16
radio input "true"
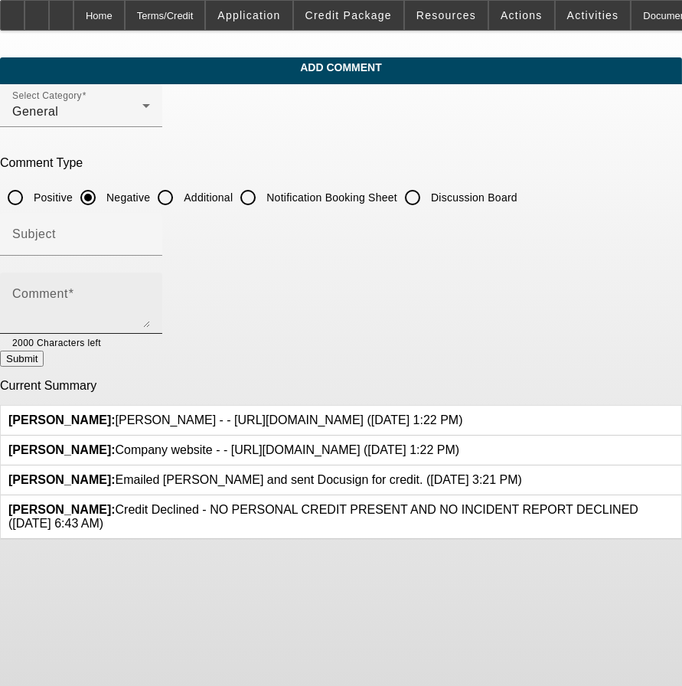
drag, startPoint x: 234, startPoint y: 195, endPoint x: 230, endPoint y: 270, distance: 75.2
click at [181, 195] on input "Additional" at bounding box center [165, 197] width 31 height 31
radio input "true"
click at [150, 279] on div "Comment" at bounding box center [81, 303] width 138 height 61
paste textarea "[URL][DOMAIN_NAME]"
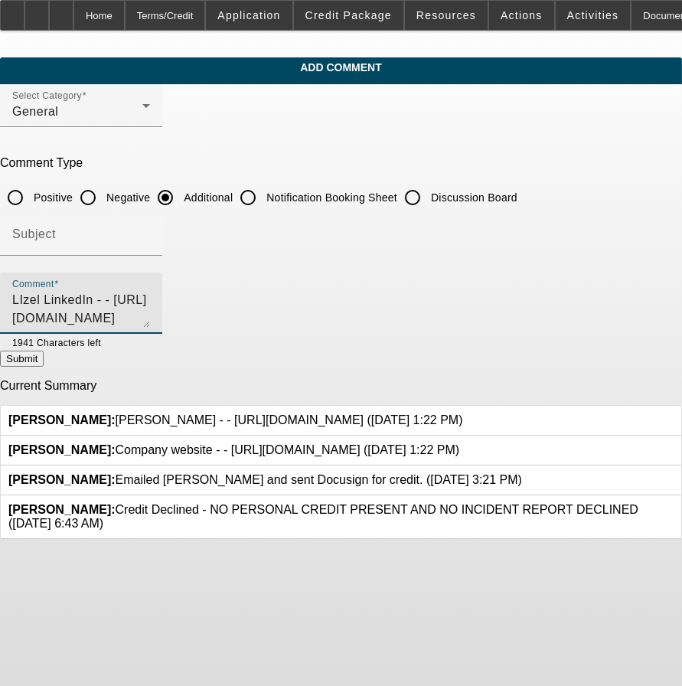
type textarea "LIzel LinkedIn - - [URL][DOMAIN_NAME]"
click at [44, 358] on button "Submit" at bounding box center [22, 359] width 44 height 16
radio input "true"
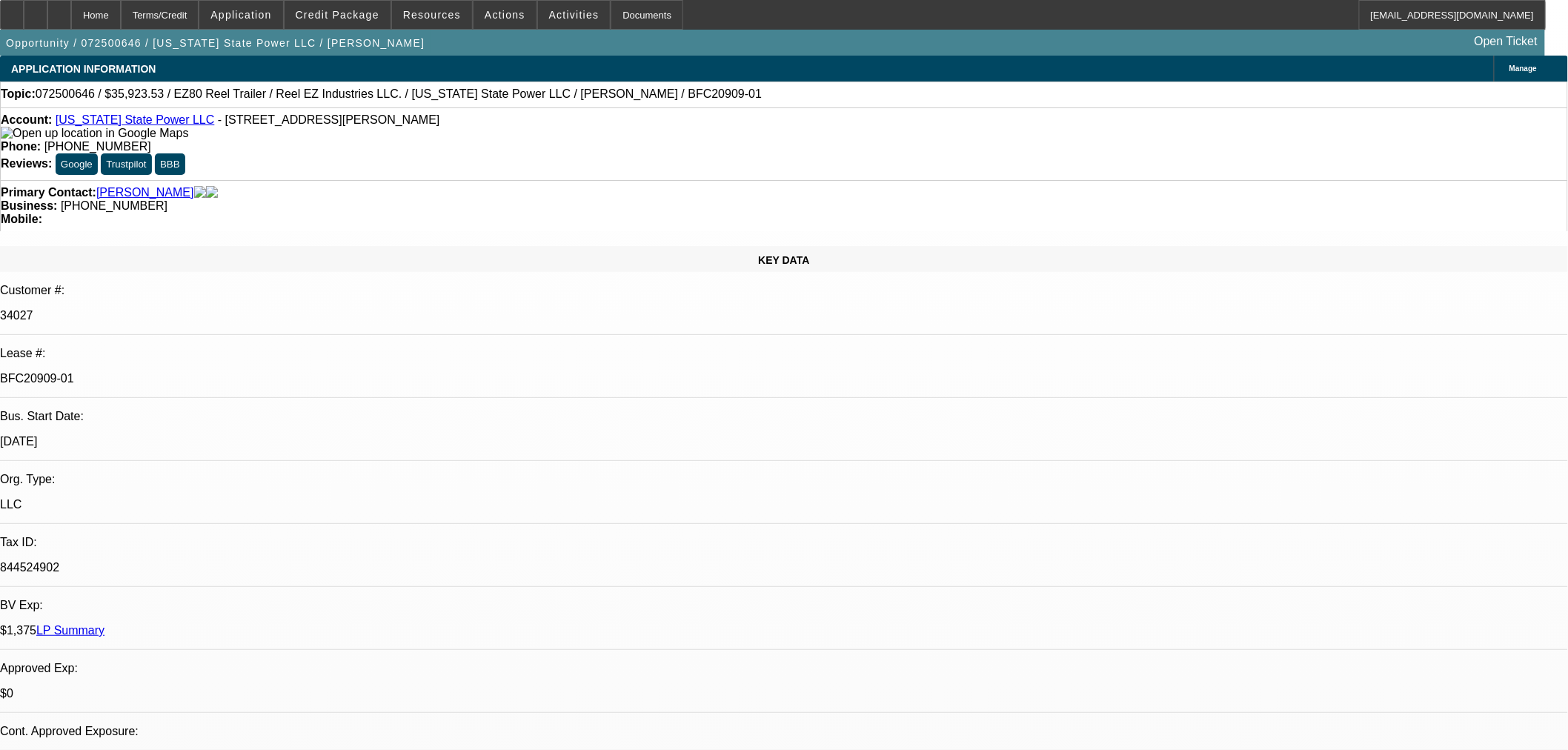
select select "0"
select select "0.1"
select select "4"
select select "0"
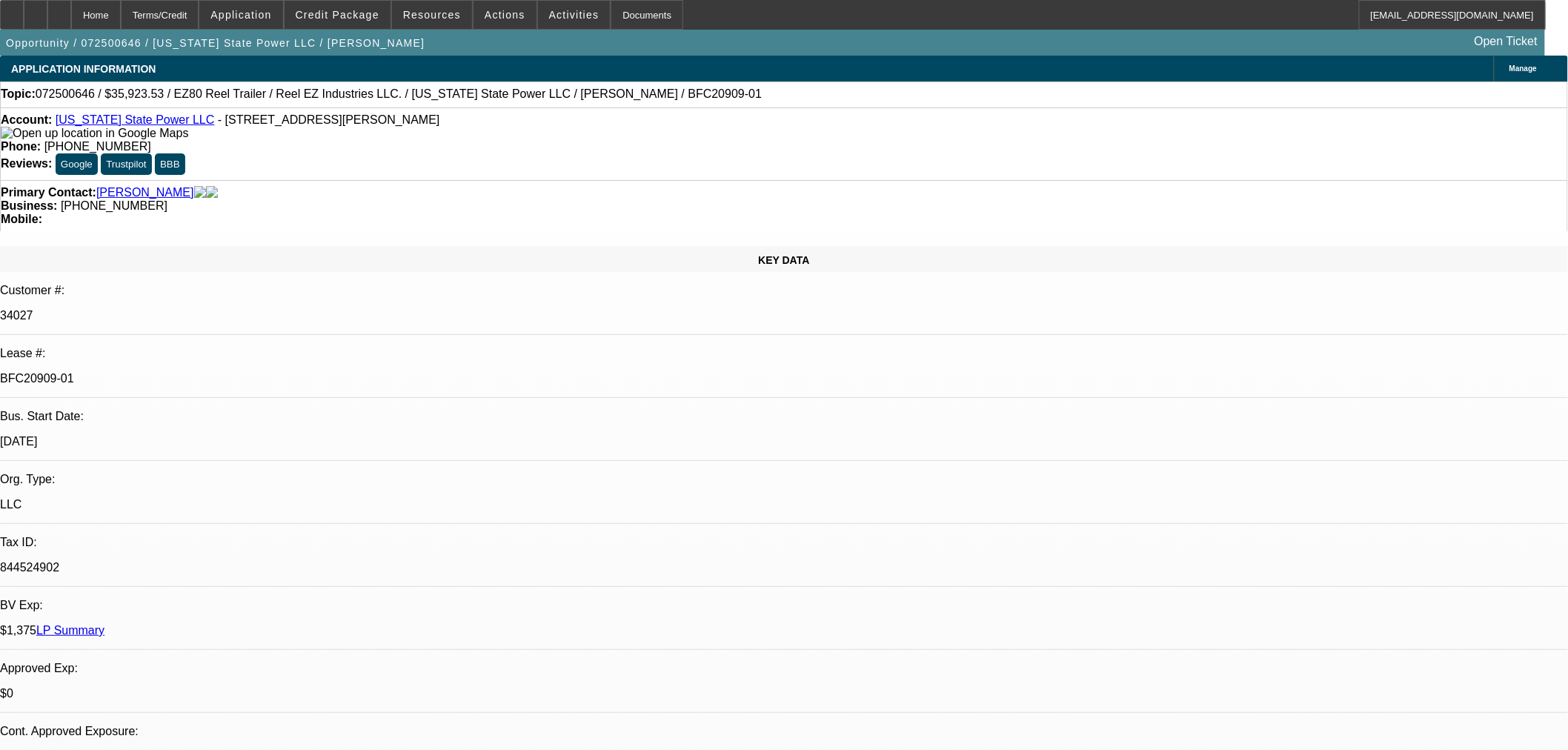
select select "0"
select select "2"
select select "0"
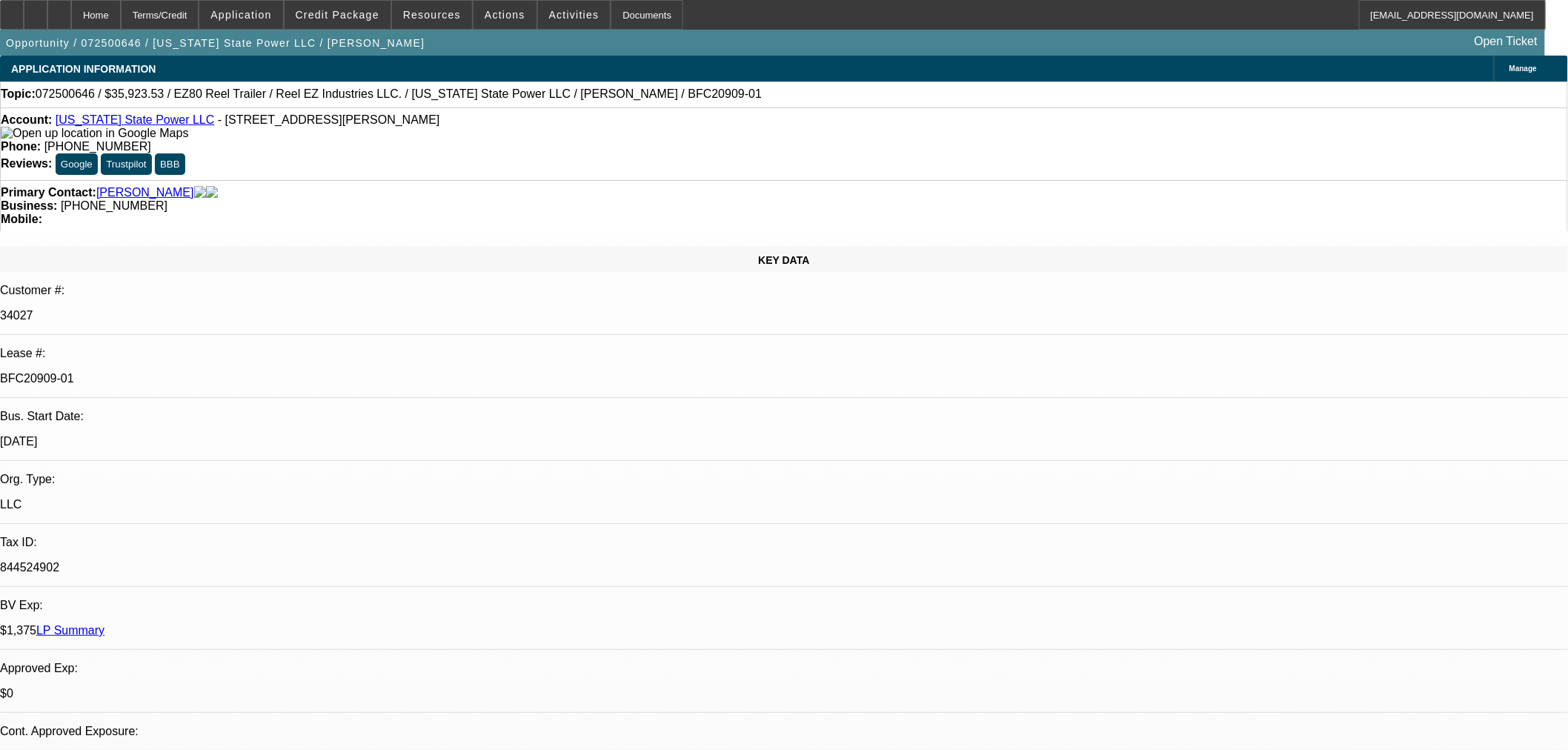
select select "0"
select select "2"
select select "0"
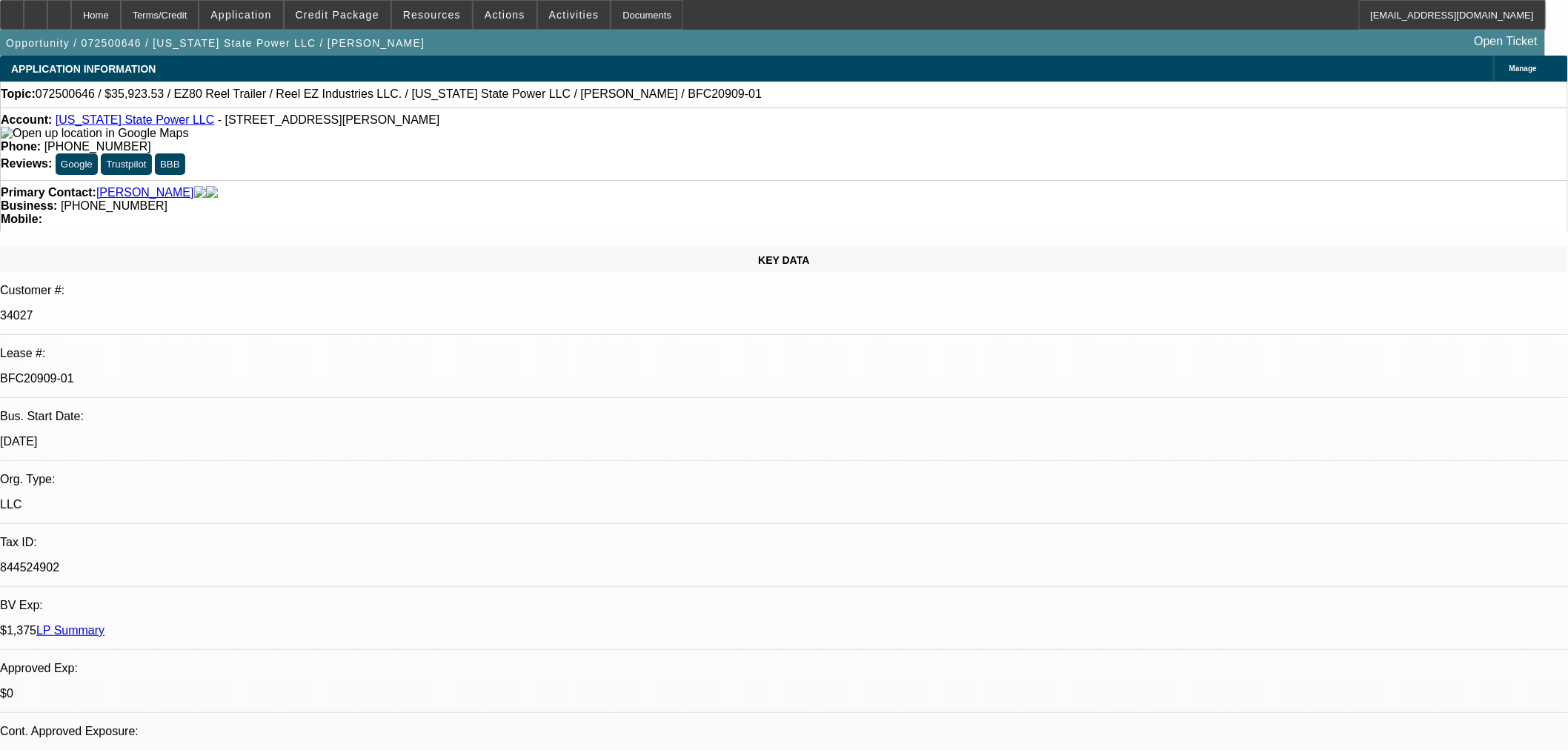
select select "2"
drag, startPoint x: 97, startPoint y: 95, endPoint x: 52, endPoint y: 99, distance: 45.2
click at [52, 99] on span "072500646 / $35,923.53 / EZ80 Reel Trailer / Reel EZ Industries LLC. / Washingt…" at bounding box center [399, 94] width 726 height 14
copy span "072500646"
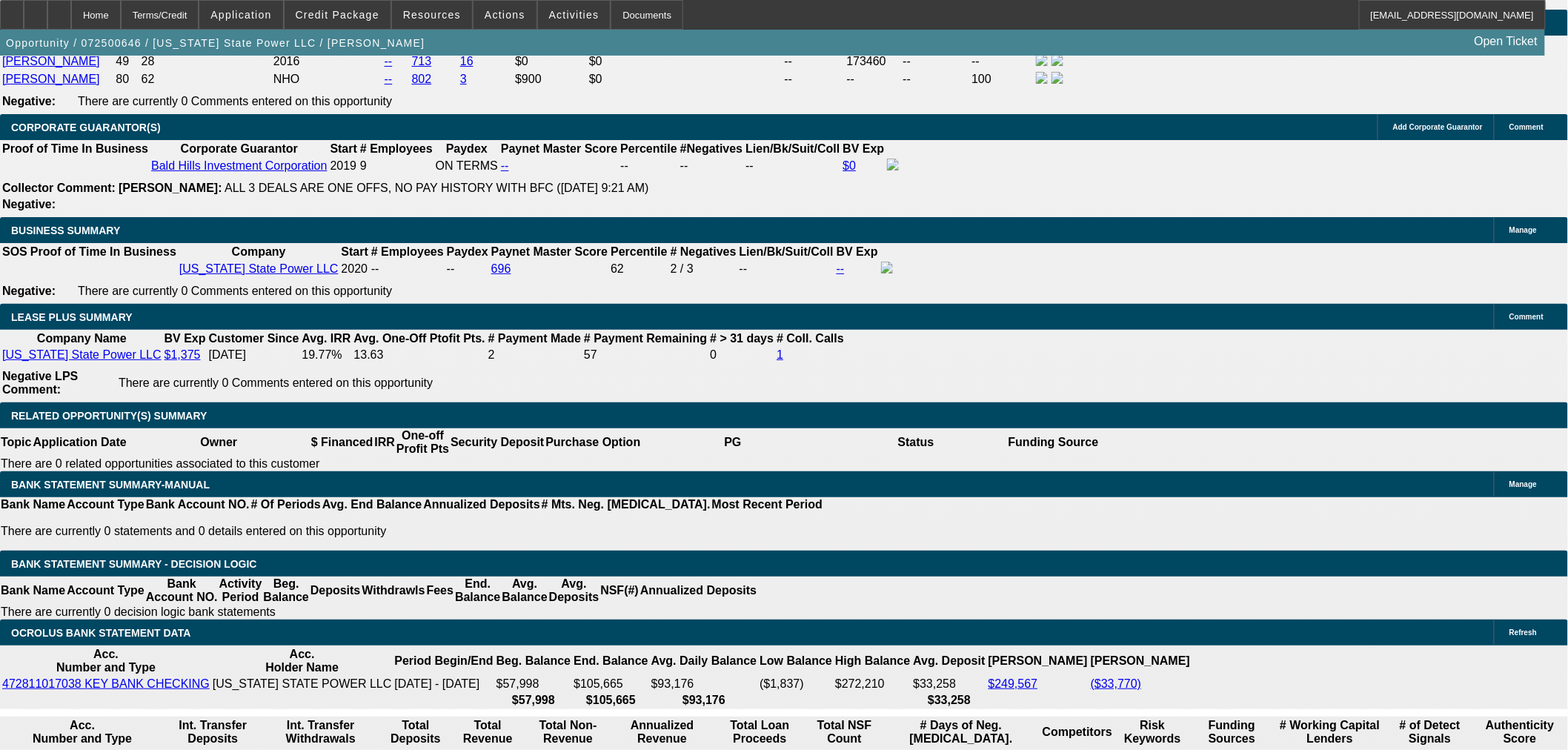
scroll to position [2607, 0]
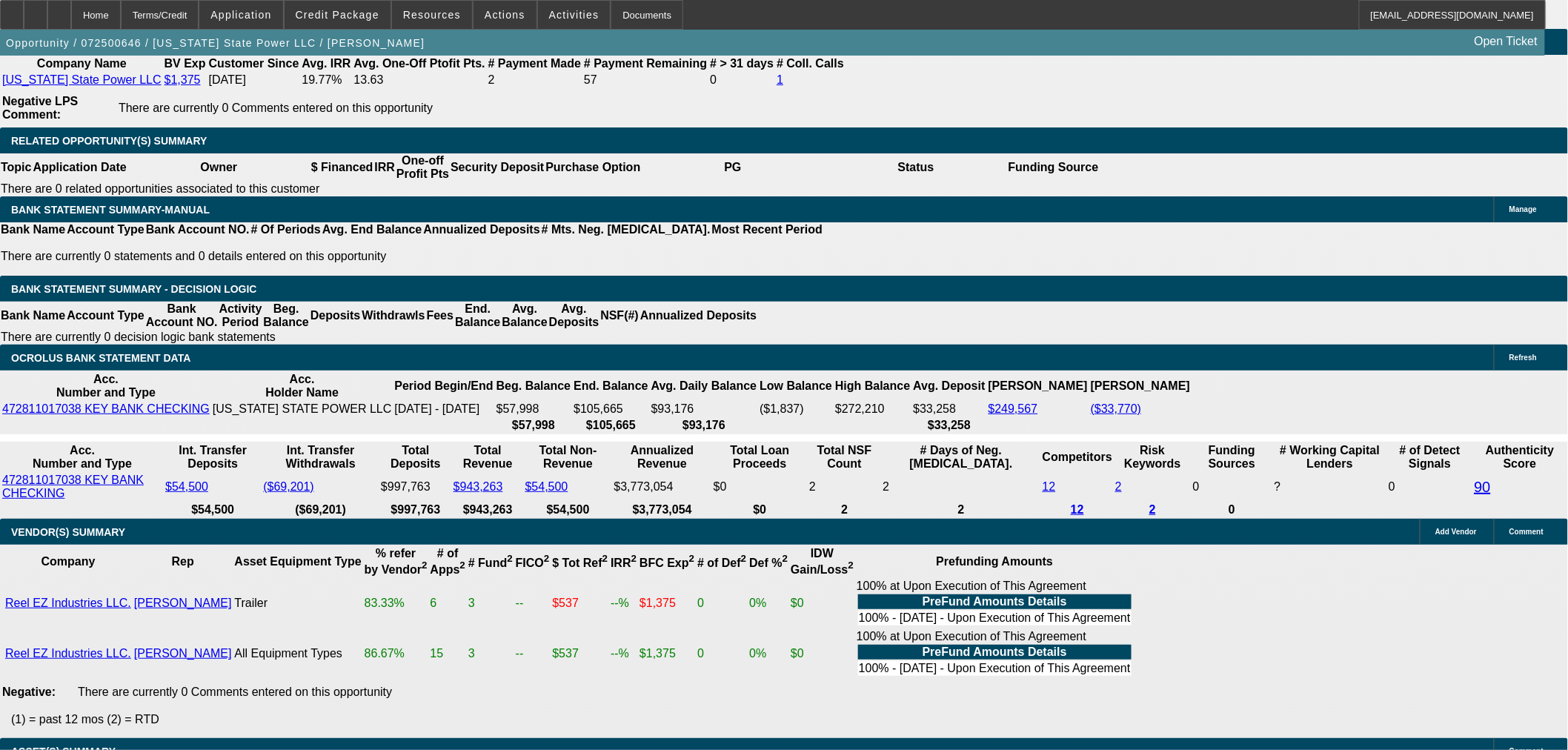
drag, startPoint x: 20, startPoint y: 483, endPoint x: 124, endPoint y: 480, distance: 104.0
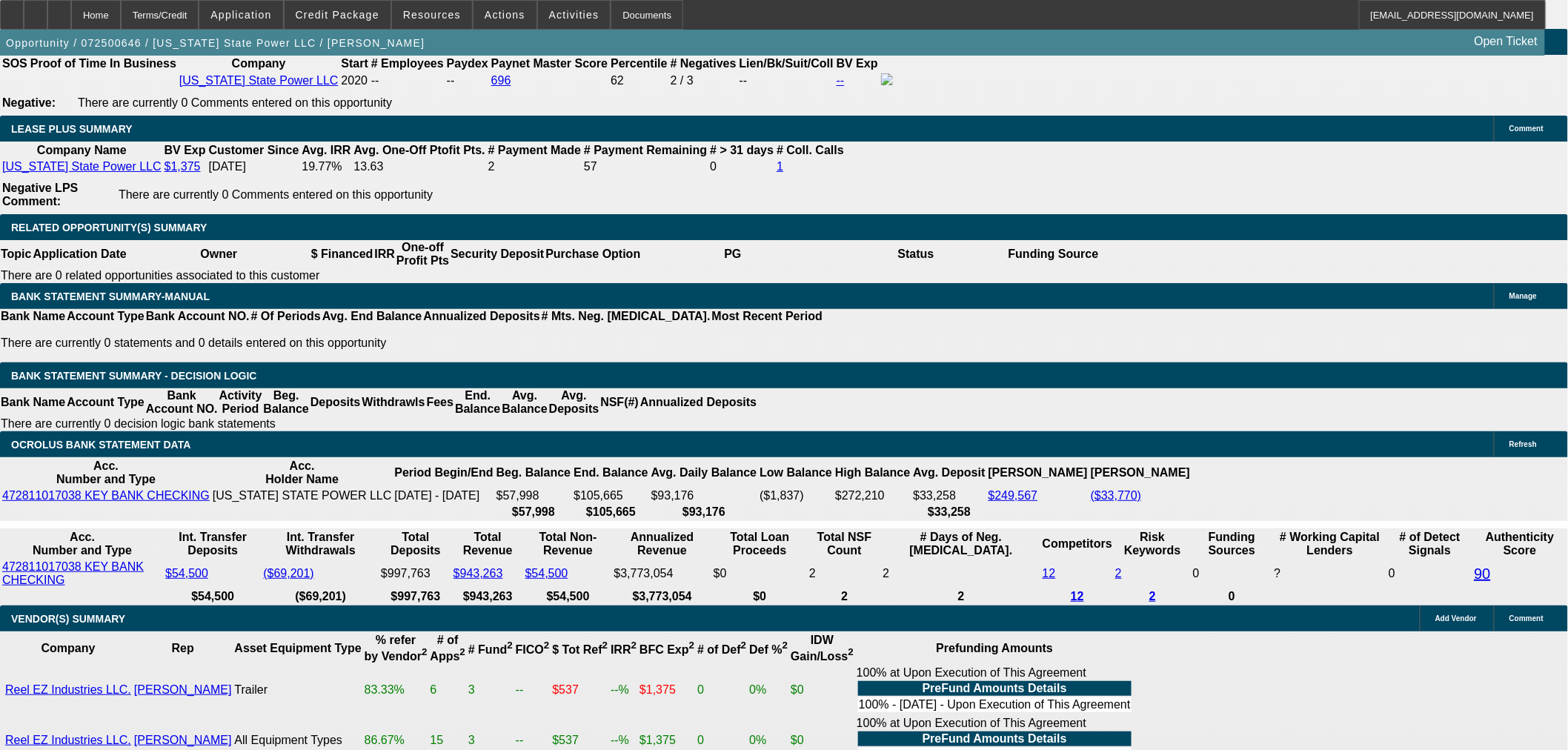
scroll to position [2471, 0]
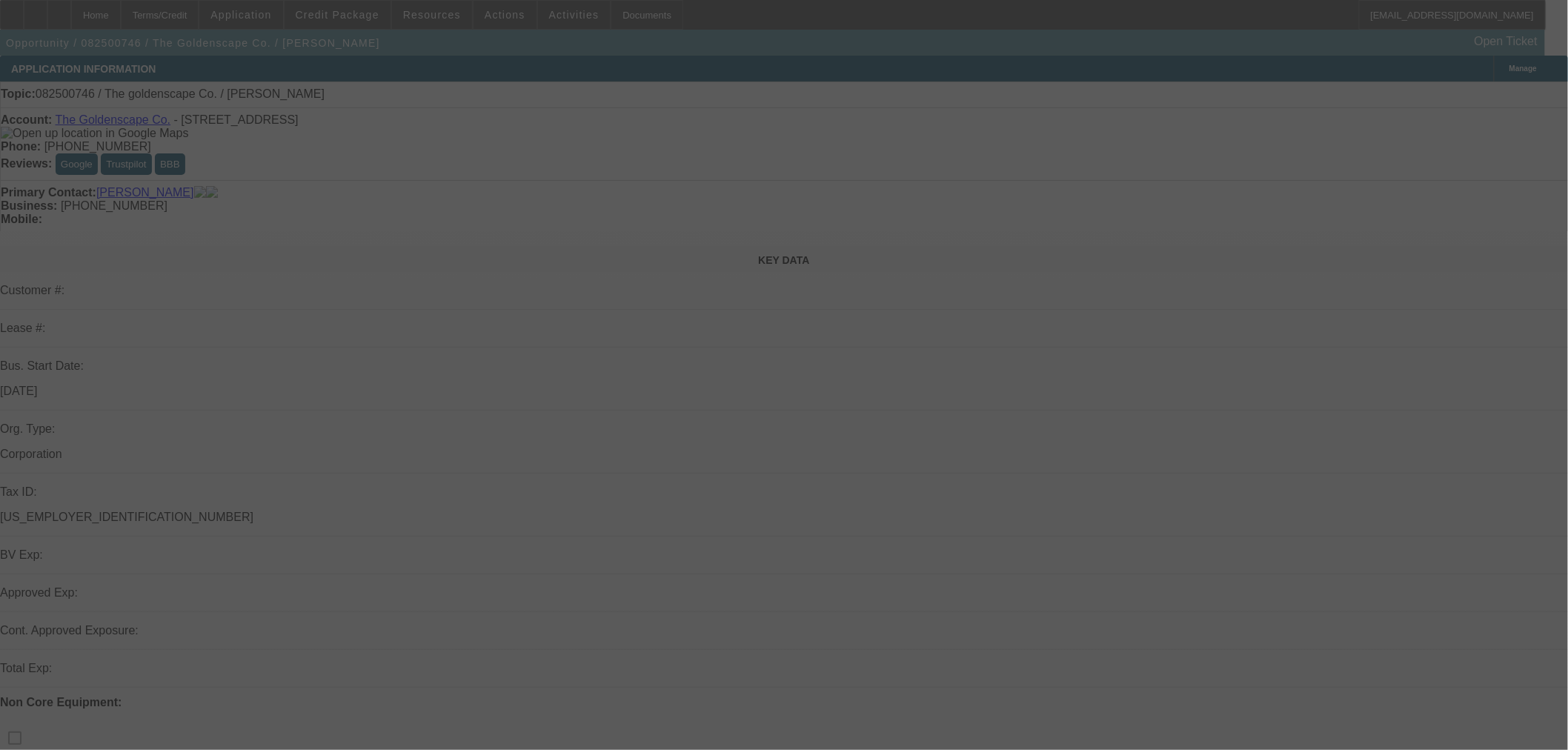
select select "0"
select select "2"
select select "0.1"
select select "4"
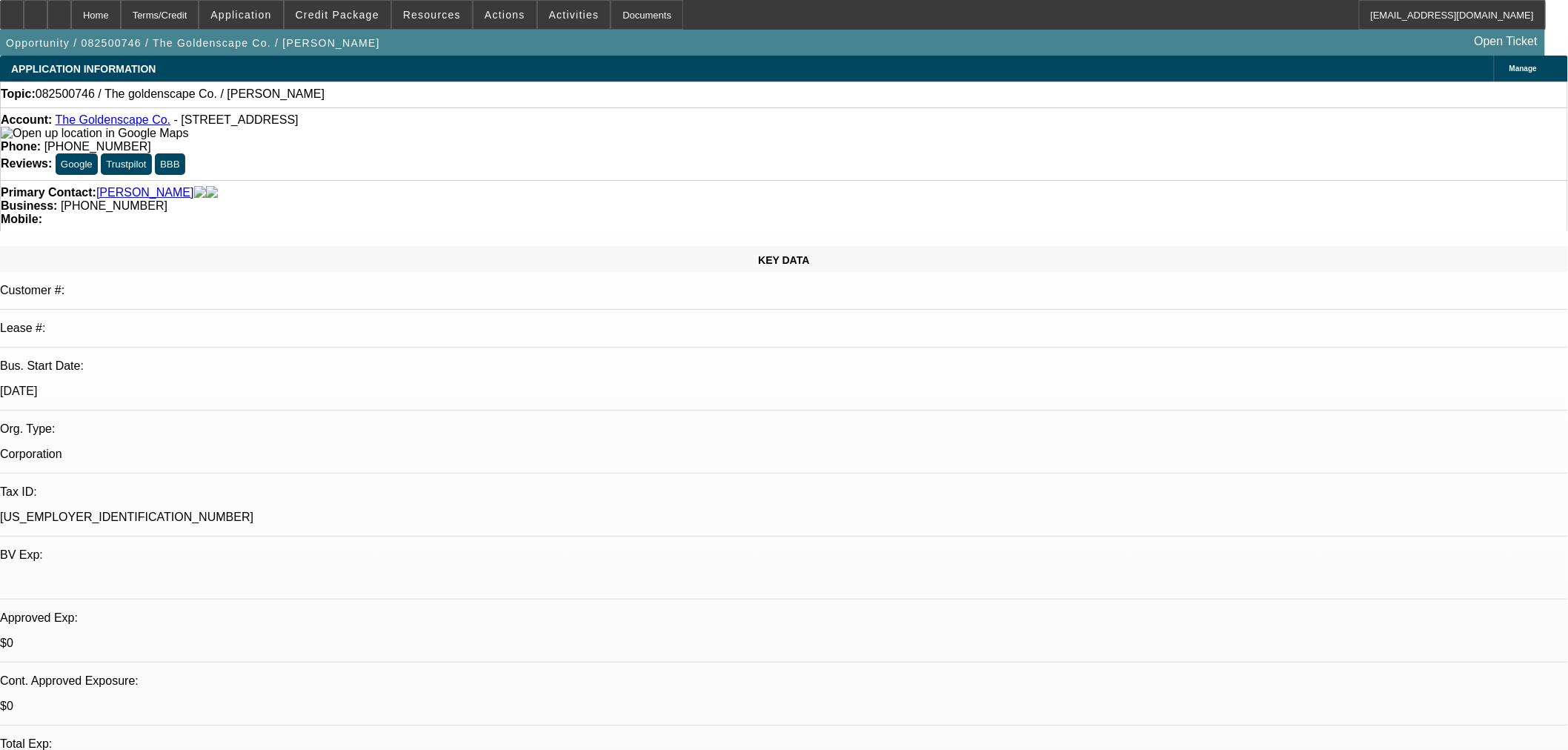
click at [109, 124] on link "The Goldenscape Co." at bounding box center [112, 119] width 115 height 13
drag, startPoint x: 644, startPoint y: 312, endPoint x: 524, endPoint y: 313, distance: 120.0
drag, startPoint x: 533, startPoint y: 262, endPoint x: 630, endPoint y: 267, distance: 97.1
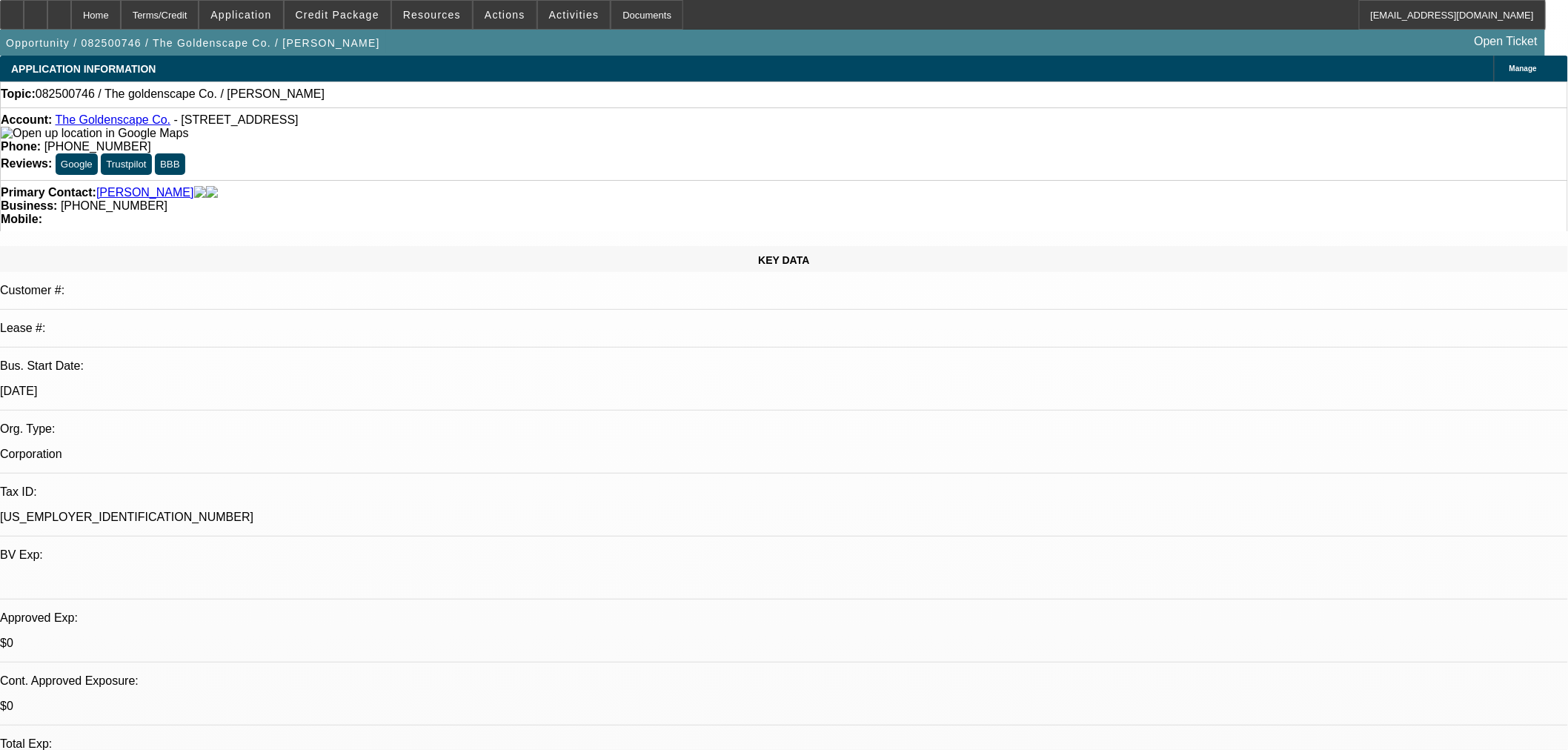
drag, startPoint x: 362, startPoint y: 269, endPoint x: 616, endPoint y: 277, distance: 254.1
drag, startPoint x: 621, startPoint y: 292, endPoint x: 358, endPoint y: 286, distance: 263.1
select select "0"
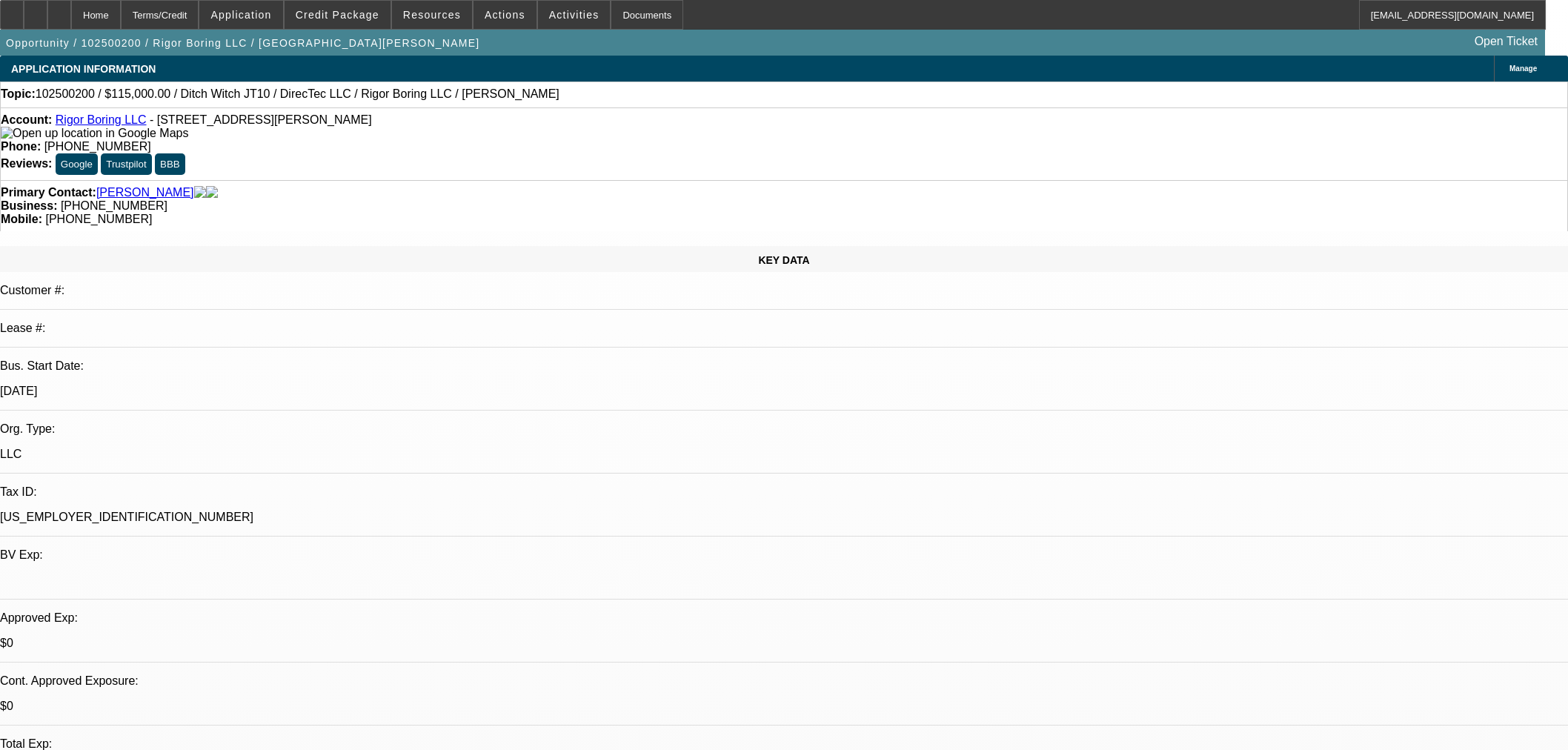
select select "2"
select select "0"
select select "6"
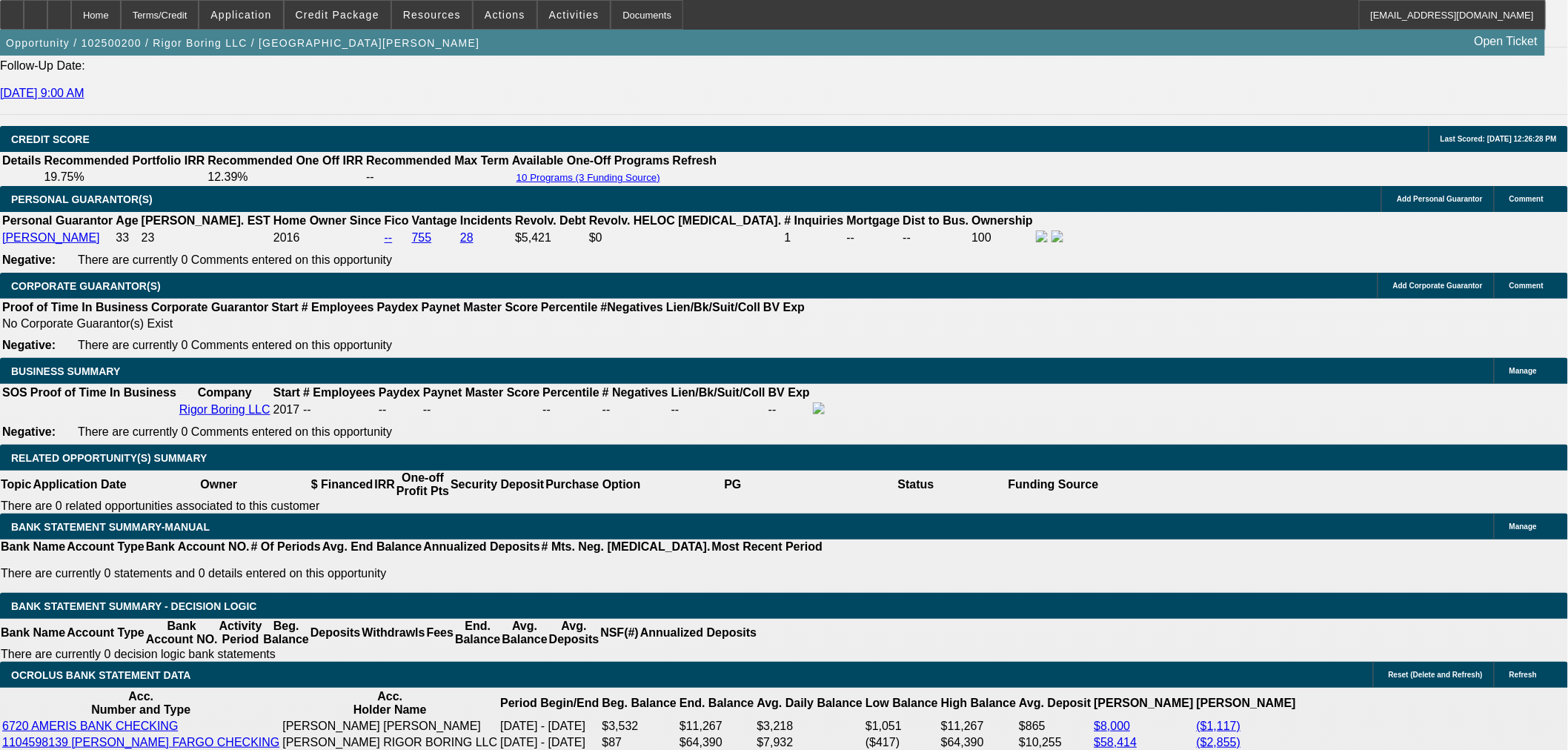
scroll to position [2240, 0]
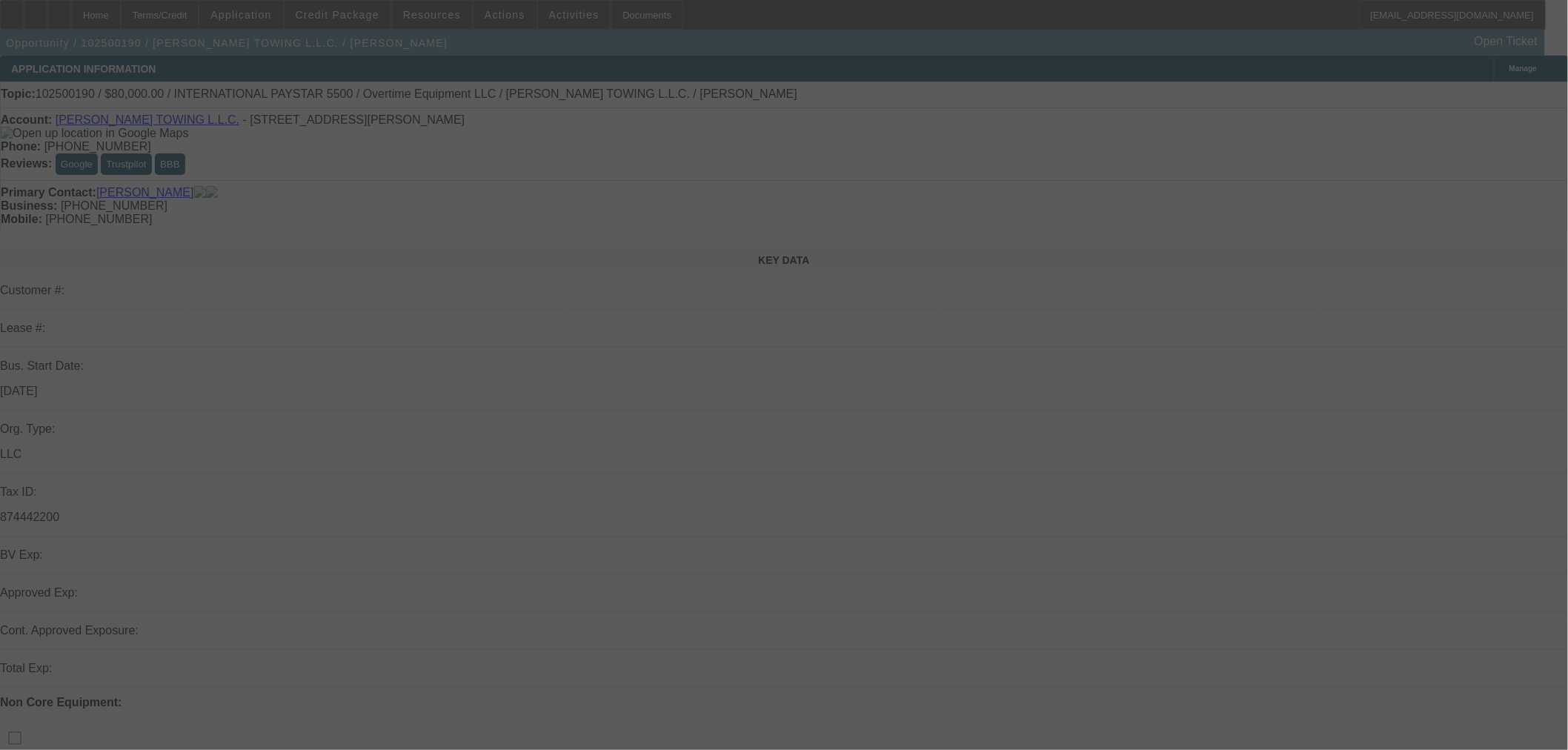
select select "0"
select select "2"
select select "0"
select select "6"
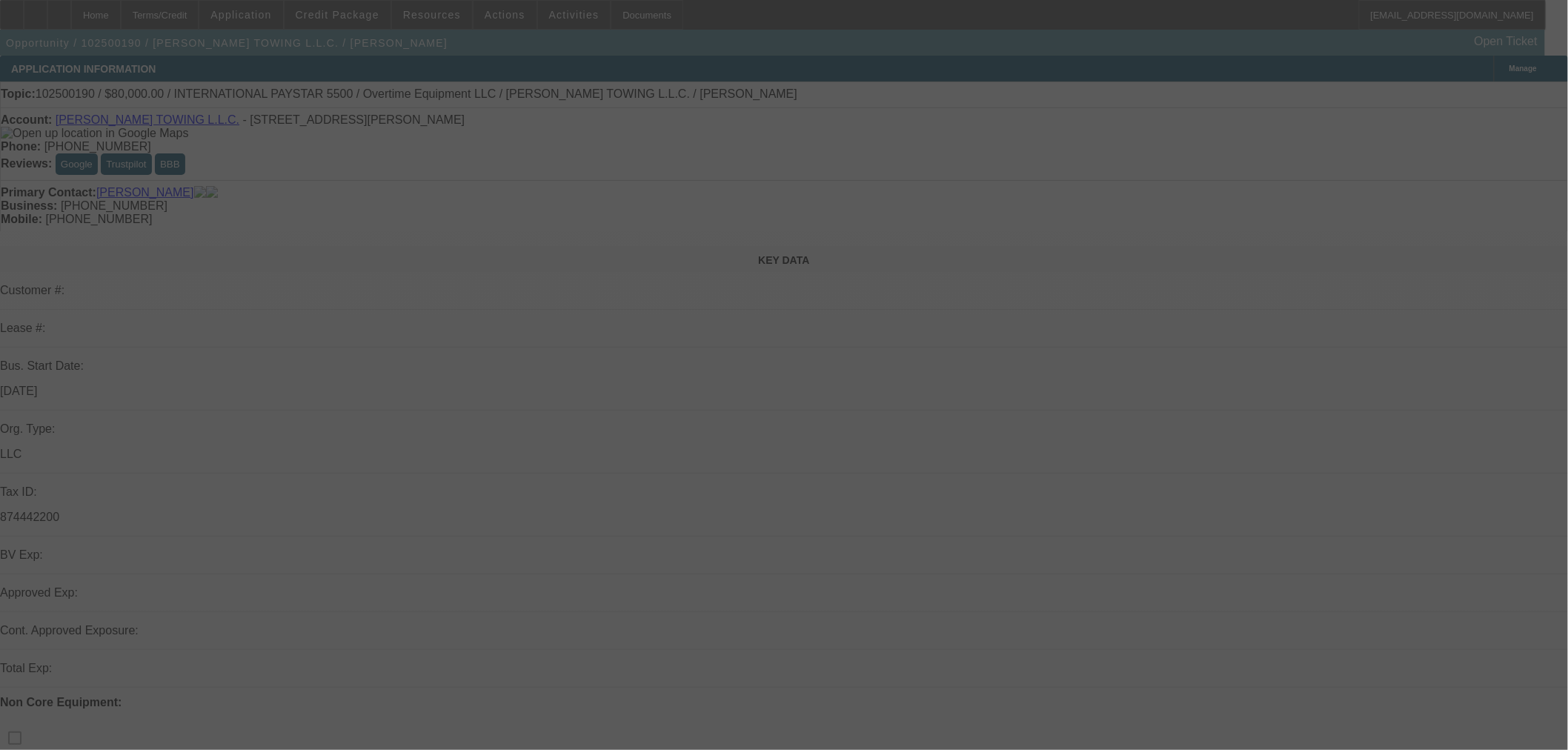
select select "0.1"
select select "2"
select select "0"
select select "6"
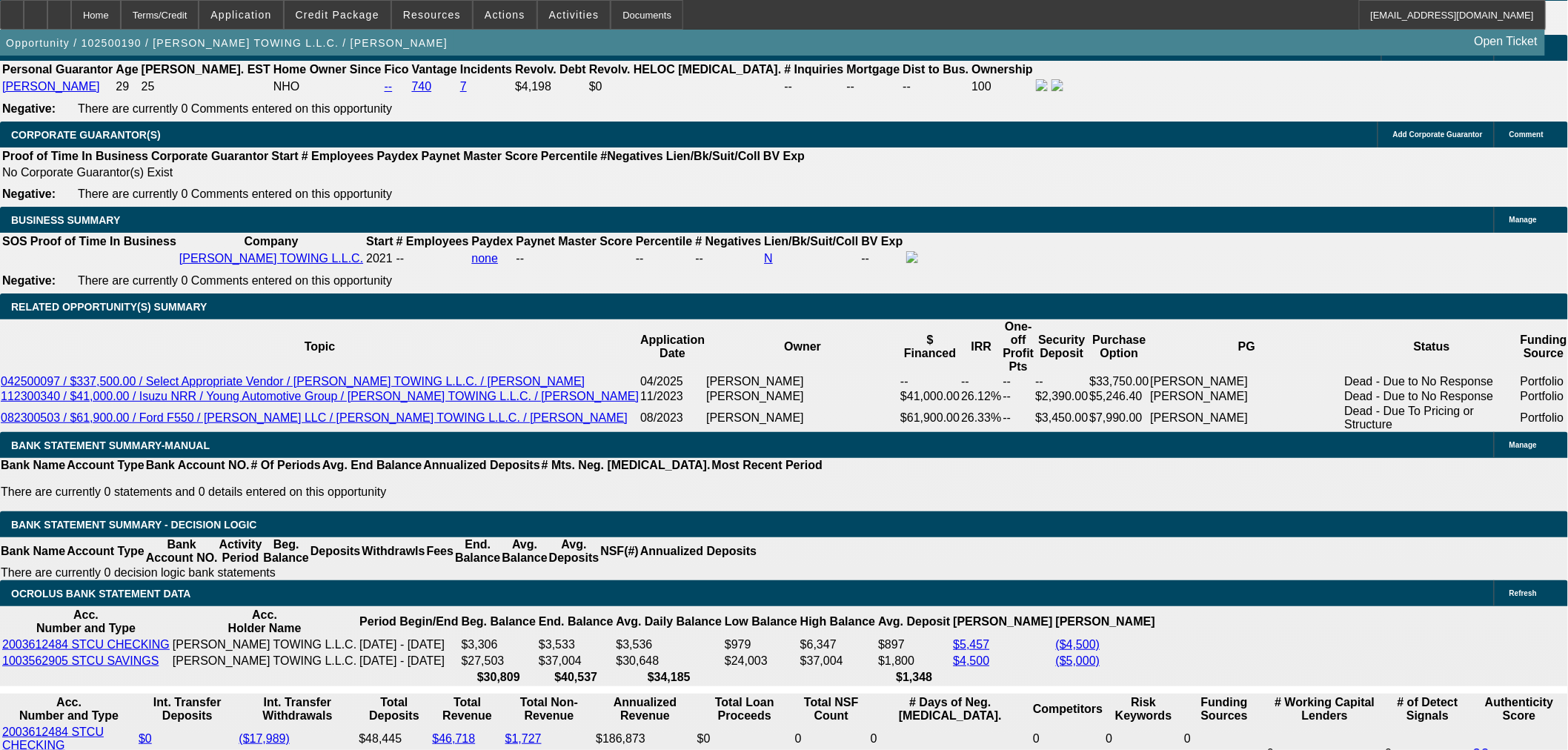
scroll to position [2332, 0]
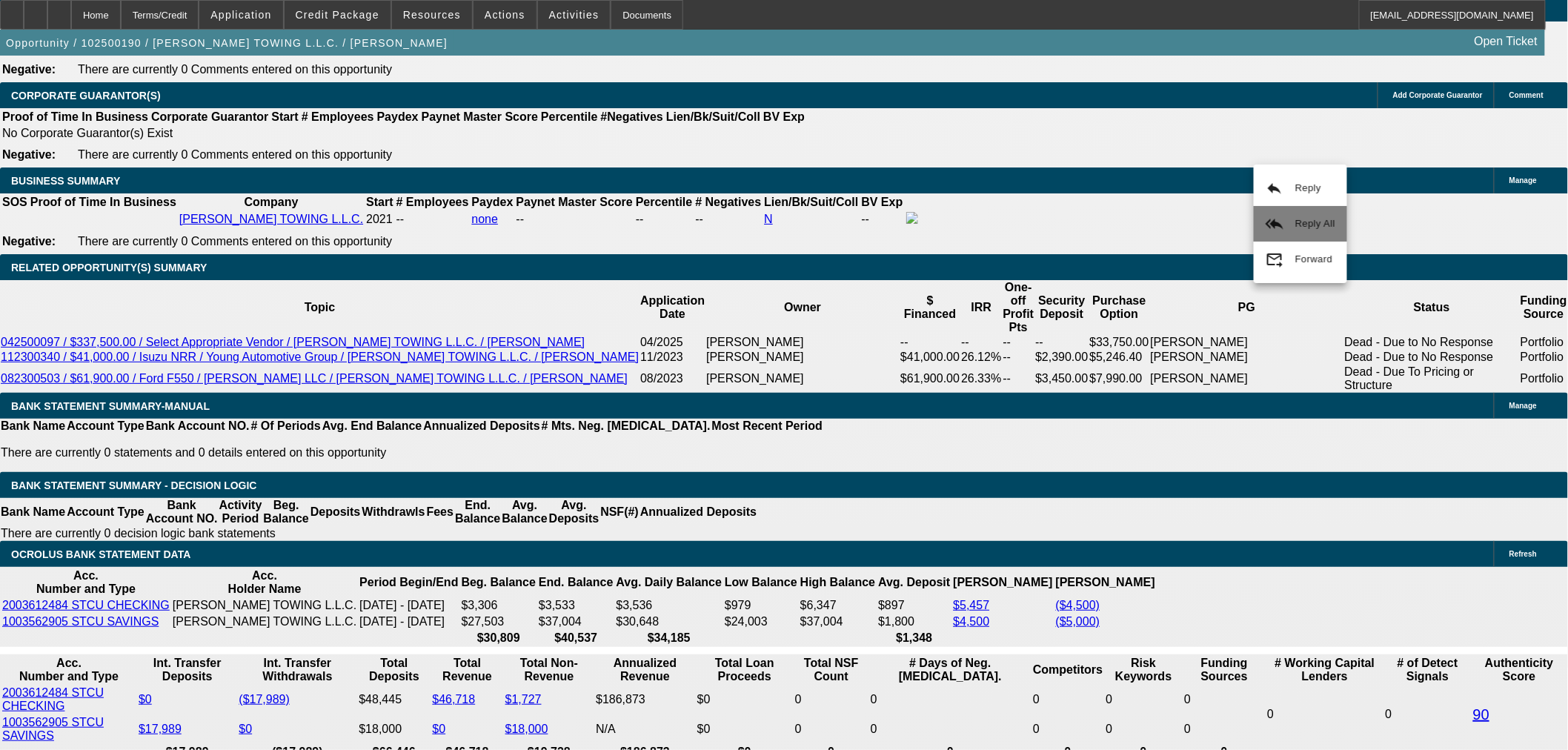
click at [1309, 224] on span "Reply All" at bounding box center [1315, 223] width 40 height 11
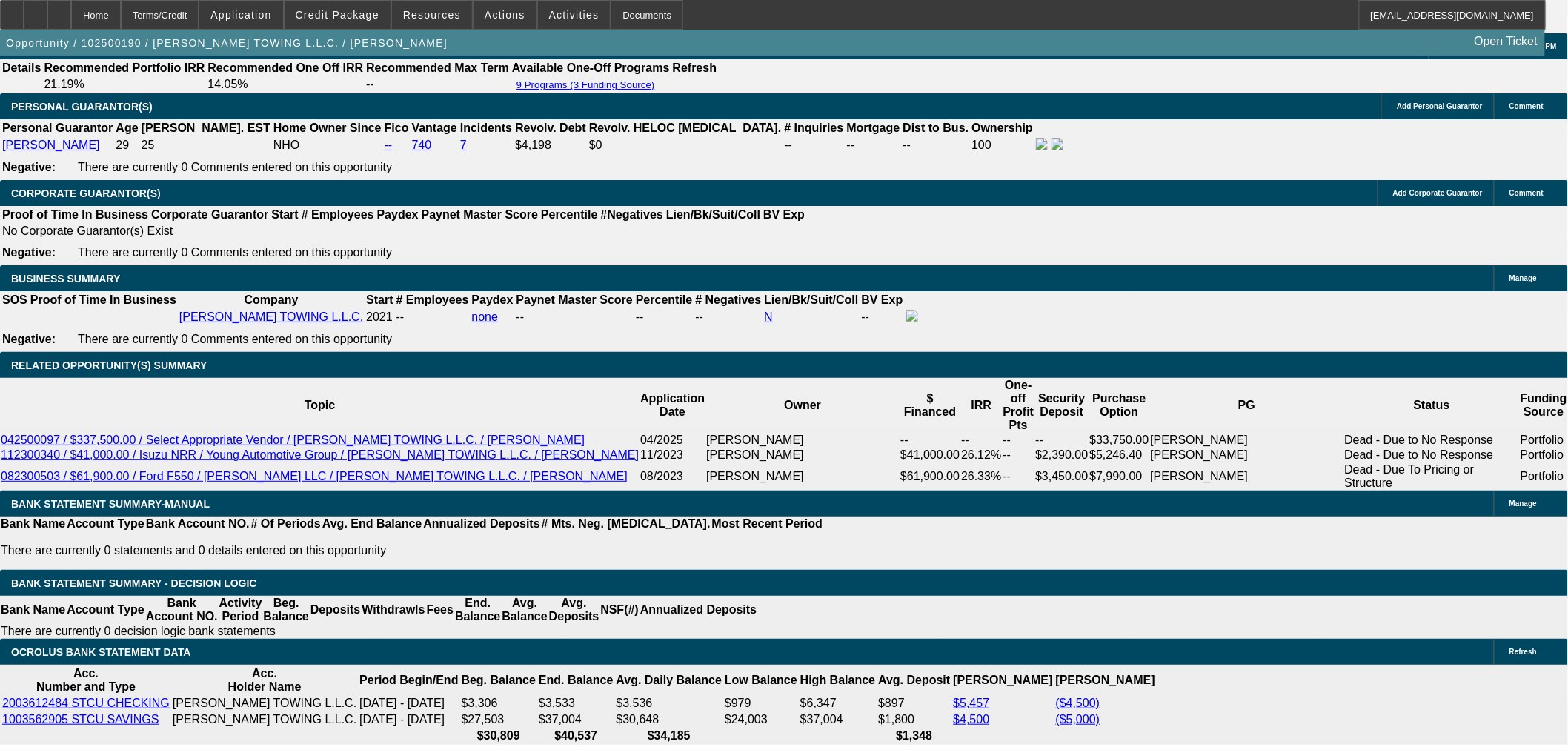
scroll to position [2196, 0]
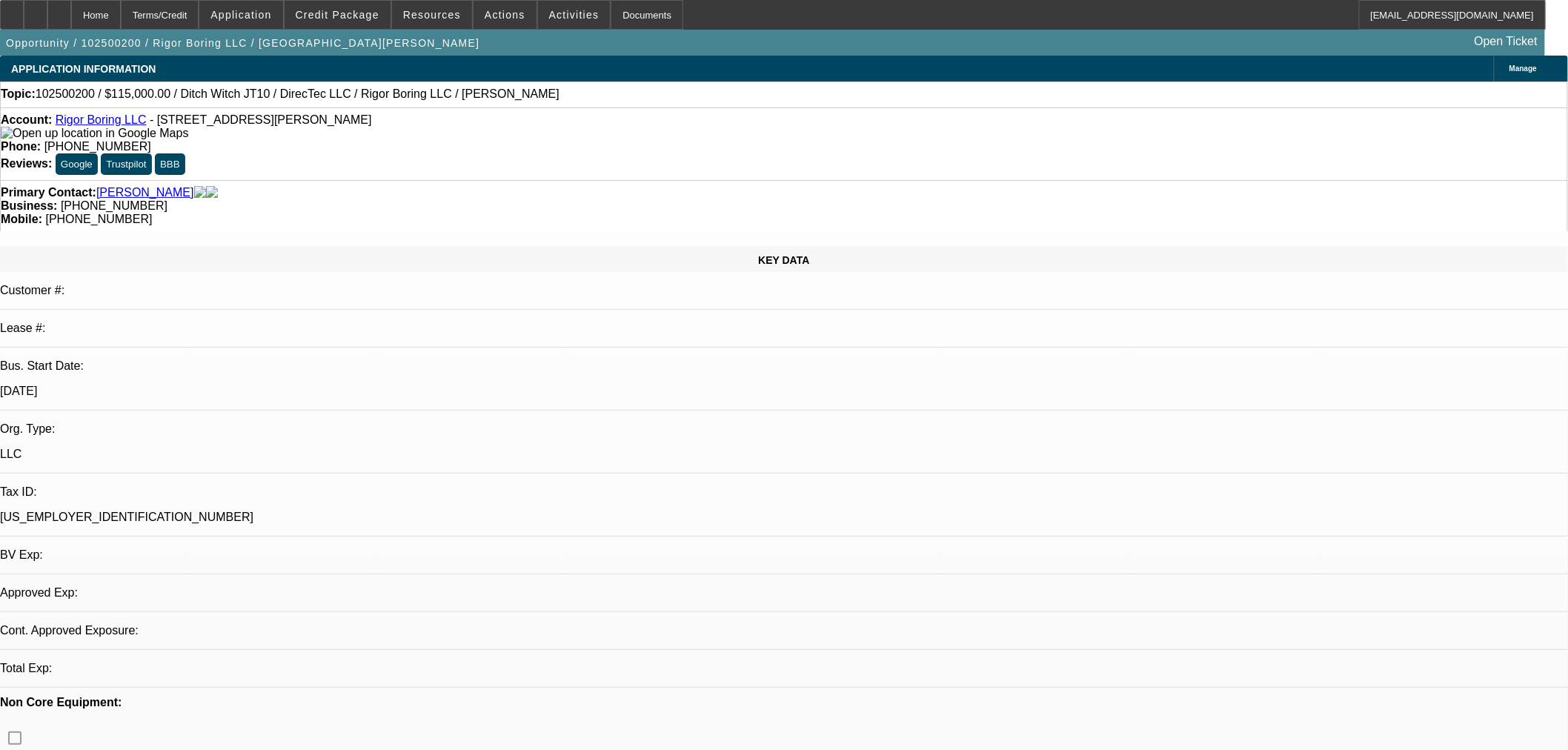
select select "0"
select select "2"
select select "0"
select select "6"
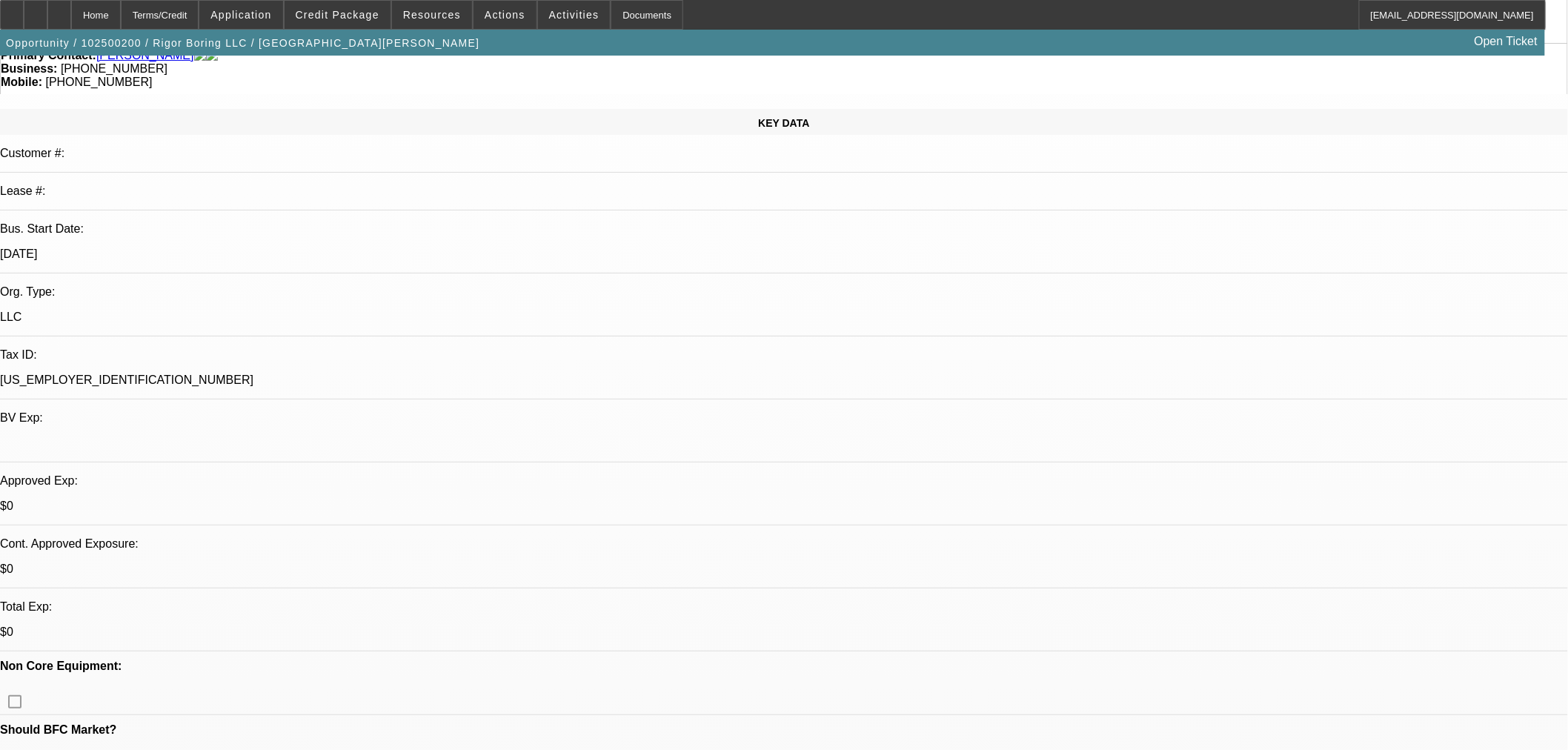
scroll to position [274, 0]
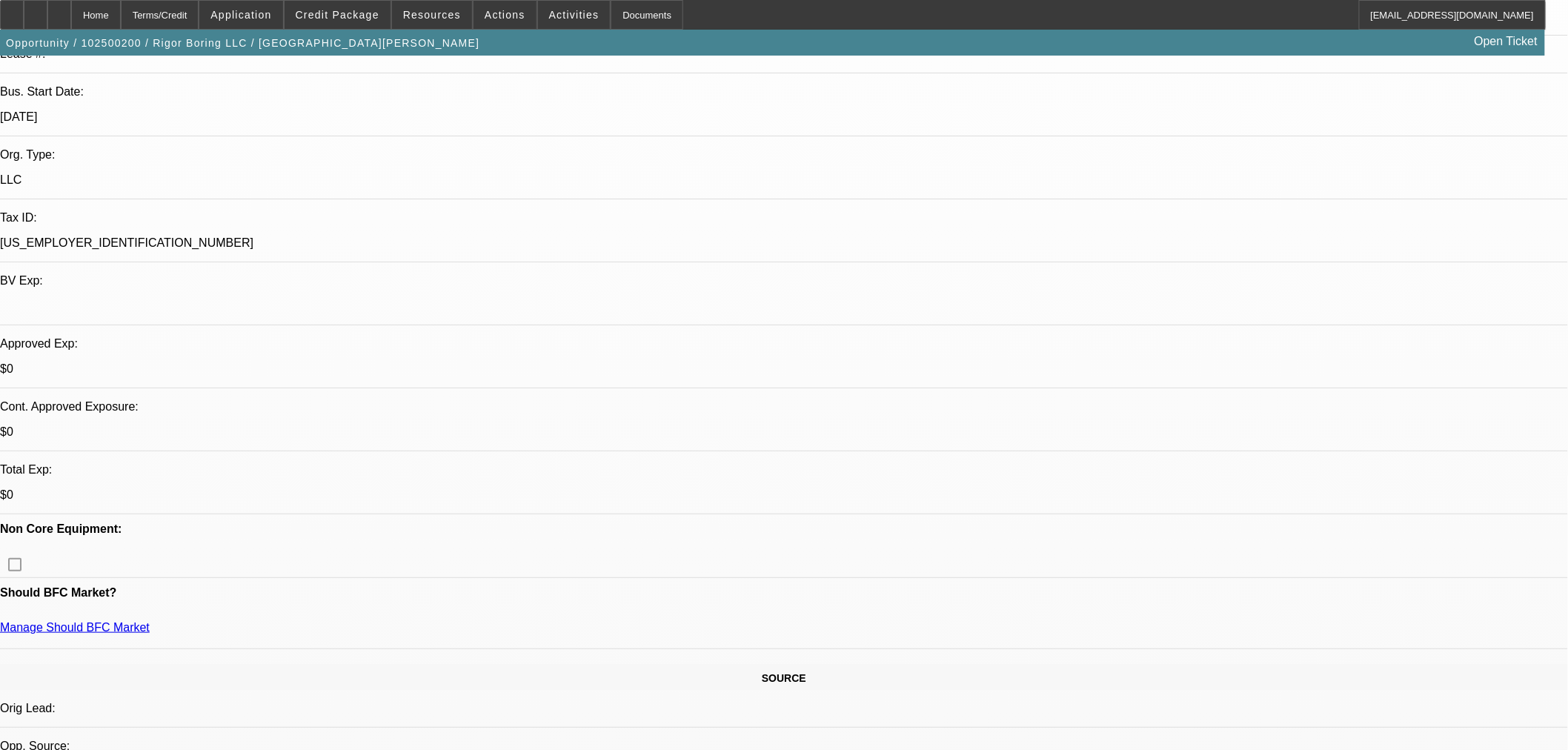
click at [349, 13] on span "Credit Package" at bounding box center [338, 15] width 84 height 12
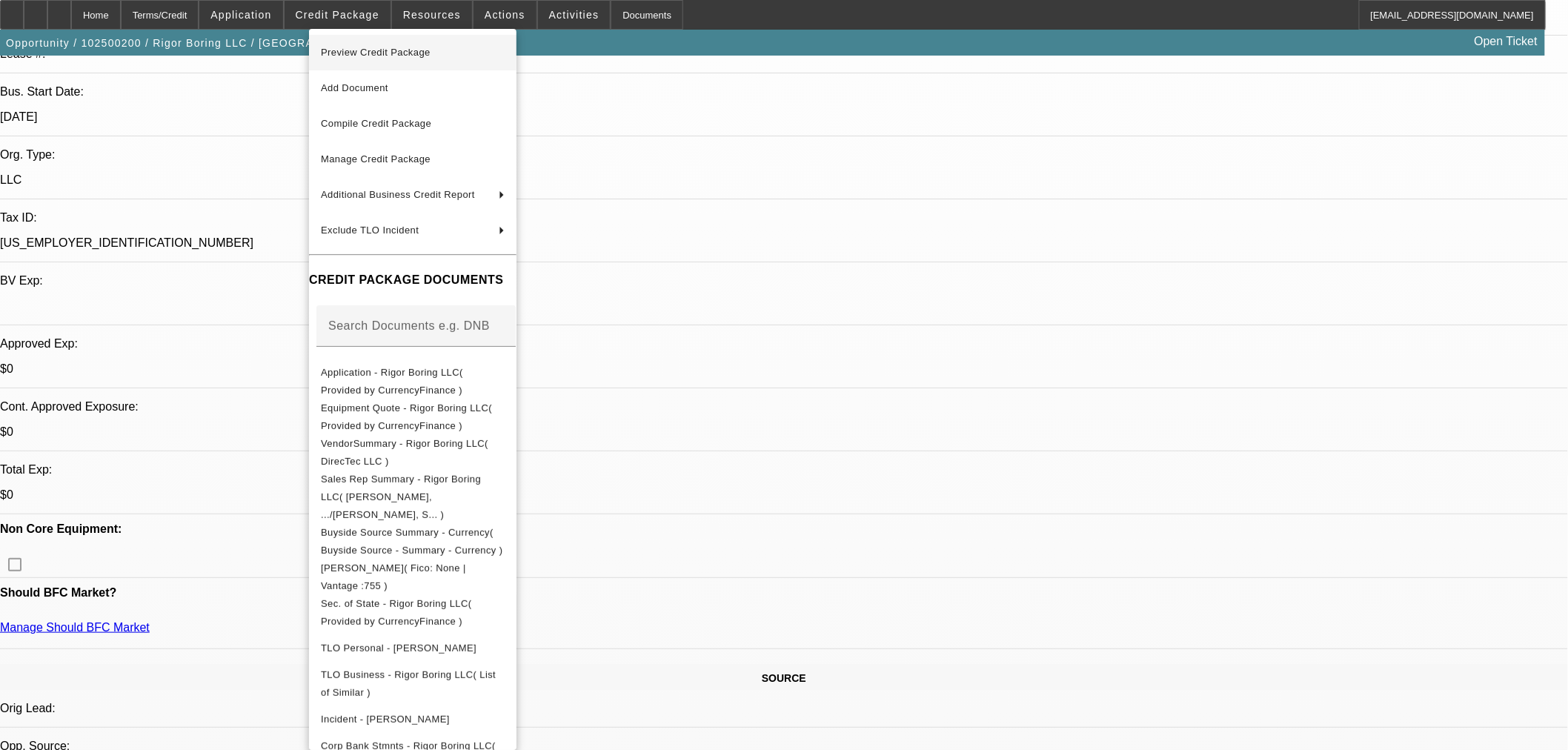
click at [439, 57] on span "Preview Credit Package" at bounding box center [413, 52] width 184 height 17
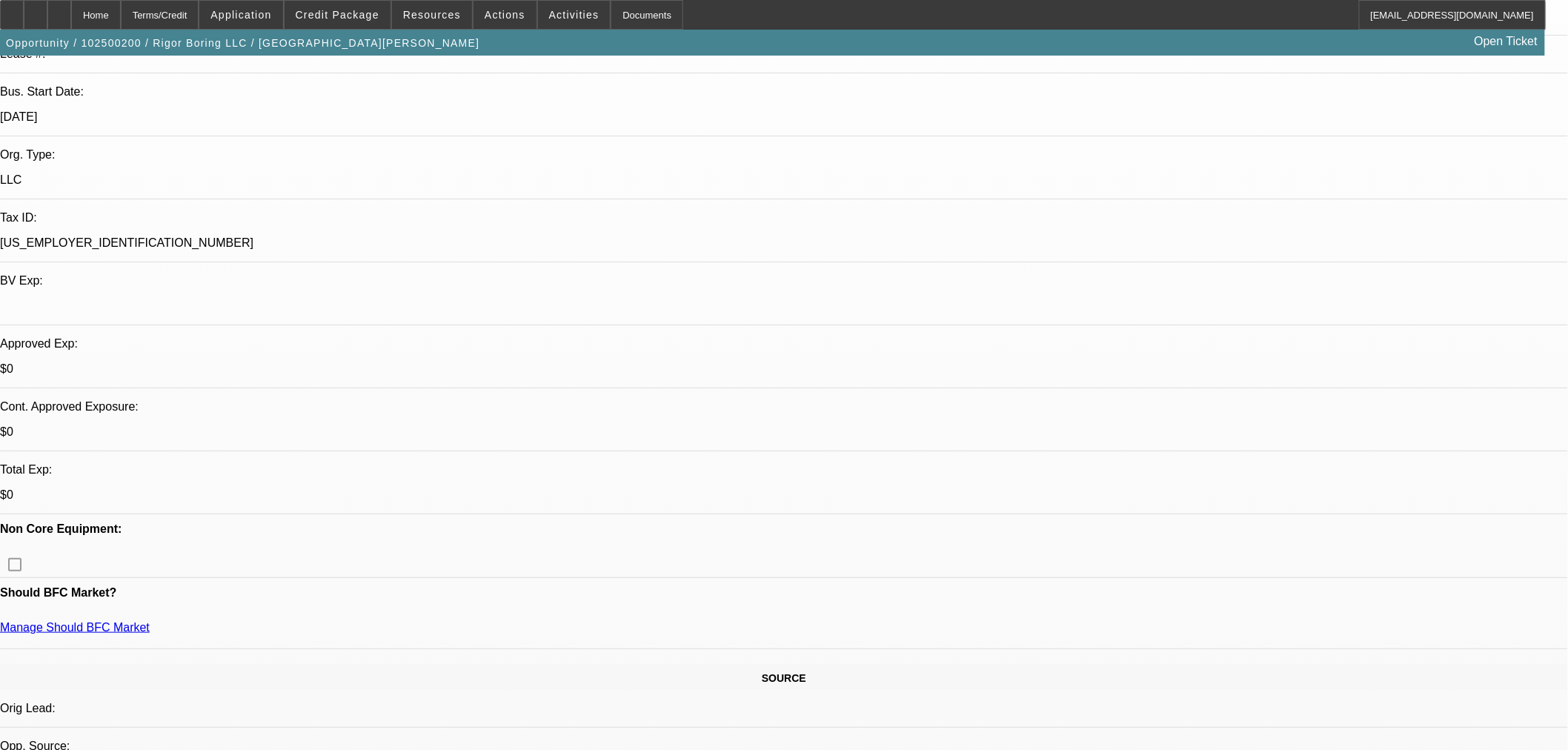
scroll to position [204, 0]
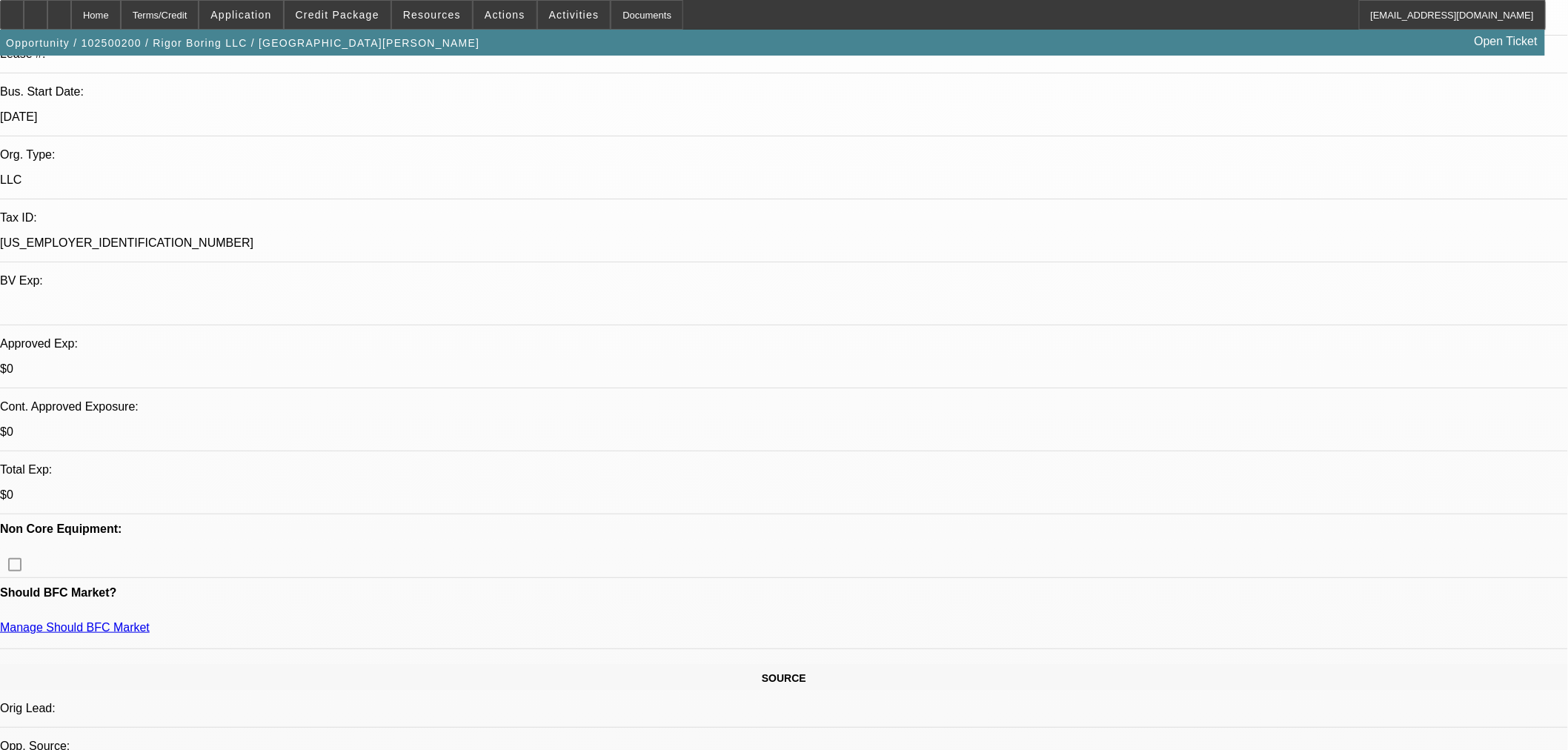
drag, startPoint x: 1269, startPoint y: 551, endPoint x: 1175, endPoint y: 558, distance: 94.3
copy td "(402) 458-4768"
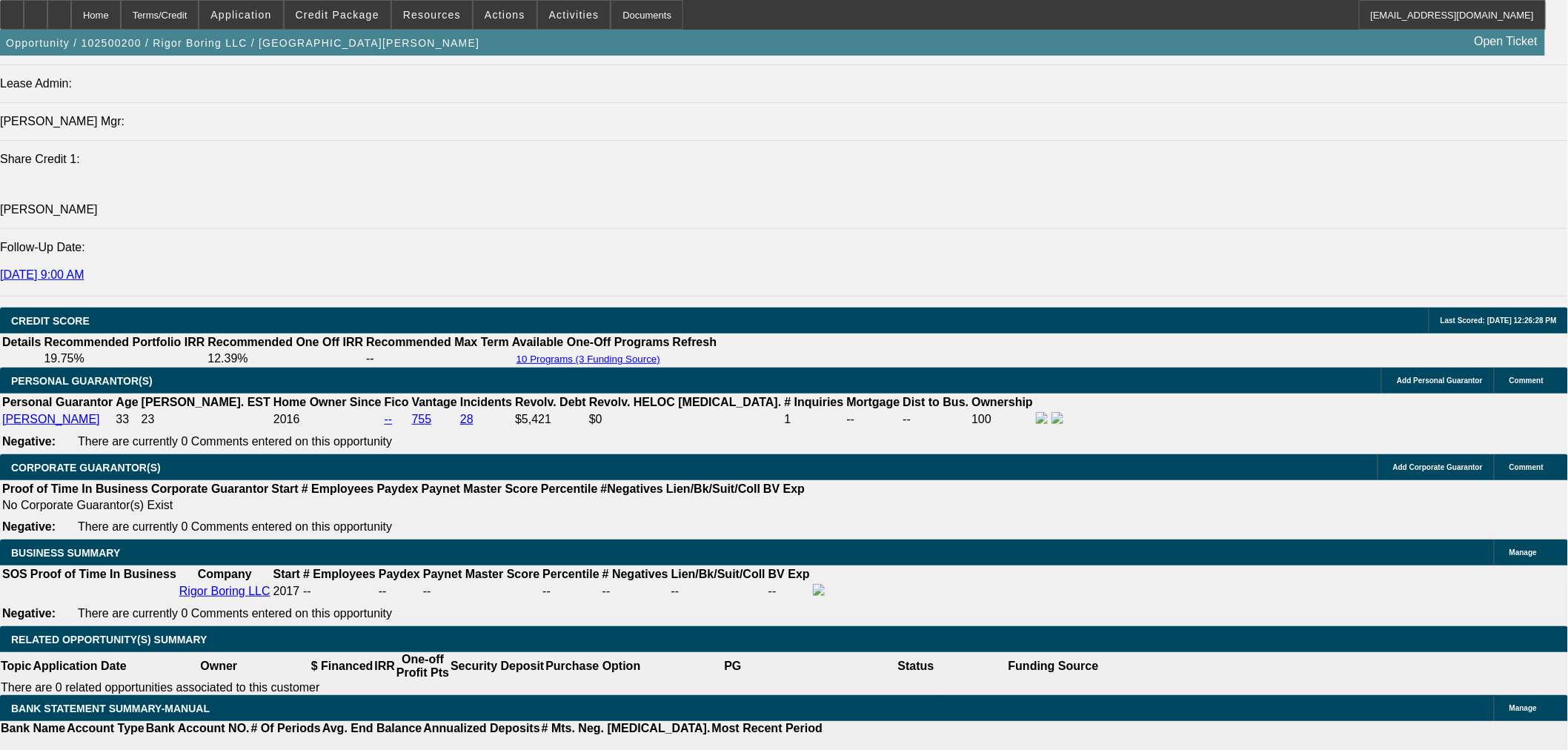
scroll to position [0, 0]
radio input "true"
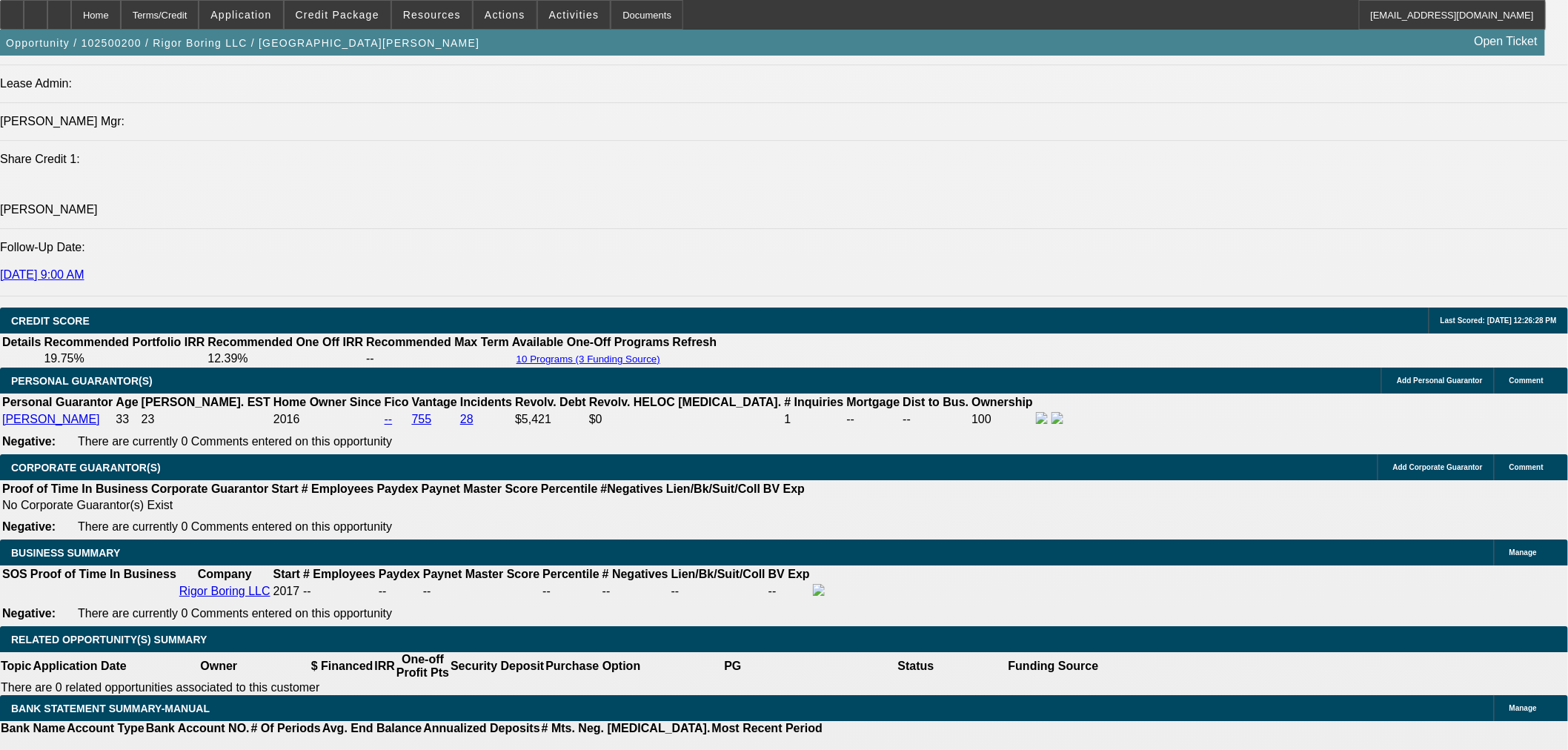
type textarea "emailed Brian. Close out in a week if no update."
drag, startPoint x: 1483, startPoint y: 346, endPoint x: 923, endPoint y: 320, distance: 560.6
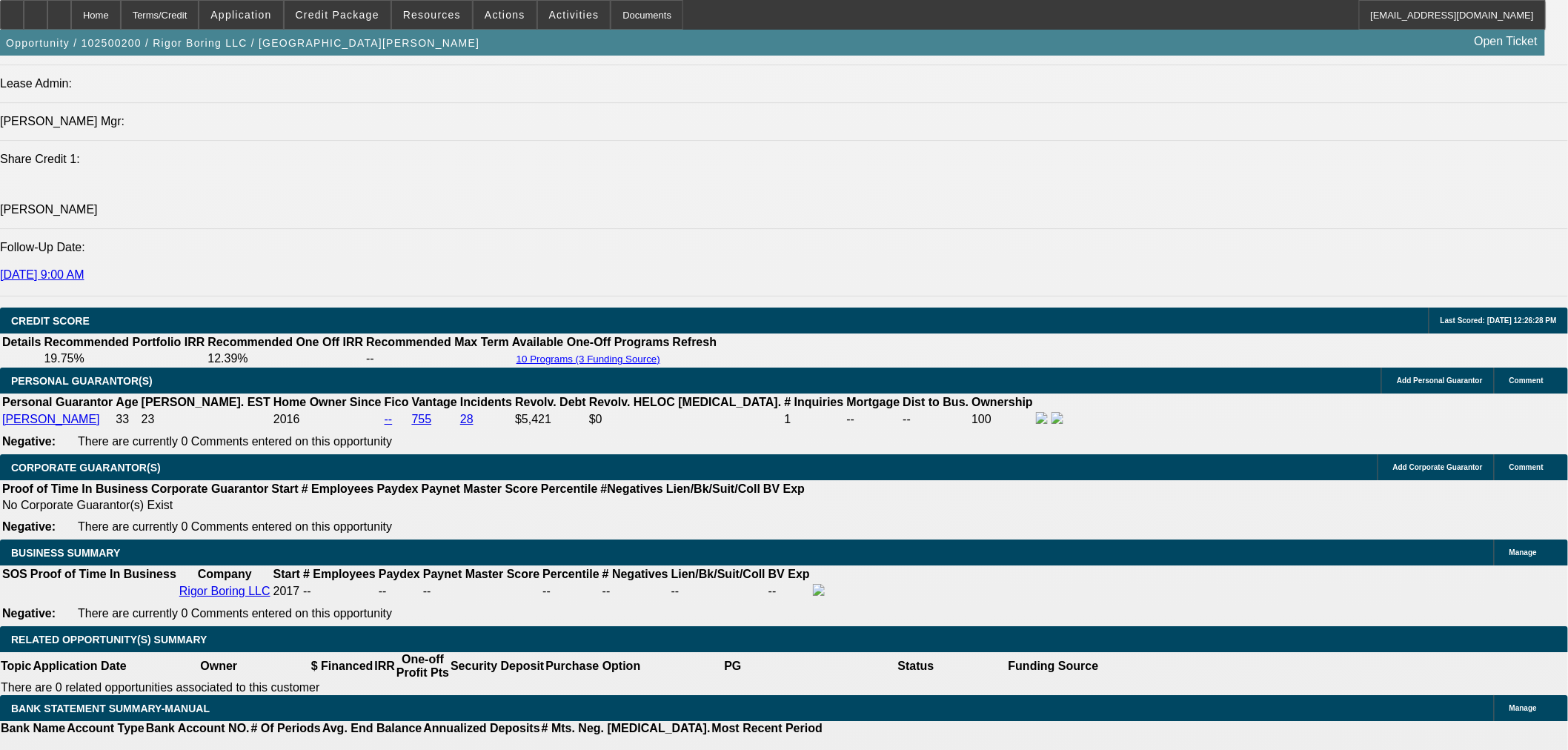
radio input "true"
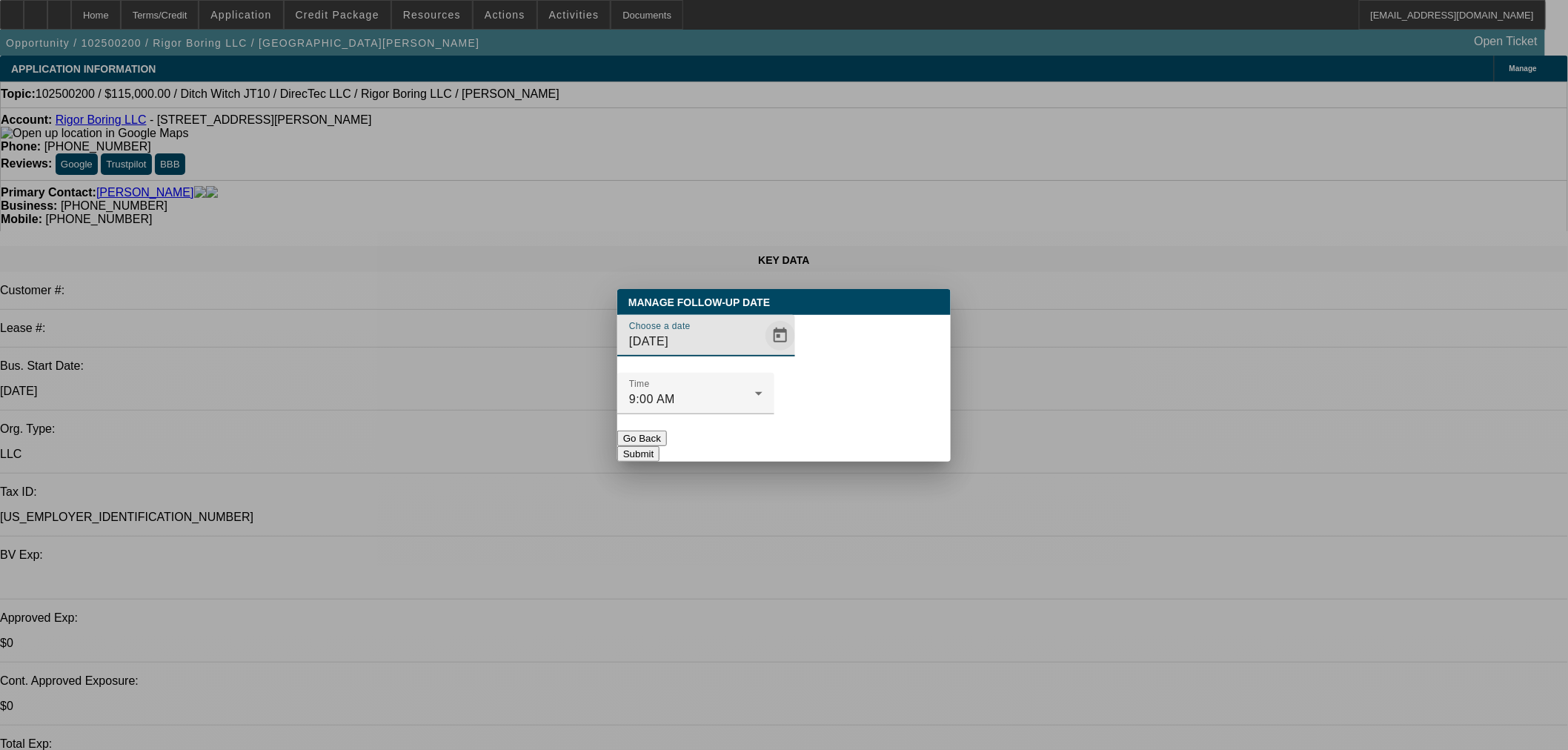
click at [762, 353] on span "Open calendar" at bounding box center [780, 336] width 36 height 36
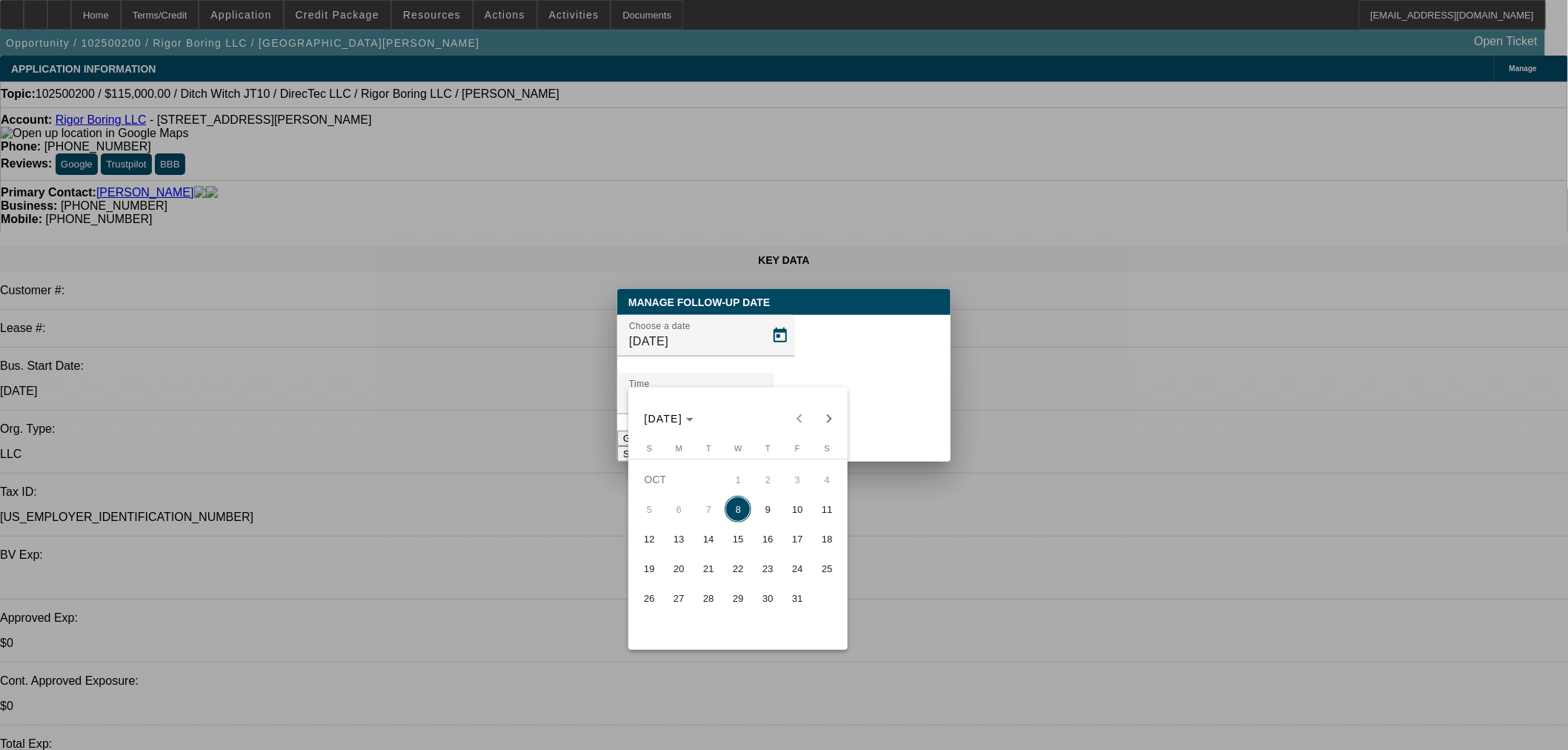
click at [735, 535] on span "15" at bounding box center [738, 539] width 27 height 27
type input "10/15/2025"
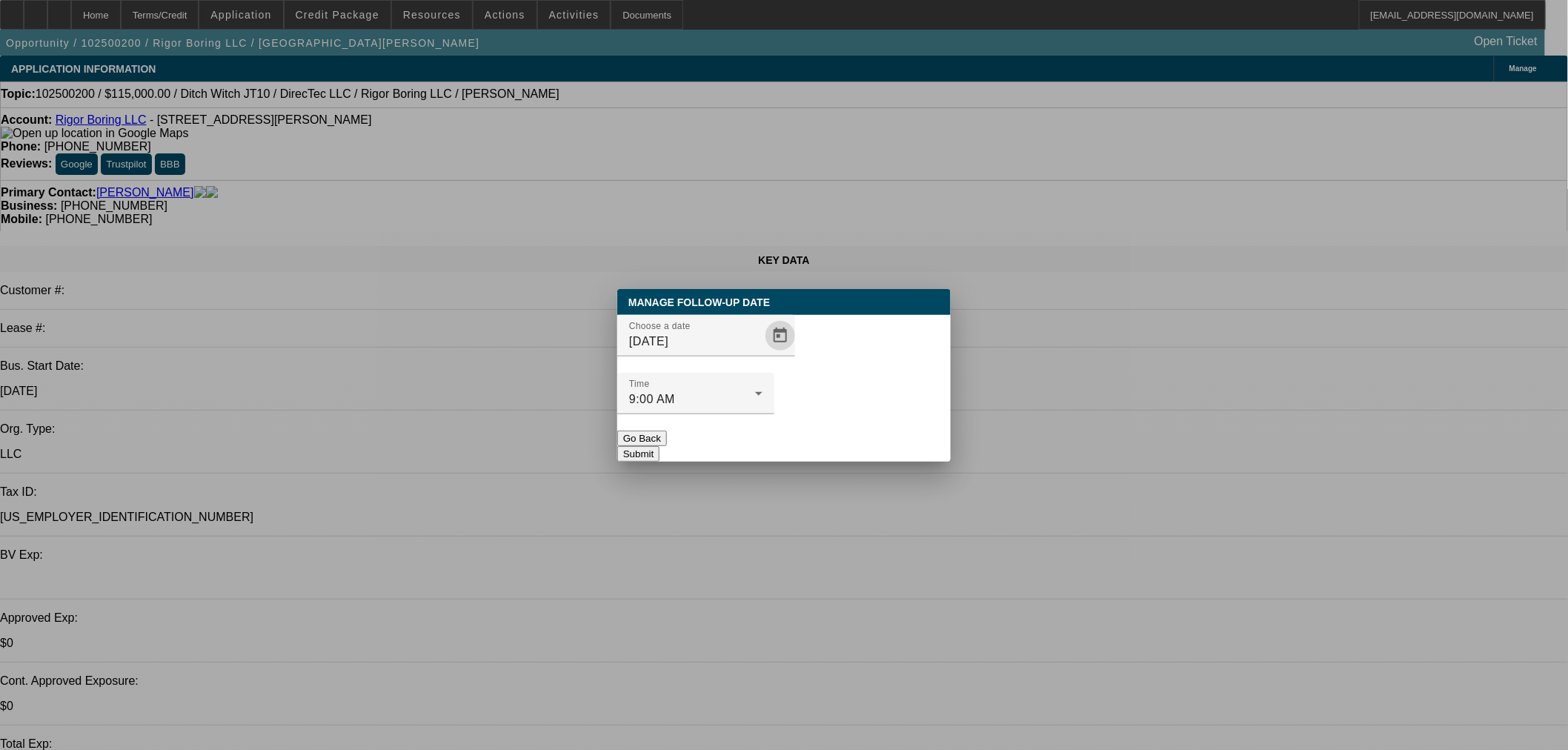
click at [660, 446] on button "Submit" at bounding box center [638, 454] width 43 height 15
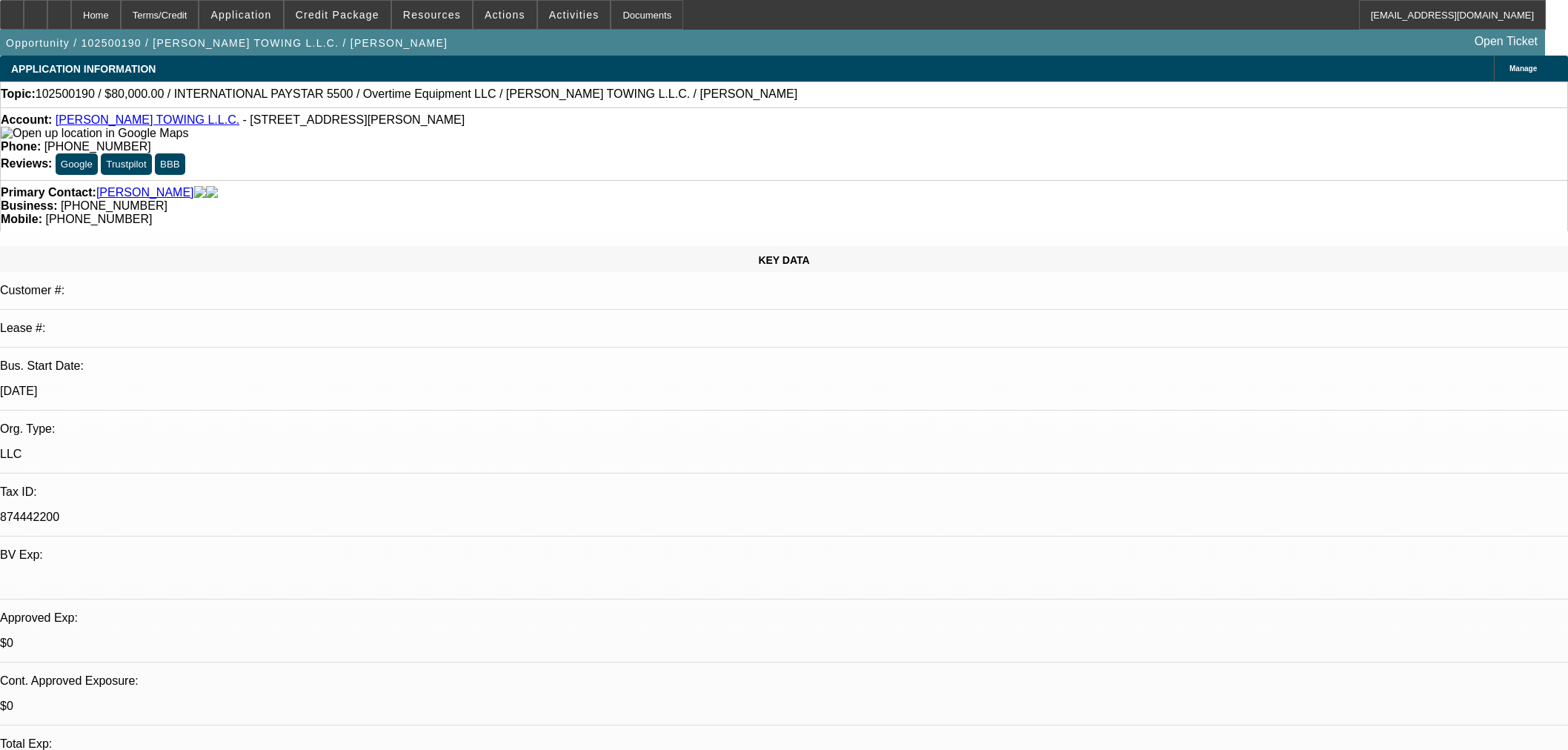
select select "0"
select select "2"
select select "0"
select select "6"
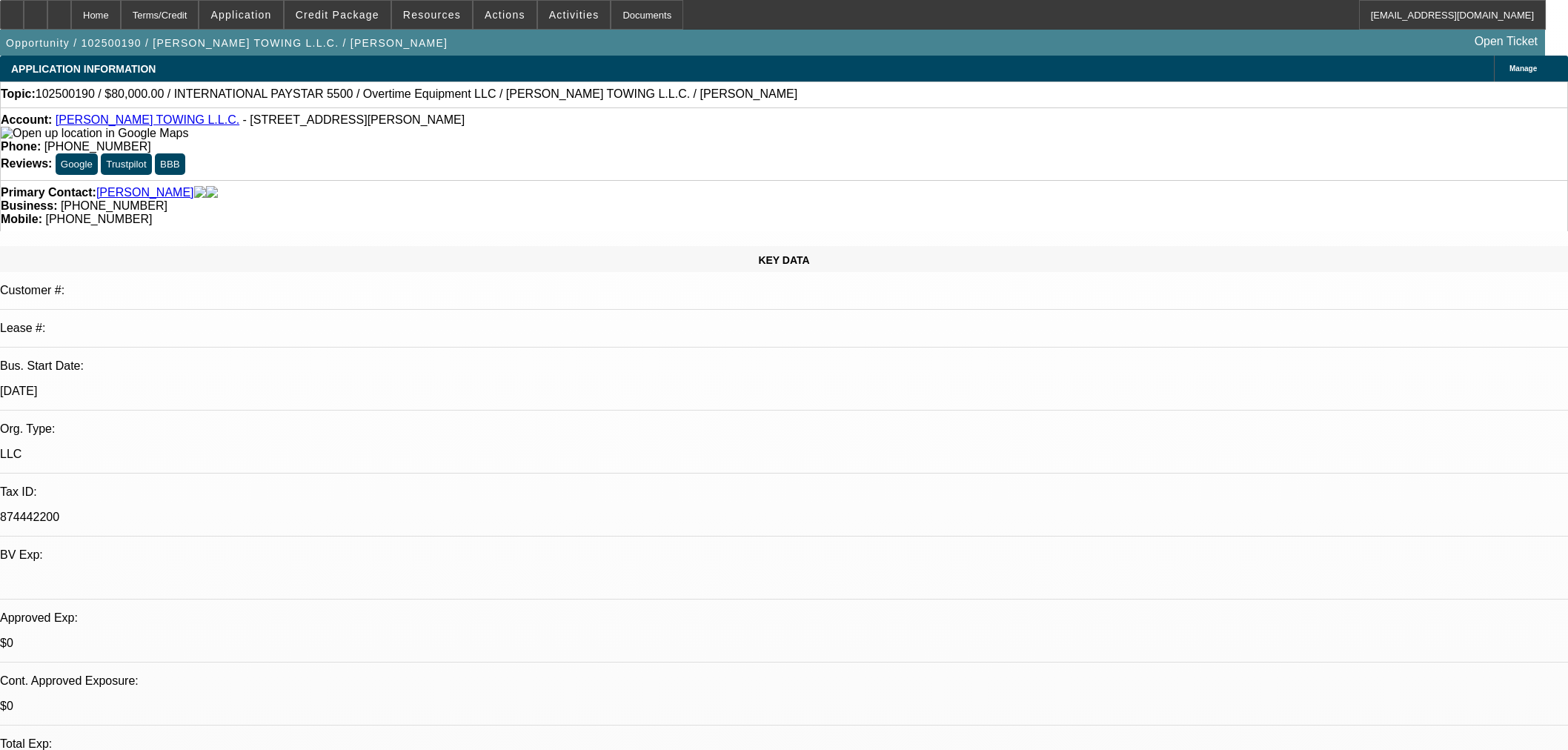
select select "0.1"
select select "2"
select select "0"
select select "6"
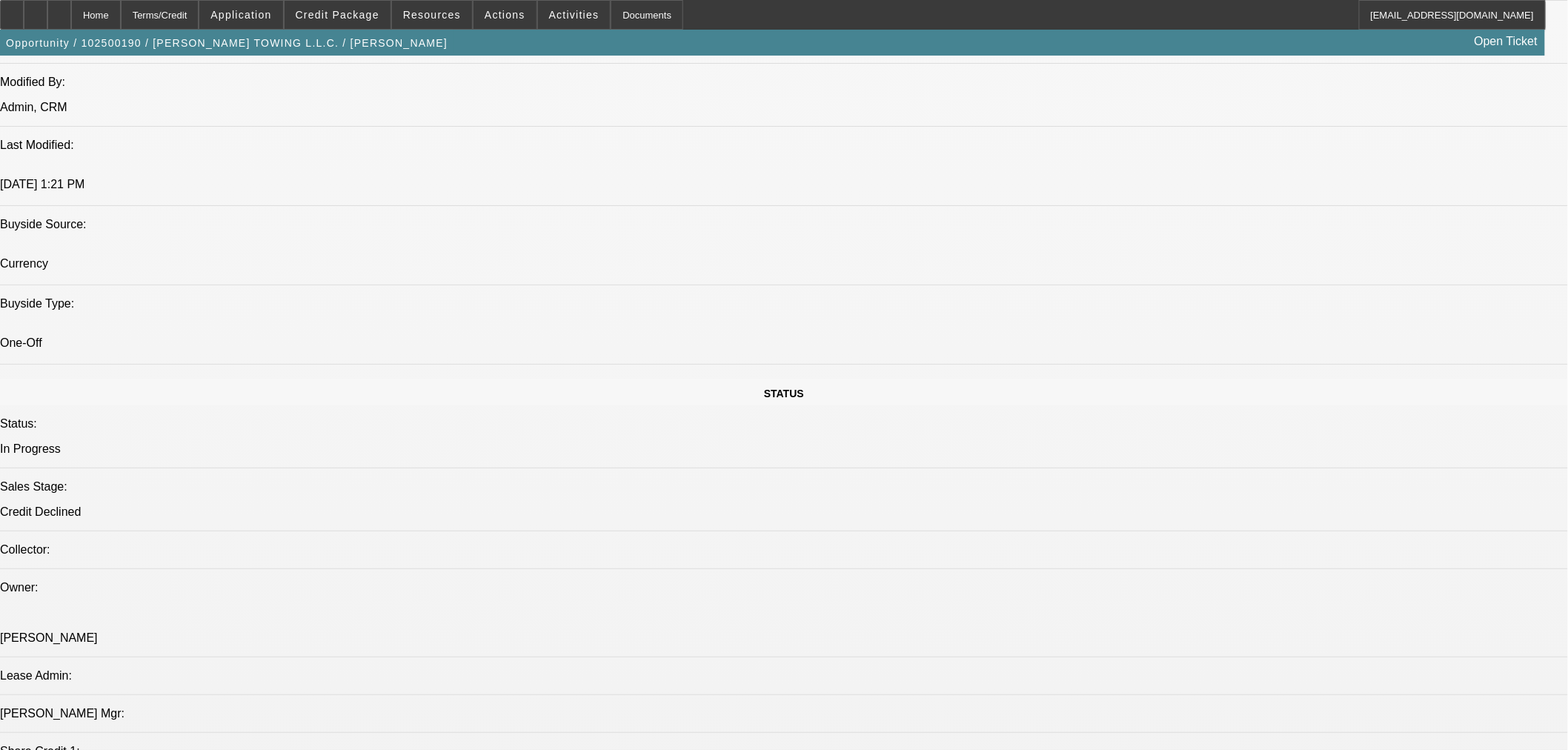
scroll to position [1372, 0]
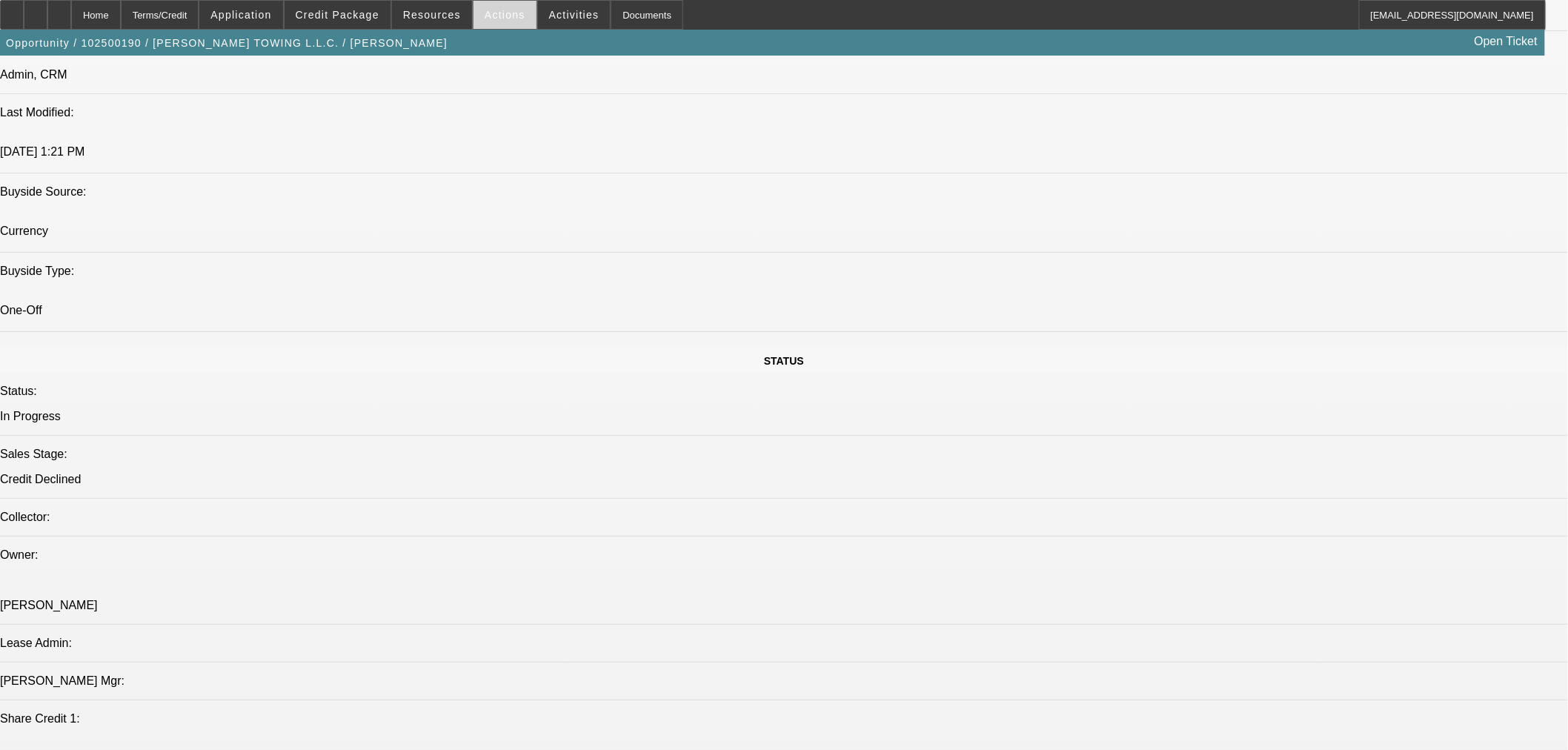
click at [505, 26] on span at bounding box center [504, 15] width 63 height 36
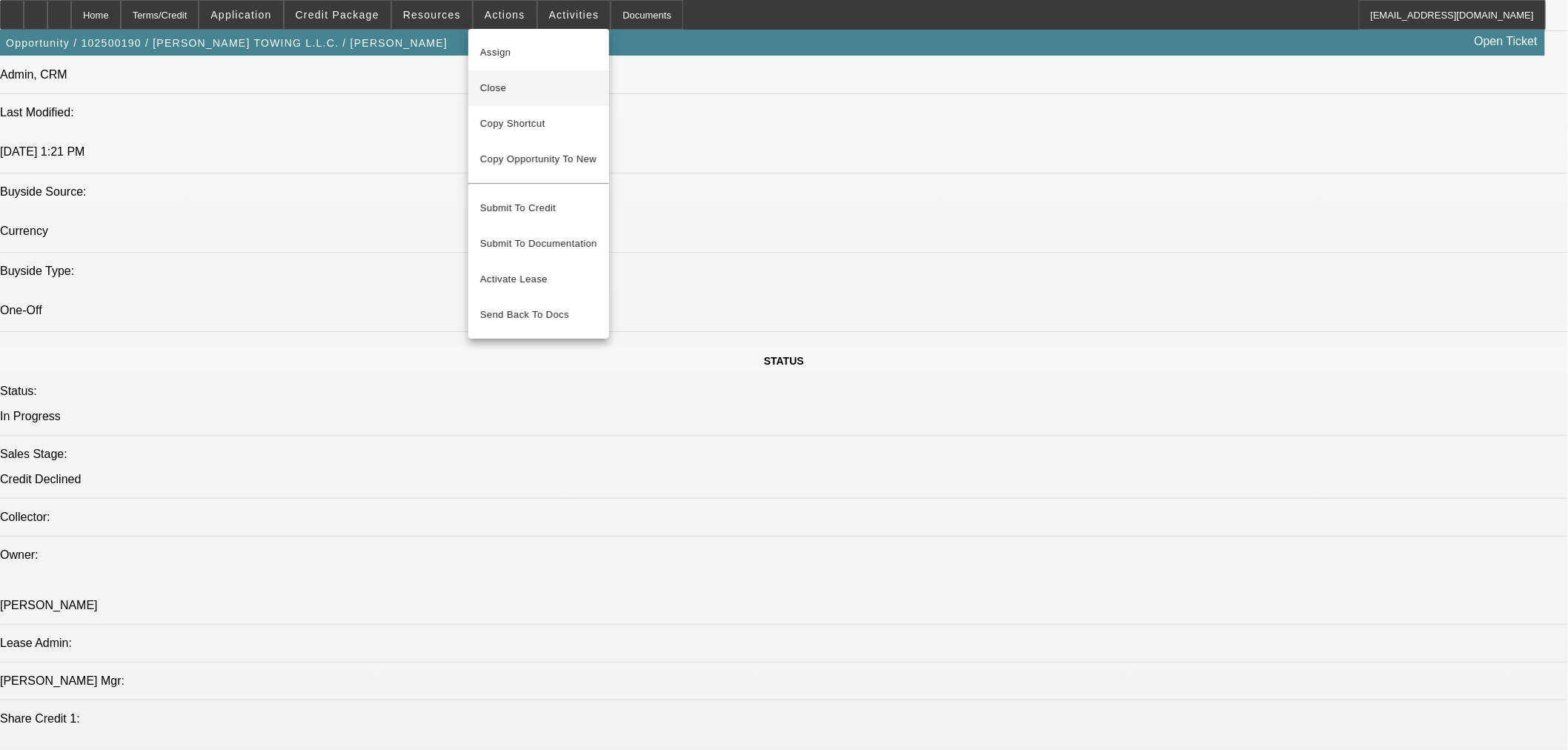
click at [507, 83] on span "Close" at bounding box center [538, 88] width 117 height 17
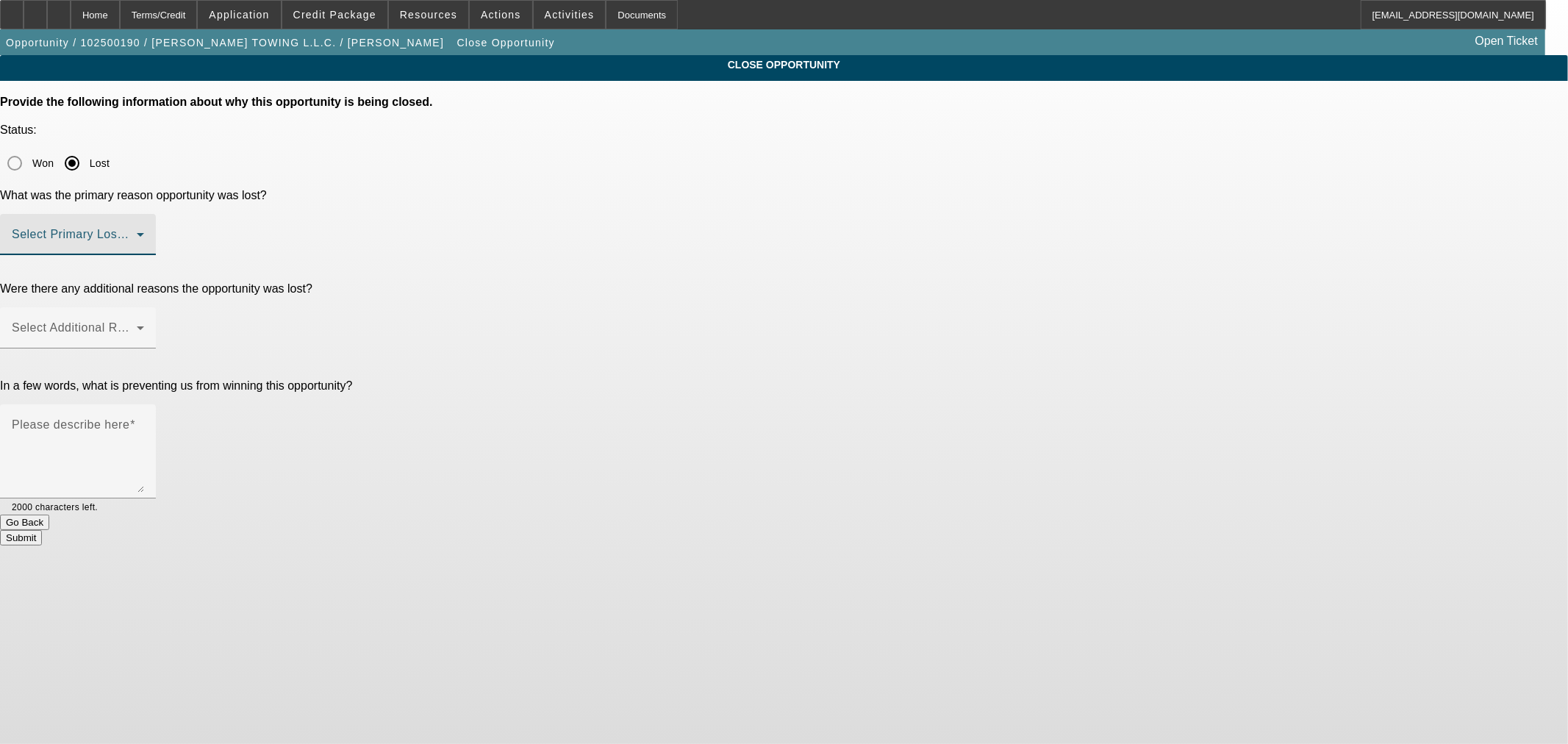
click at [136, 231] on span at bounding box center [74, 240] width 125 height 17
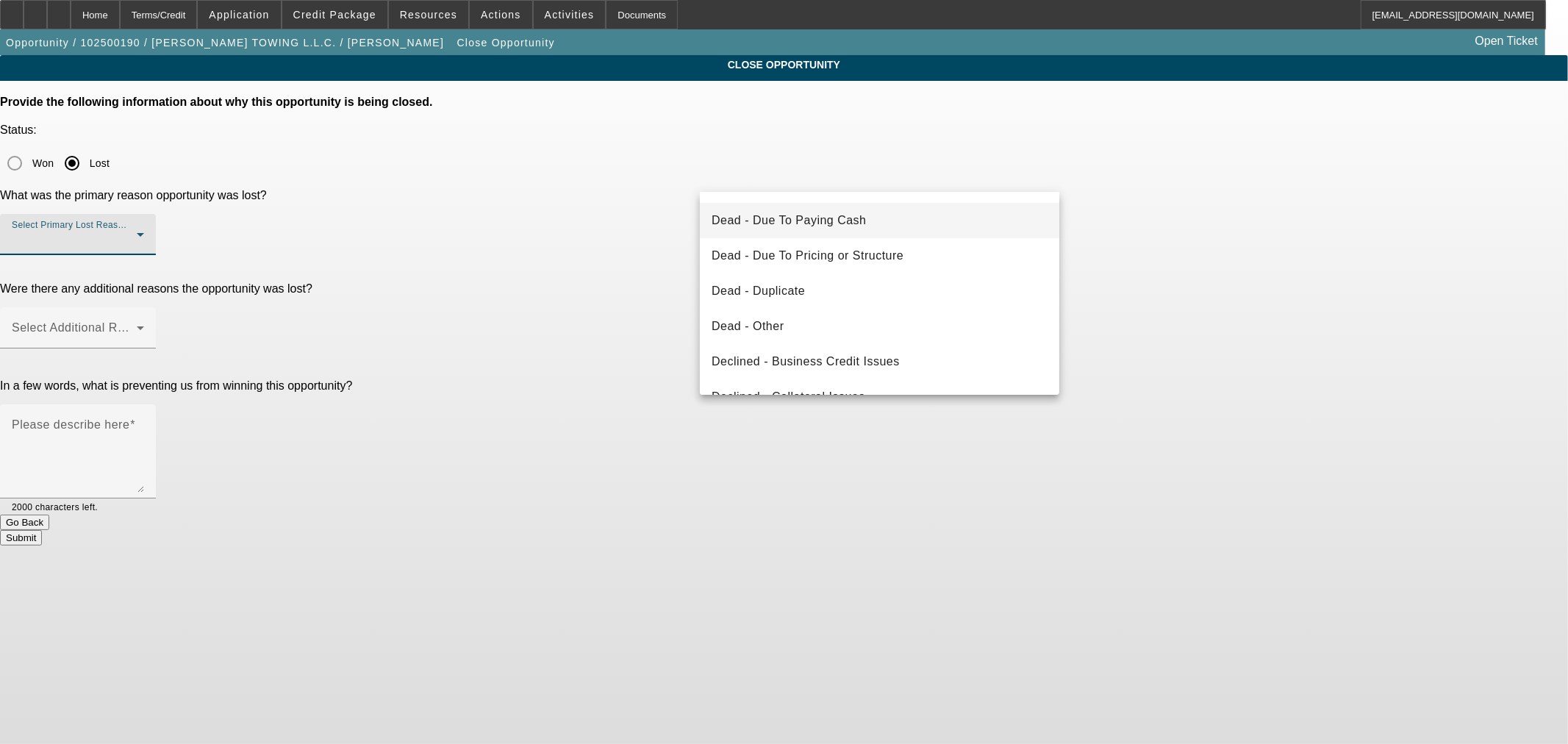
scroll to position [196, 0]
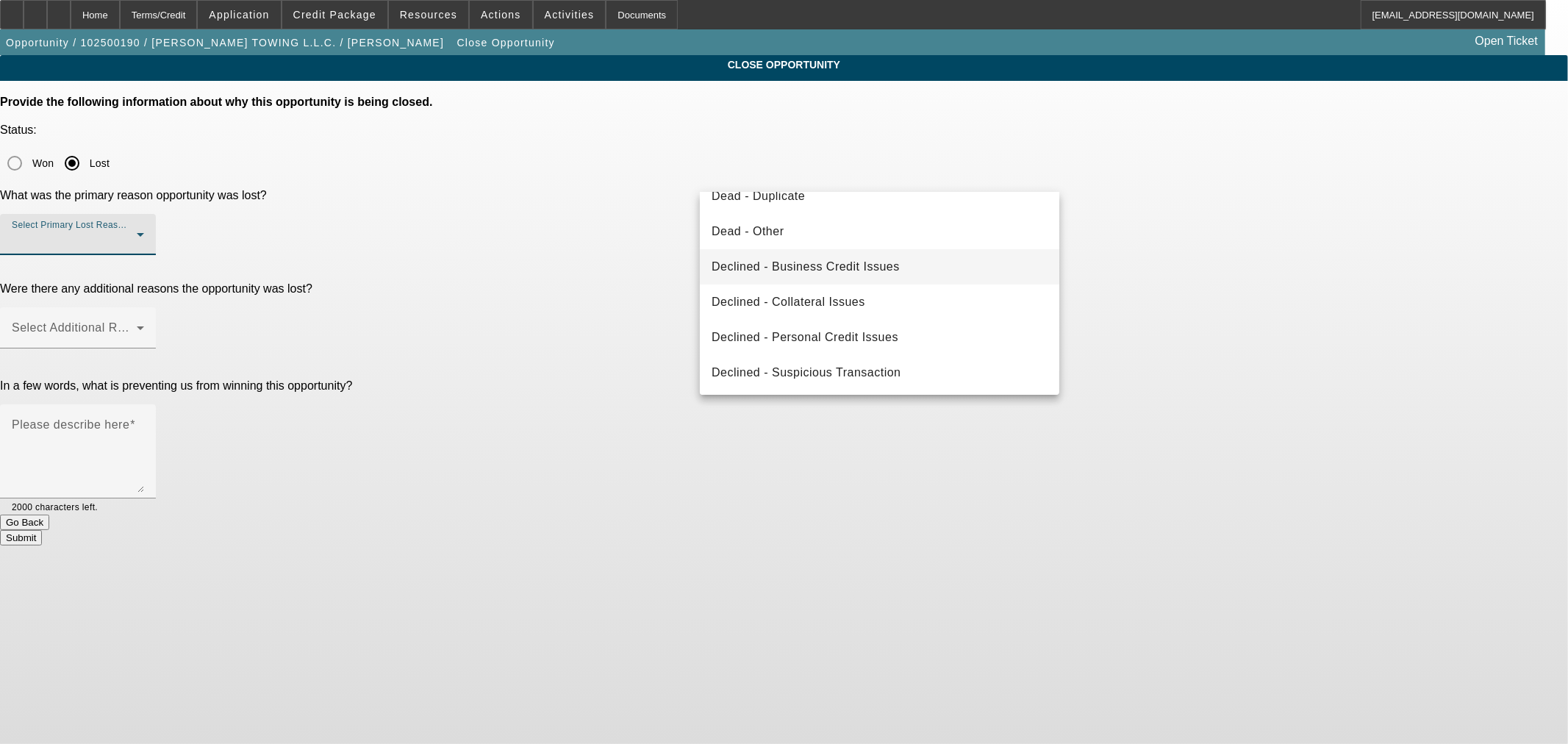
click at [805, 261] on span "Declined - Business Credit Issues" at bounding box center [805, 267] width 188 height 17
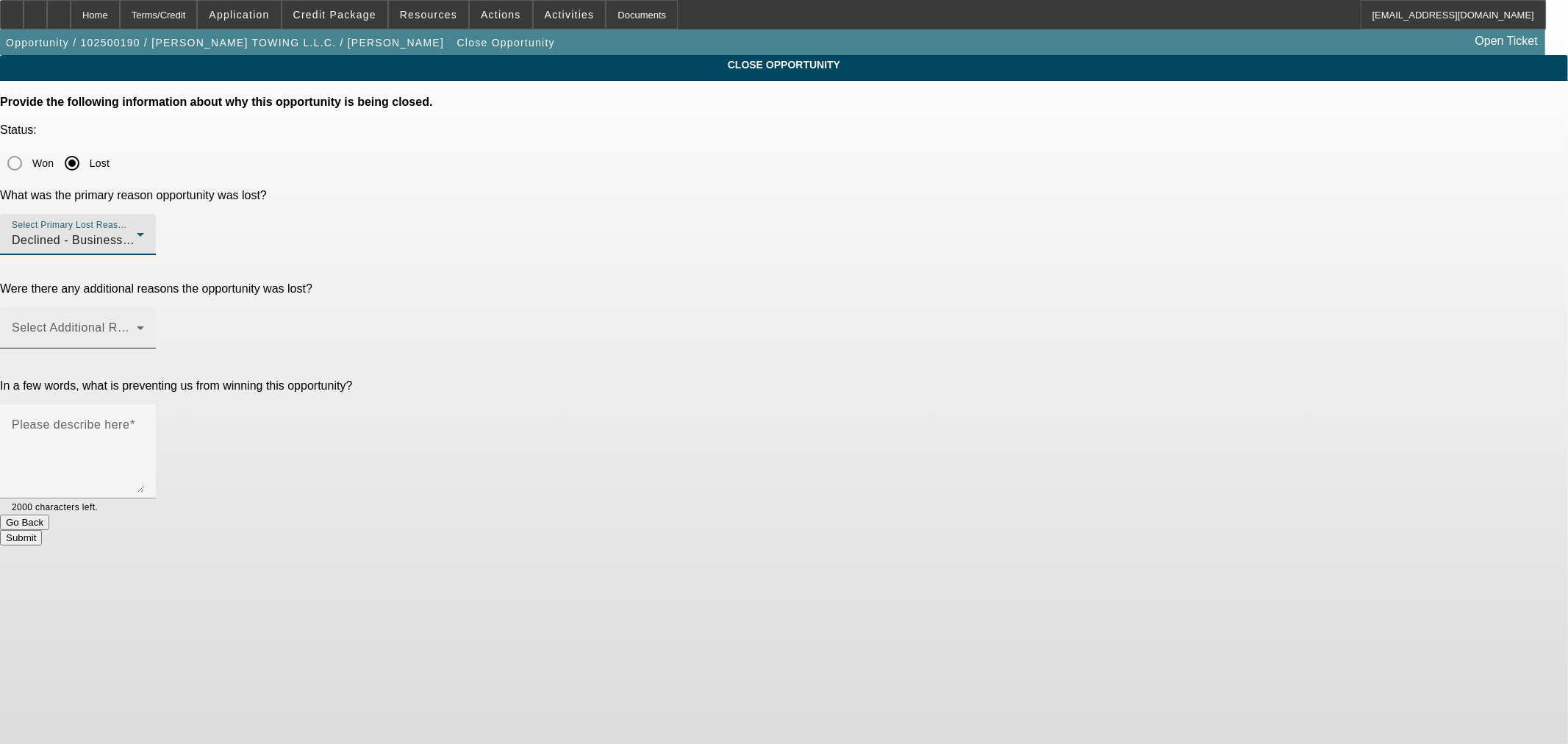
click at [136, 325] on span at bounding box center [74, 334] width 125 height 17
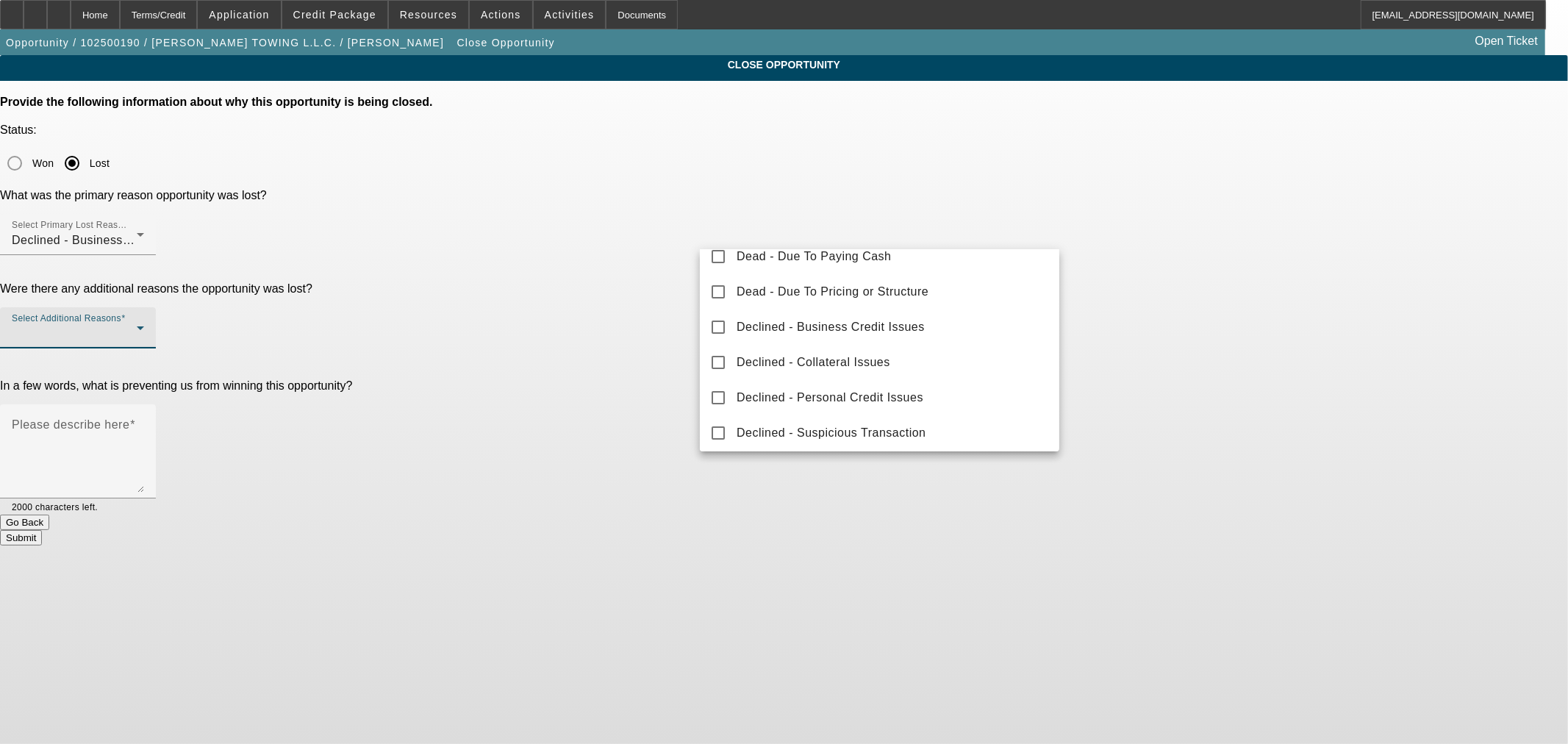
scroll to position [161, 0]
click at [809, 392] on span "Declined - Personal Credit Issues" at bounding box center [829, 394] width 187 height 17
click at [647, 317] on div at bounding box center [784, 372] width 1568 height 744
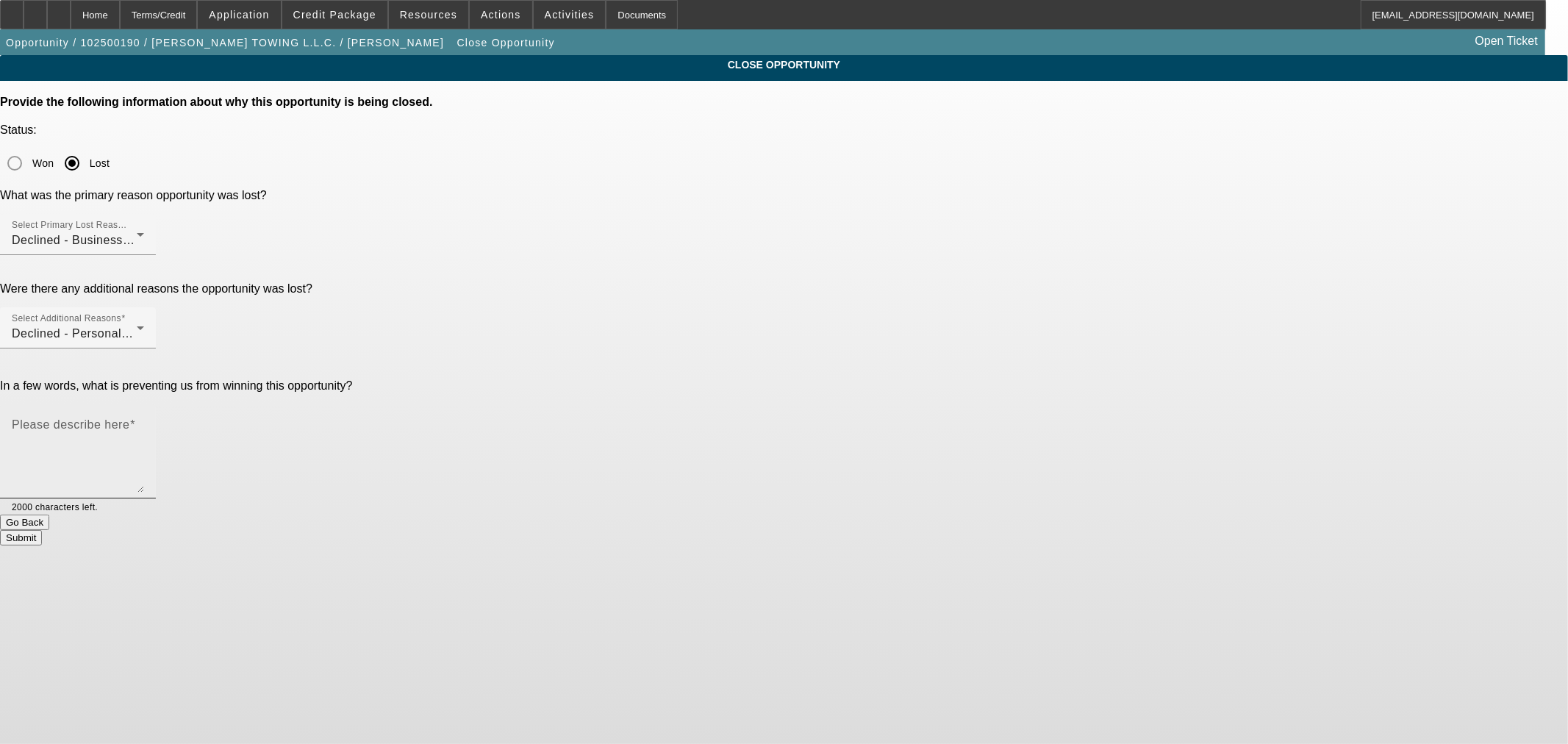
click at [130, 419] on mat-label "Please describe here" at bounding box center [70, 424] width 118 height 12
click at [144, 422] on textarea "Please describe here" at bounding box center [78, 458] width 132 height 71
paste textarea "Non homeowner Limited personal credit. Low annualized revenue and ending bank b…"
type textarea "Non homeowner Limited personal credit. Low annualized revenue and ending bank b…"
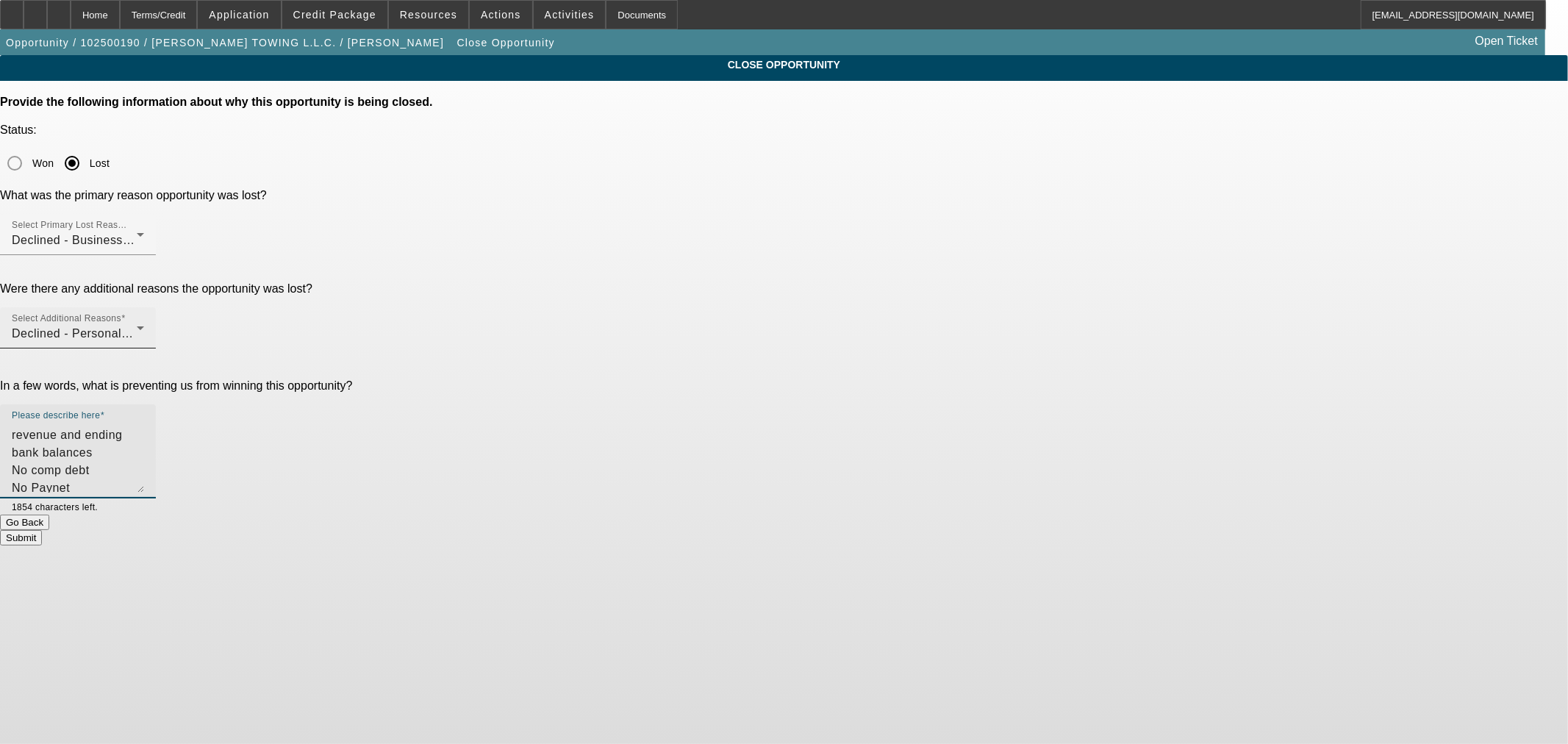
click at [199, 327] on span "Declined - Personal Credit Issues" at bounding box center [105, 333] width 187 height 12
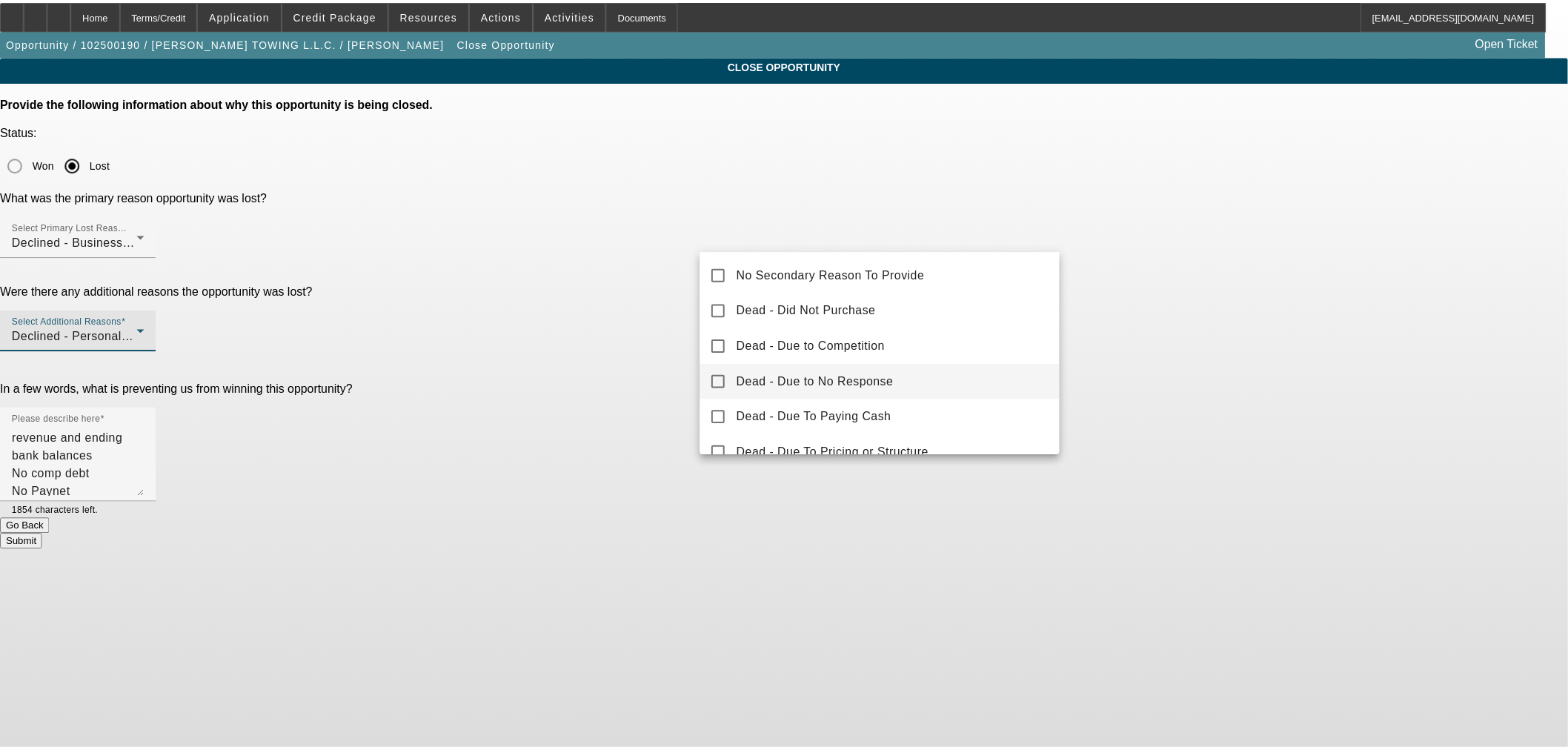
scroll to position [122, 0]
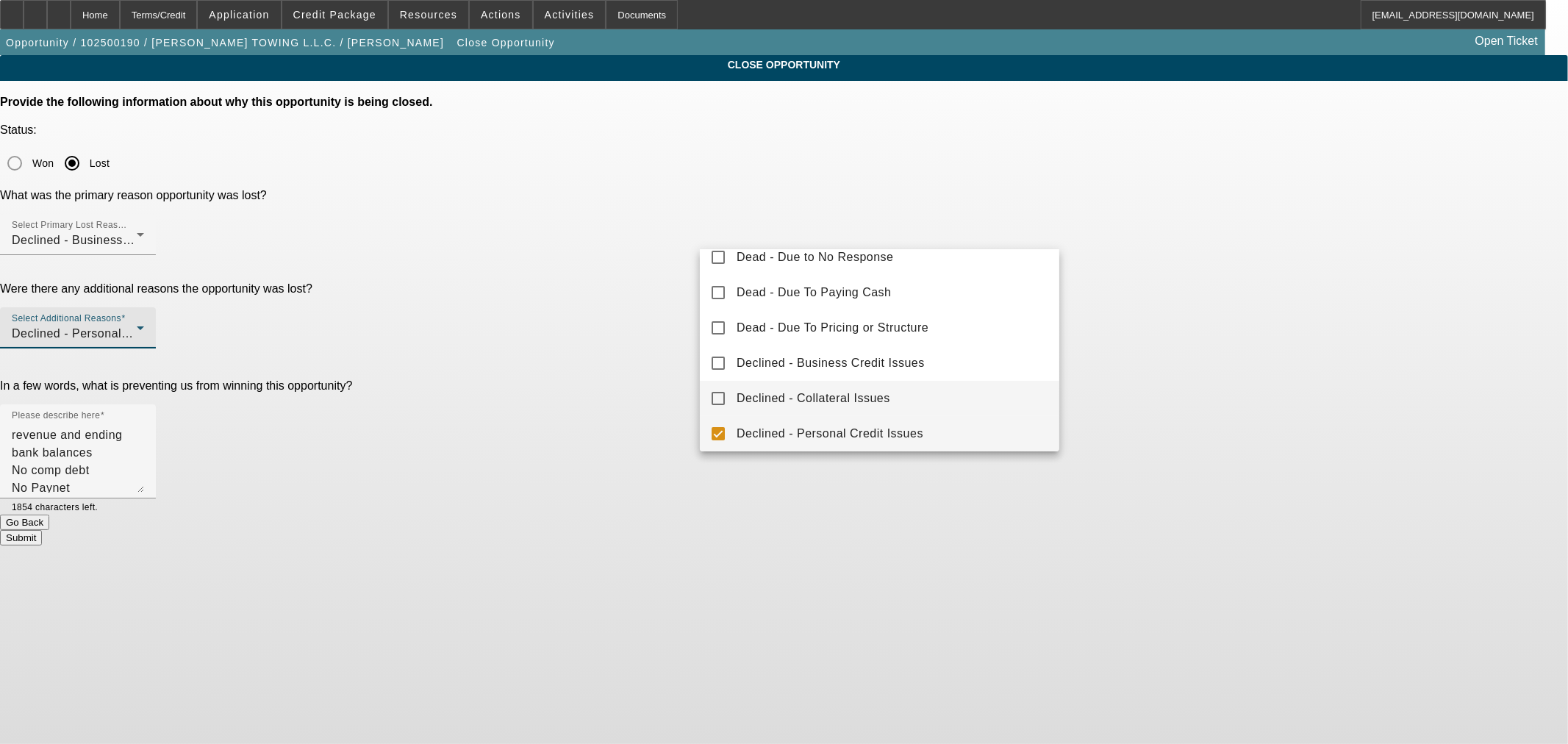
click at [714, 393] on mat-pseudo-checkbox at bounding box center [718, 398] width 13 height 13
click at [718, 422] on mat-option "Declined - Personal Credit Issues" at bounding box center [879, 433] width 360 height 36
click at [662, 316] on div at bounding box center [784, 372] width 1568 height 744
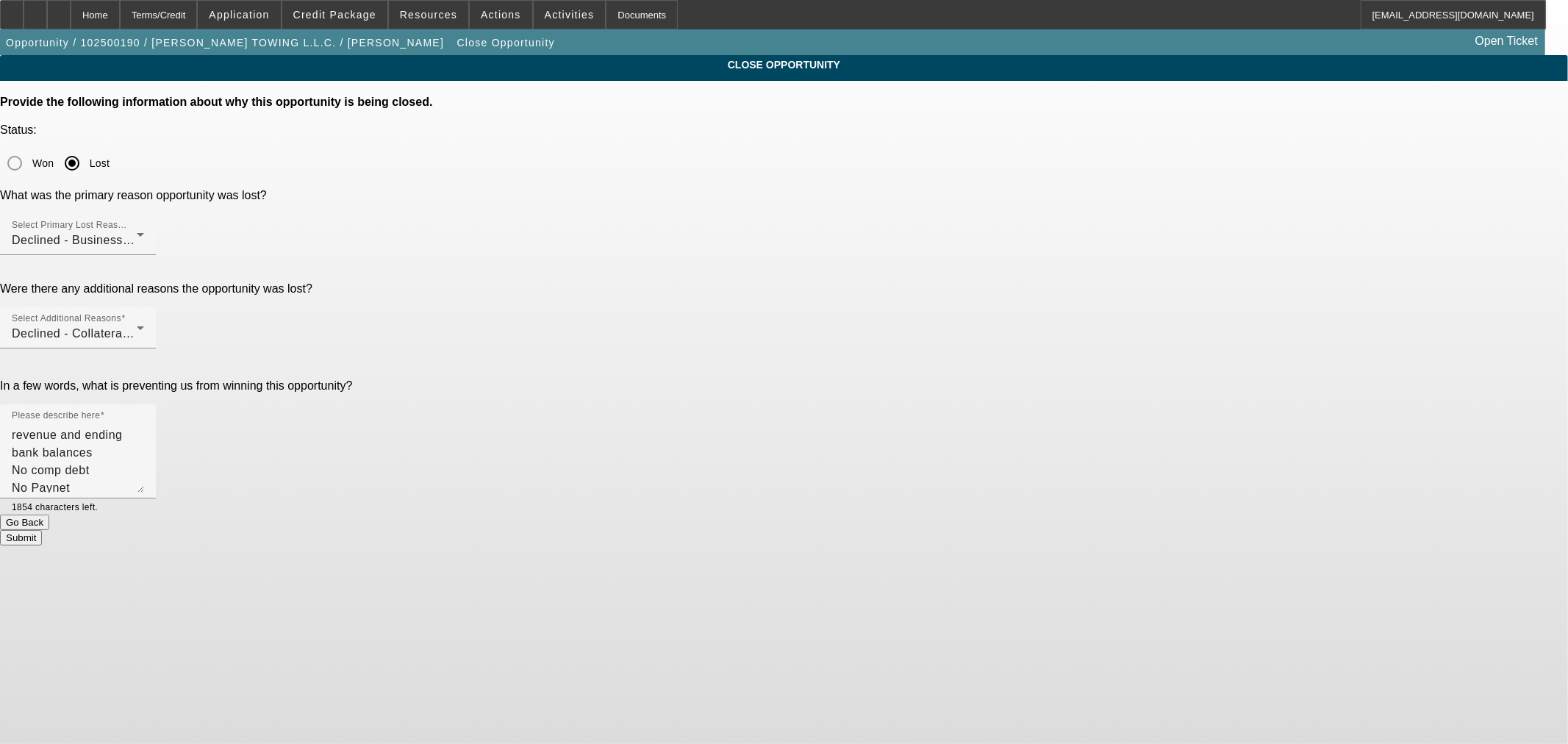
click at [42, 530] on button "Submit" at bounding box center [21, 538] width 42 height 15
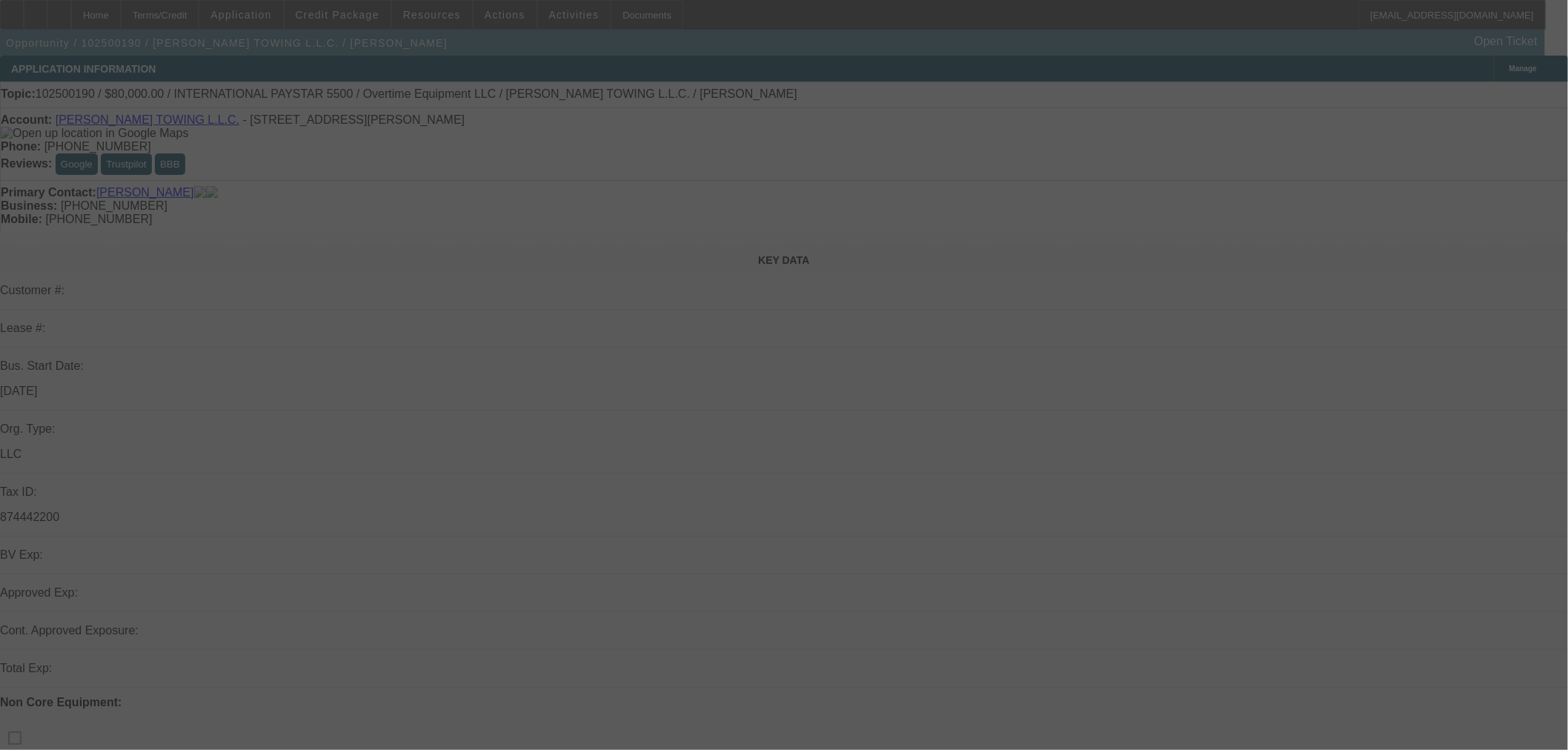
select select "0"
select select "2"
select select "0"
select select "6"
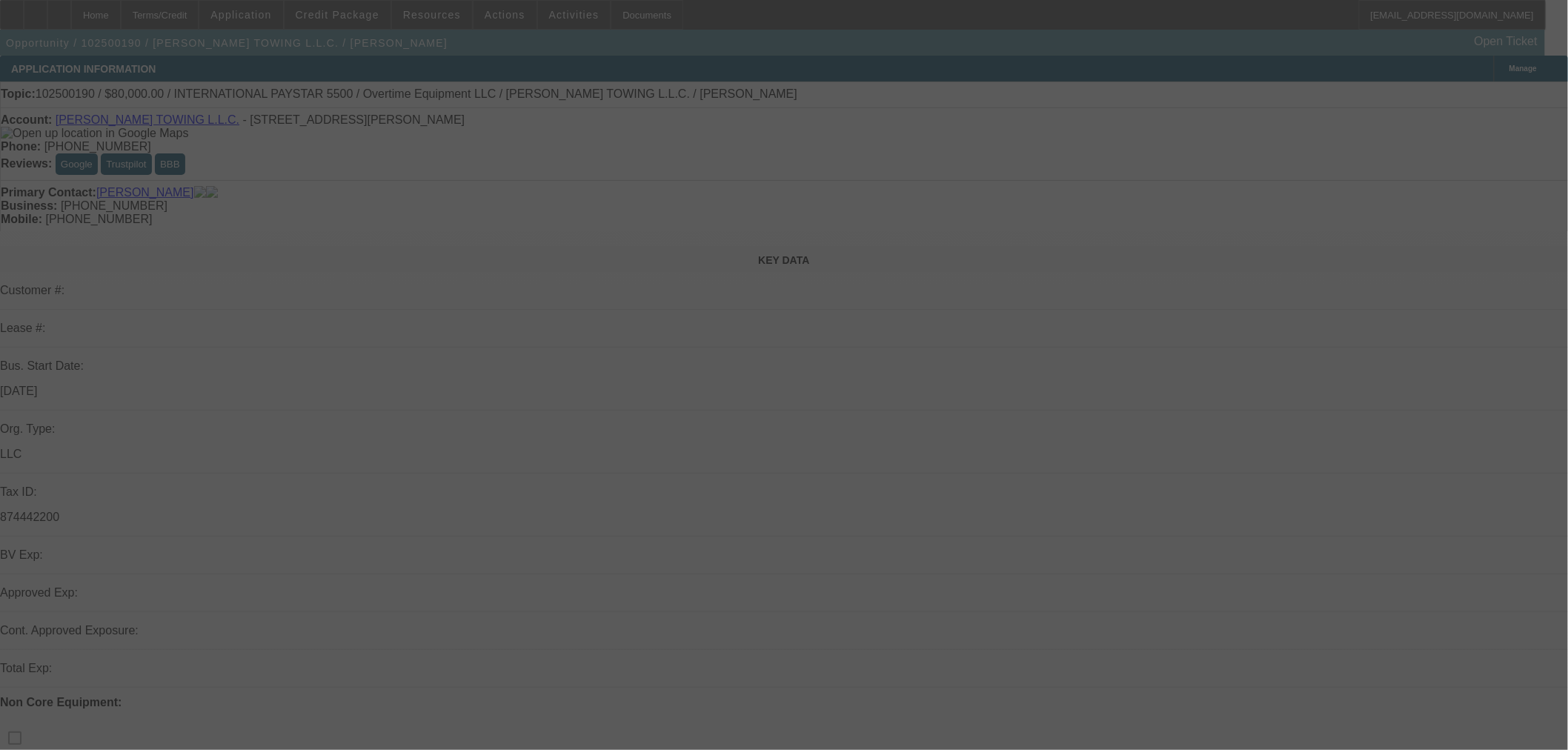
select select "0.1"
select select "2"
select select "0"
select select "6"
